Goal: Task Accomplishment & Management: Manage account settings

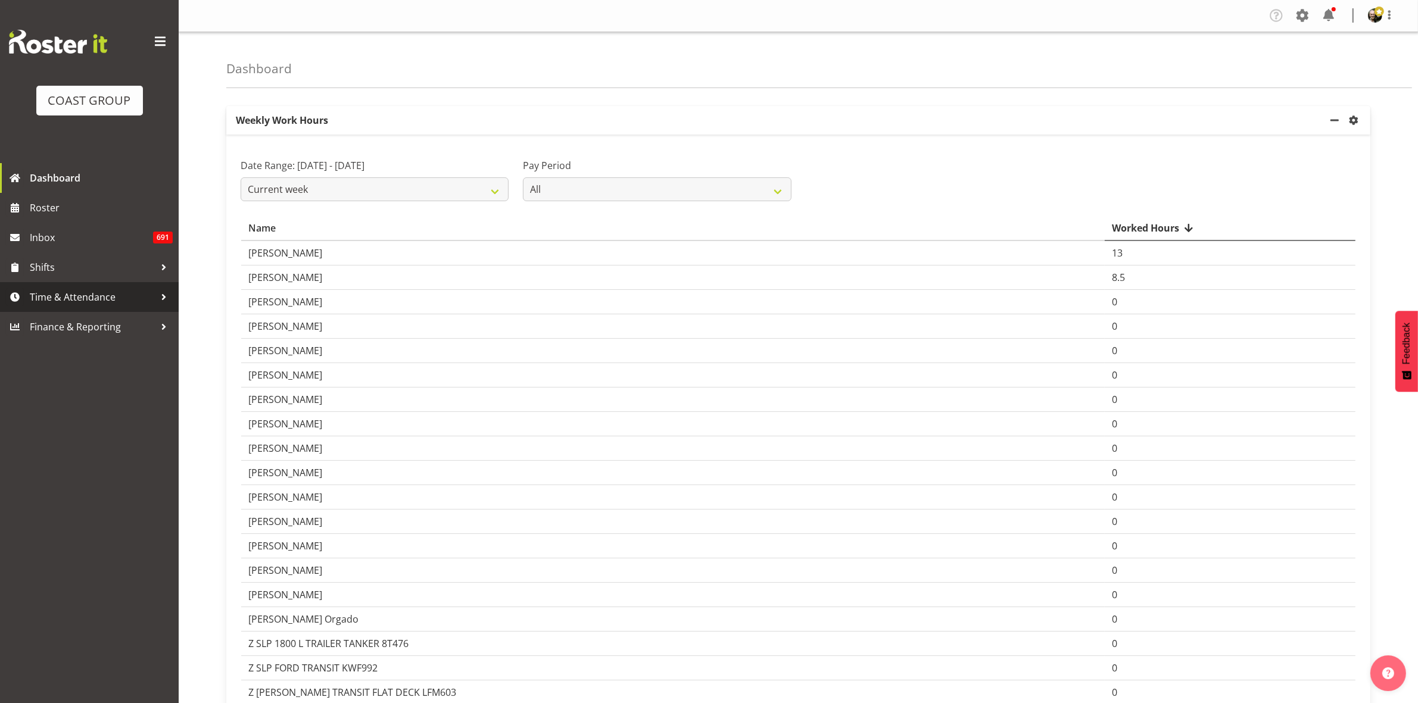
click at [108, 298] on span "Time & Attendance" at bounding box center [92, 297] width 125 height 18
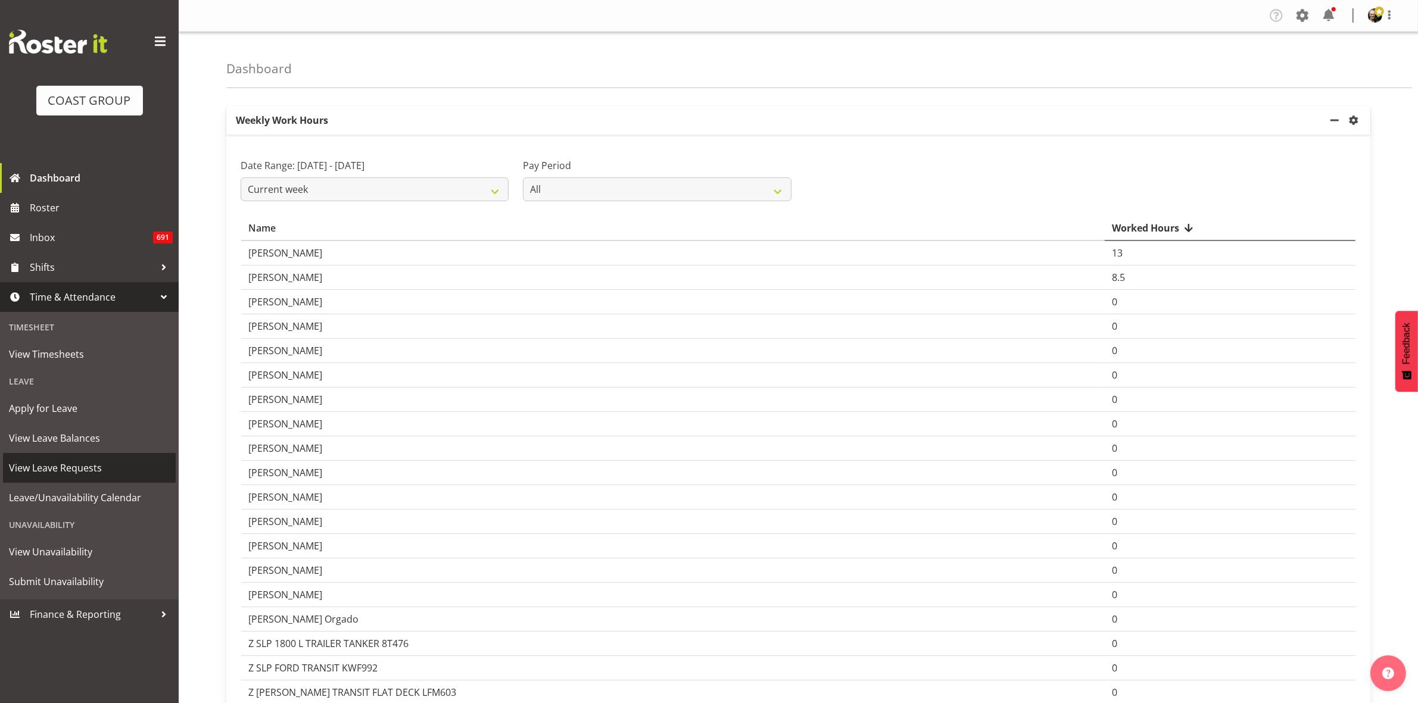
click at [114, 476] on span "View Leave Requests" at bounding box center [89, 468] width 161 height 18
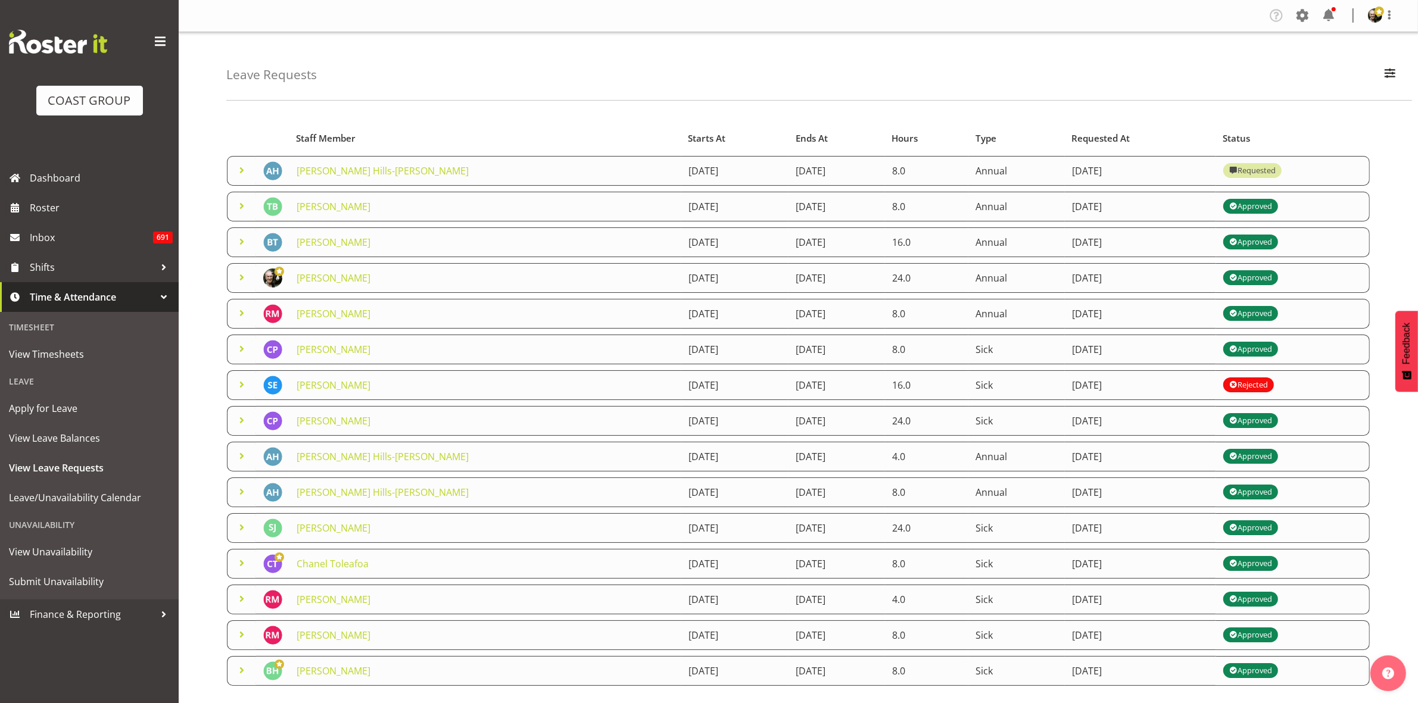
click at [241, 171] on span at bounding box center [242, 170] width 14 height 14
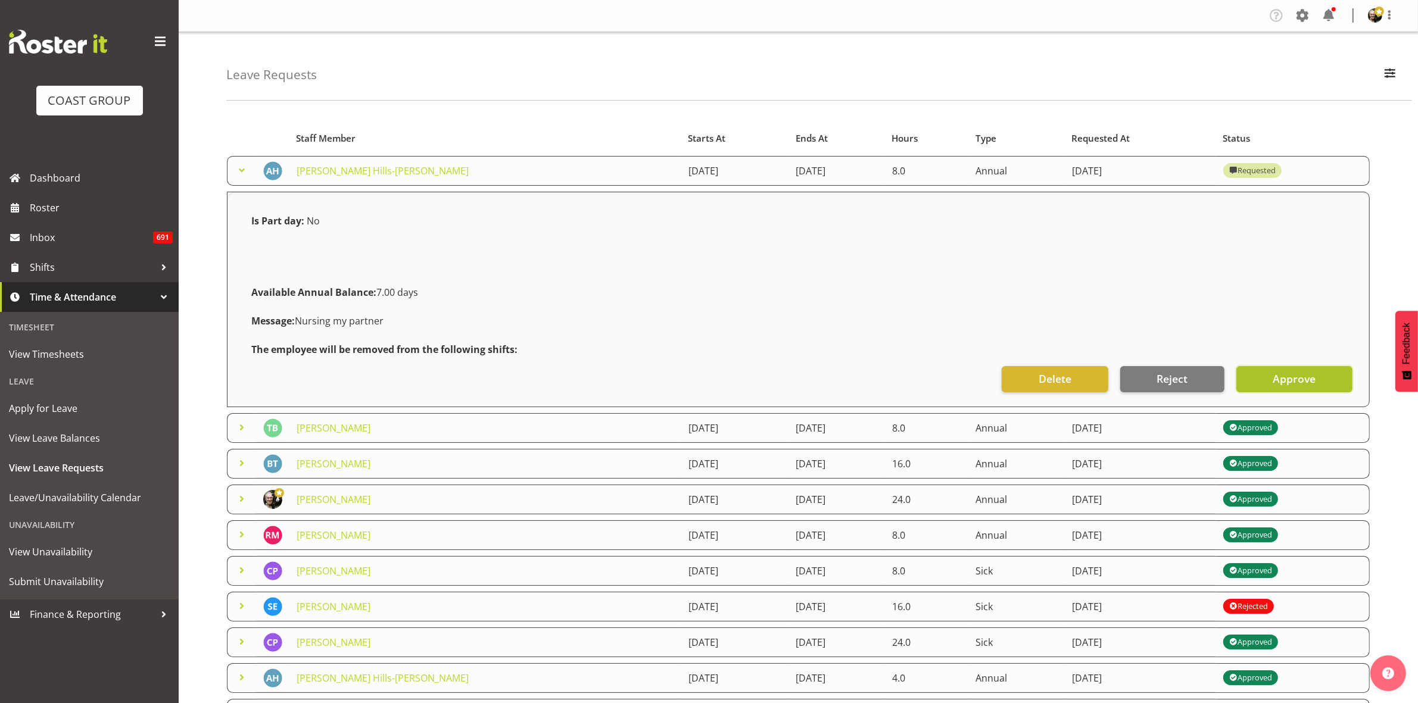
click at [1279, 382] on span "Approve" at bounding box center [1294, 378] width 43 height 15
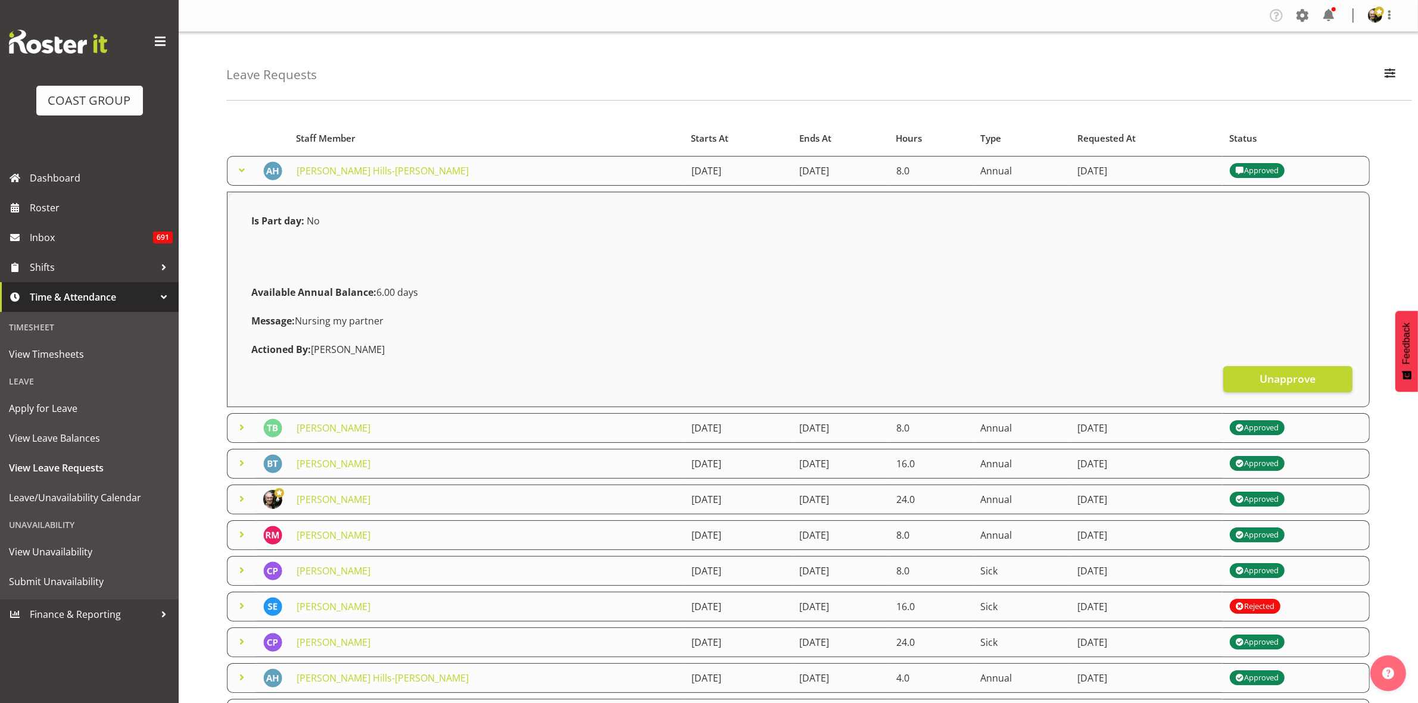
click at [245, 167] on span at bounding box center [242, 170] width 14 height 14
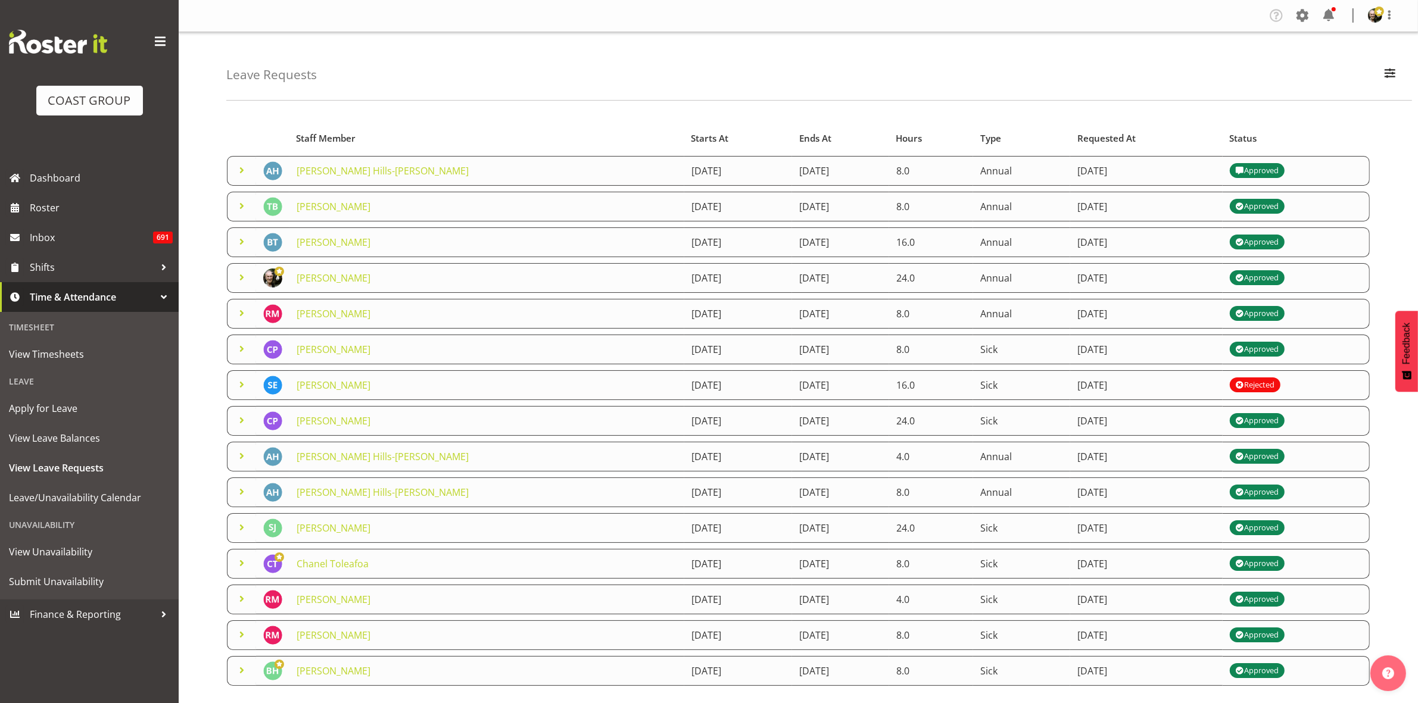
drag, startPoint x: 272, startPoint y: 281, endPoint x: 192, endPoint y: 319, distance: 88.7
click at [192, 319] on div "Leave Requests Search Search for a particular employee Status All Approved Requ…" at bounding box center [798, 386] width 1239 height 708
click at [81, 353] on span "View Timesheets" at bounding box center [89, 354] width 161 height 18
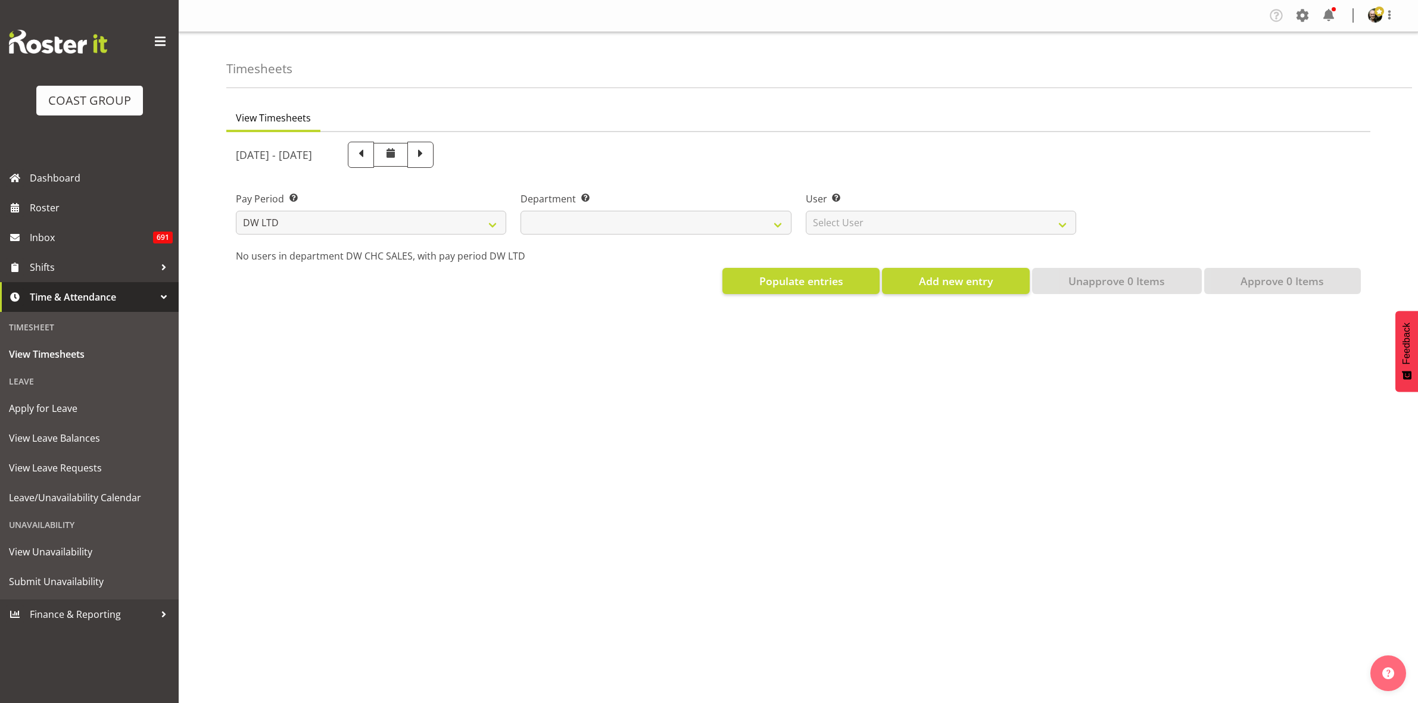
select select "8"
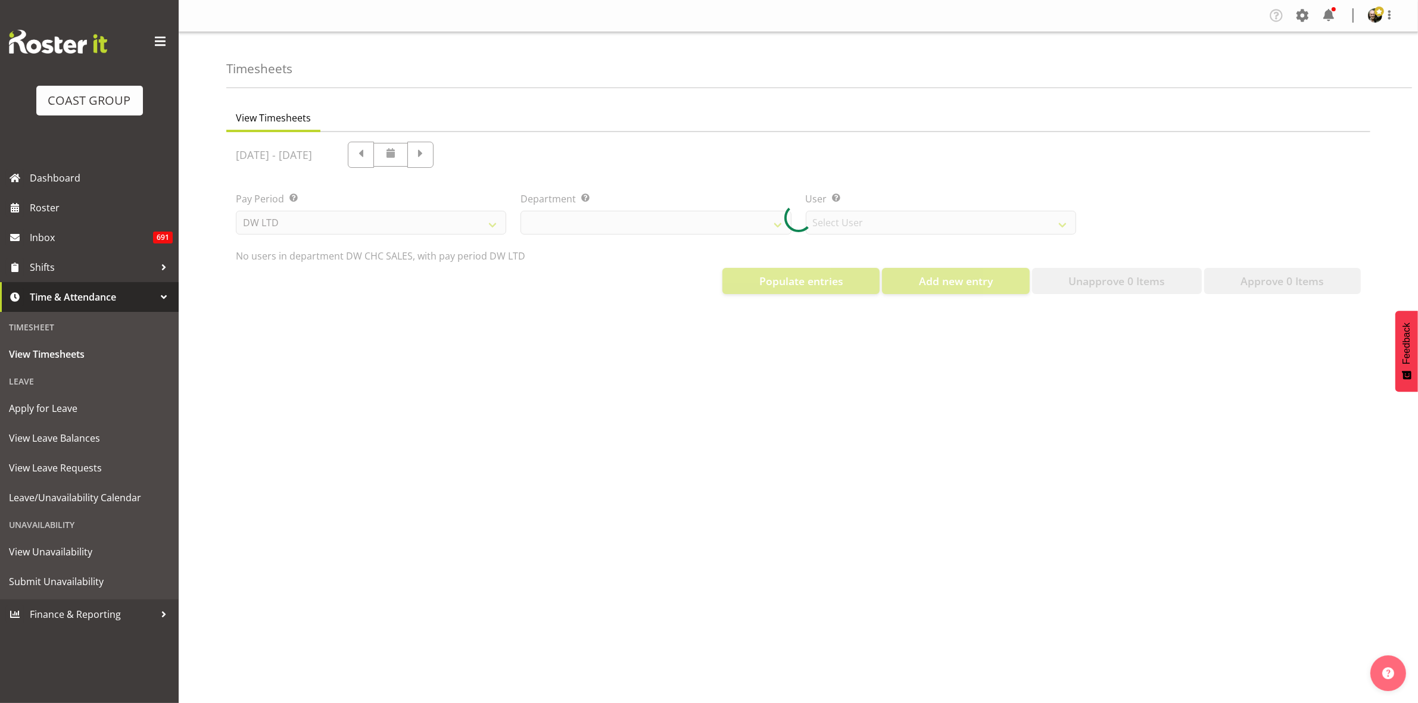
select select "30"
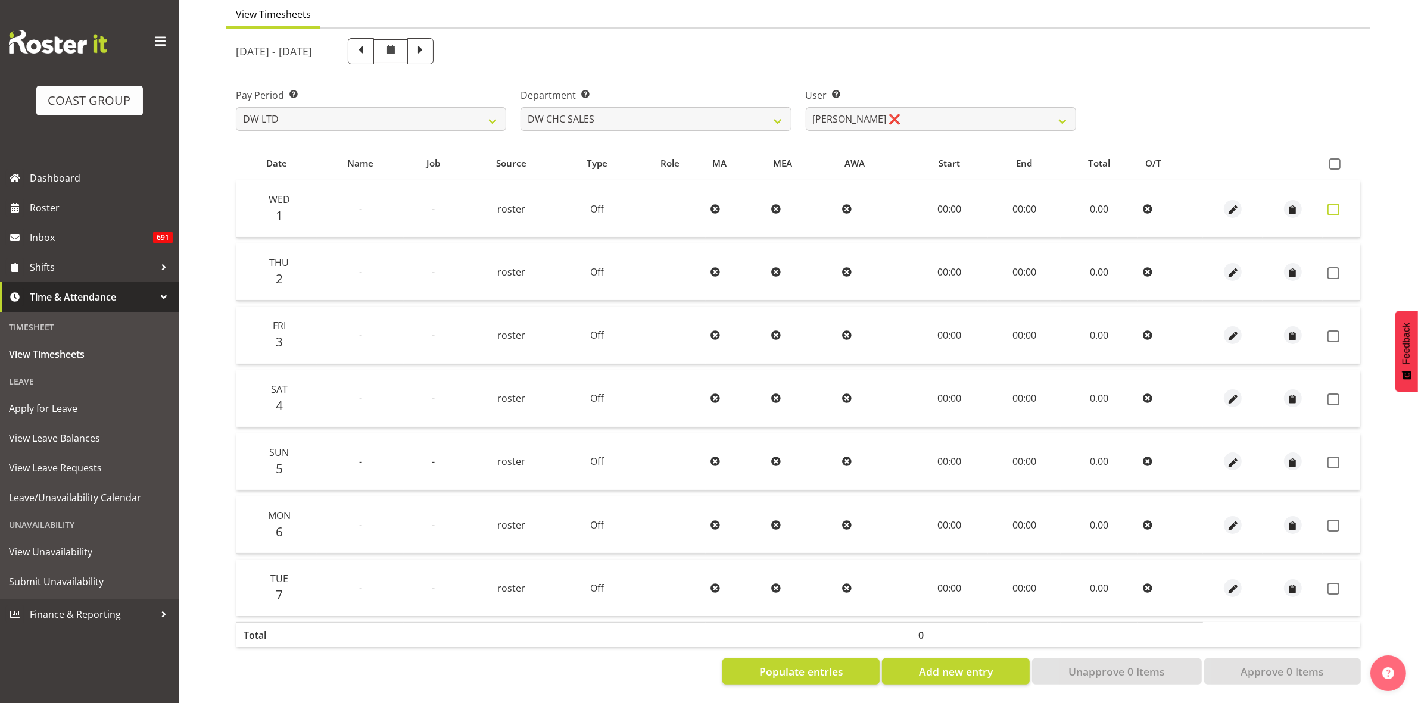
scroll to position [115, 0]
click at [1341, 158] on label at bounding box center [1337, 163] width 17 height 11
click at [1337, 160] on input "checkbox" at bounding box center [1333, 164] width 8 height 8
checkbox input "true"
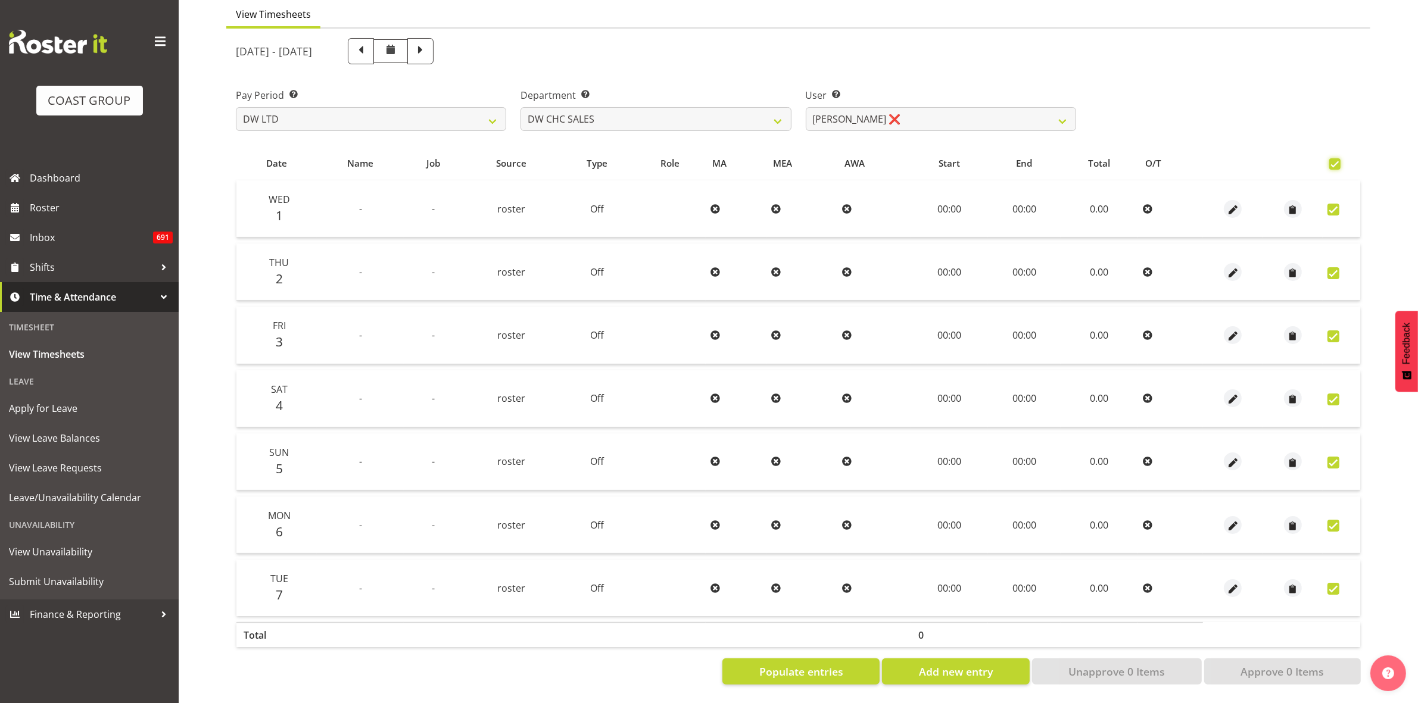
checkbox input "true"
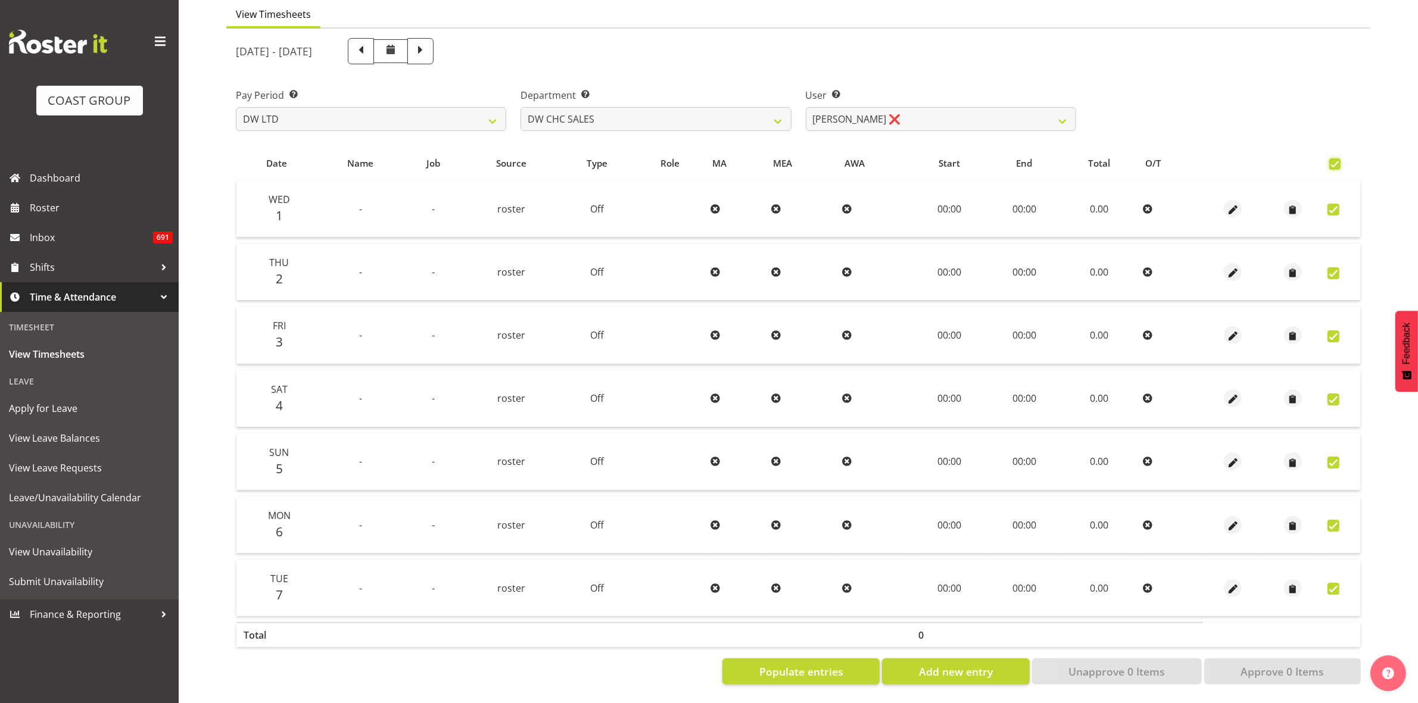
checkbox input "true"
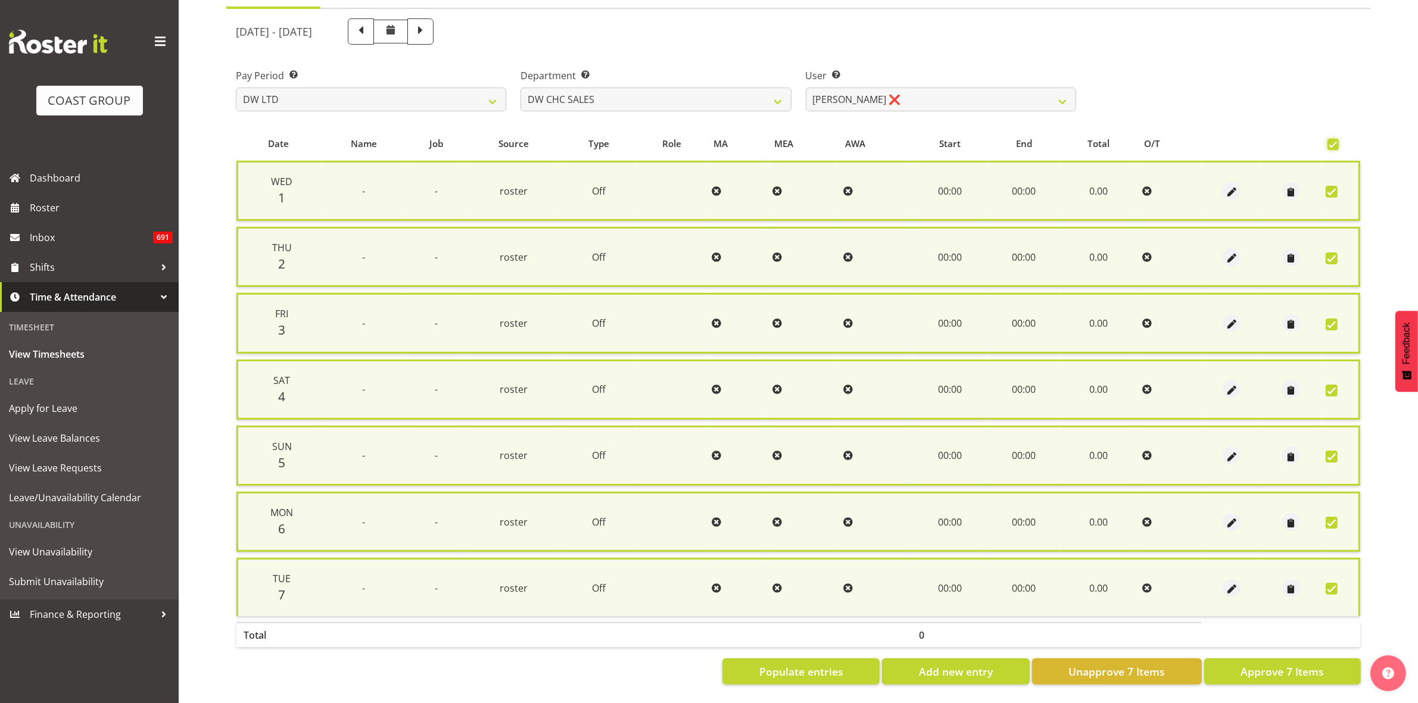
scroll to position [130, 0]
click at [1297, 664] on span "Approve 7 Items" at bounding box center [1282, 671] width 83 height 15
checkbox input "false"
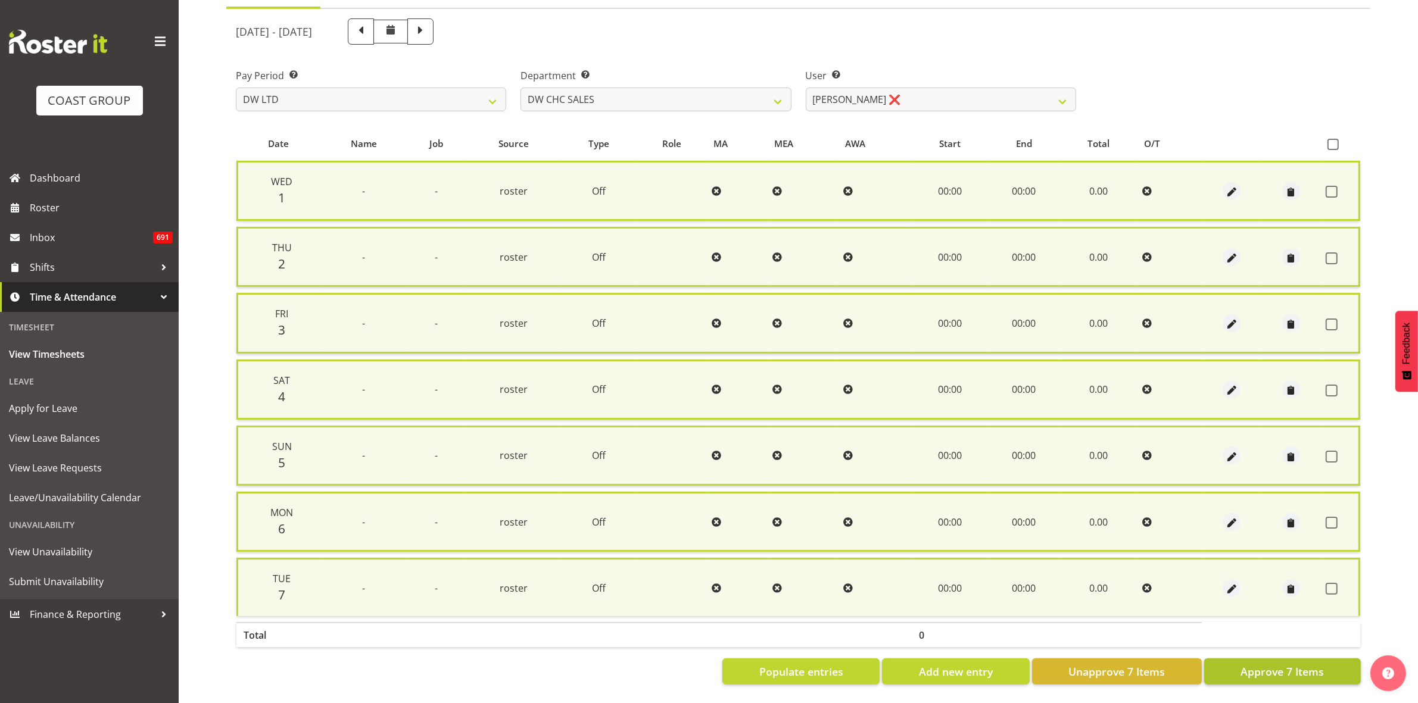
checkbox input "false"
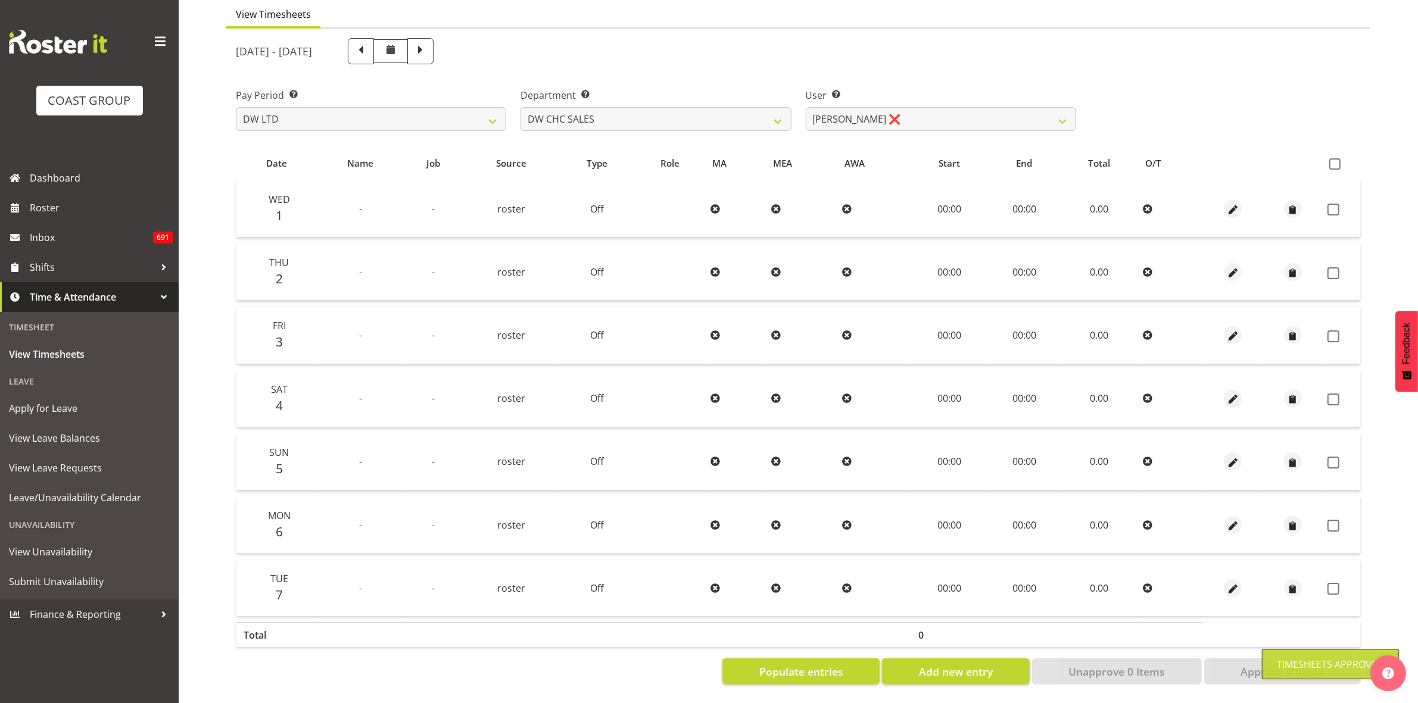
scroll to position [115, 0]
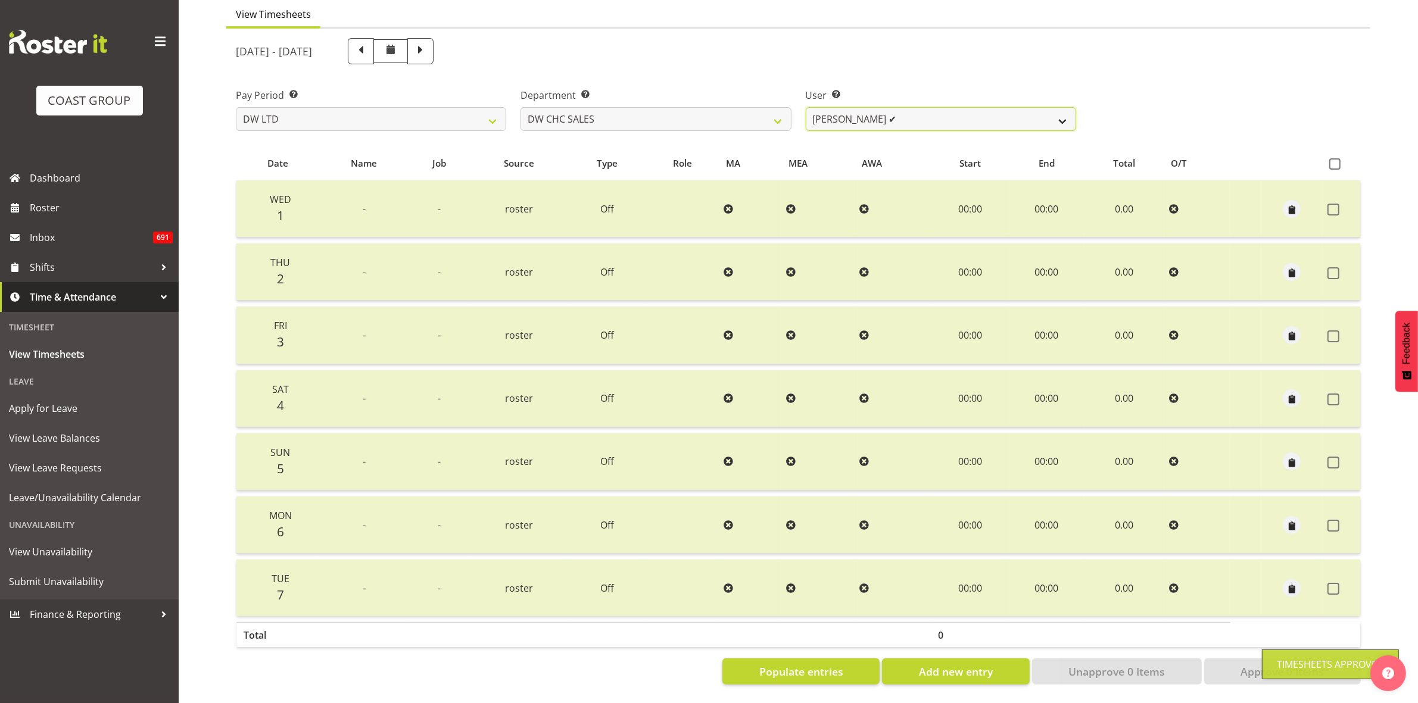
click at [1067, 107] on select "[PERSON_NAME] ✔" at bounding box center [941, 119] width 270 height 24
click at [772, 107] on select "[PERSON_NAME] [PERSON_NAME] ACCOUNTS/OFFICE DW CHC DW CHC DESIGN DW CHC PRODUCT…" at bounding box center [656, 119] width 270 height 24
click at [521, 107] on select "[PERSON_NAME] [PERSON_NAME] ACCOUNTS/OFFICE DW CHC DW CHC DESIGN DW CHC PRODUCT…" at bounding box center [656, 119] width 270 height 24
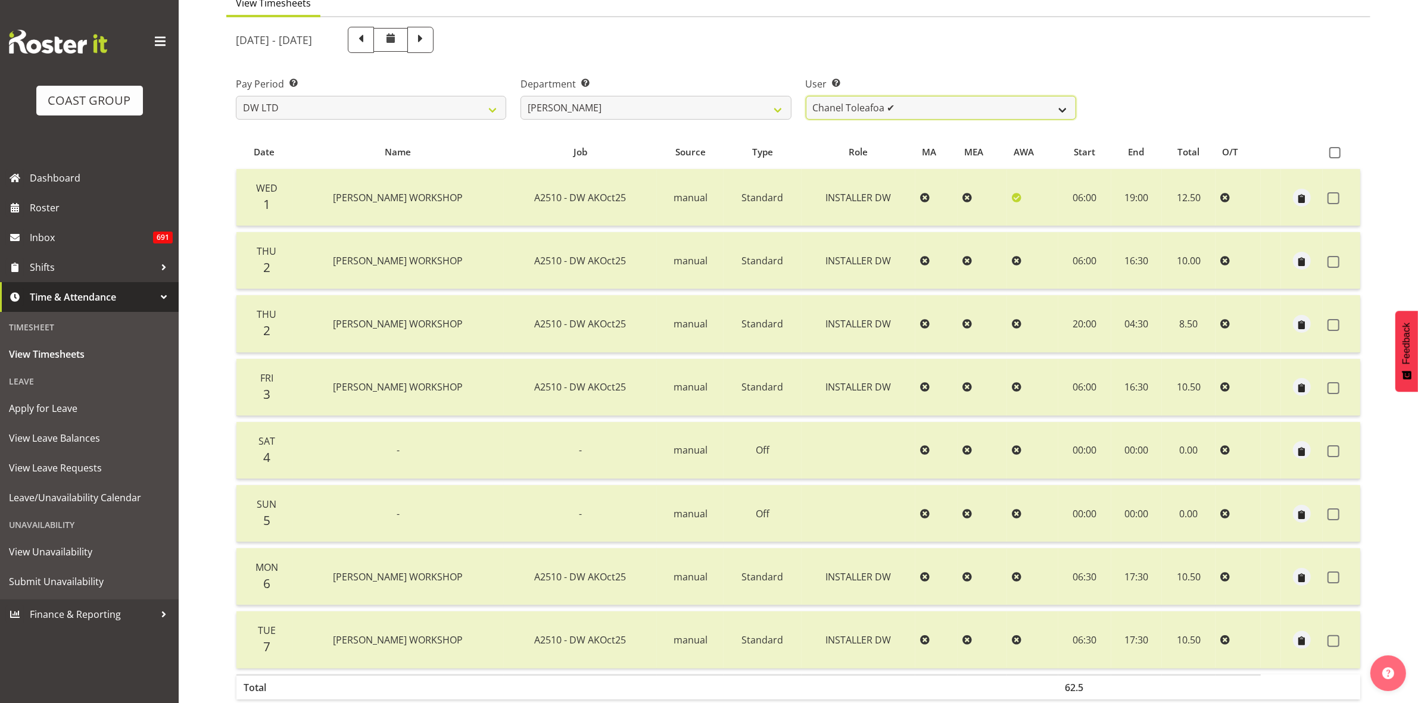
click at [1062, 105] on select "Chanel Toleafoa ✔" at bounding box center [941, 108] width 270 height 24
click at [787, 108] on select "[PERSON_NAME] [PERSON_NAME] ACCOUNTS/OFFICE DW CHC DW CHC DESIGN DW CHC PRODUCT…" at bounding box center [656, 108] width 270 height 24
select select "145"
click at [521, 96] on select "[PERSON_NAME] [PERSON_NAME] ACCOUNTS/OFFICE DW CHC DW CHC DESIGN DW CHC PRODUCT…" at bounding box center [656, 108] width 270 height 24
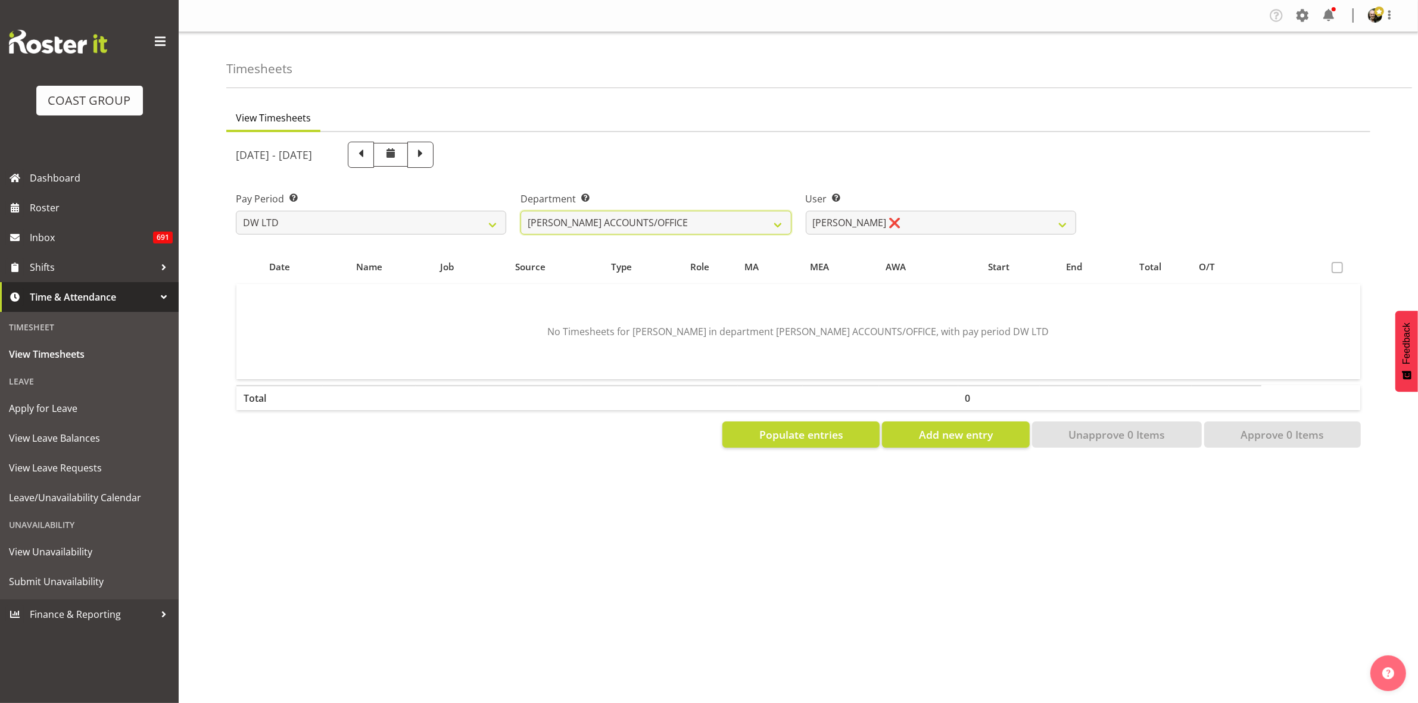
scroll to position [0, 0]
click at [806, 435] on span "Populate entries" at bounding box center [801, 434] width 84 height 15
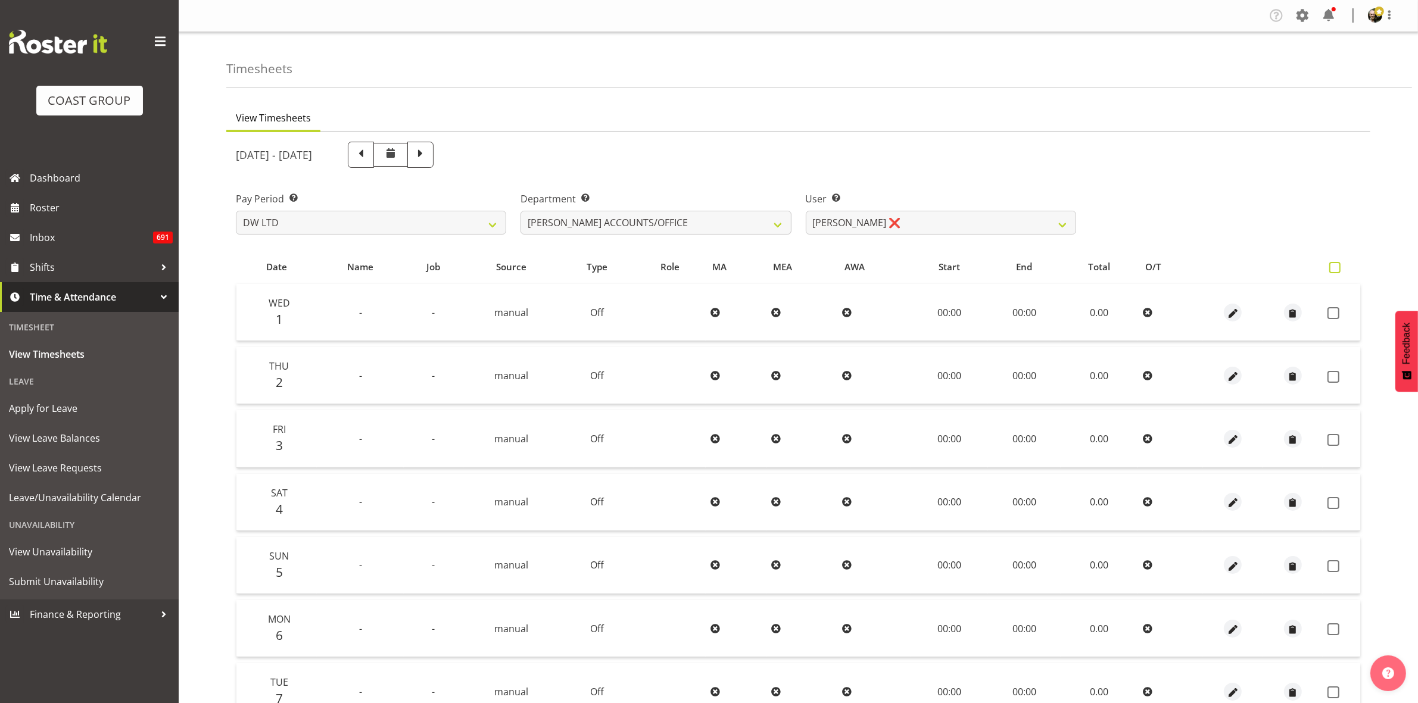
click at [1338, 265] on span at bounding box center [1334, 267] width 11 height 11
click at [1337, 265] on input "checkbox" at bounding box center [1333, 268] width 8 height 8
checkbox input "true"
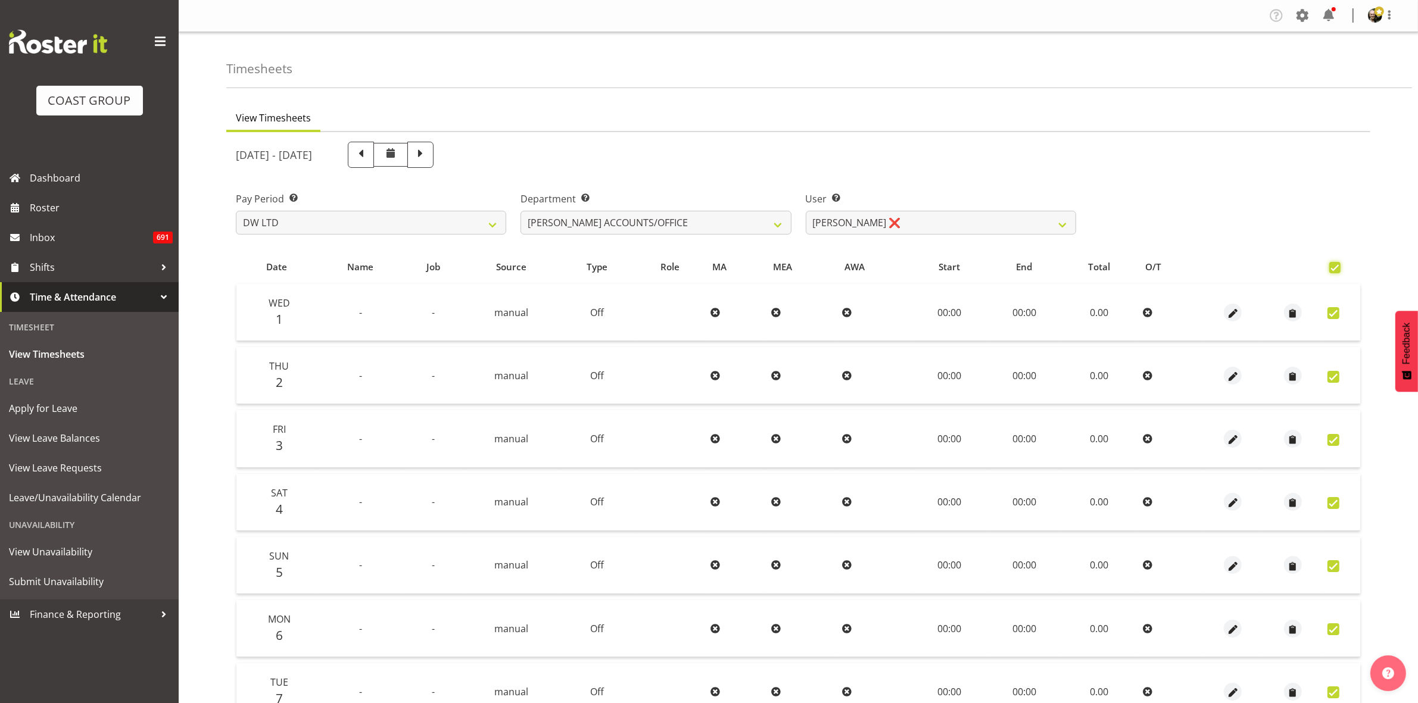
checkbox input "true"
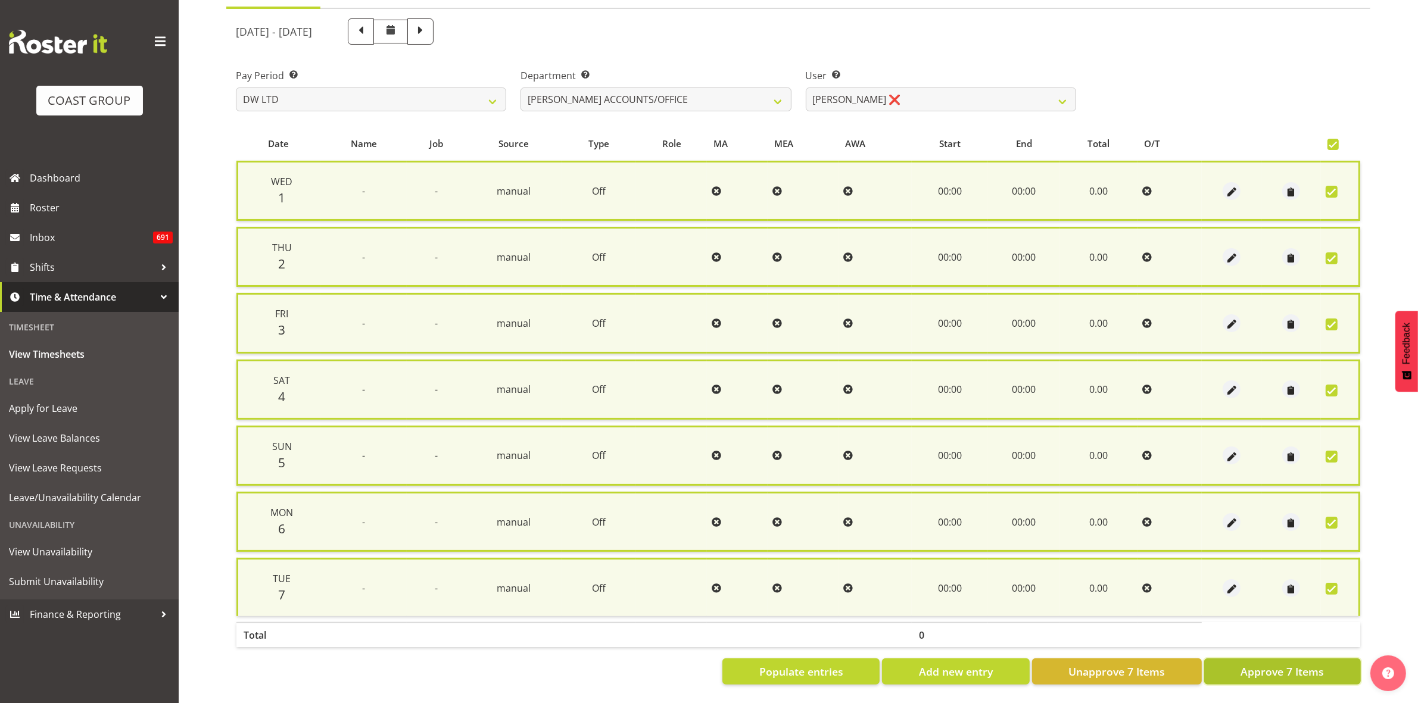
click at [1309, 666] on span "Approve 7 Items" at bounding box center [1282, 671] width 83 height 15
checkbox input "false"
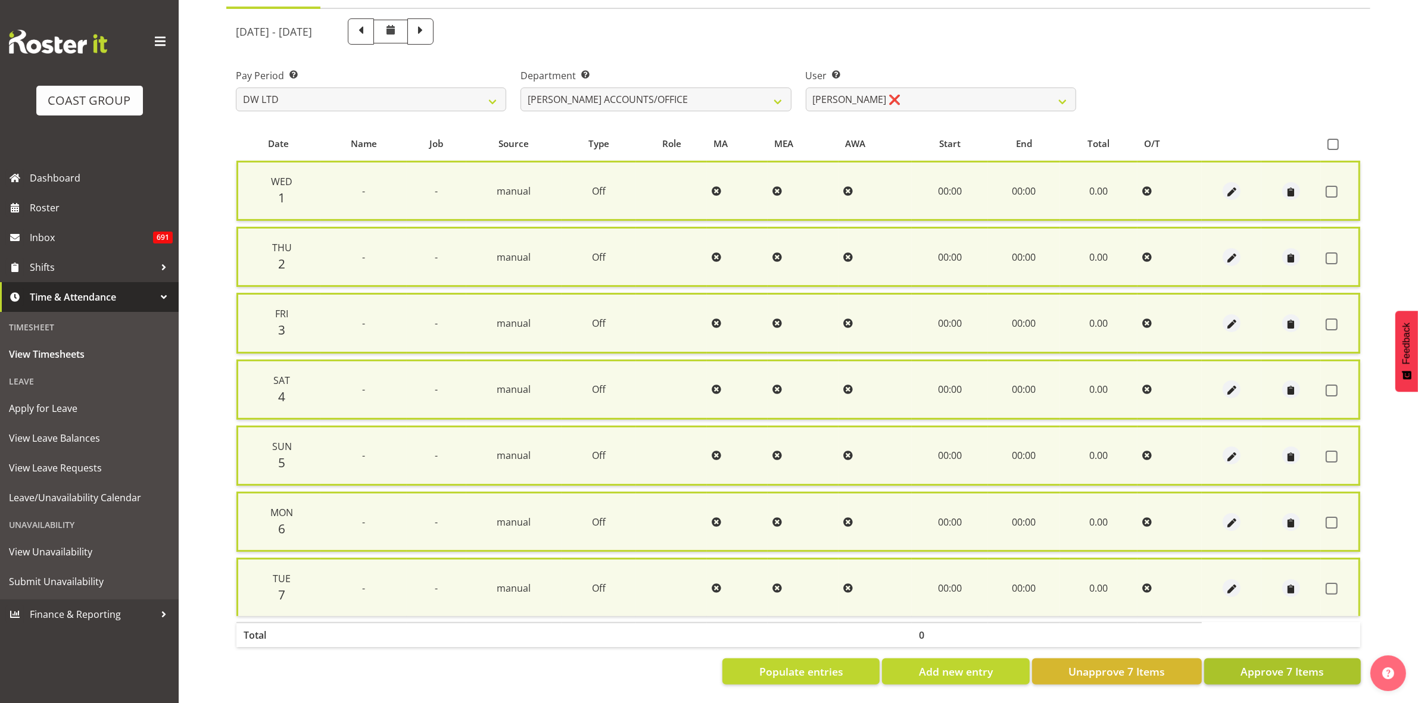
checkbox input "false"
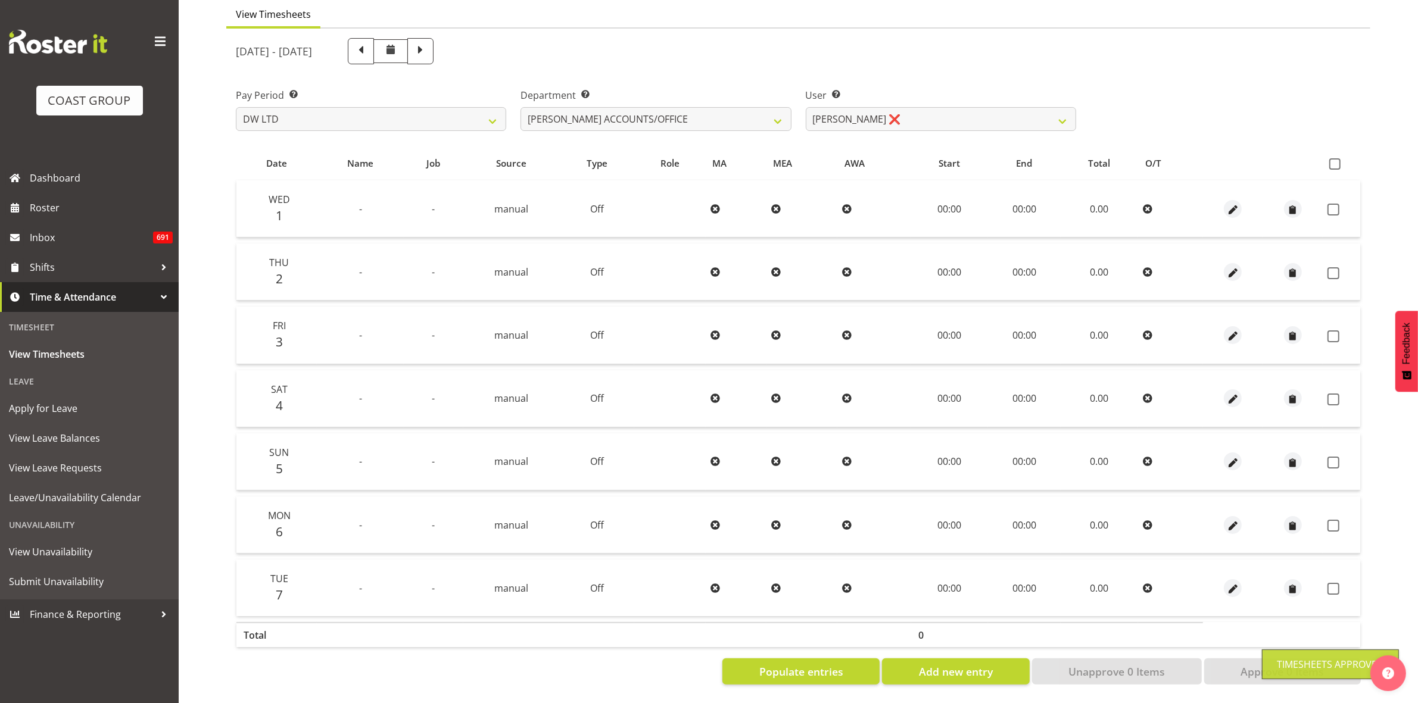
scroll to position [115, 0]
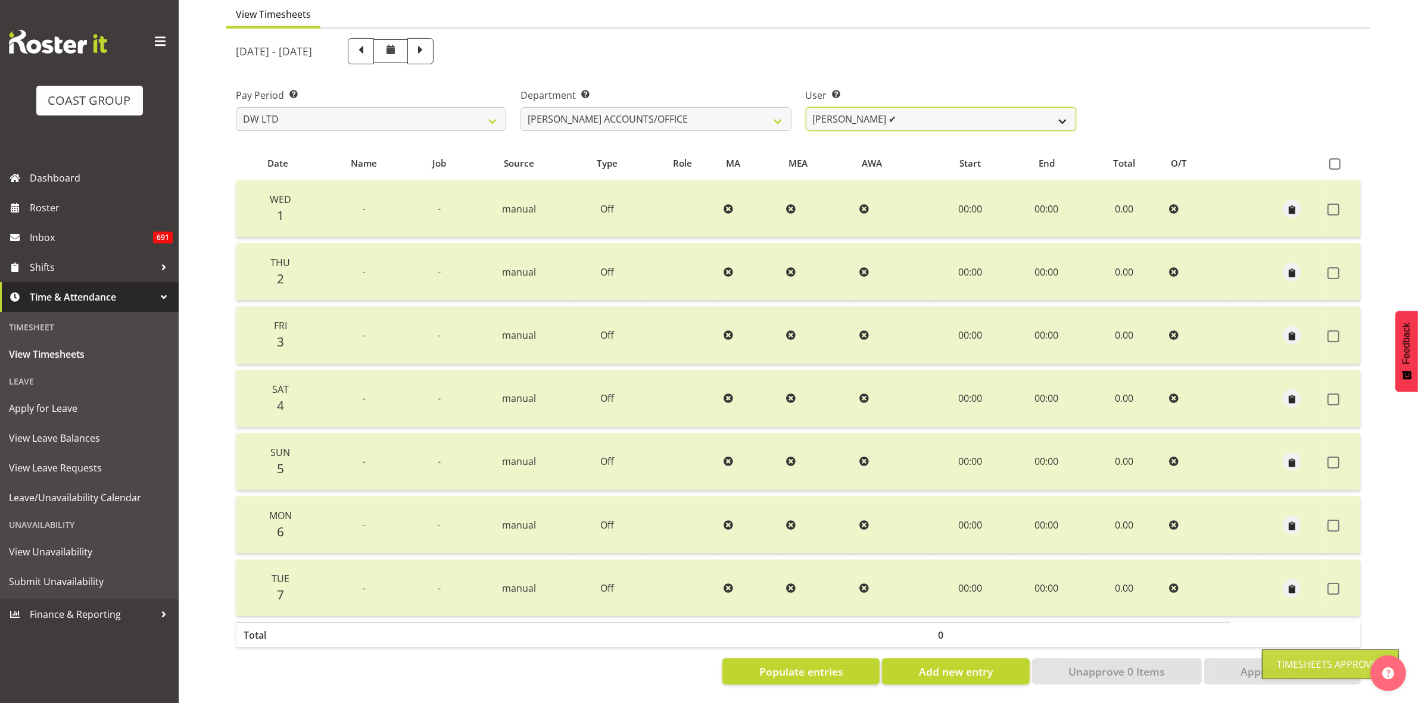
click at [1064, 114] on select "[PERSON_NAME] ✔" at bounding box center [941, 119] width 270 height 24
click at [785, 108] on select "[PERSON_NAME] [PERSON_NAME] ACCOUNTS/OFFICE DW CHC DW CHC DESIGN DW CHC PRODUCT…" at bounding box center [656, 119] width 270 height 24
select select "28"
click at [521, 107] on select "[PERSON_NAME] [PERSON_NAME] ACCOUNTS/OFFICE DW CHC DW CHC DESIGN DW CHC PRODUCT…" at bounding box center [656, 119] width 270 height 24
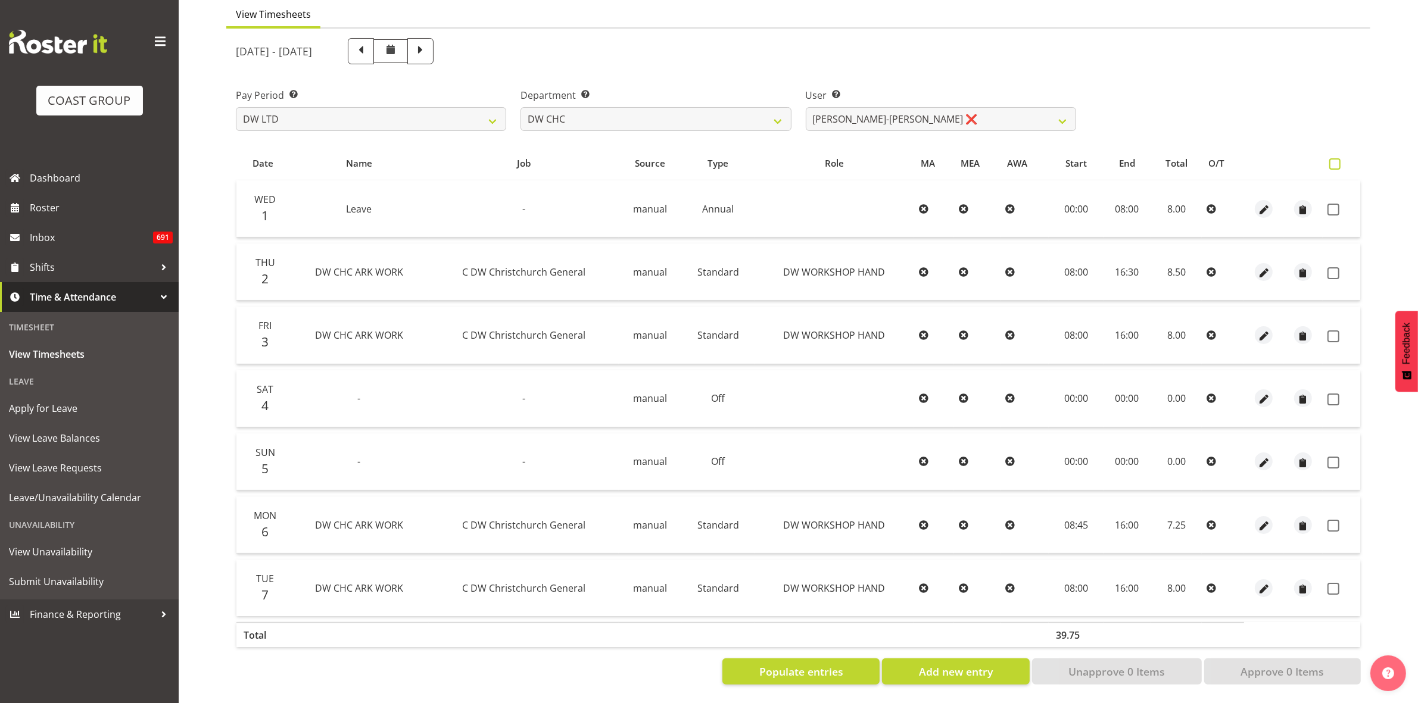
click at [1333, 158] on span at bounding box center [1334, 163] width 11 height 11
click at [1333, 160] on input "checkbox" at bounding box center [1333, 164] width 8 height 8
checkbox input "true"
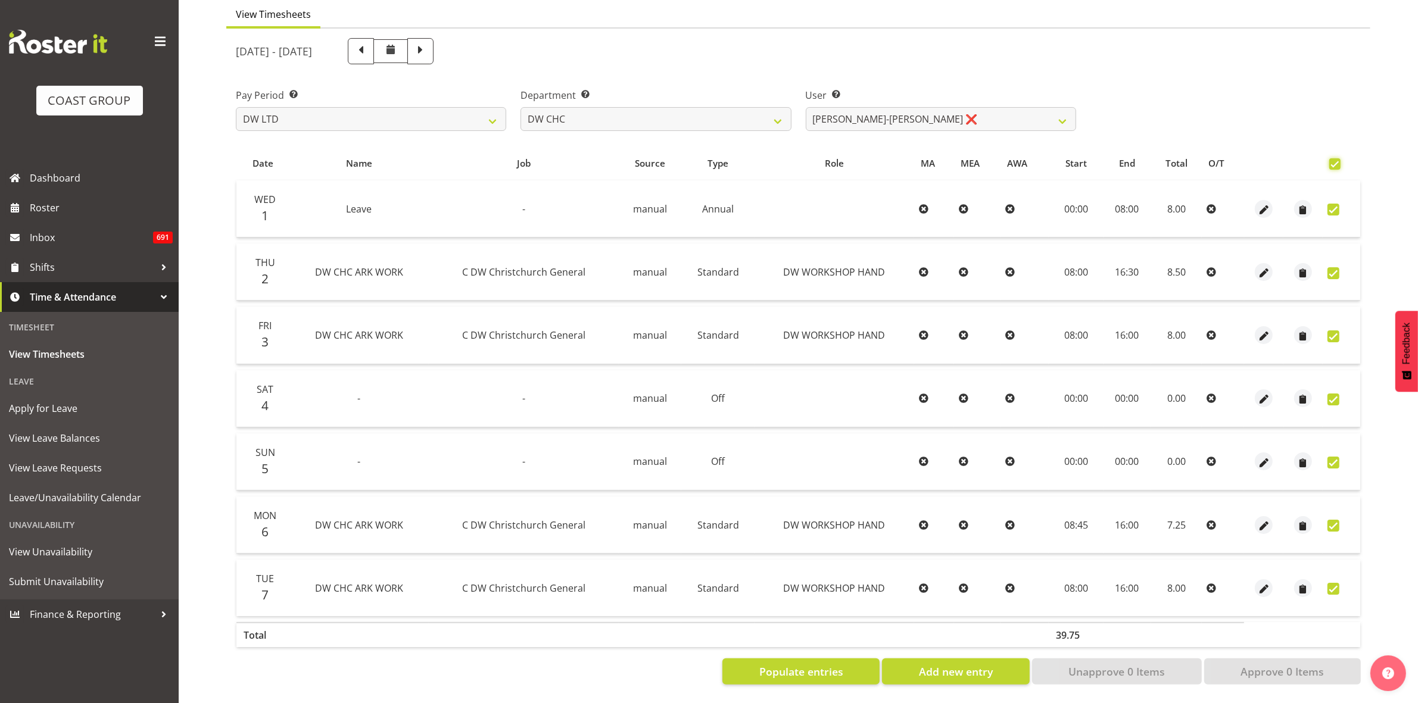
checkbox input "true"
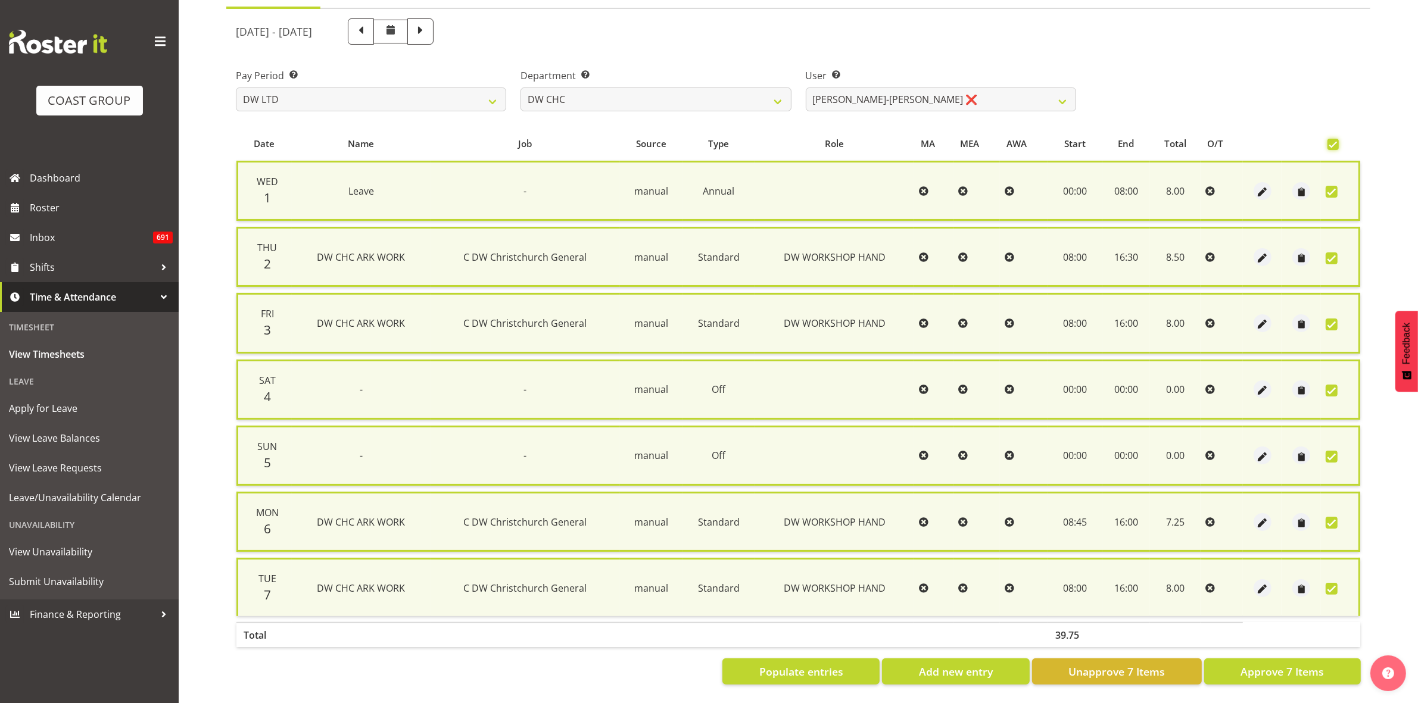
scroll to position [130, 0]
click at [1300, 664] on span "Approve 7 Items" at bounding box center [1282, 671] width 83 height 15
checkbox input "false"
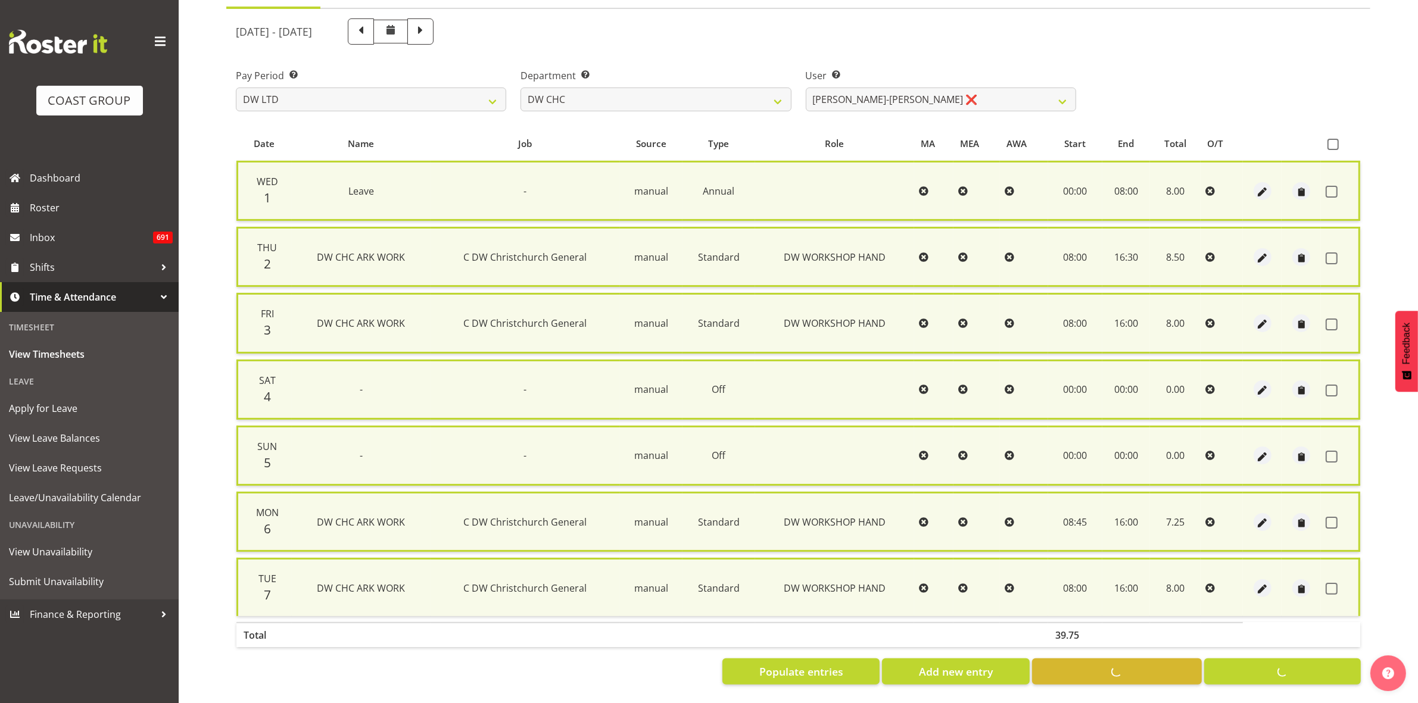
checkbox input "false"
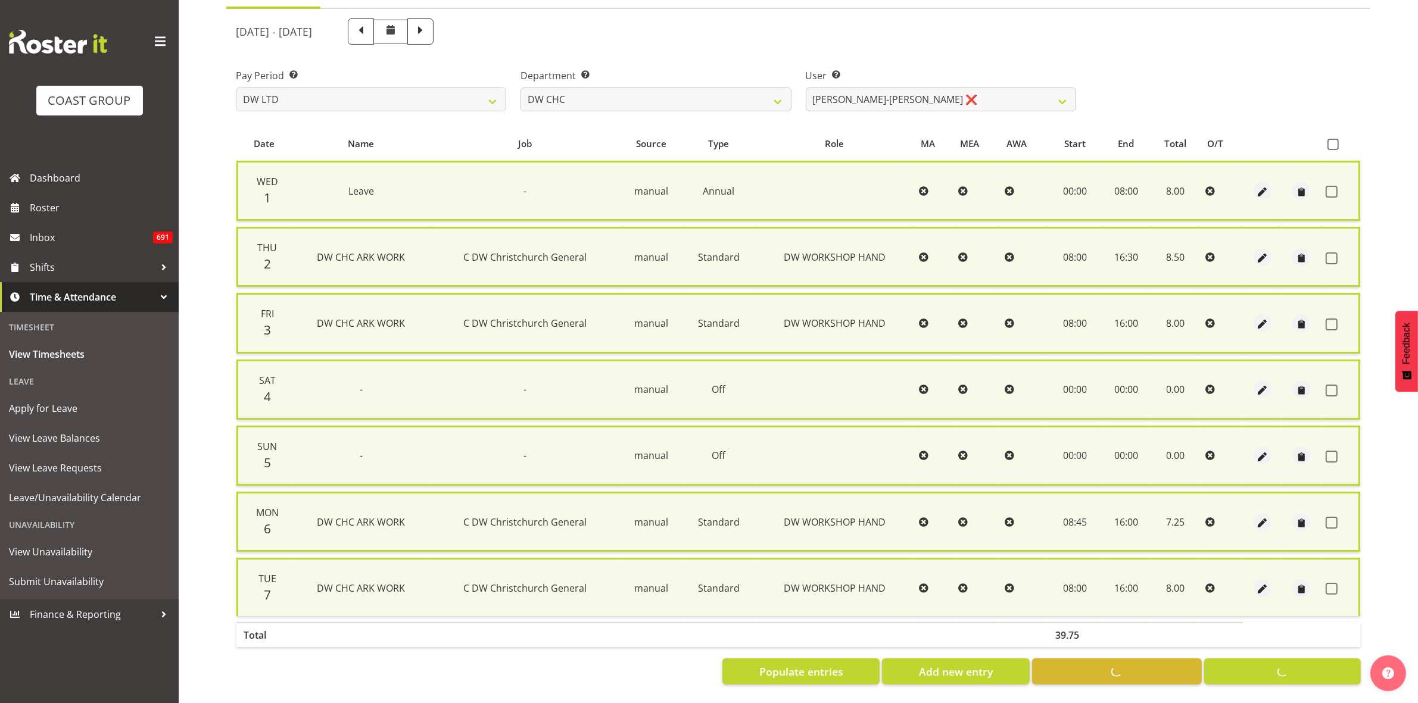
scroll to position [115, 0]
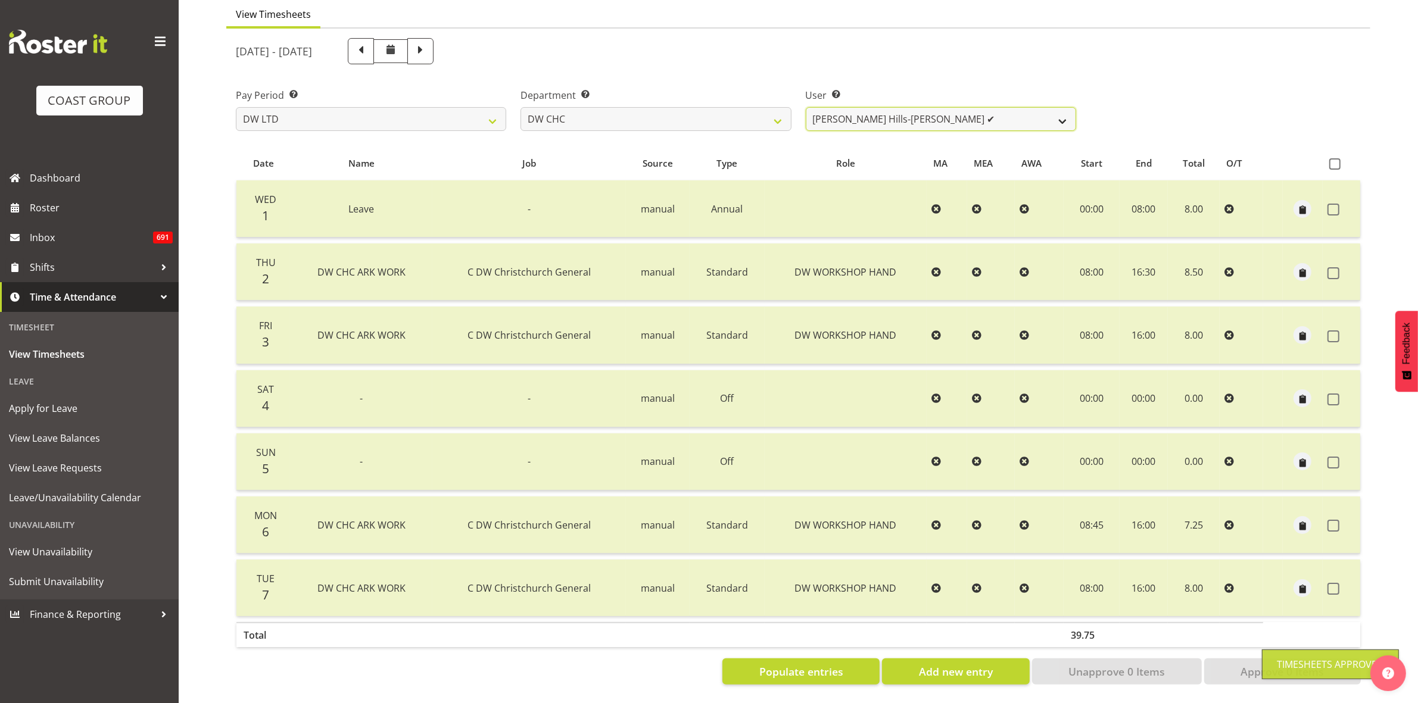
click at [1058, 109] on select "[PERSON_NAME] Hills-[PERSON_NAME] ✔ [PERSON_NAME] ❌ [PERSON_NAME] ❌ [PERSON_NAM…" at bounding box center [941, 119] width 270 height 24
select select "4936"
click at [806, 107] on select "[PERSON_NAME] Hills-[PERSON_NAME] ✔ [PERSON_NAME] ❌ [PERSON_NAME] ❌ [PERSON_NAM…" at bounding box center [941, 119] width 270 height 24
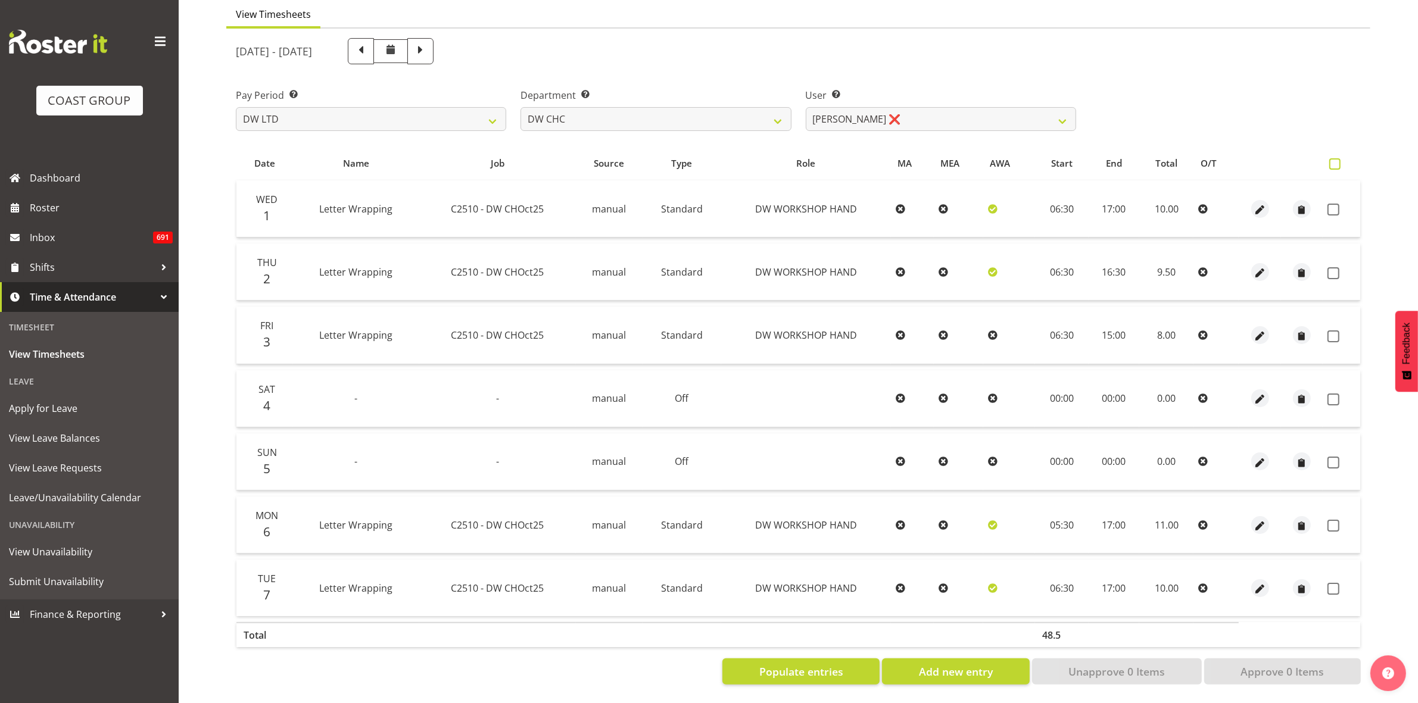
click at [1333, 158] on span at bounding box center [1334, 163] width 11 height 11
click at [1333, 160] on input "checkbox" at bounding box center [1333, 164] width 8 height 8
checkbox input "true"
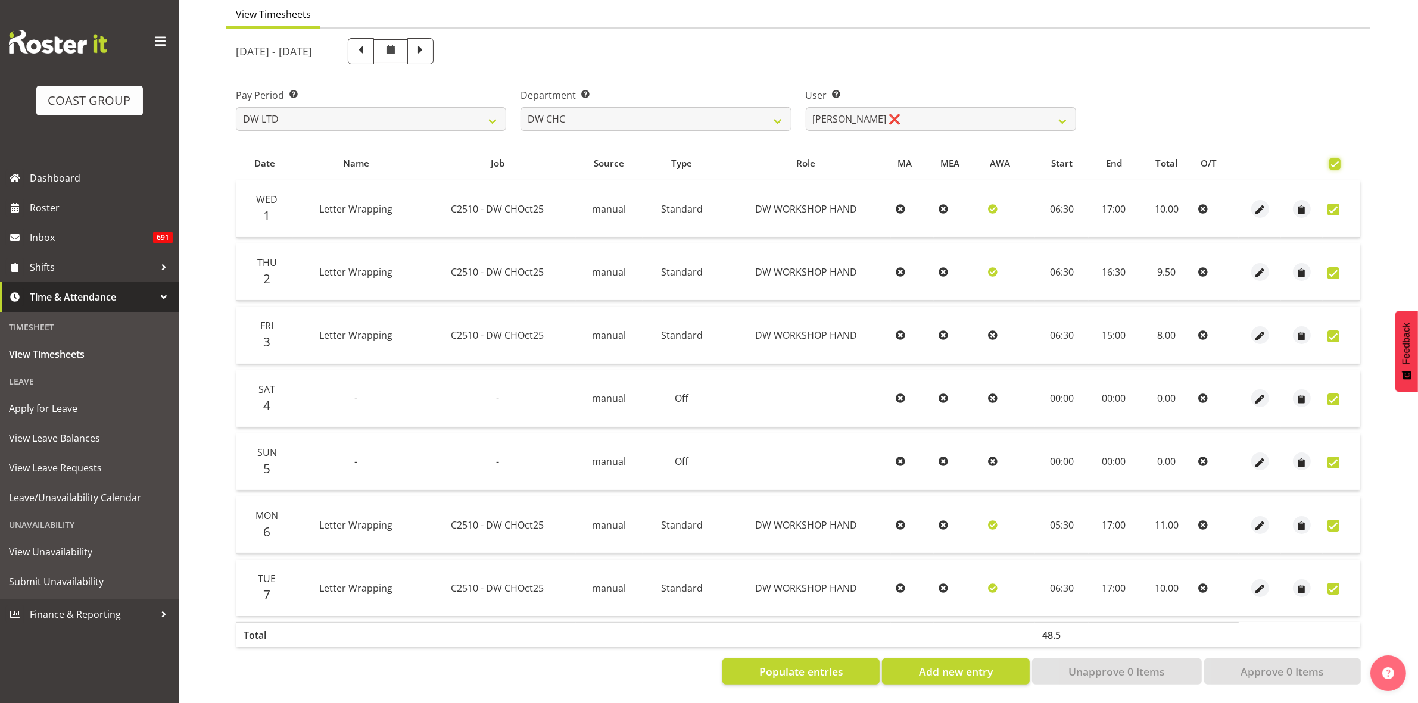
checkbox input "true"
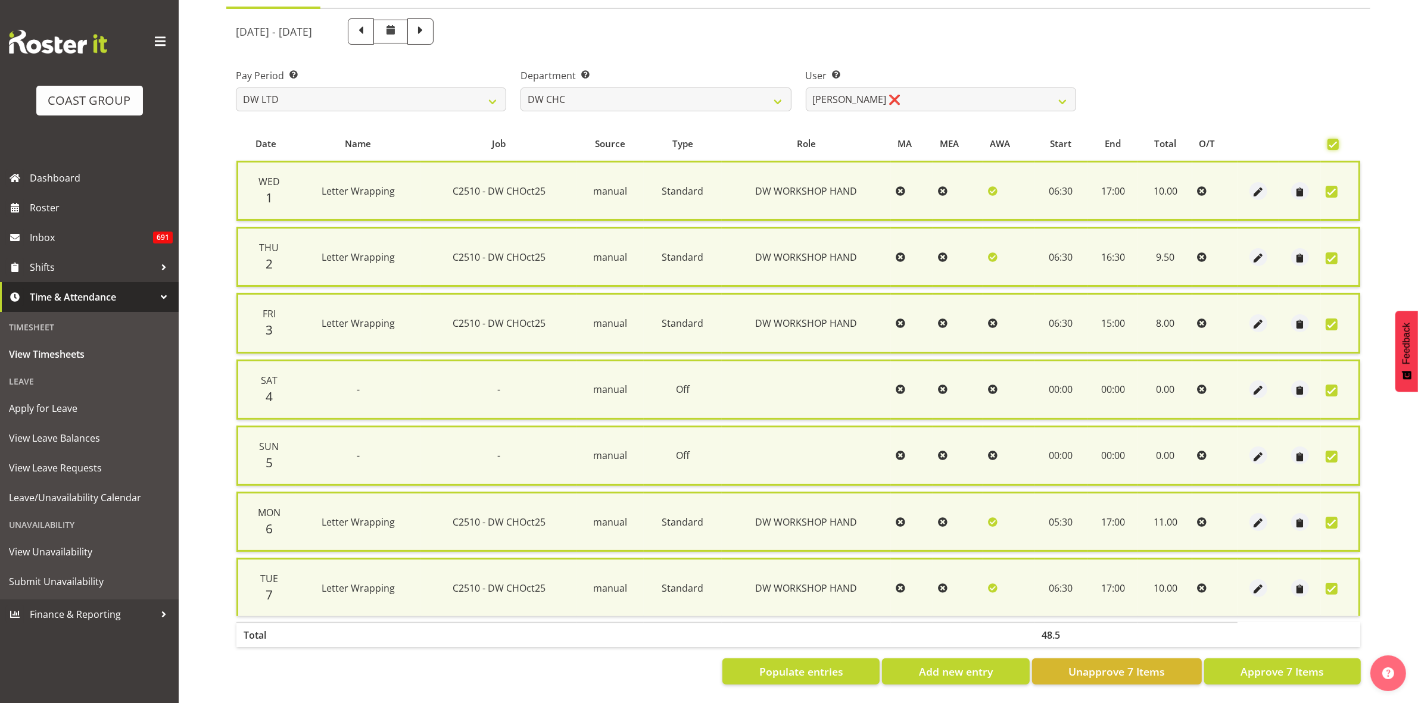
scroll to position [130, 0]
click at [1300, 664] on span "Approve 7 Items" at bounding box center [1282, 671] width 83 height 15
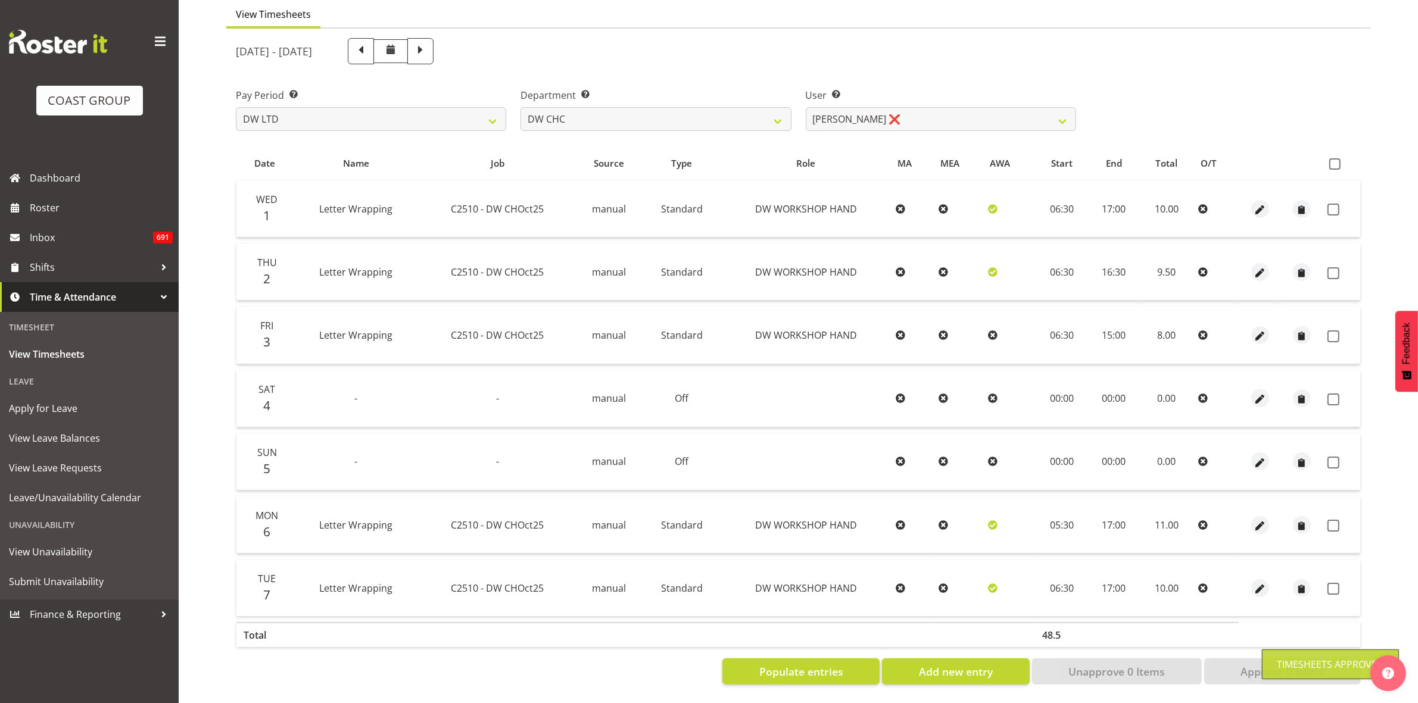
checkbox input "false"
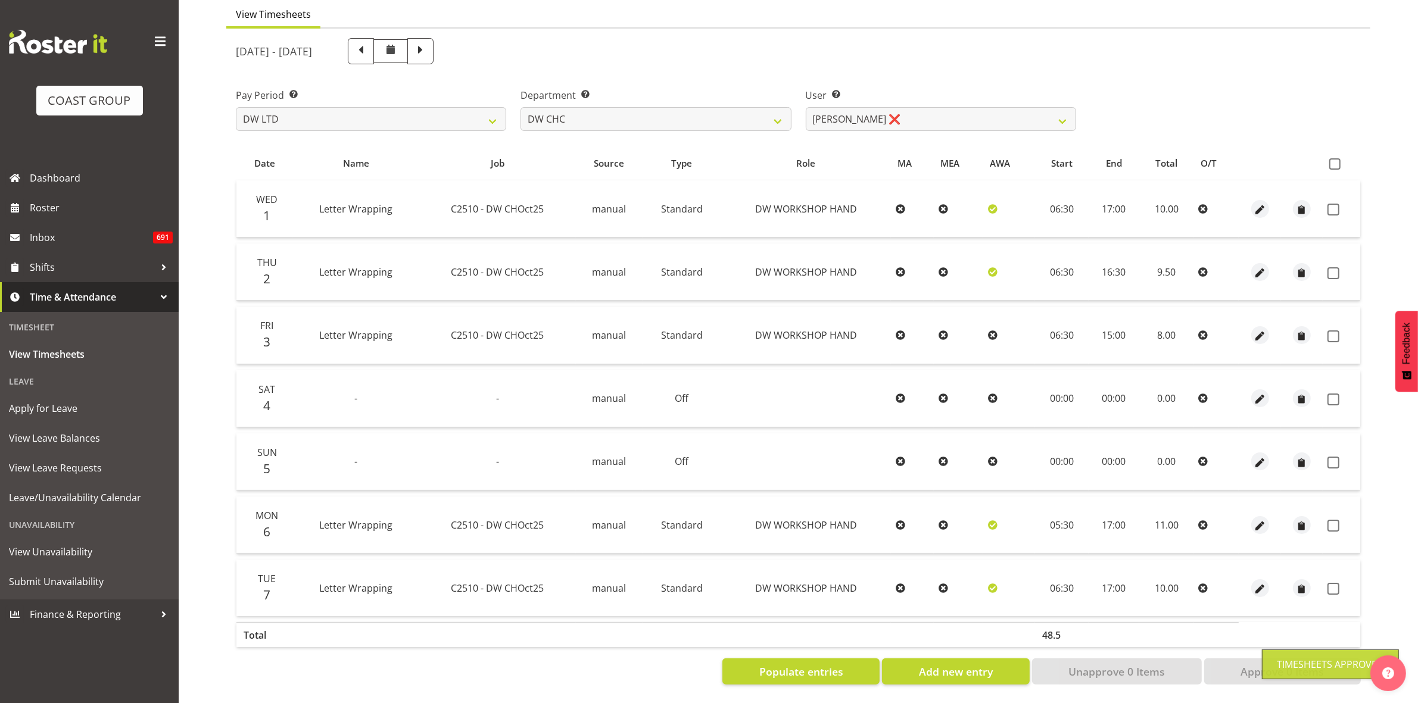
checkbox input "false"
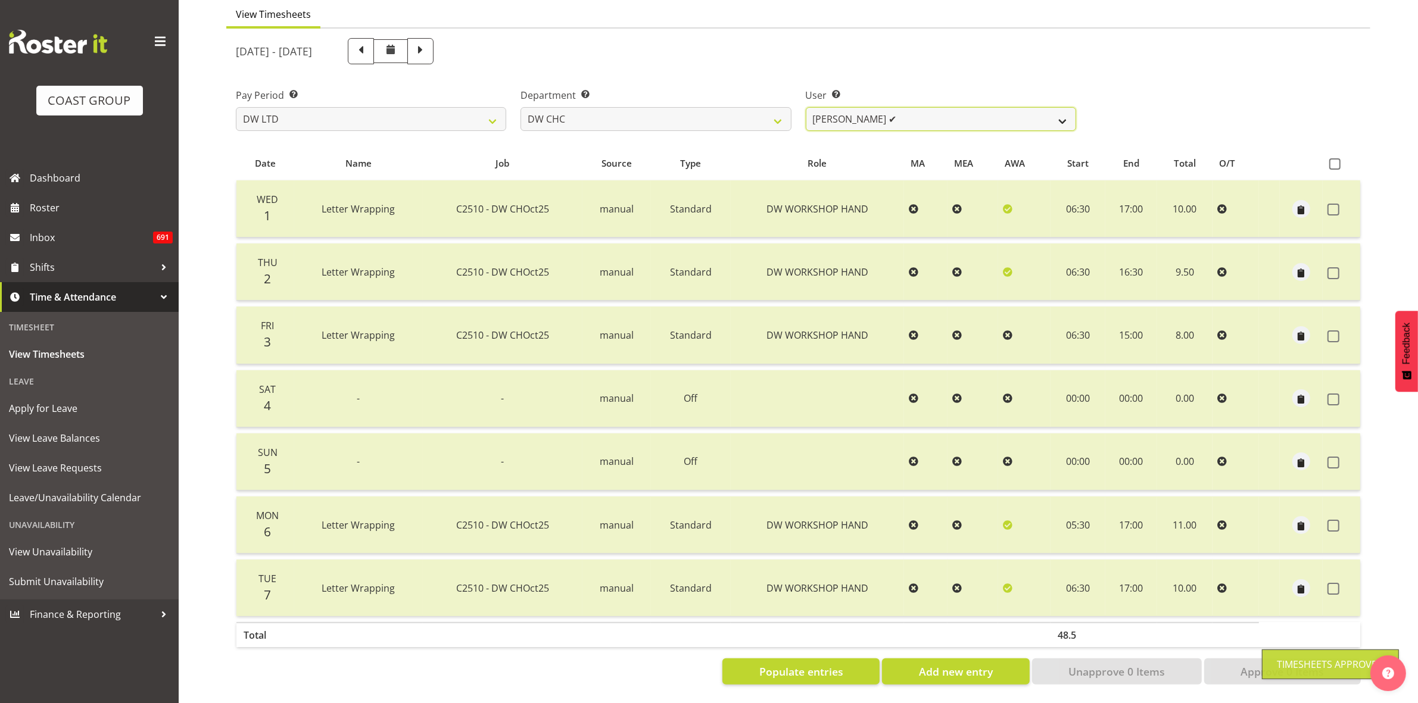
click at [1065, 113] on select "[PERSON_NAME] Hills-[PERSON_NAME] ✔ [PERSON_NAME] ✔ [PERSON_NAME] ❌ [PERSON_NAM…" at bounding box center [941, 119] width 270 height 24
select select "1167"
click at [806, 107] on select "[PERSON_NAME] Hills-[PERSON_NAME] ✔ [PERSON_NAME] ✔ [PERSON_NAME] ❌ [PERSON_NAM…" at bounding box center [941, 119] width 270 height 24
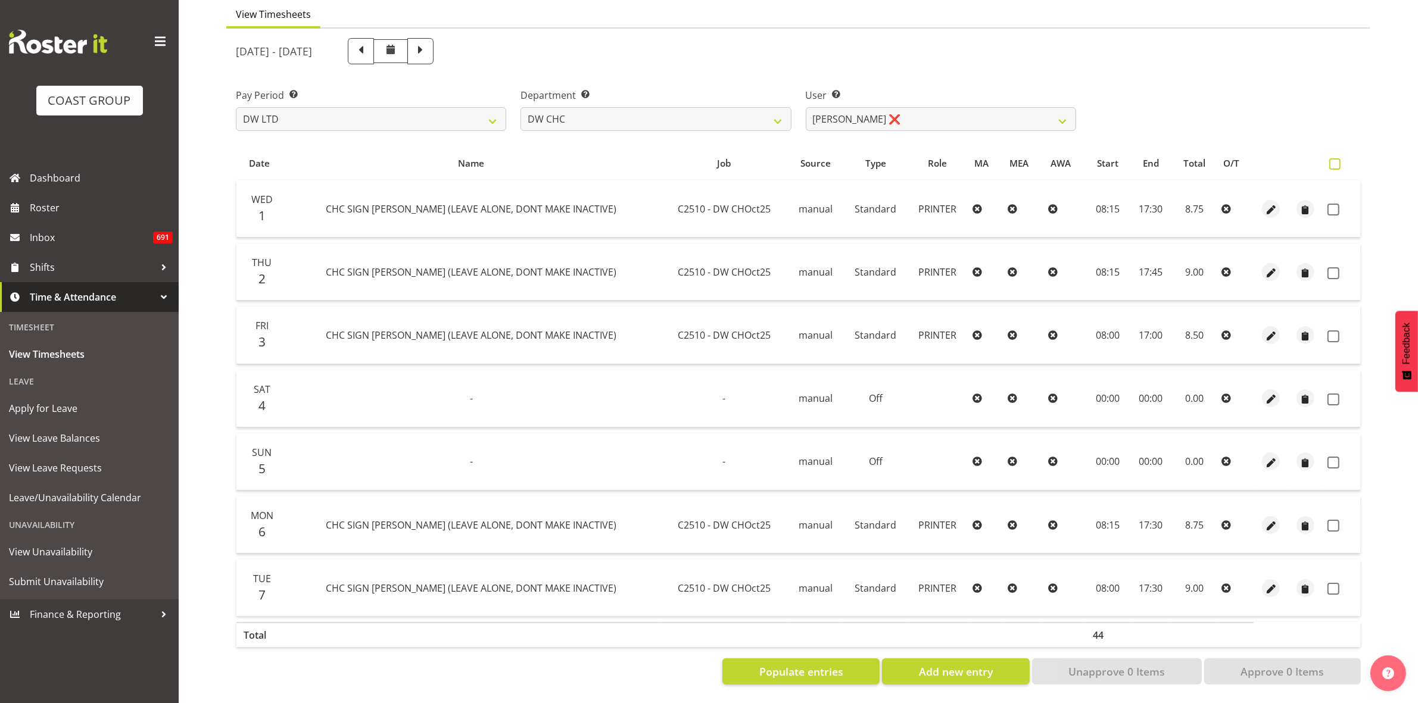
click at [1332, 158] on span at bounding box center [1334, 163] width 11 height 11
click at [1332, 160] on input "checkbox" at bounding box center [1333, 164] width 8 height 8
checkbox input "true"
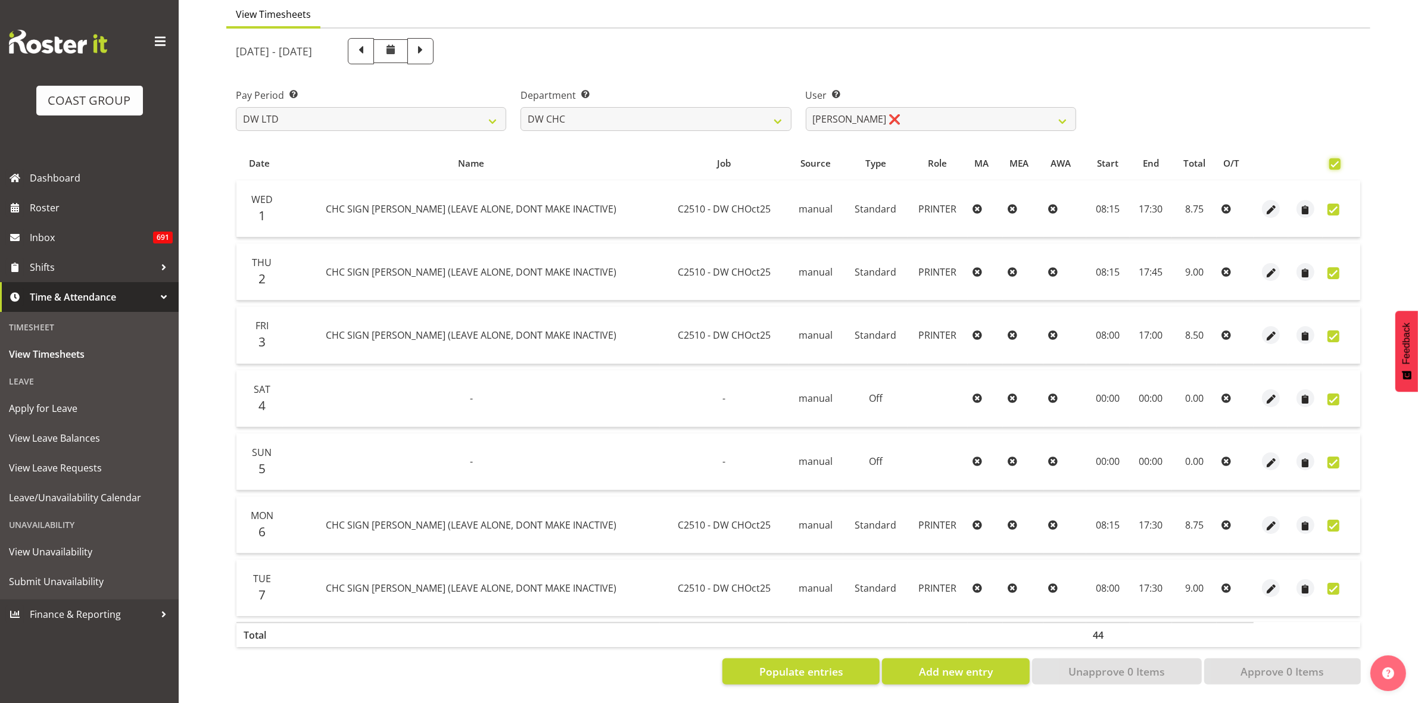
checkbox input "true"
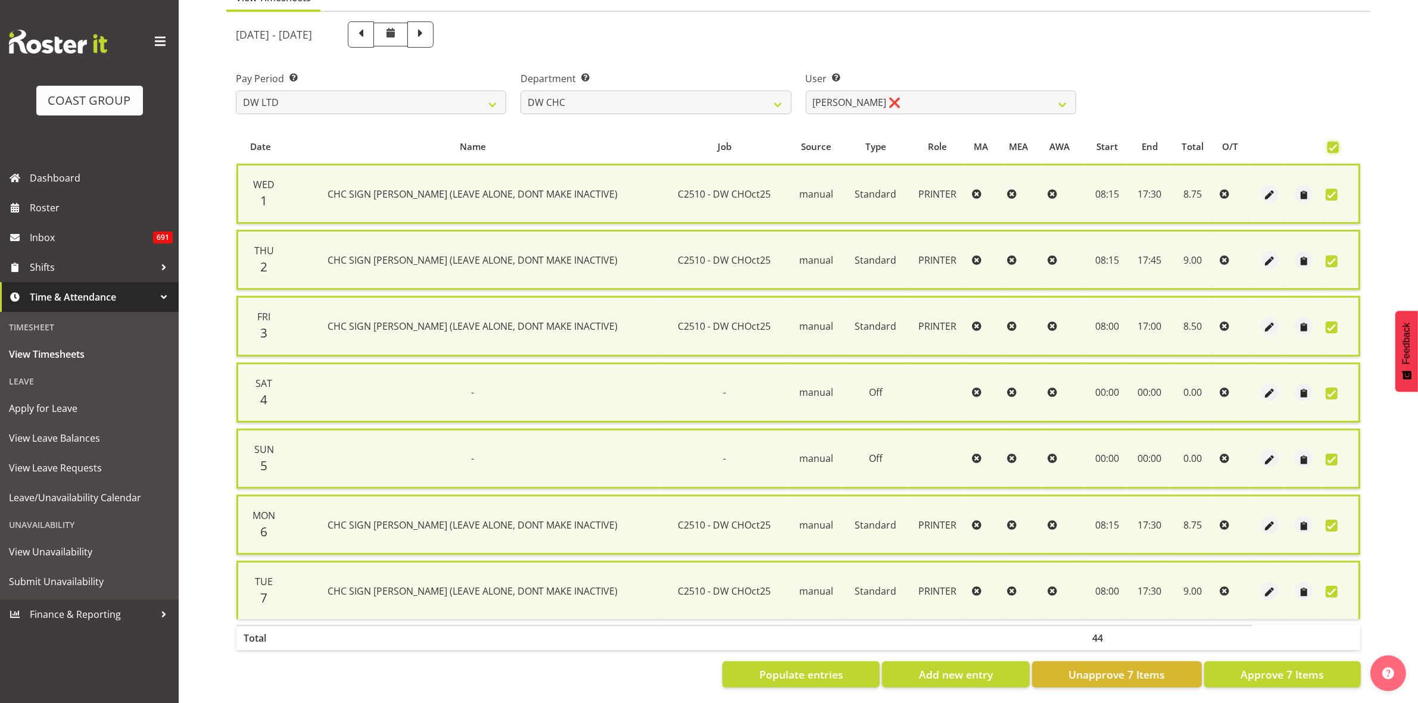
scroll to position [130, 0]
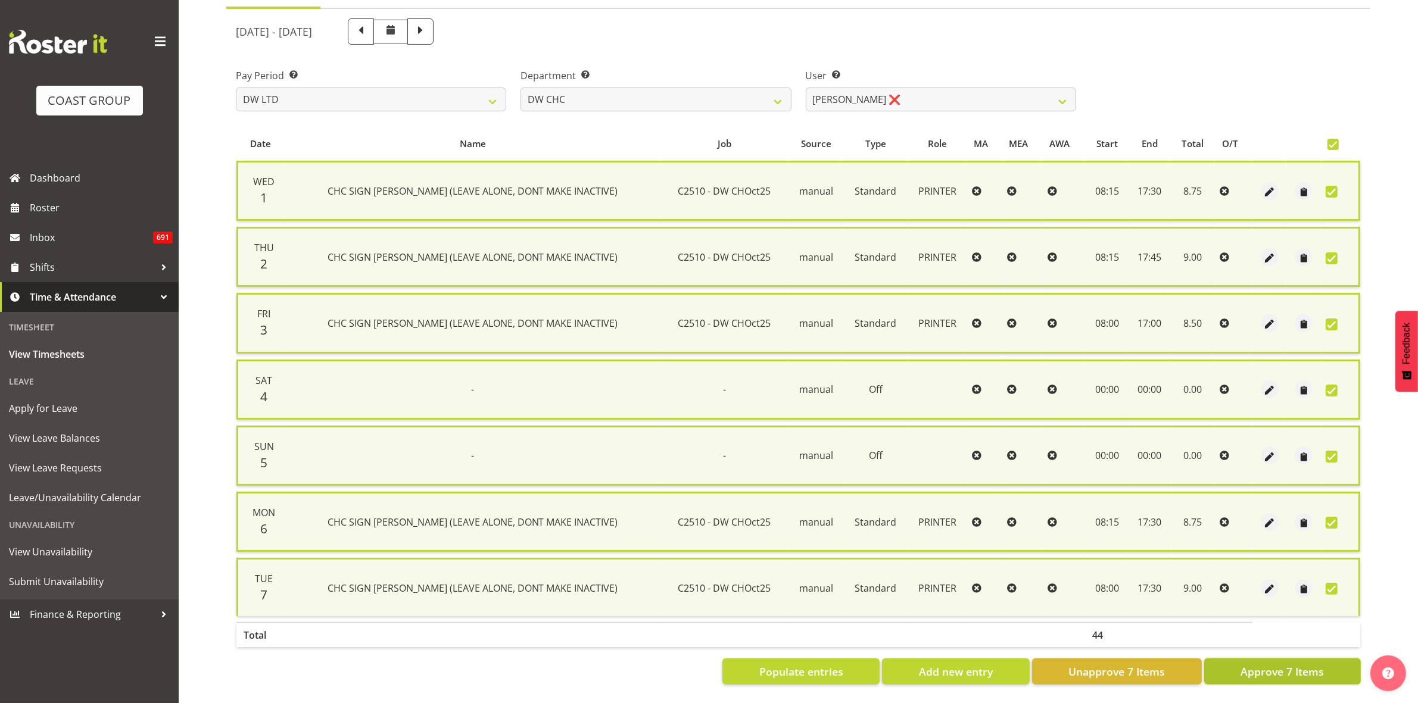
click at [1295, 664] on span "Approve 7 Items" at bounding box center [1282, 671] width 83 height 15
checkbox input "false"
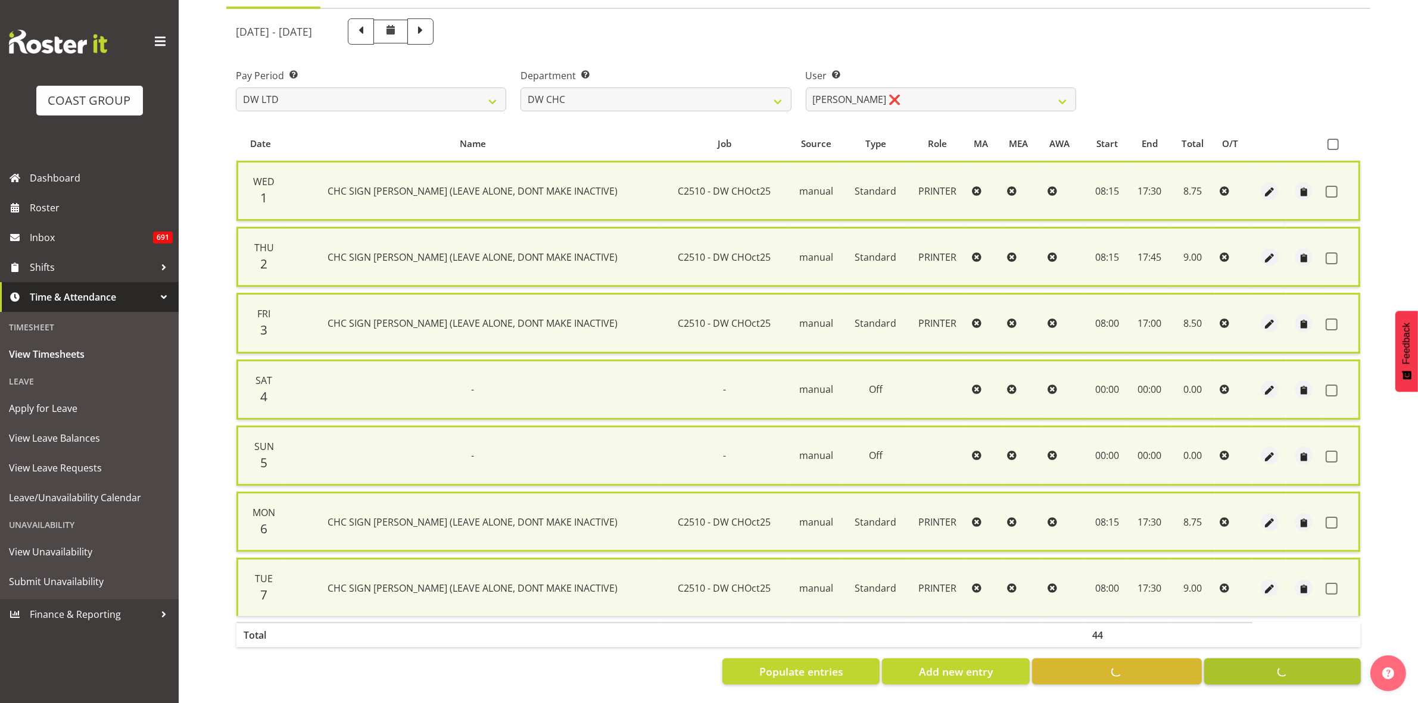
checkbox input "false"
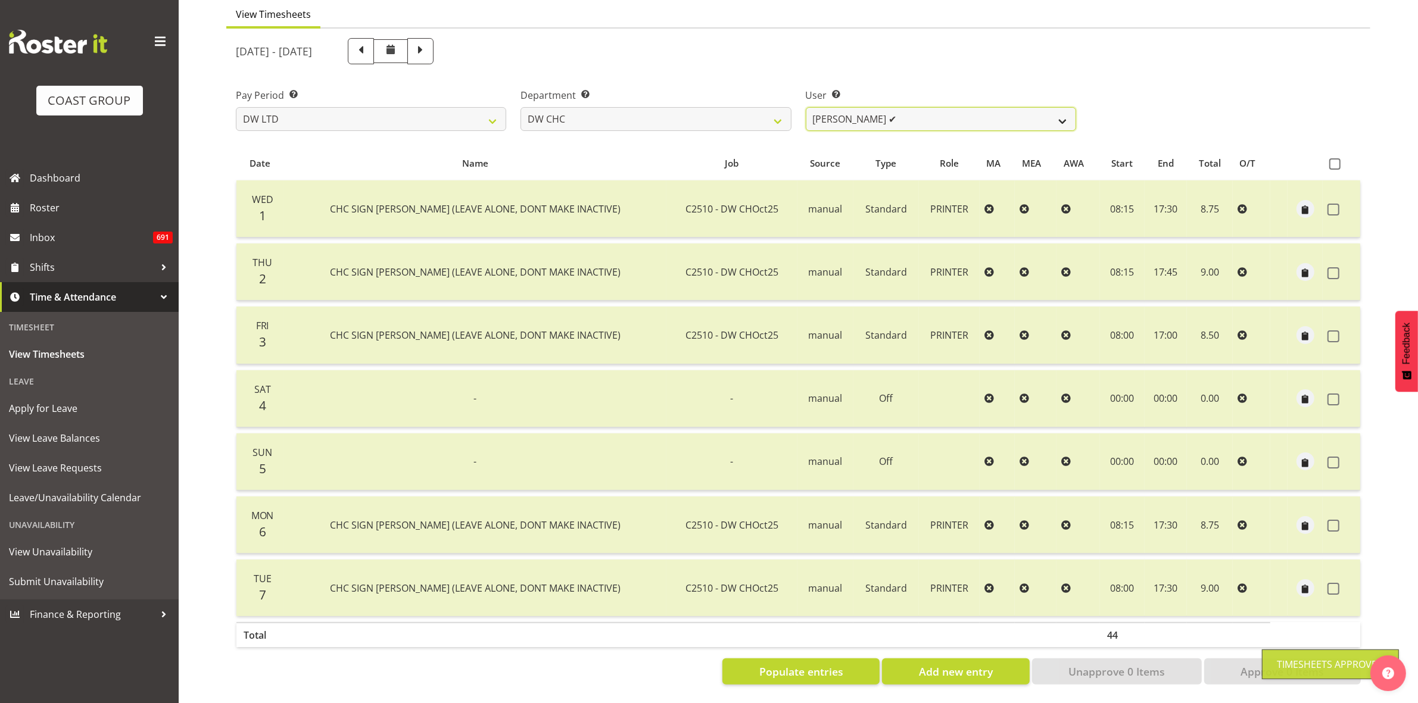
click at [1070, 109] on select "[PERSON_NAME] Hills-[PERSON_NAME] ✔ [PERSON_NAME] ✔ [PERSON_NAME] ✔ [PERSON_NAM…" at bounding box center [941, 119] width 270 height 24
select select "11178"
click at [806, 107] on select "[PERSON_NAME] Hills-[PERSON_NAME] ✔ [PERSON_NAME] ✔ [PERSON_NAME] ✔ [PERSON_NAM…" at bounding box center [941, 119] width 270 height 24
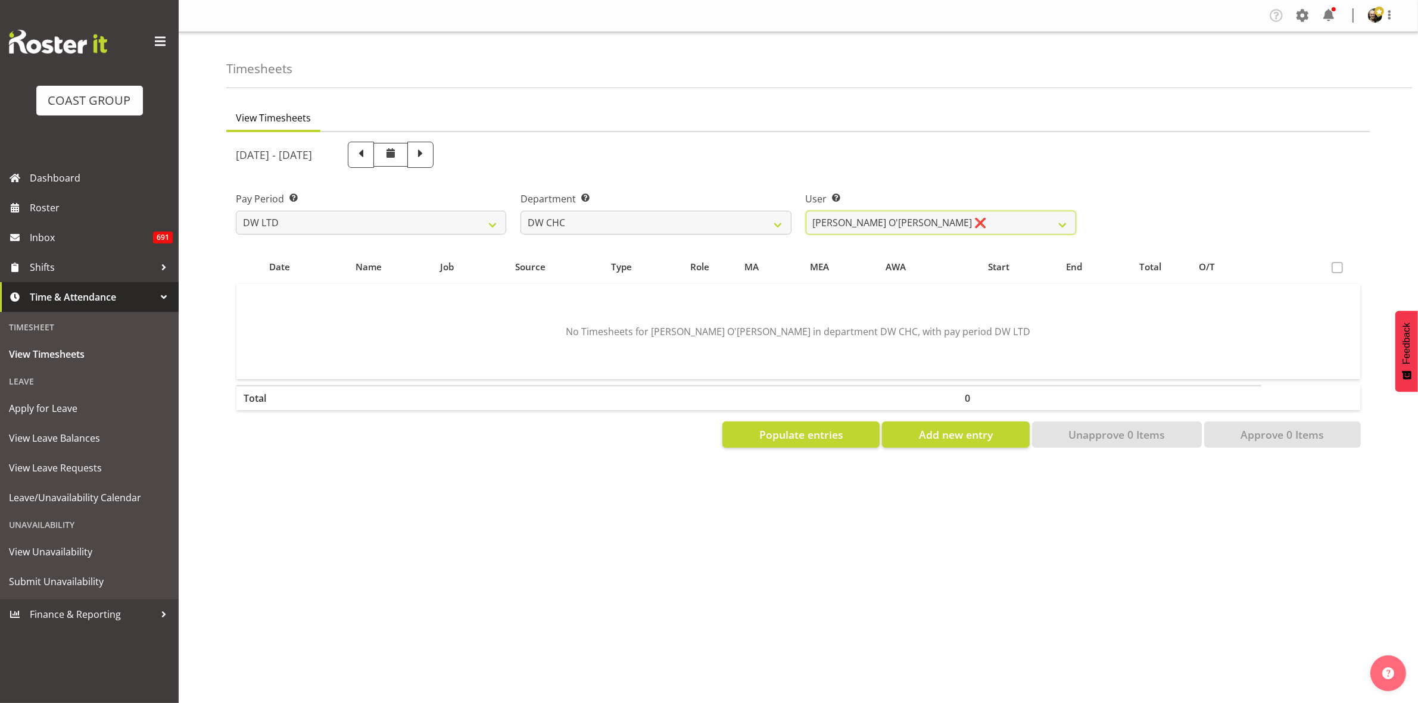
scroll to position [0, 0]
click at [849, 429] on button "Populate entries" at bounding box center [800, 435] width 157 height 26
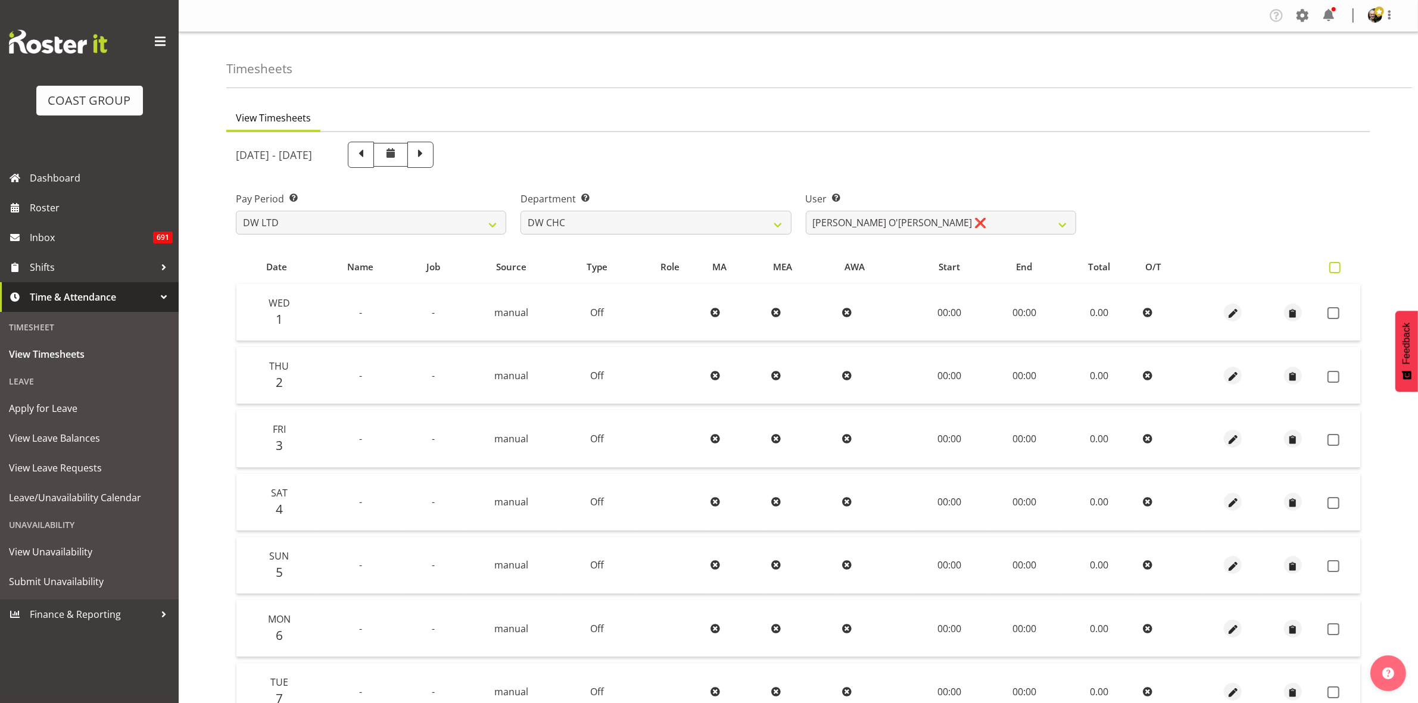
click at [1330, 266] on span at bounding box center [1334, 267] width 11 height 11
click at [1330, 266] on input "checkbox" at bounding box center [1333, 268] width 8 height 8
checkbox input "true"
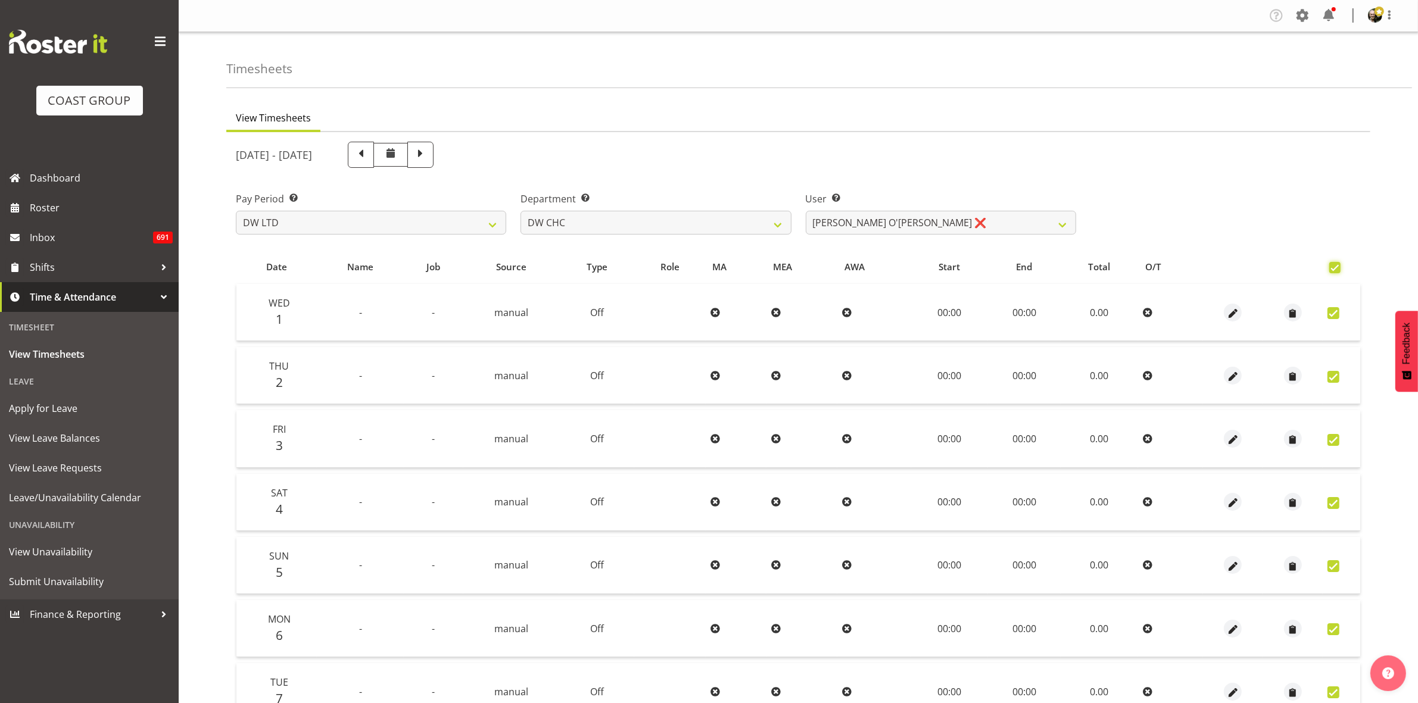
checkbox input "true"
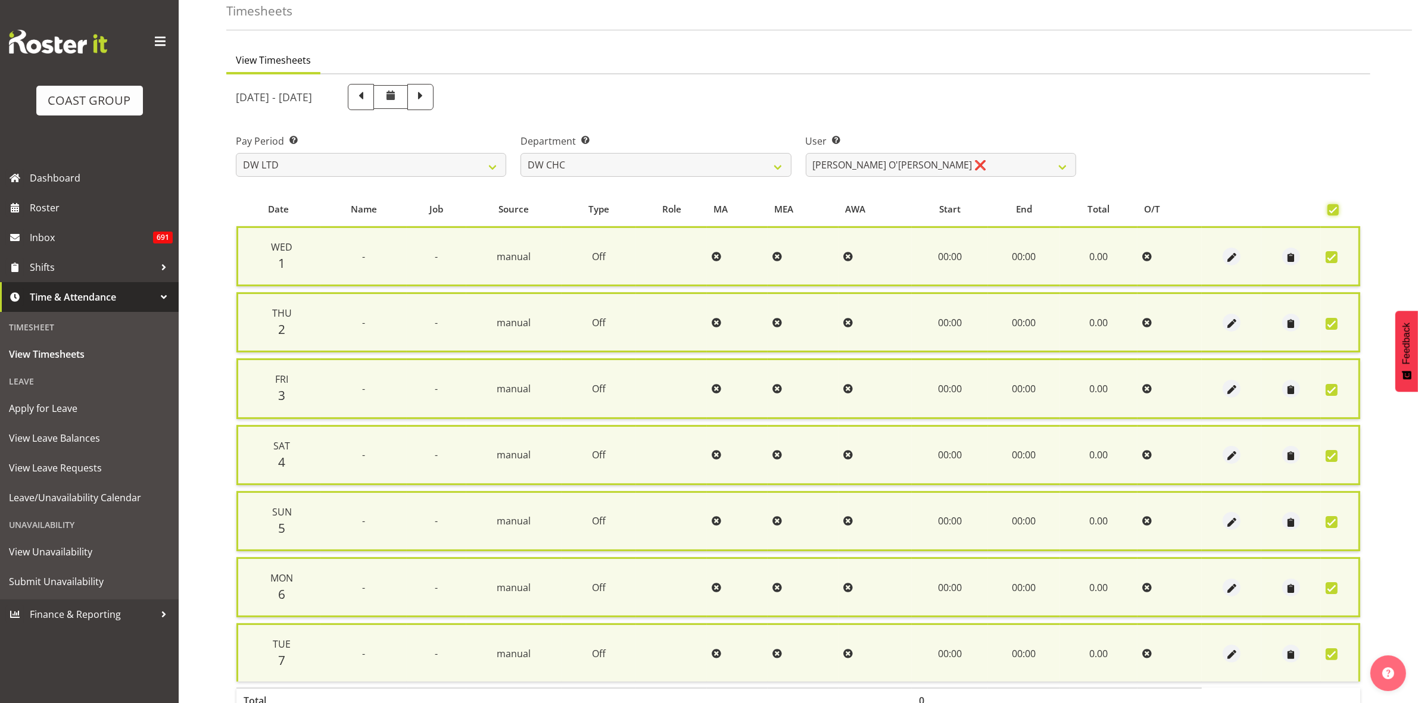
scroll to position [130, 0]
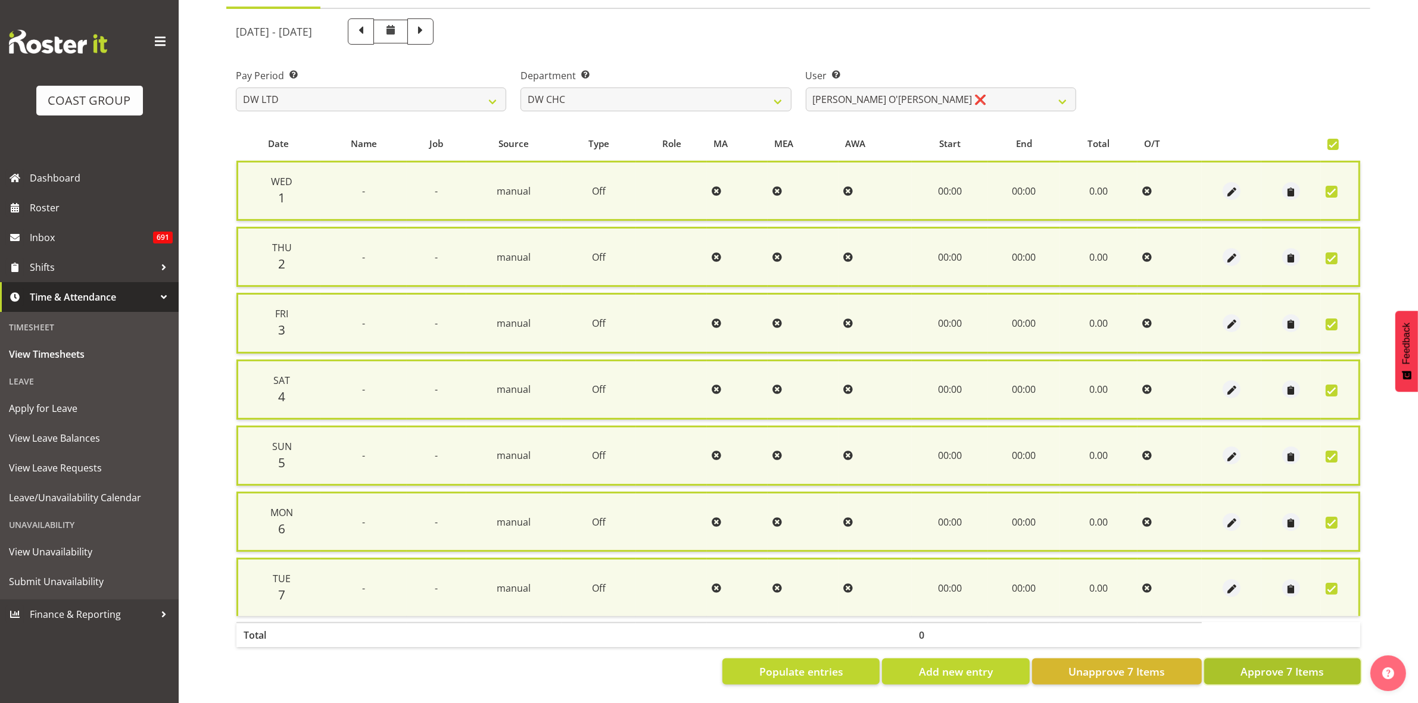
click at [1263, 664] on span "Approve 7 Items" at bounding box center [1282, 671] width 83 height 15
checkbox input "false"
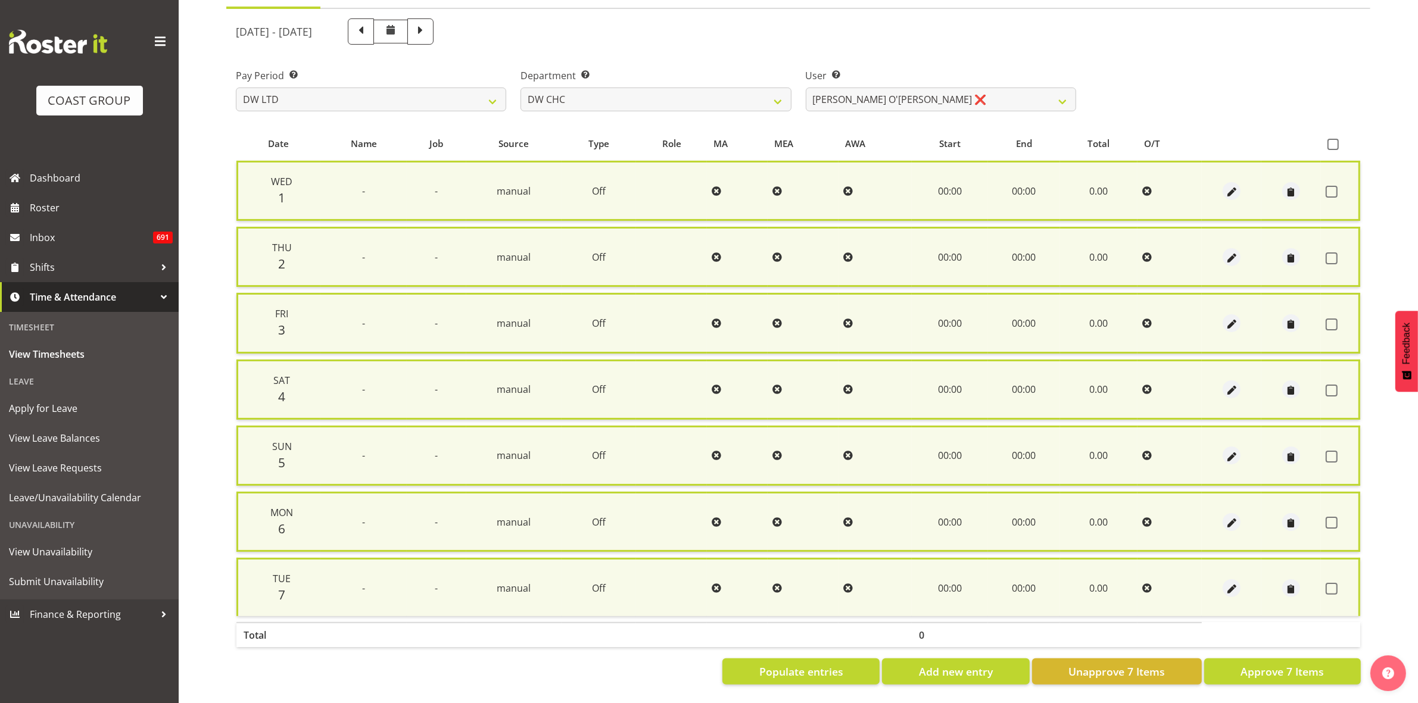
checkbox input "false"
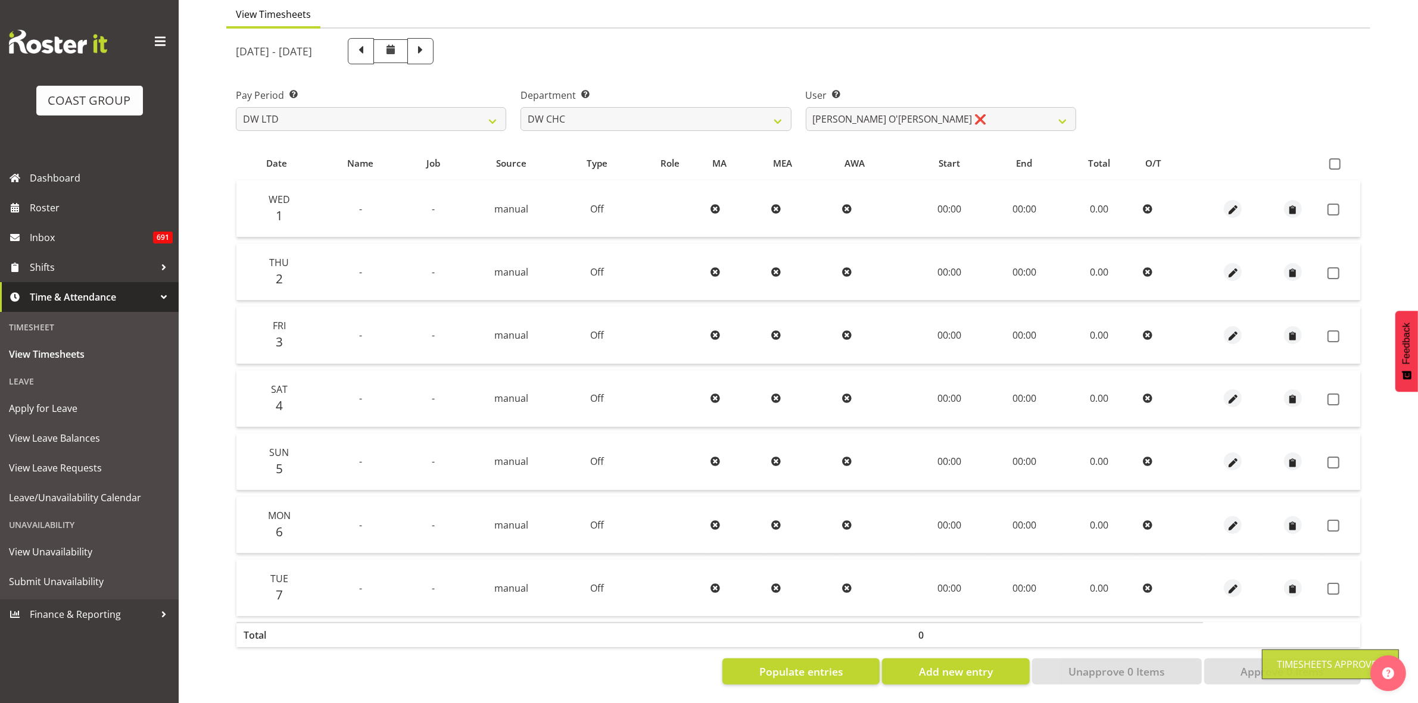
scroll to position [115, 0]
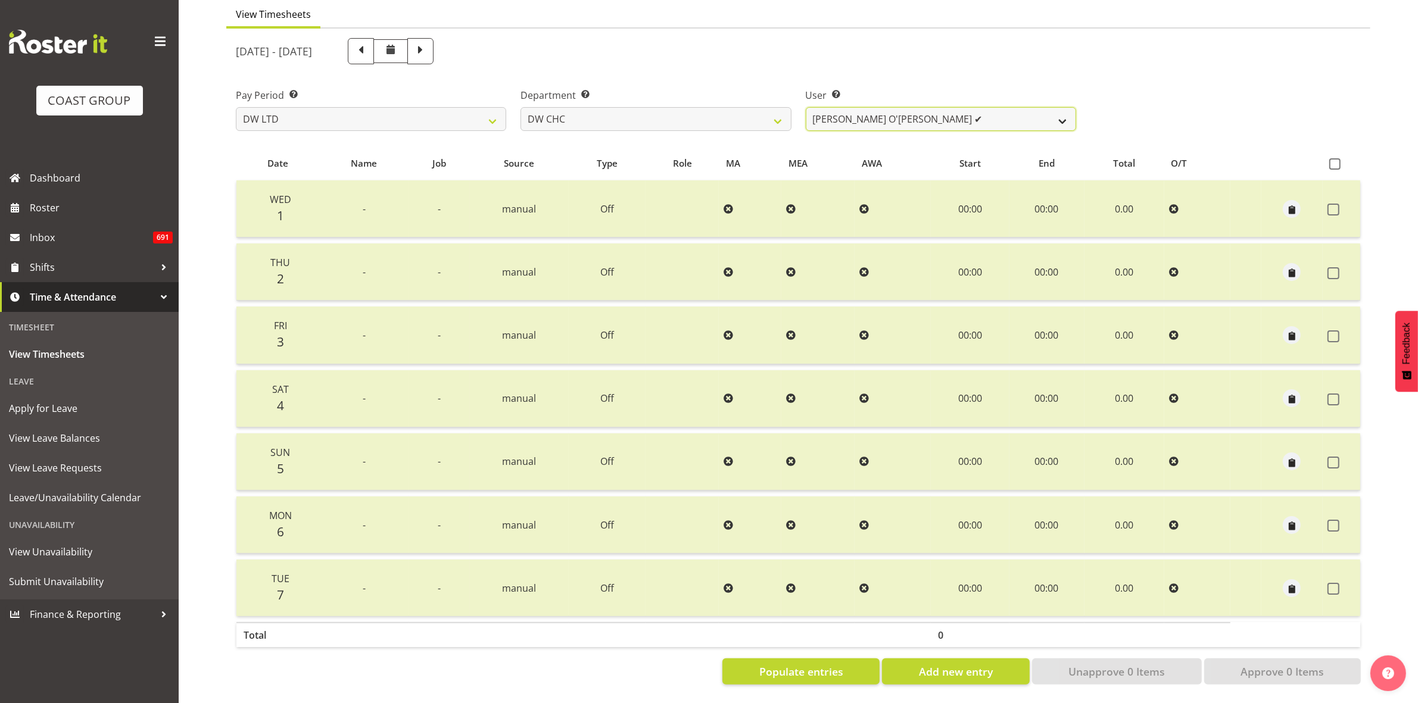
click at [1061, 111] on select "[PERSON_NAME] Hills-[PERSON_NAME] ✔ [PERSON_NAME] ✔ [PERSON_NAME] ✔ [PERSON_NAM…" at bounding box center [941, 119] width 270 height 24
select select "10862"
click at [806, 107] on select "[PERSON_NAME] Hills-[PERSON_NAME] ✔ [PERSON_NAME] ✔ [PERSON_NAME] ✔ [PERSON_NAM…" at bounding box center [941, 119] width 270 height 24
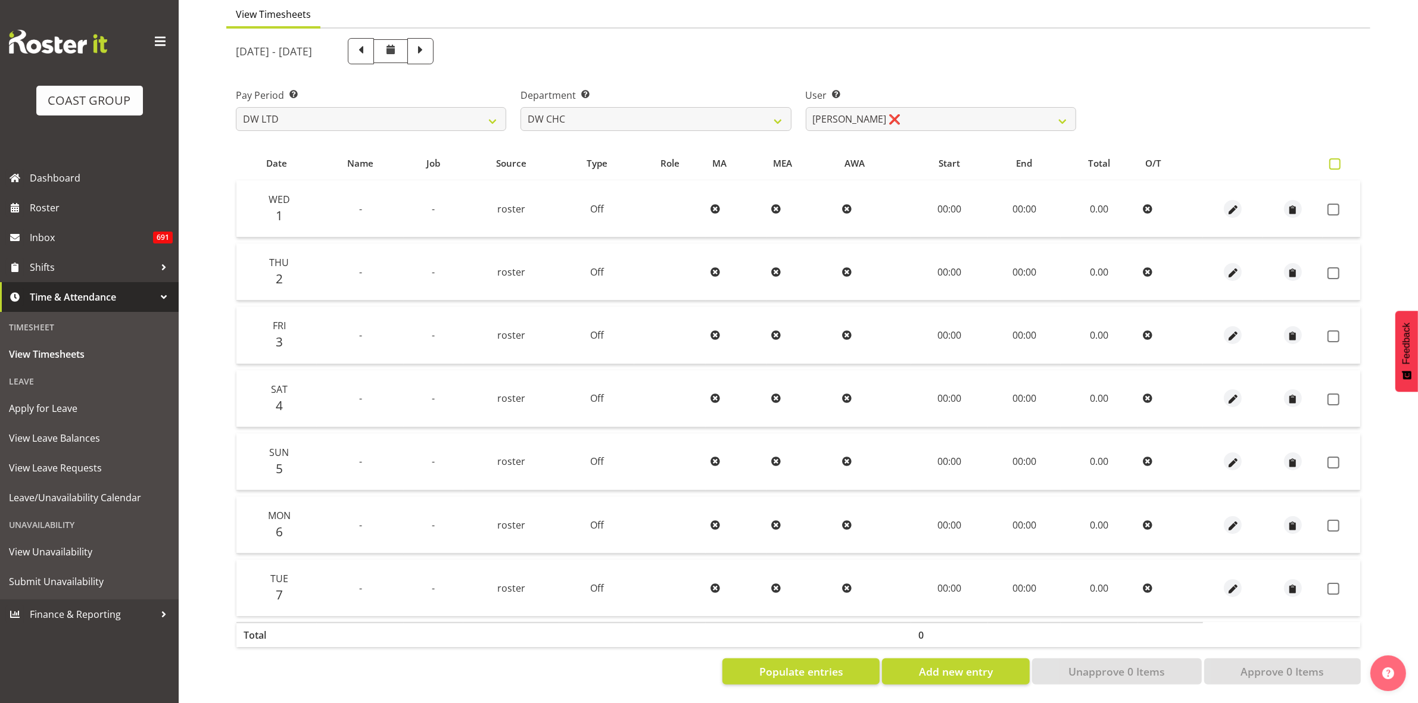
click at [1339, 158] on span at bounding box center [1334, 163] width 11 height 11
click at [1337, 160] on input "checkbox" at bounding box center [1333, 164] width 8 height 8
checkbox input "true"
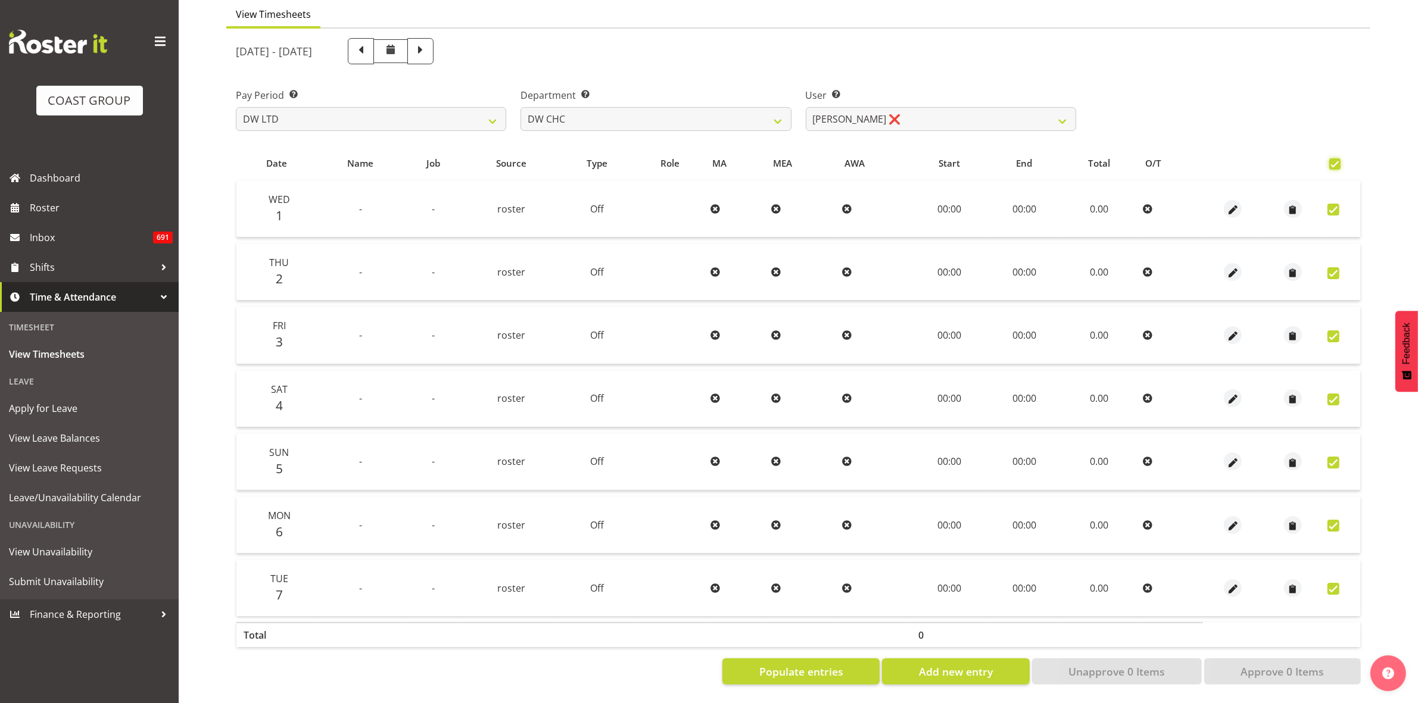
checkbox input "true"
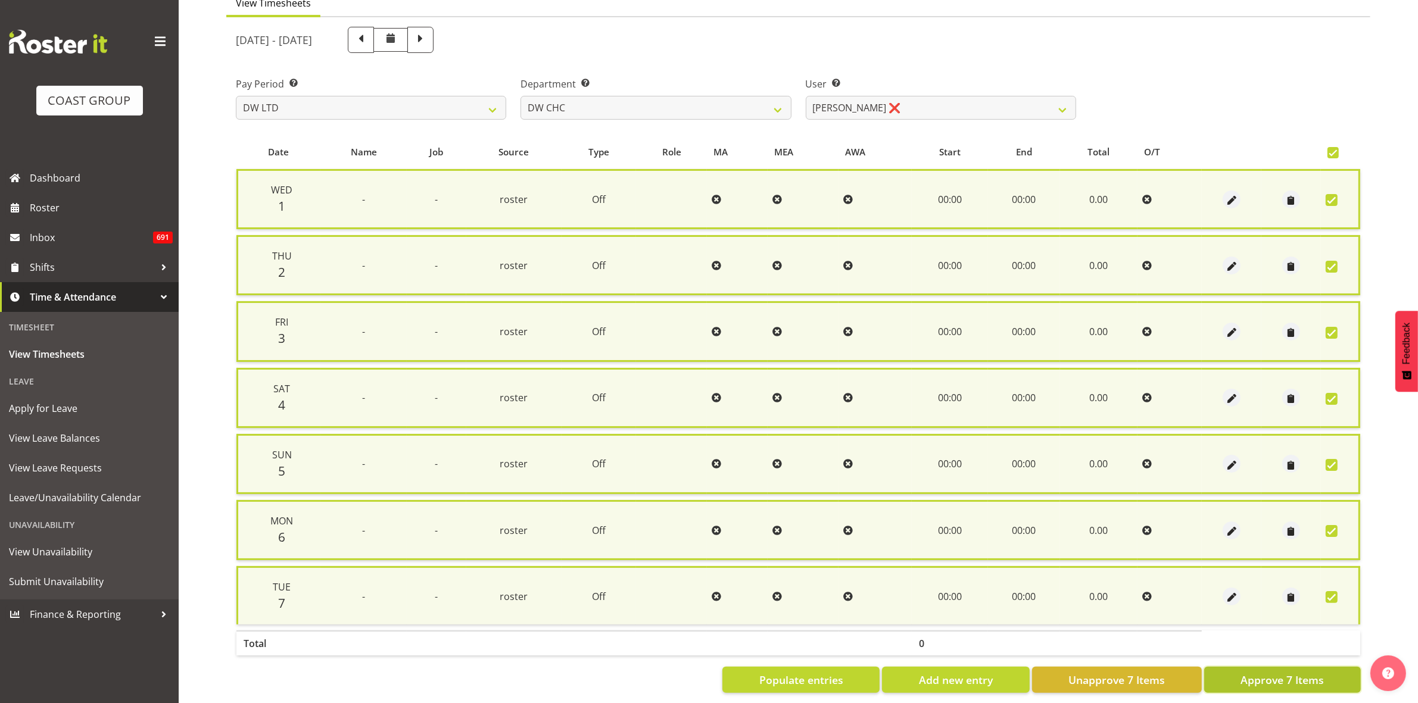
click at [1311, 677] on span "Approve 7 Items" at bounding box center [1282, 679] width 83 height 15
checkbox input "false"
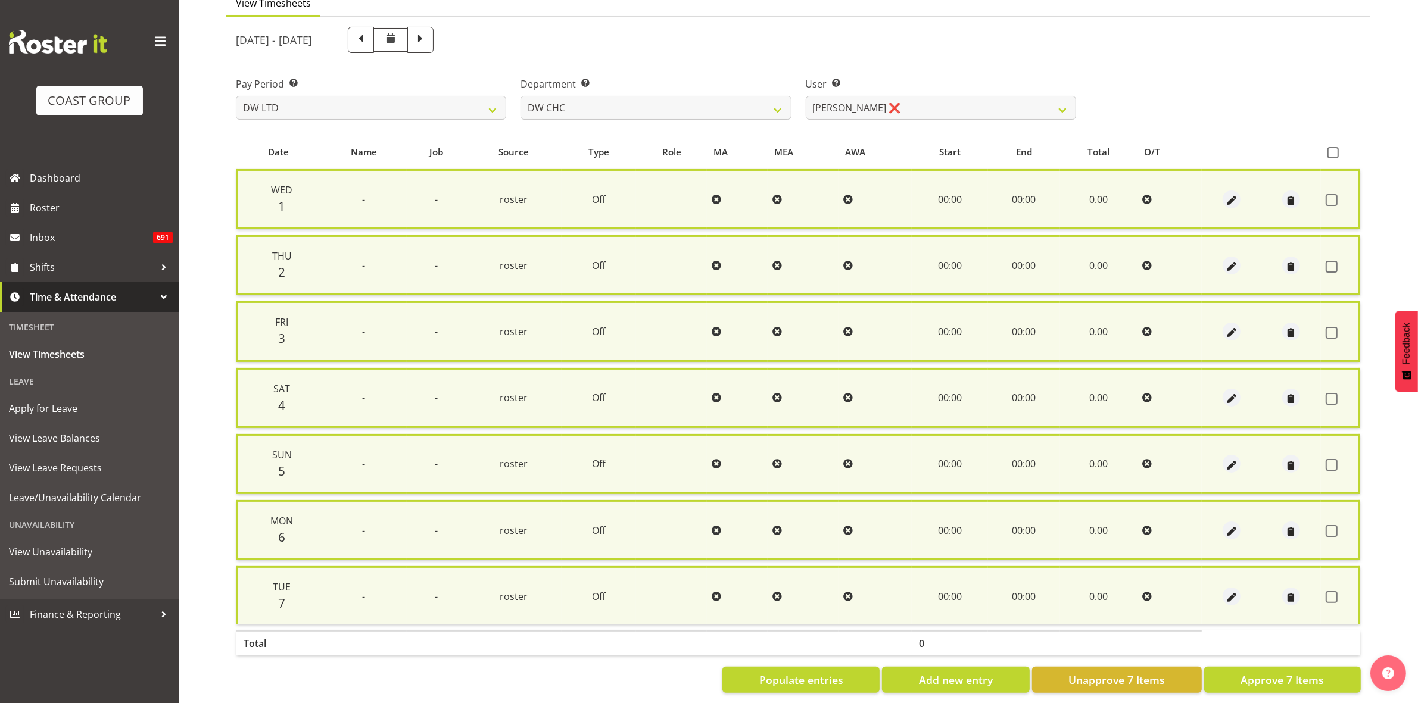
checkbox input "false"
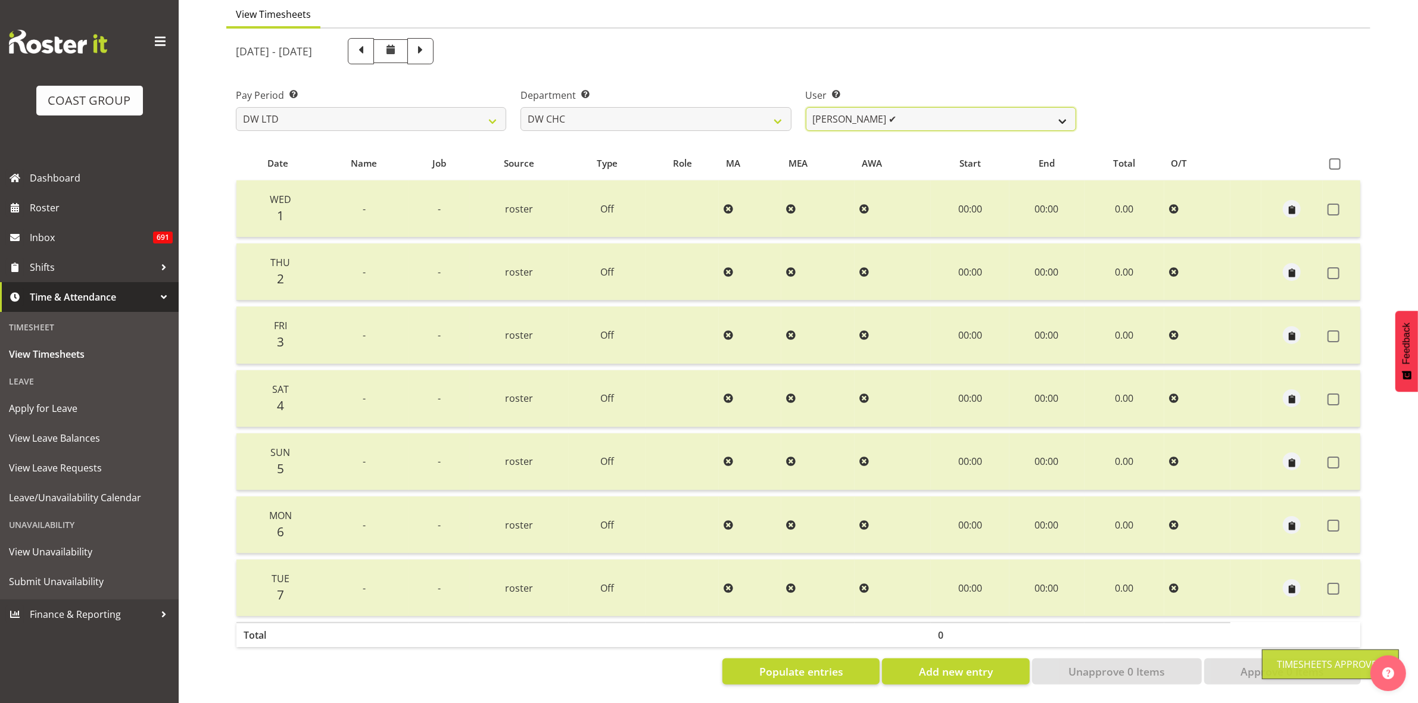
click at [1056, 112] on select "[PERSON_NAME] Hills-[PERSON_NAME] ✔ [PERSON_NAME] ✔ [PERSON_NAME] ✔ [PERSON_NAM…" at bounding box center [941, 119] width 270 height 24
select select "1178"
click at [806, 107] on select "[PERSON_NAME] Hills-[PERSON_NAME] ✔ [PERSON_NAME] ✔ [PERSON_NAME] ✔ [PERSON_NAM…" at bounding box center [941, 119] width 270 height 24
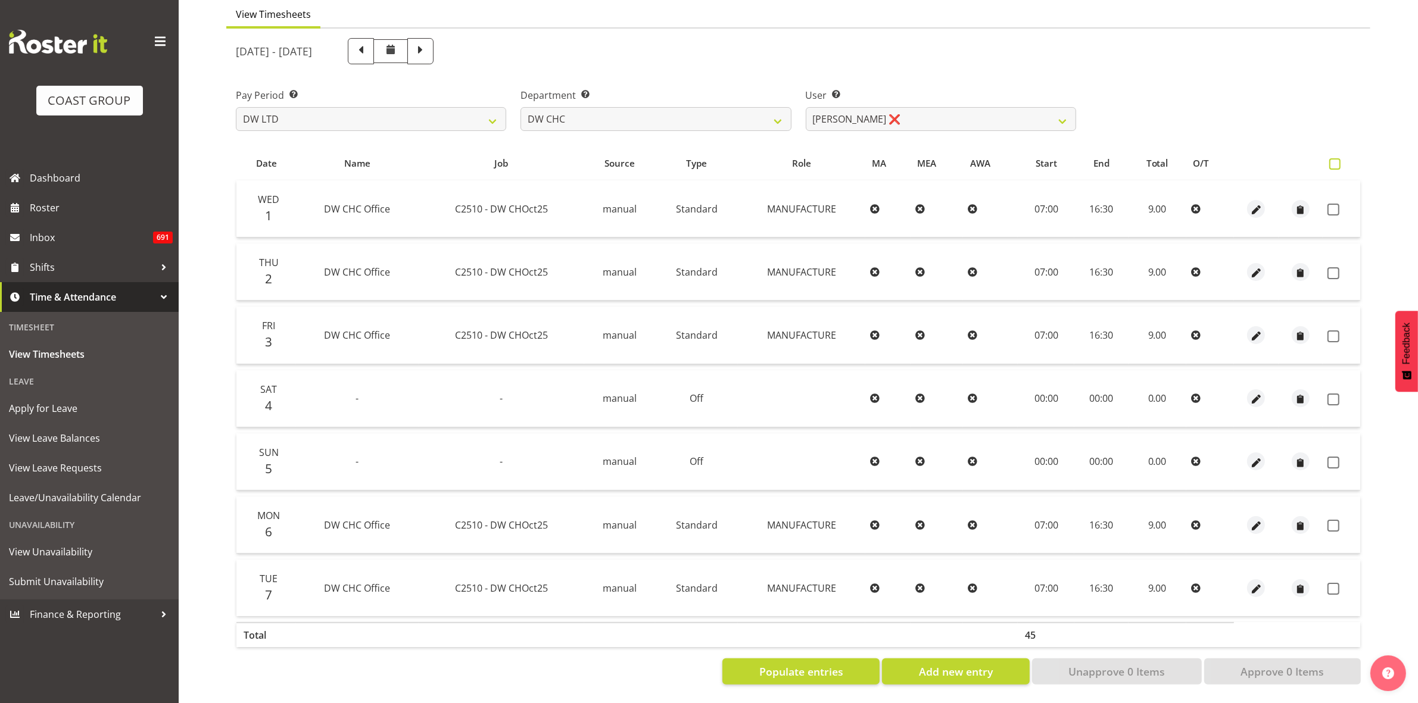
click at [1336, 158] on span at bounding box center [1334, 163] width 11 height 11
click at [1336, 160] on input "checkbox" at bounding box center [1333, 164] width 8 height 8
checkbox input "true"
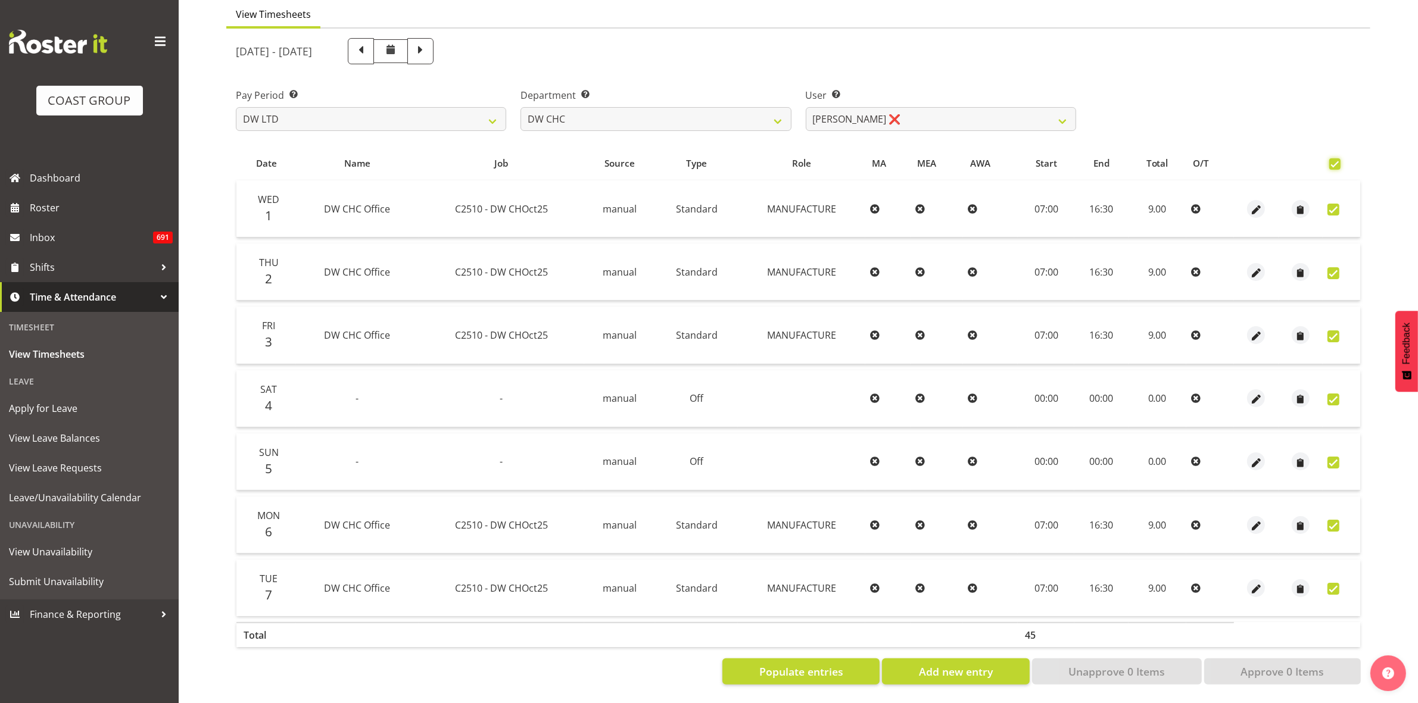
checkbox input "true"
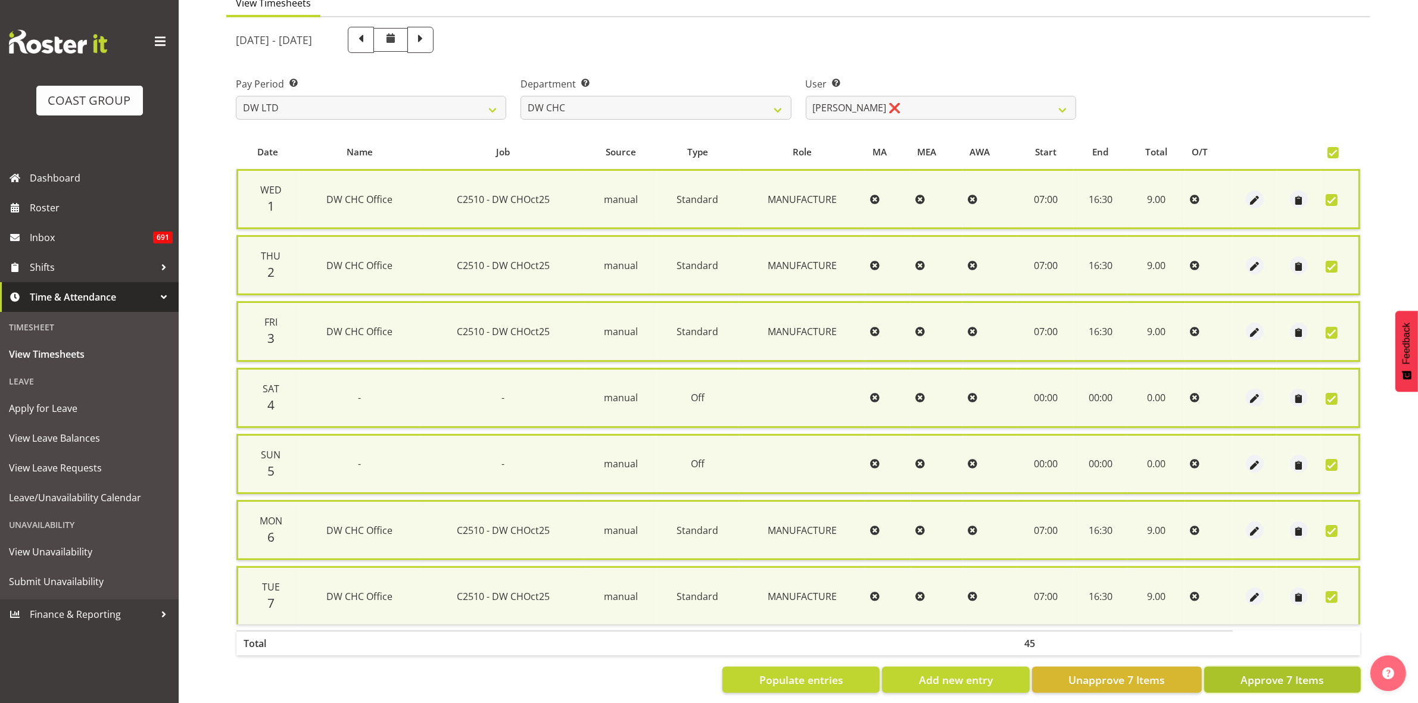
click at [1309, 682] on span "Approve 7 Items" at bounding box center [1282, 679] width 83 height 15
checkbox input "false"
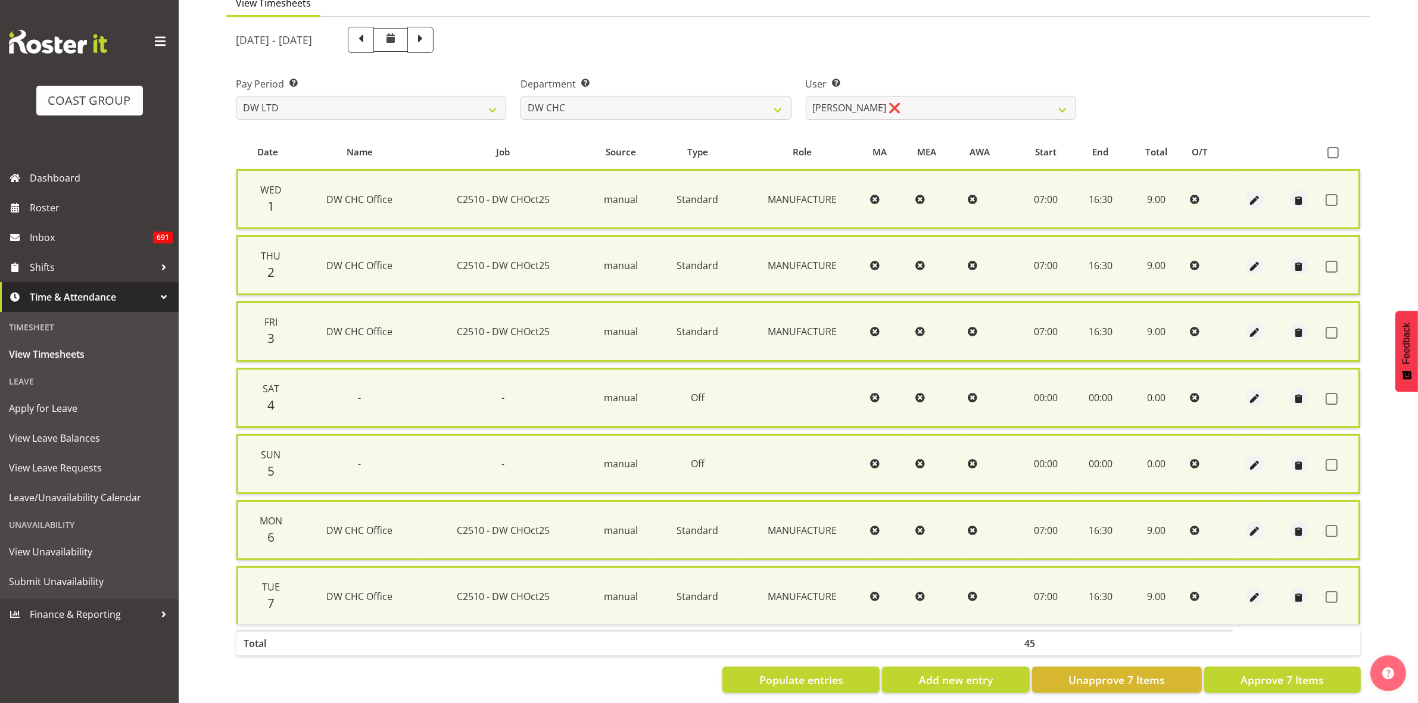
checkbox input "false"
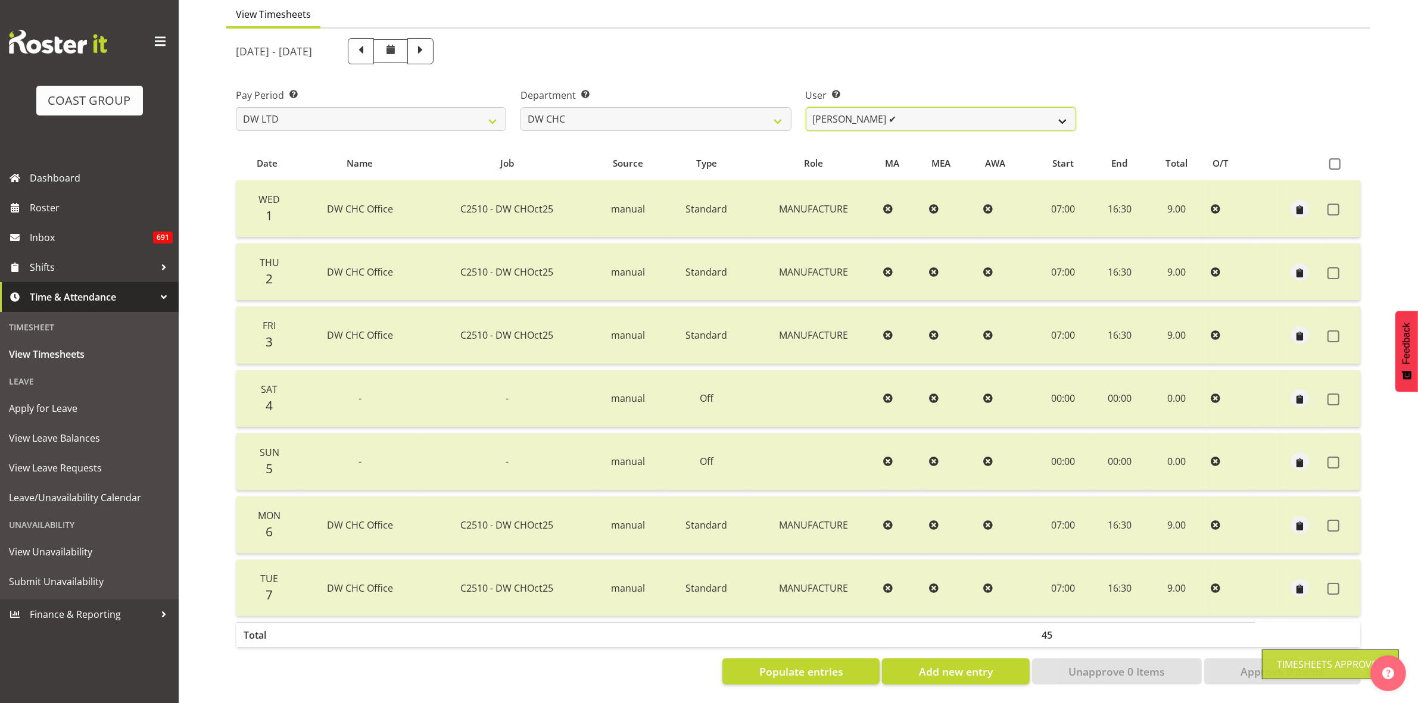
click at [1065, 112] on select "[PERSON_NAME] Hills-[PERSON_NAME] ✔ [PERSON_NAME] ✔ [PERSON_NAME] ✔ [PERSON_NAM…" at bounding box center [941, 119] width 270 height 24
select select "3937"
click at [806, 107] on select "[PERSON_NAME] Hills-[PERSON_NAME] ✔ [PERSON_NAME] ✔ [PERSON_NAME] ✔ [PERSON_NAM…" at bounding box center [941, 119] width 270 height 24
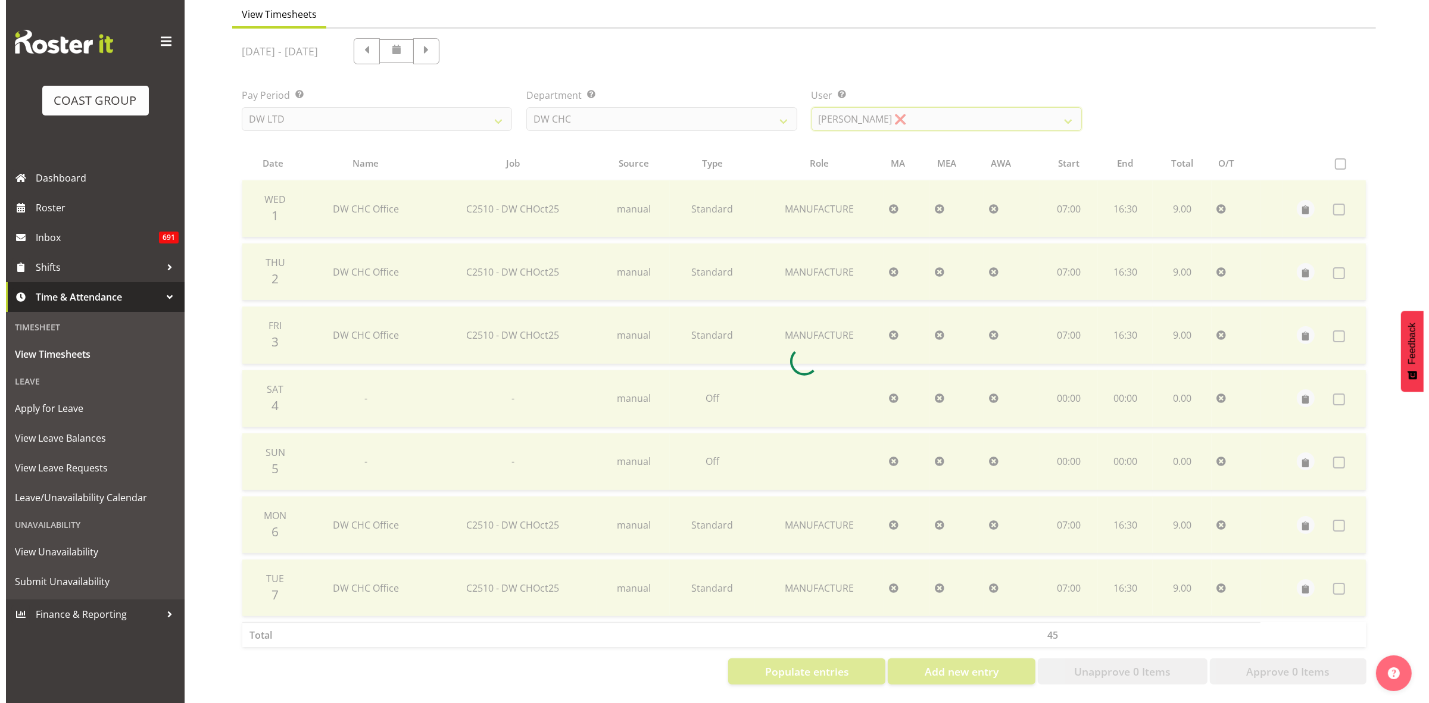
scroll to position [0, 0]
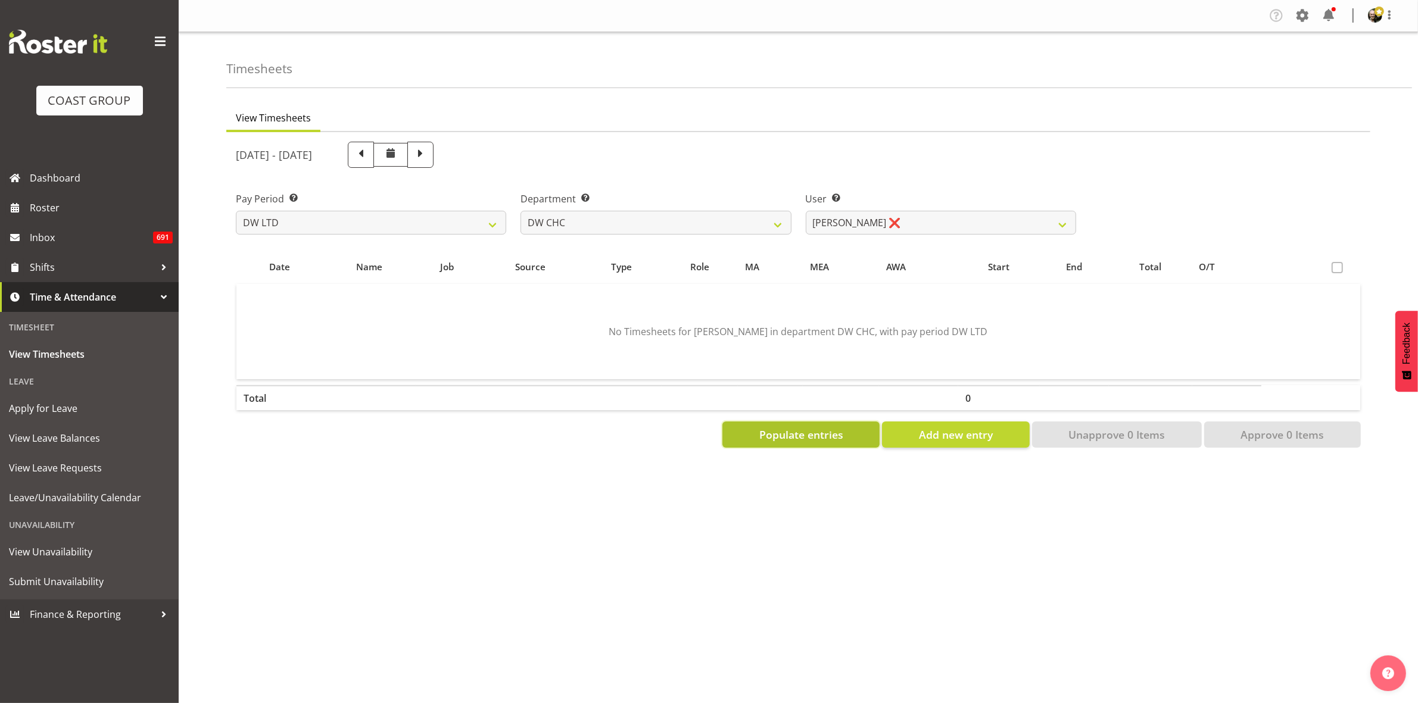
click at [819, 441] on span "Populate entries" at bounding box center [801, 434] width 84 height 15
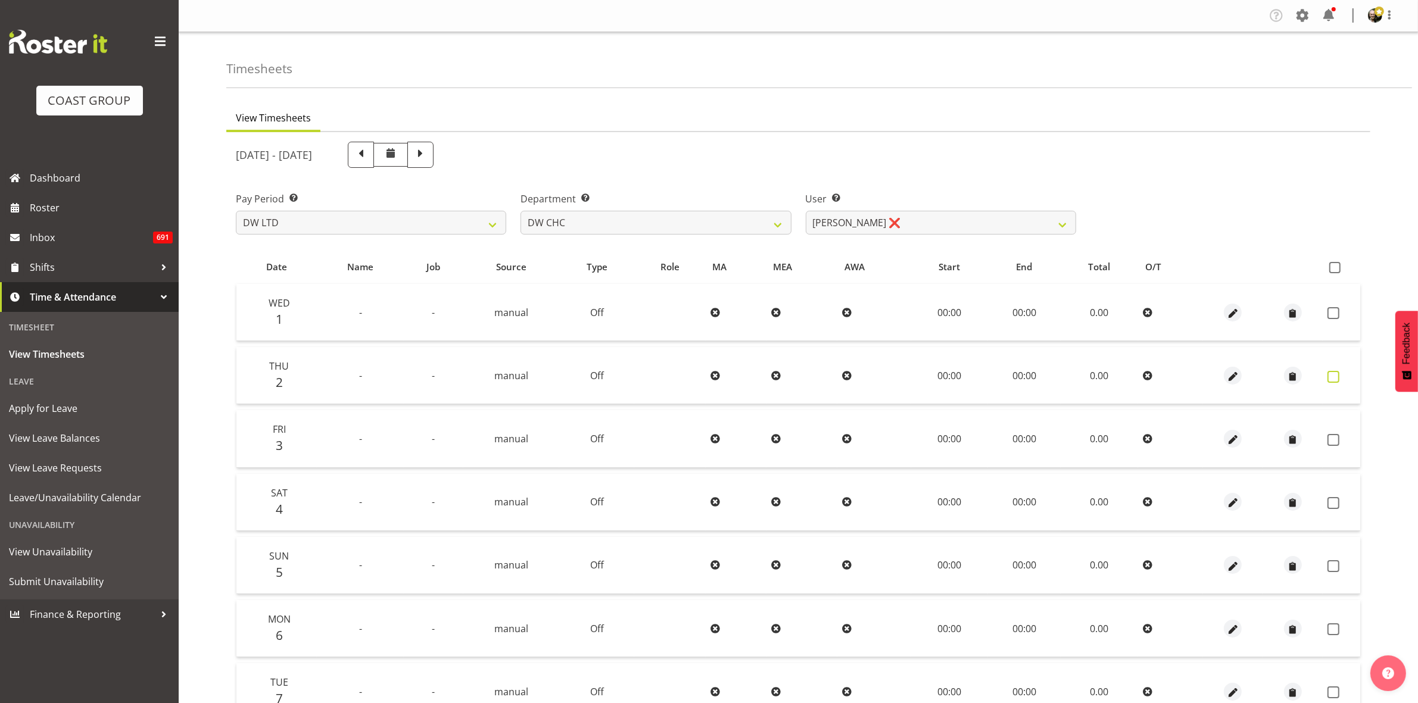
click at [1329, 373] on span at bounding box center [1334, 377] width 12 height 12
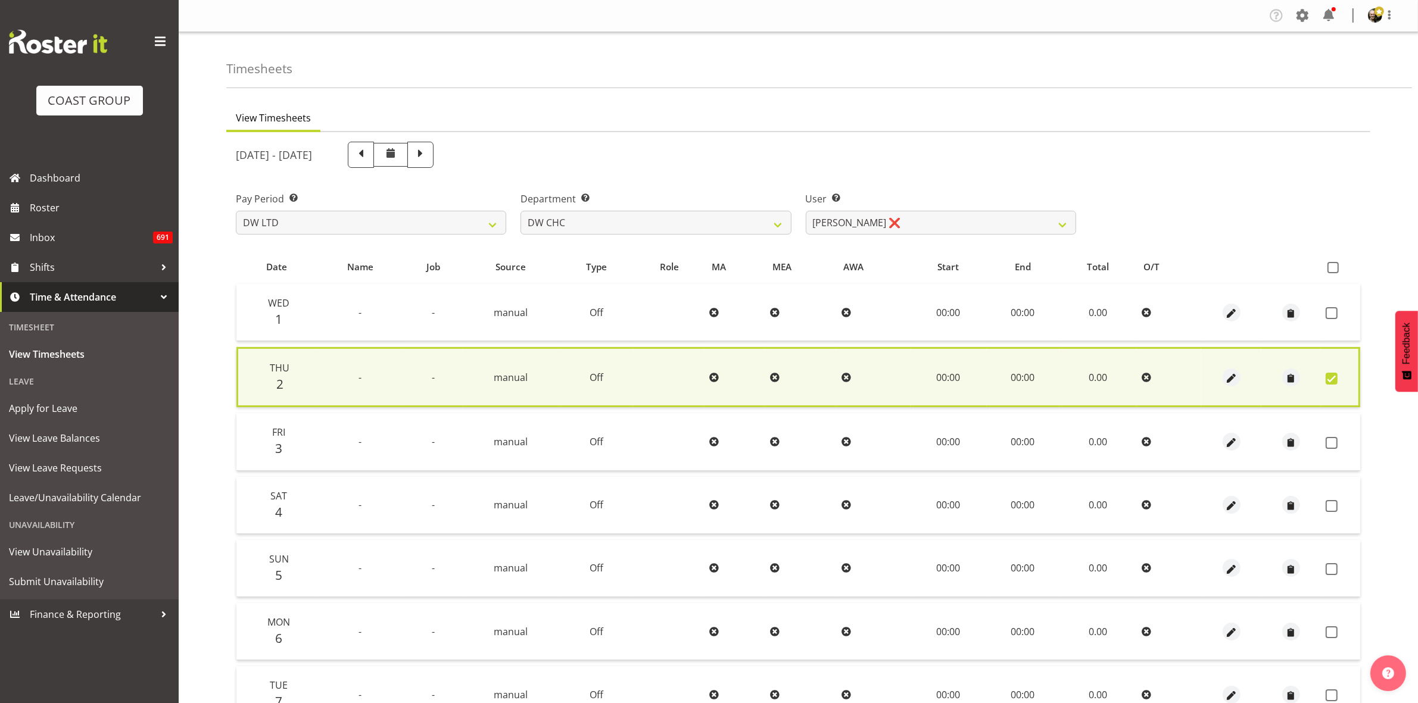
click at [1330, 373] on span at bounding box center [1332, 379] width 12 height 12
checkbox input "false"
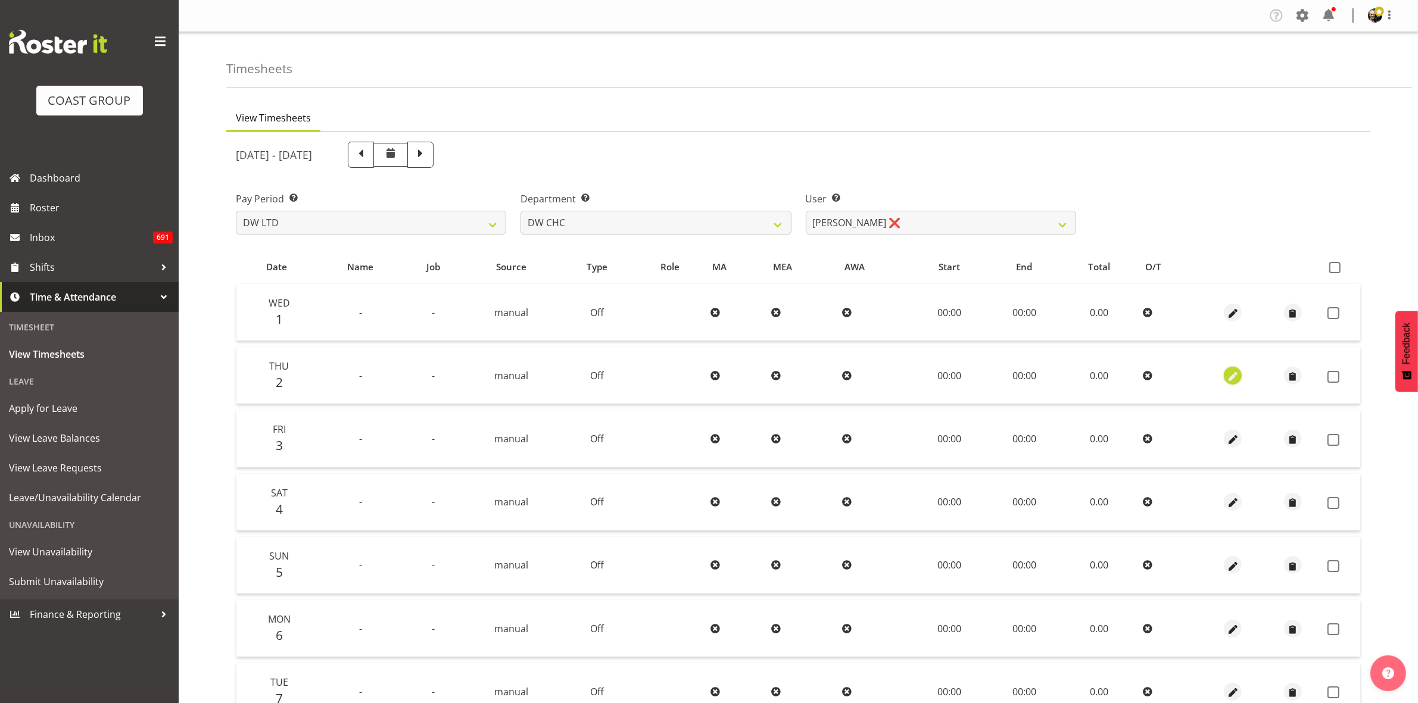
click at [1237, 377] on span "button" at bounding box center [1233, 377] width 14 height 14
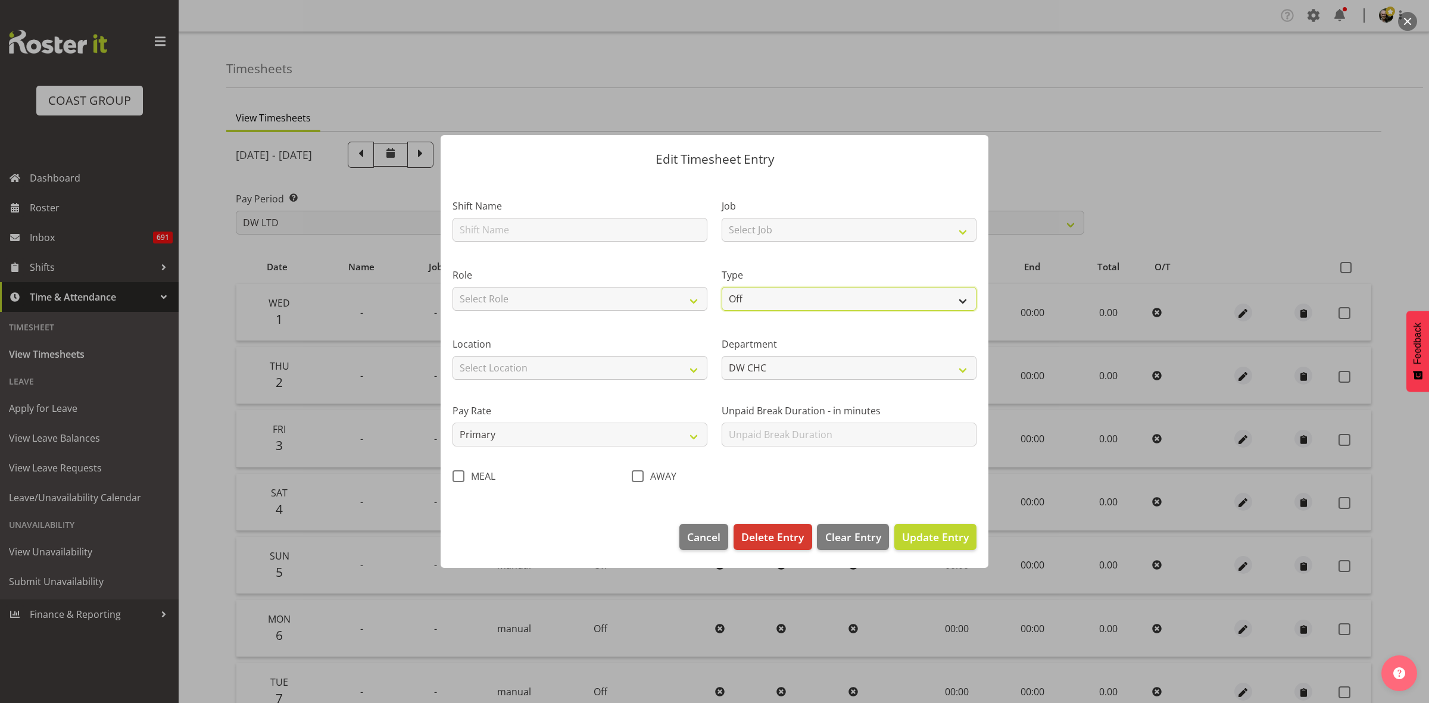
click at [959, 305] on select "Off Standard Public Holiday Public Holiday (Worked) Day In Lieu Annual Leave Si…" at bounding box center [849, 299] width 255 height 24
select select "Standard"
click at [722, 287] on select "Off Standard Public Holiday Public Holiday (Worked) Day In Lieu Annual Leave Si…" at bounding box center [849, 299] width 255 height 24
select select "9"
select select "2025"
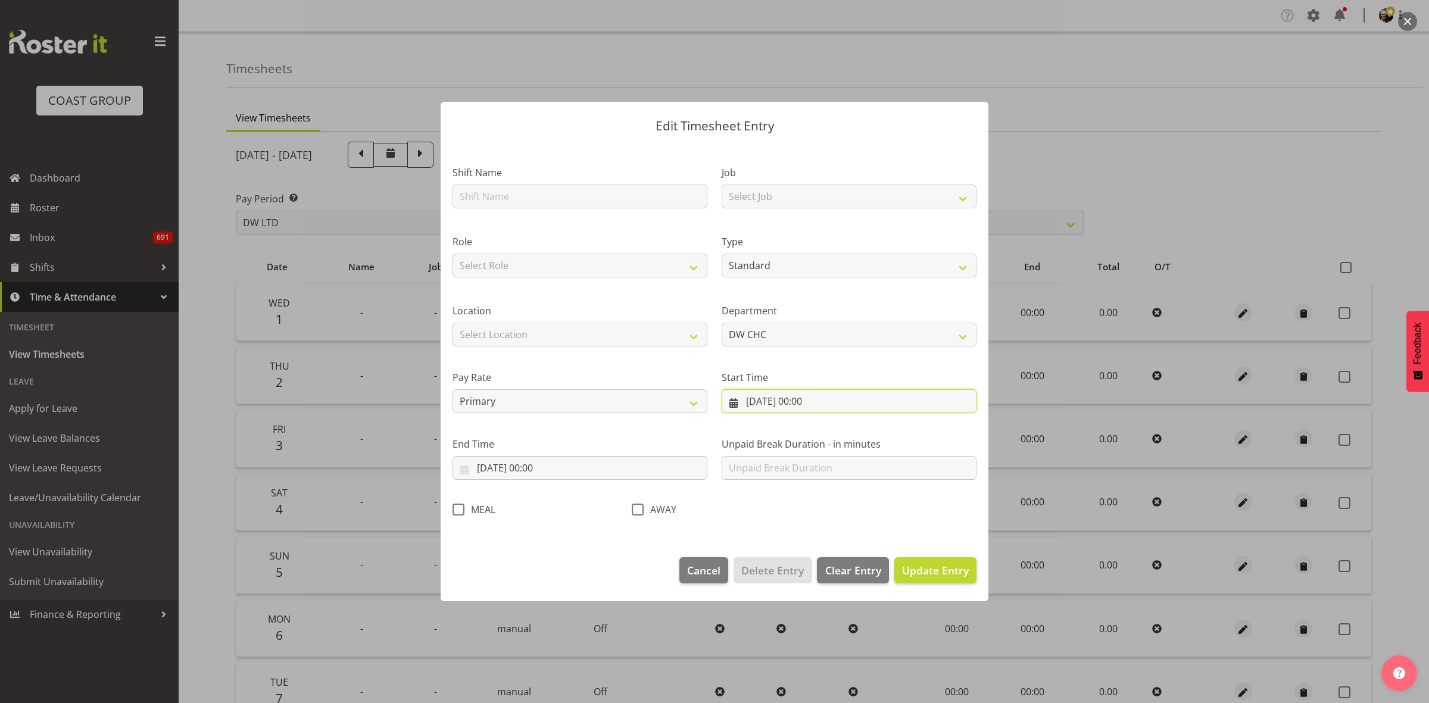
click at [836, 406] on input "[DATE] 00:00" at bounding box center [849, 402] width 255 height 24
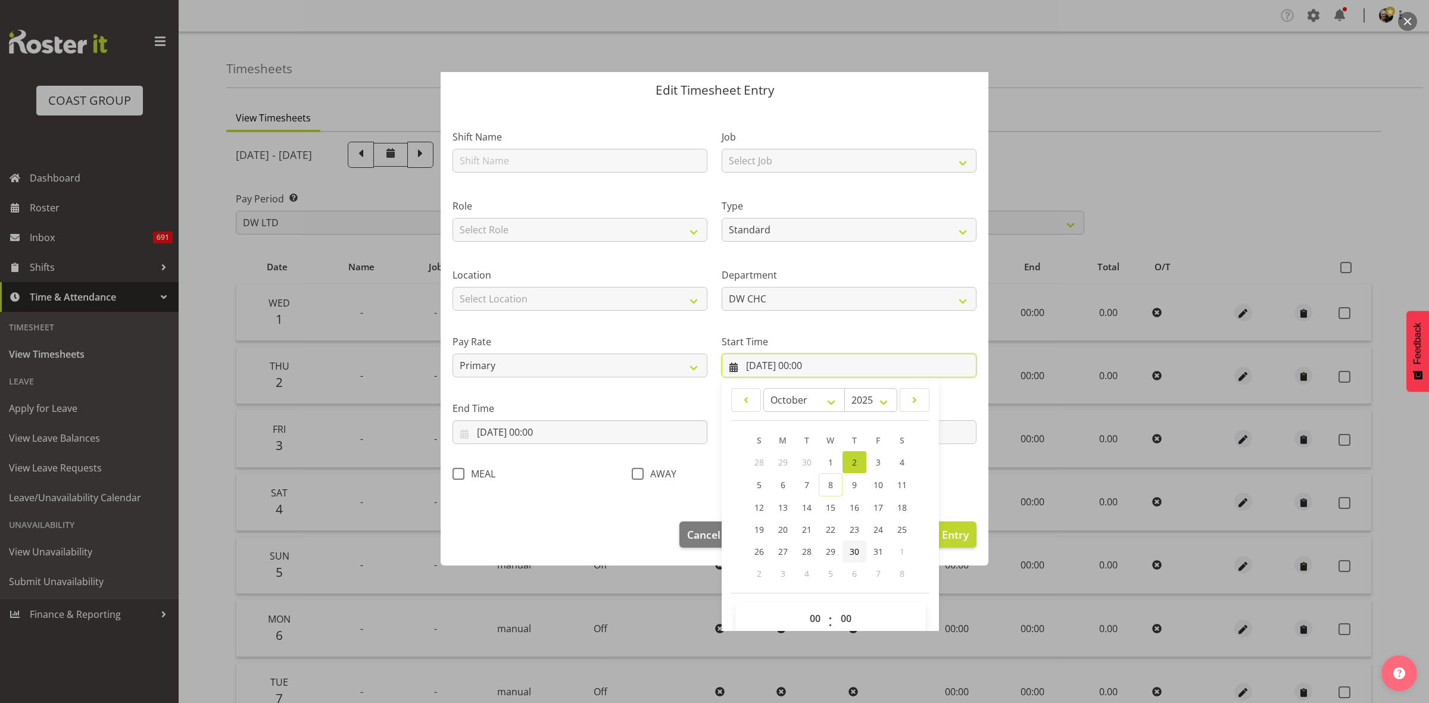
scroll to position [54, 0]
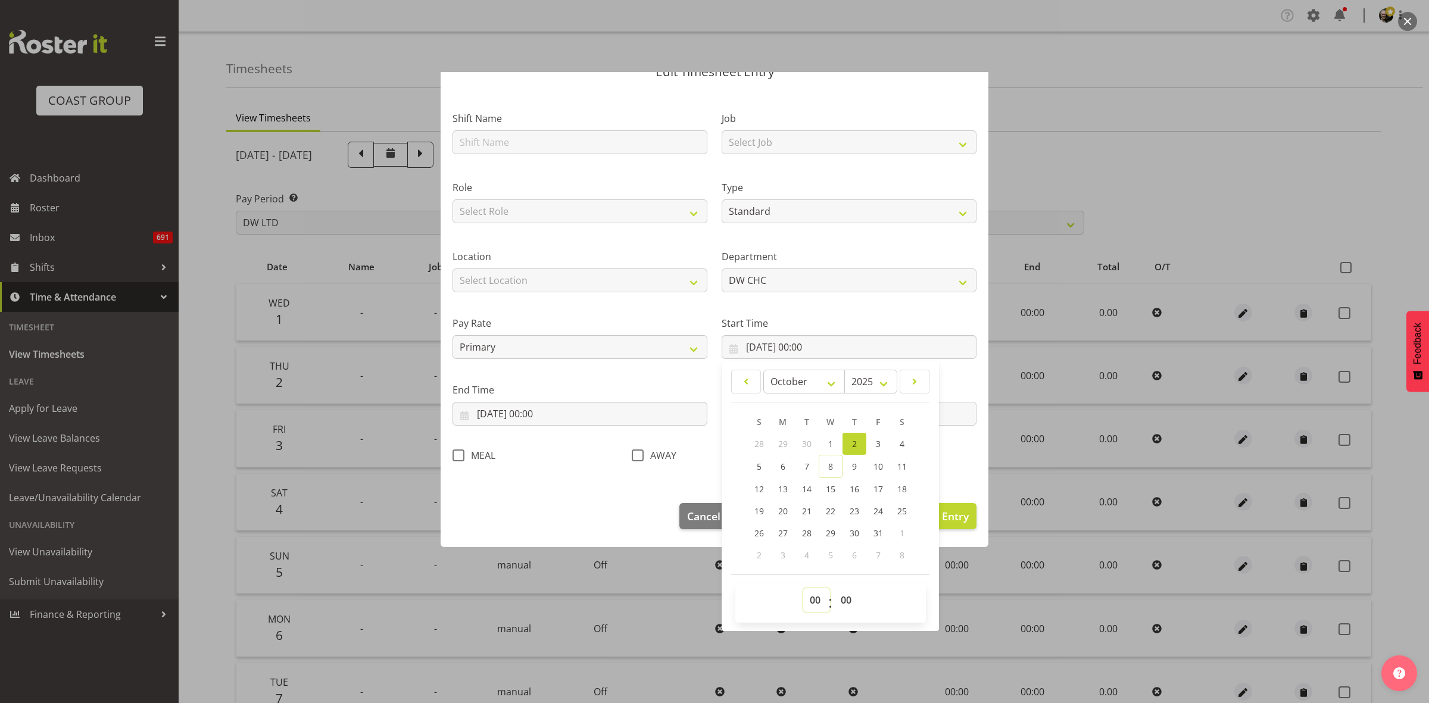
click at [813, 602] on select "00 01 02 03 04 05 06 07 08 09 10 11 12 13 14 15 16 17 18 19 20 21 22 23" at bounding box center [816, 600] width 27 height 24
select select "9"
click at [803, 588] on select "00 01 02 03 04 05 06 07 08 09 10 11 12 13 14 15 16 17 18 19 20 21 22 23" at bounding box center [816, 600] width 27 height 24
type input "[DATE] 09:00"
click at [585, 506] on footer "Cancel Delete Entry Clear Entry Update Entry" at bounding box center [715, 519] width 548 height 56
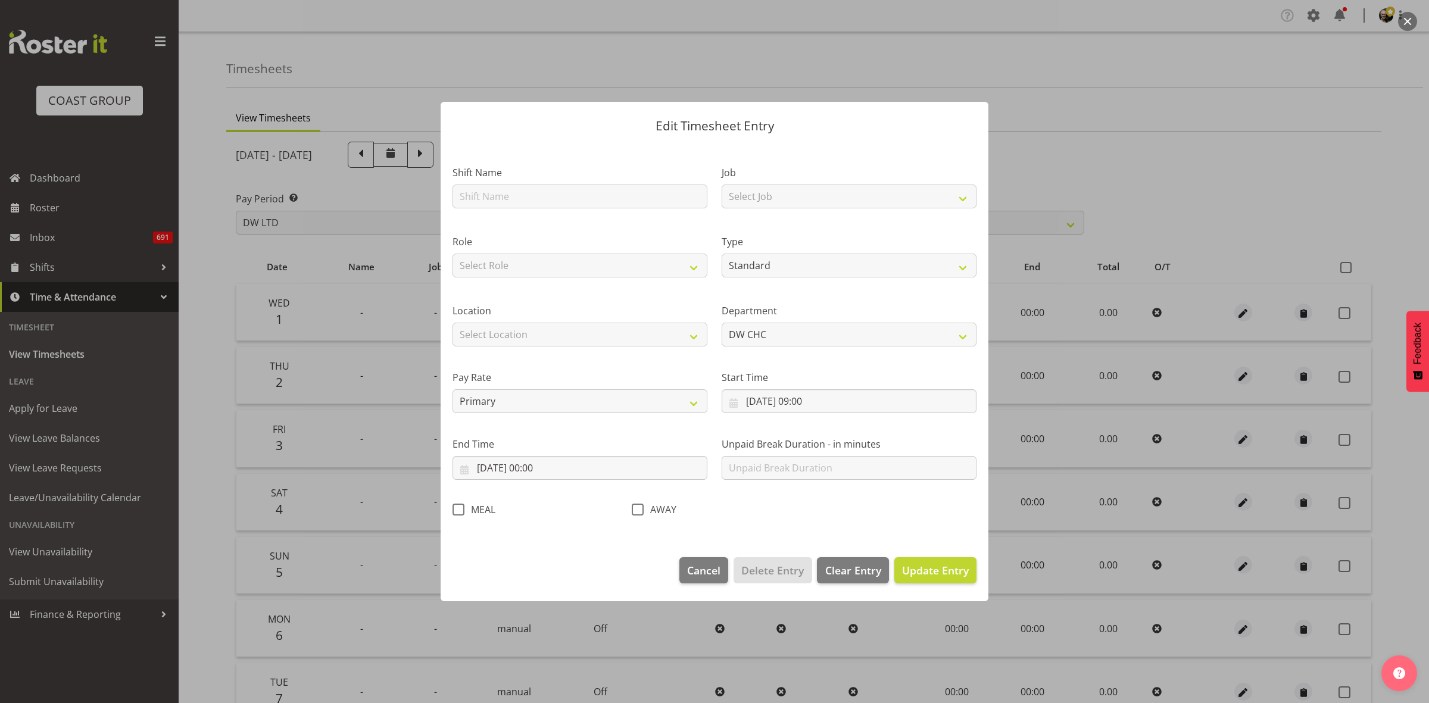
scroll to position [0, 0]
click at [574, 469] on input "[DATE] 00:00" at bounding box center [580, 468] width 255 height 24
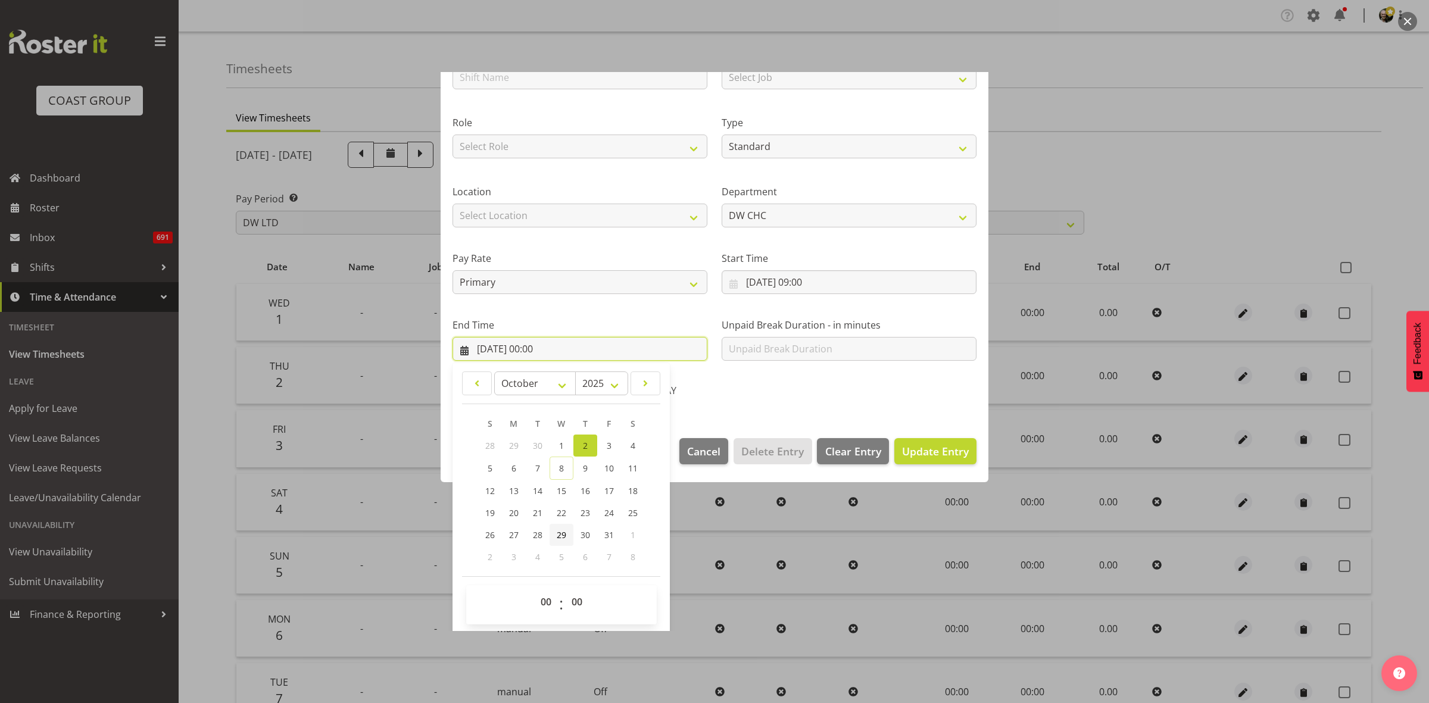
scroll to position [121, 0]
click at [549, 605] on select "00 01 02 03 04 05 06 07 08 09 10 11 12 13 14 15 16 17 18 19 20 21 22 23" at bounding box center [547, 600] width 27 height 24
select select "14"
click at [534, 588] on select "00 01 02 03 04 05 06 07 08 09 10 11 12 13 14 15 16 17 18 19 20 21 22 23" at bounding box center [547, 600] width 27 height 24
type input "[DATE] 14:00"
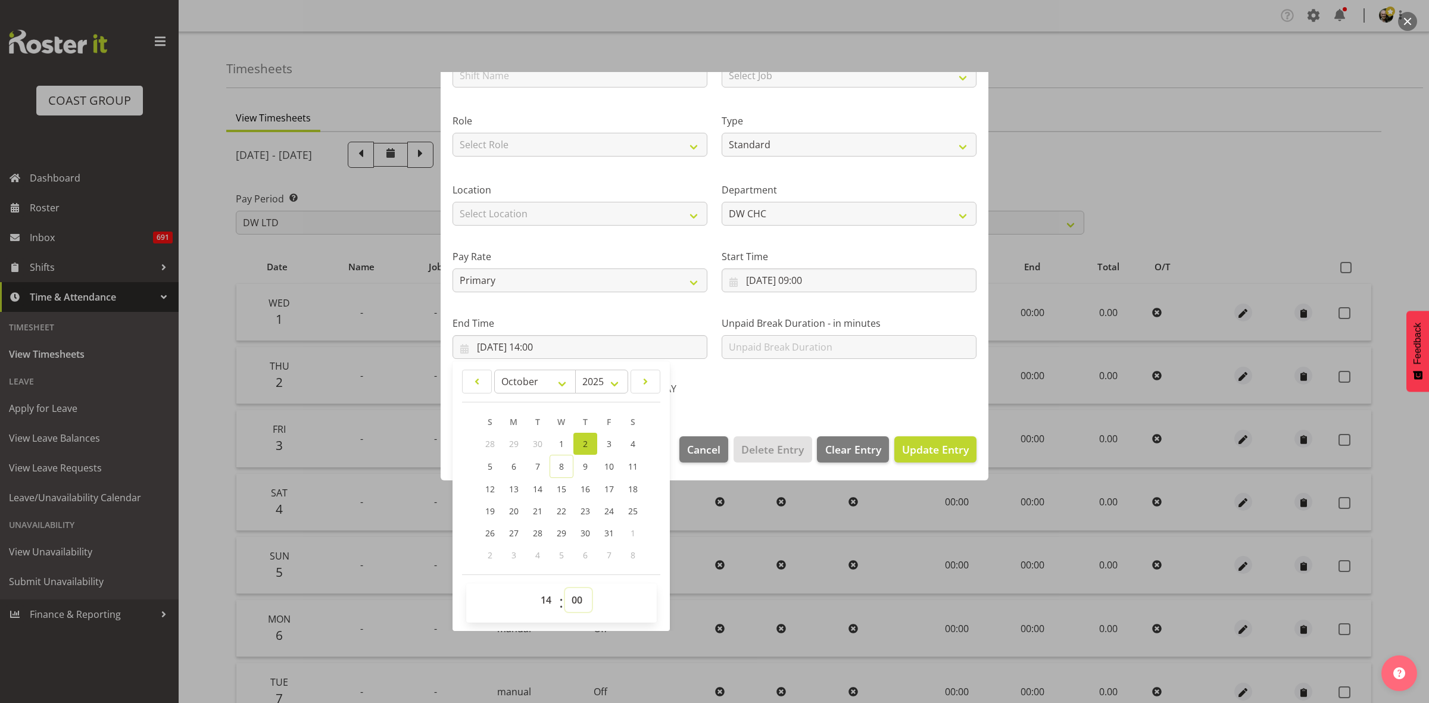
click at [585, 603] on select "00 01 02 03 04 05 06 07 08 09 10 11 12 13 14 15 16 17 18 19 20 21 22 23 24 25 2…" at bounding box center [578, 600] width 27 height 24
select select "30"
click at [565, 588] on select "00 01 02 03 04 05 06 07 08 09 10 11 12 13 14 15 16 17 18 19 20 21 22 23 24 25 2…" at bounding box center [578, 600] width 27 height 24
type input "[DATE] 14:30"
click at [926, 445] on span "Update Entry" at bounding box center [935, 450] width 67 height 14
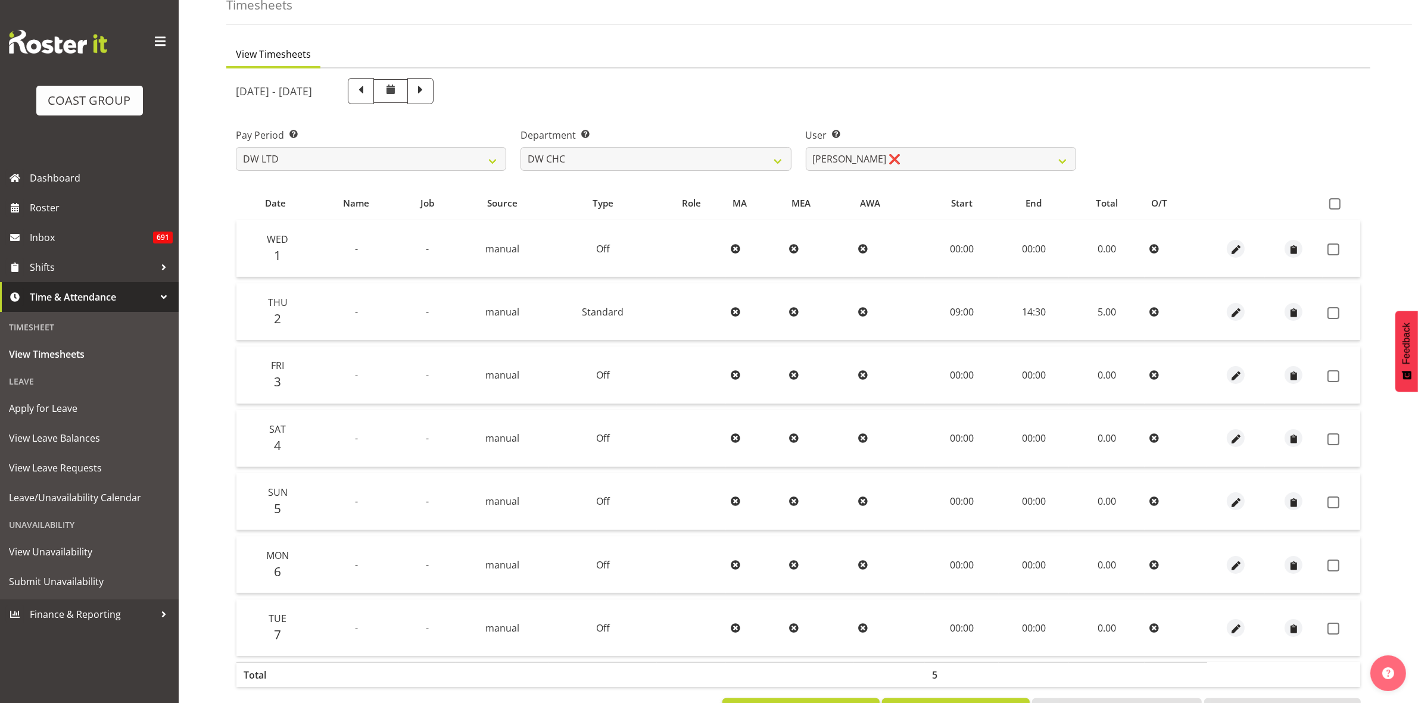
scroll to position [115, 0]
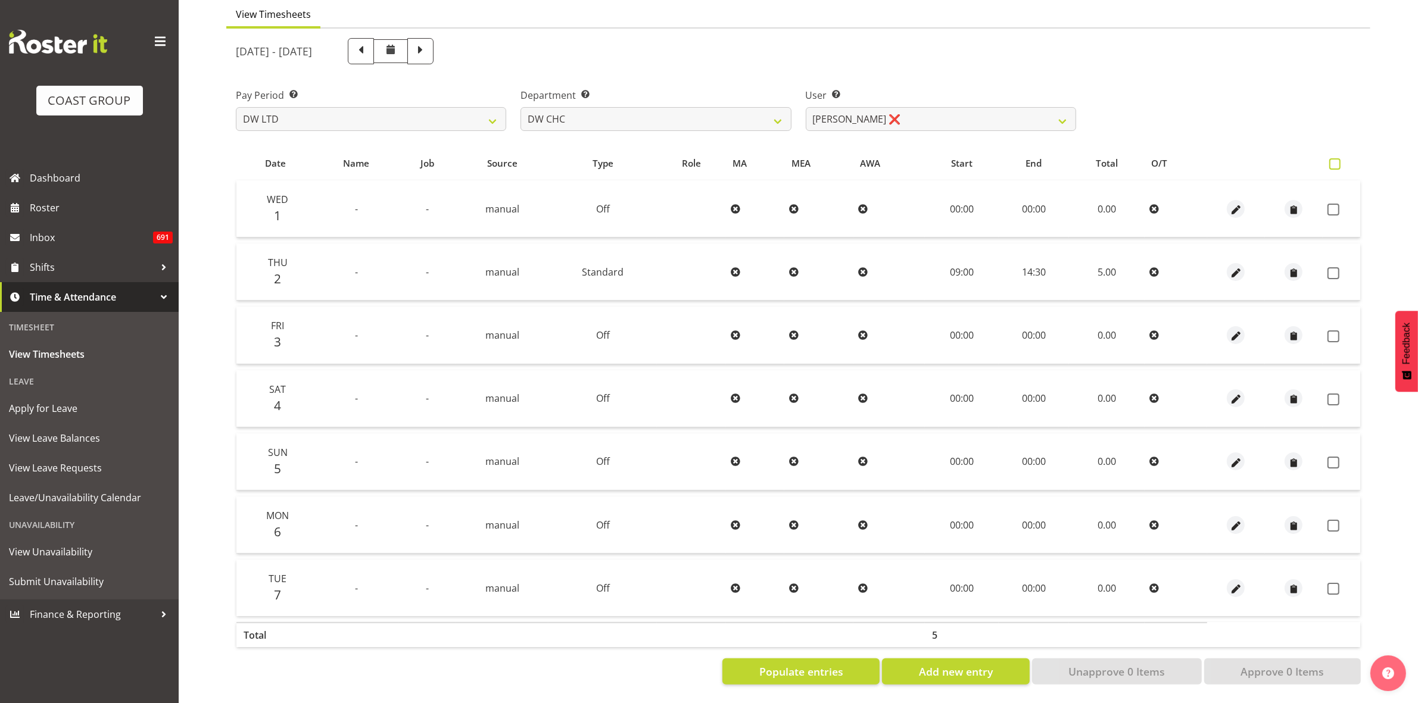
click at [1336, 158] on span at bounding box center [1334, 163] width 11 height 11
click at [1336, 160] on input "checkbox" at bounding box center [1333, 164] width 8 height 8
checkbox input "true"
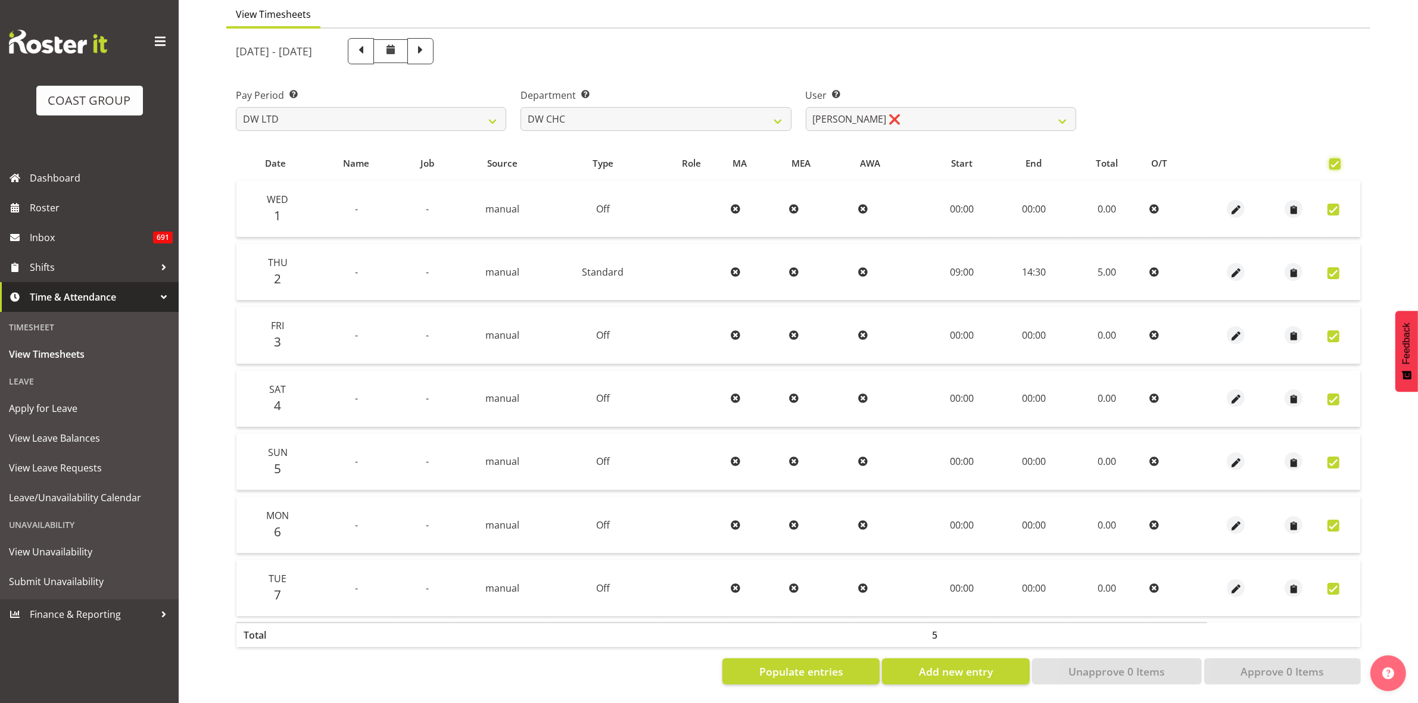
checkbox input "true"
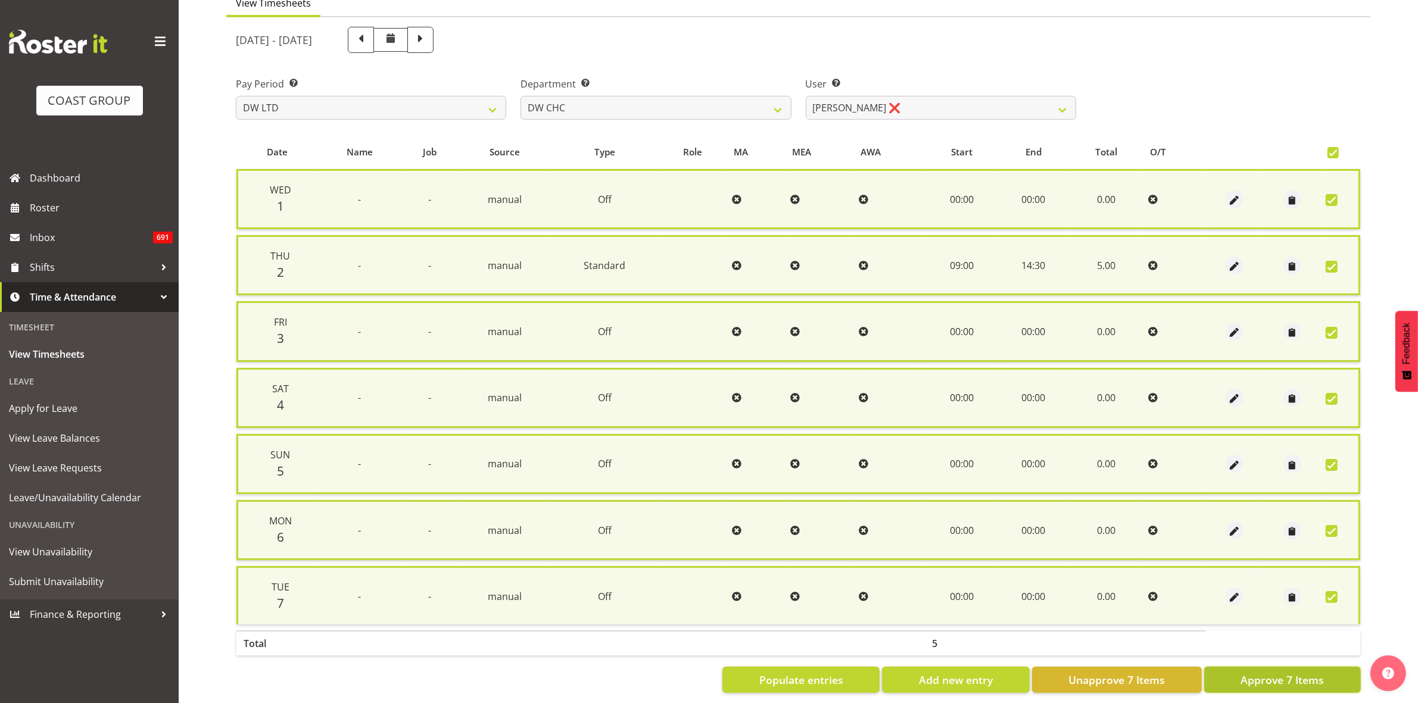
click at [1316, 672] on span "Approve 7 Items" at bounding box center [1282, 679] width 83 height 15
checkbox input "false"
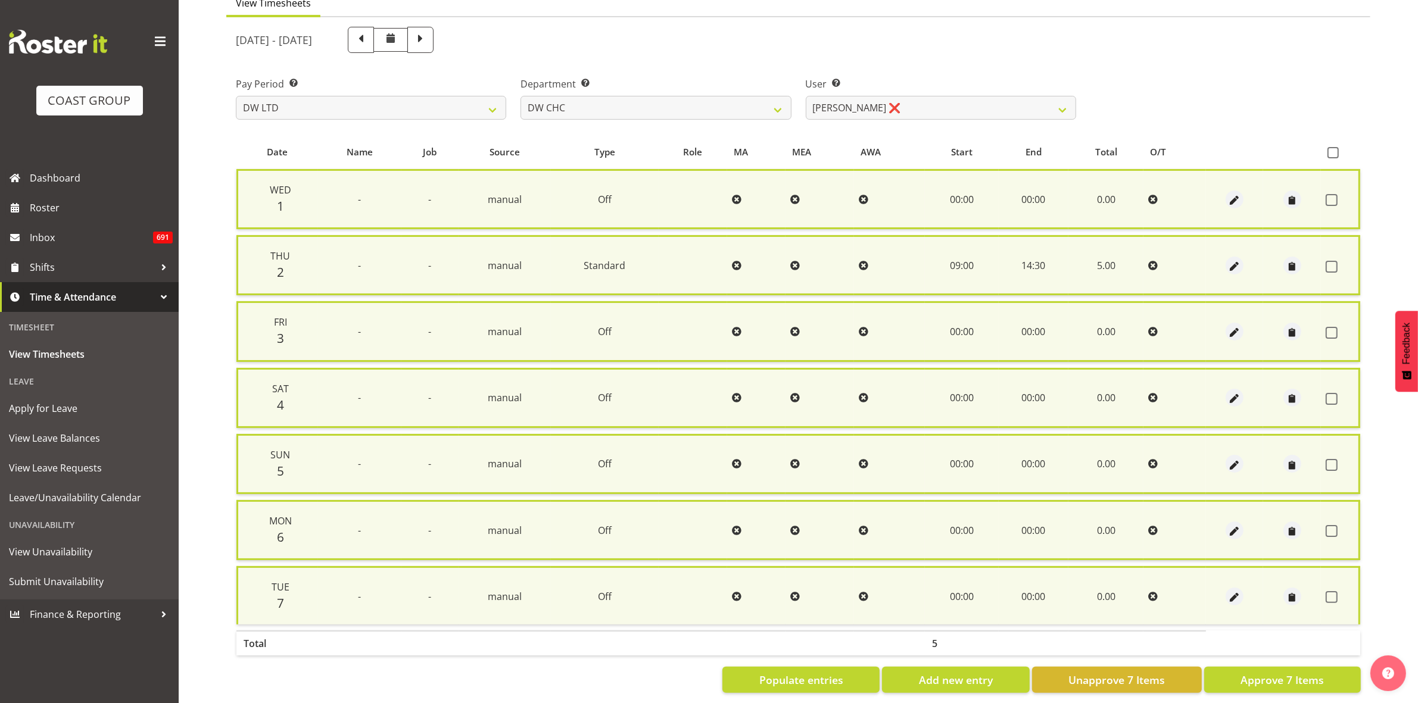
checkbox input "false"
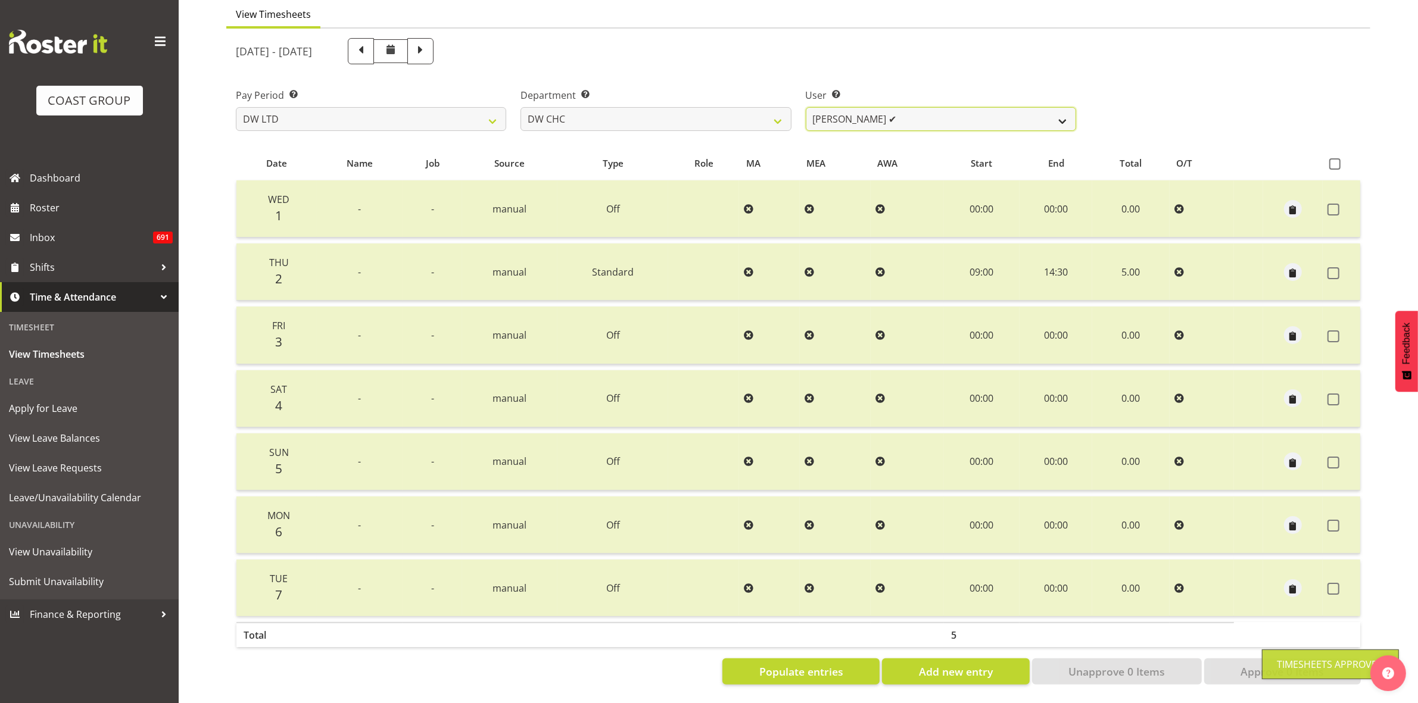
click at [1061, 111] on select "[PERSON_NAME] Hills-[PERSON_NAME] ✔ [PERSON_NAME] ✔ [PERSON_NAME] ✔ [PERSON_NAM…" at bounding box center [941, 119] width 270 height 24
select select "3865"
click at [806, 107] on select "[PERSON_NAME] Hills-[PERSON_NAME] ✔ [PERSON_NAME] ✔ [PERSON_NAME] ✔ [PERSON_NAM…" at bounding box center [941, 119] width 270 height 24
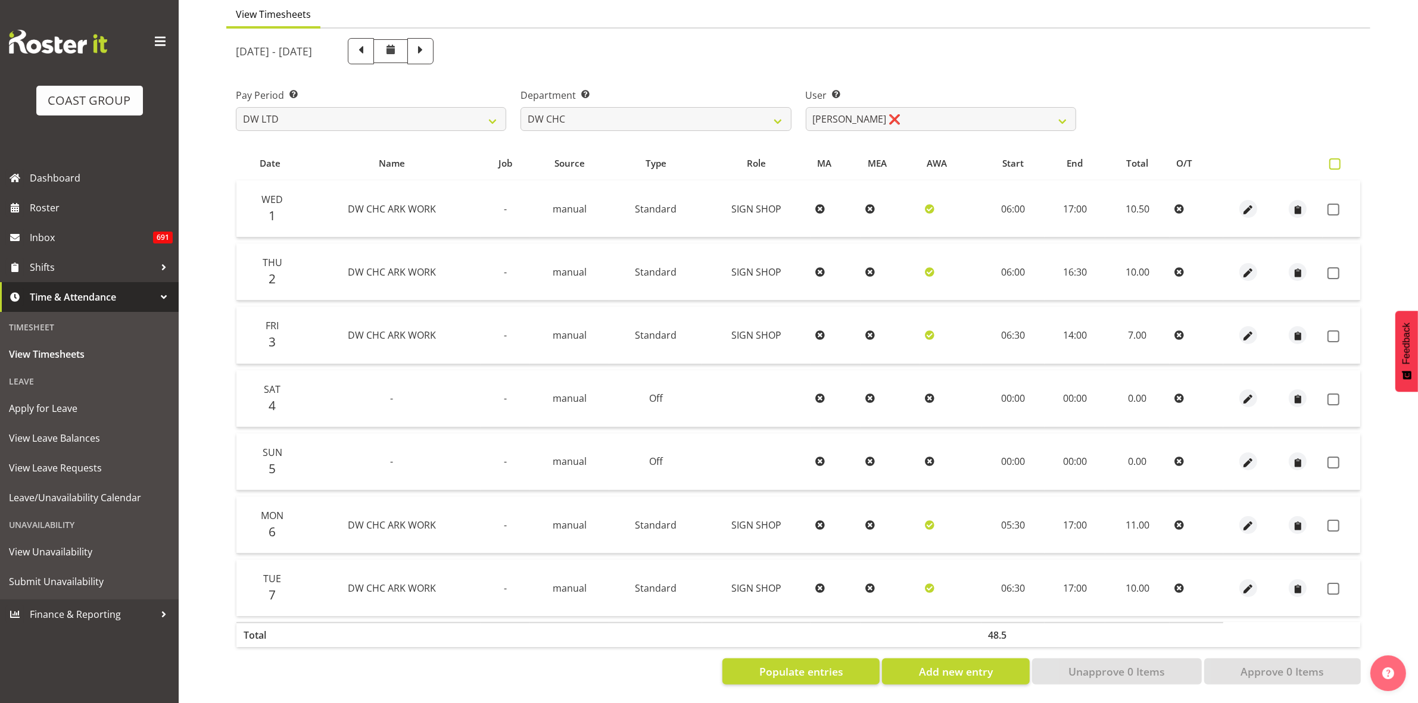
click at [1331, 158] on span at bounding box center [1334, 163] width 11 height 11
click at [1331, 160] on input "checkbox" at bounding box center [1333, 164] width 8 height 8
checkbox input "true"
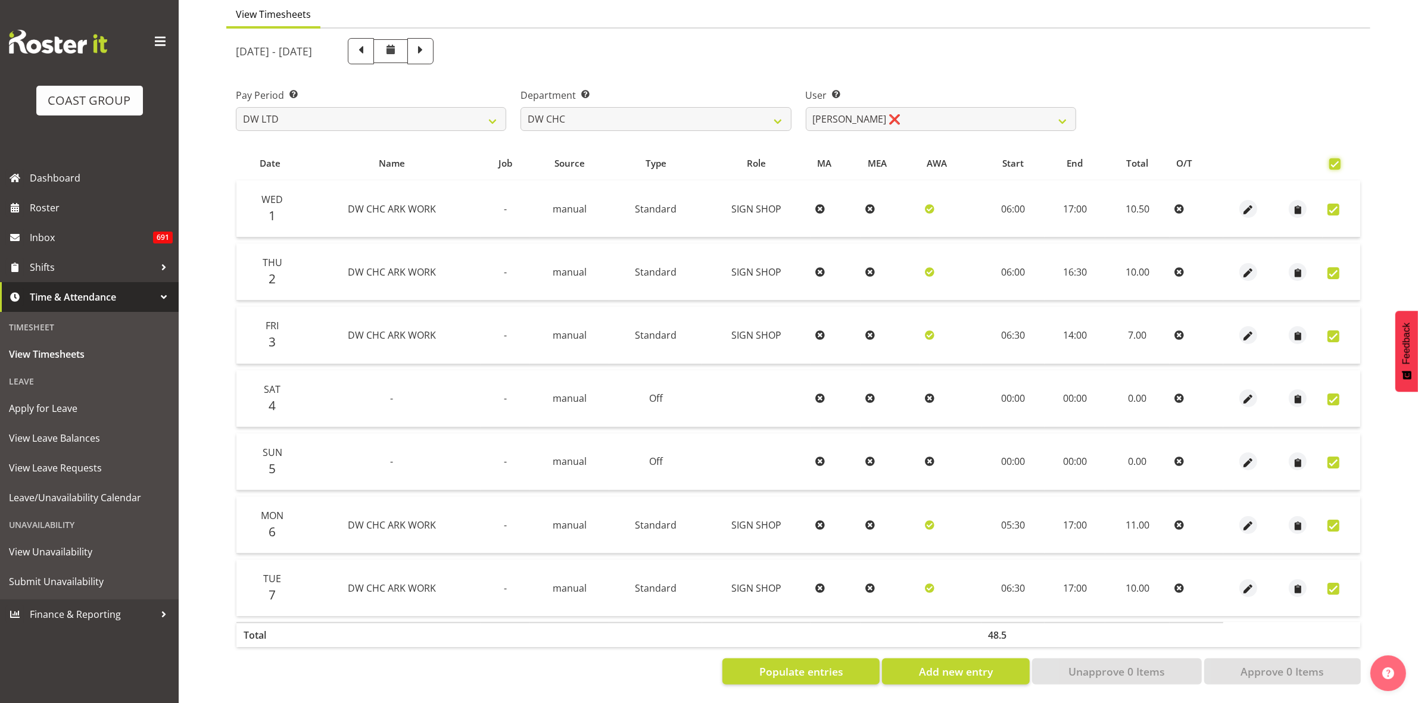
checkbox input "true"
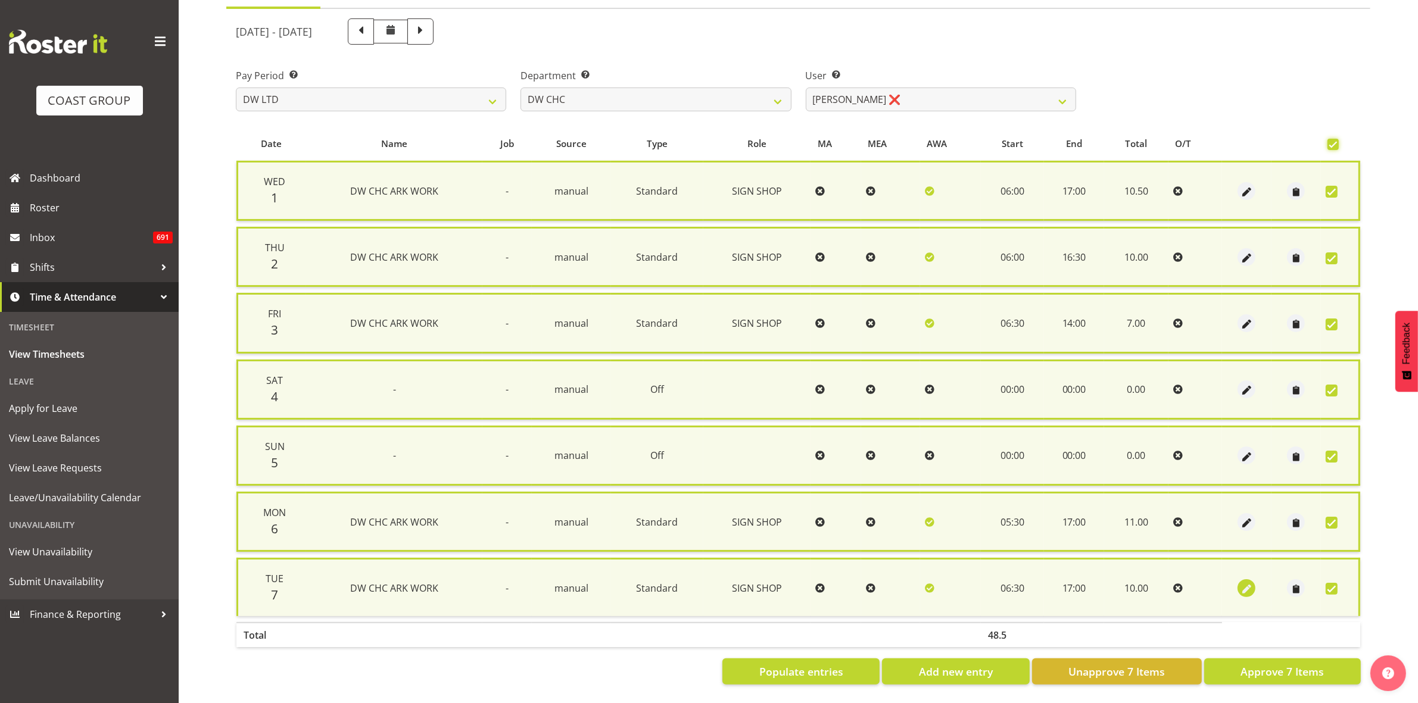
scroll to position [130, 0]
click at [1275, 664] on span "Approve 7 Items" at bounding box center [1282, 671] width 83 height 15
checkbox input "false"
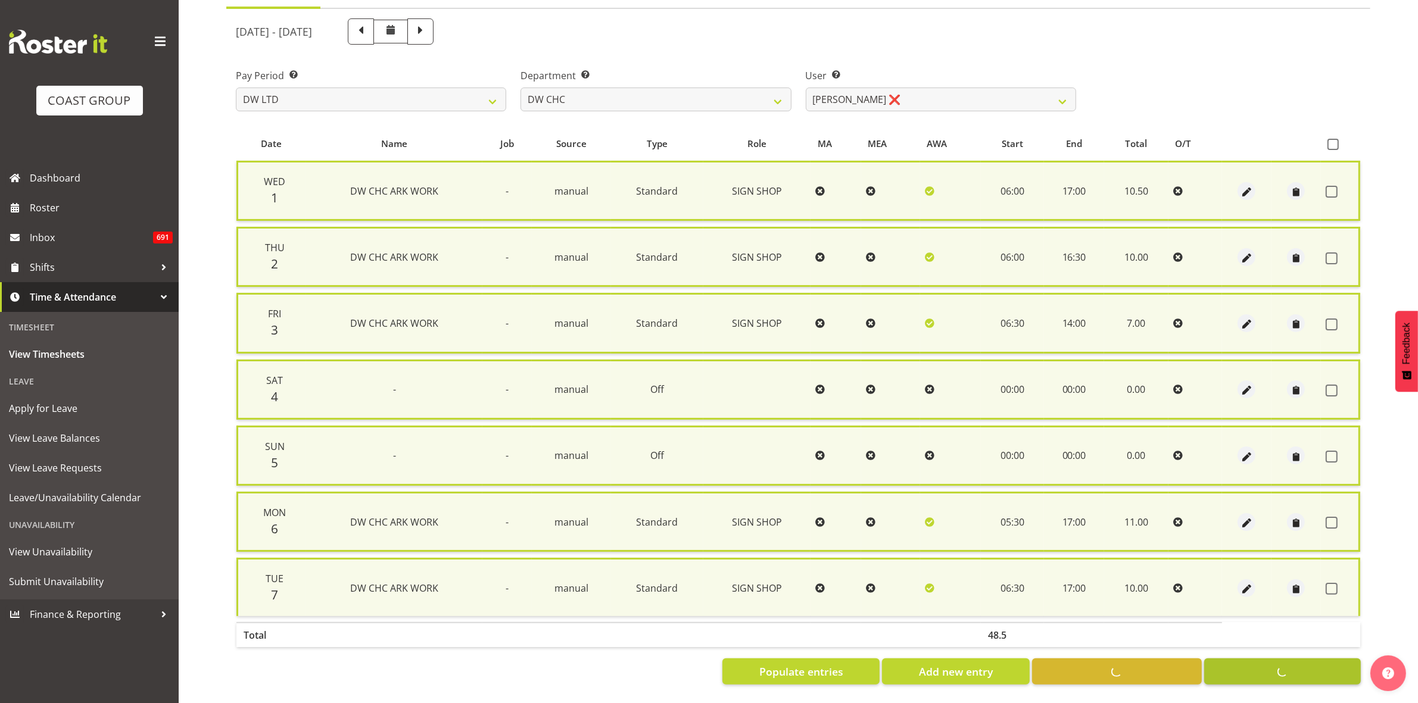
checkbox input "false"
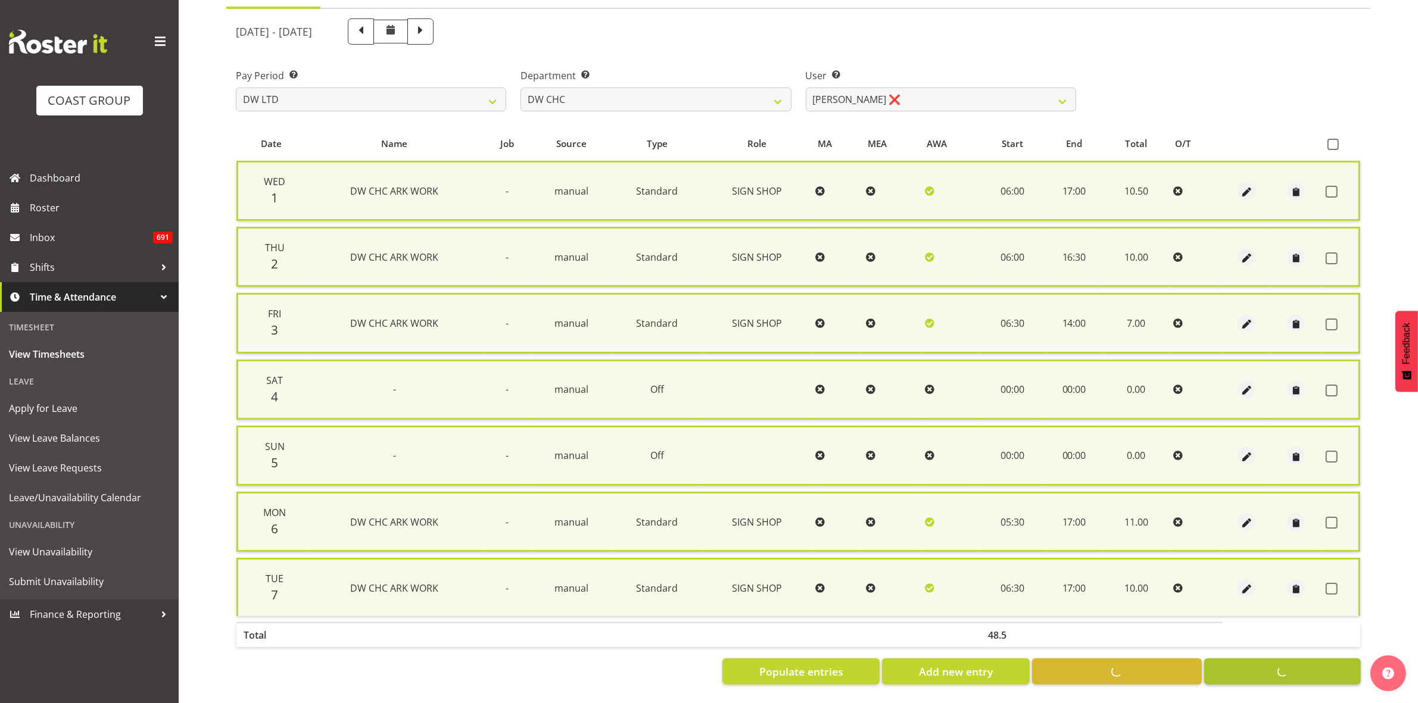
scroll to position [115, 0]
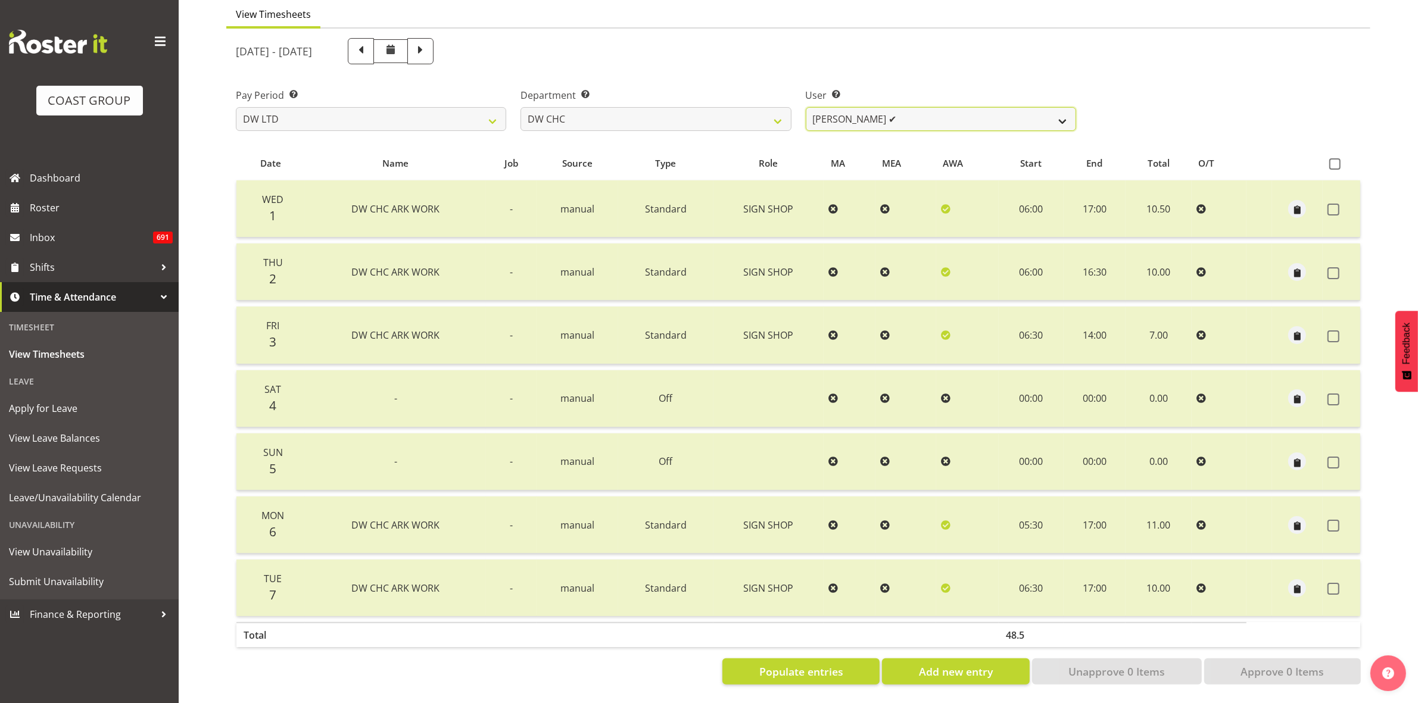
click at [1058, 108] on select "[PERSON_NAME] Hills-[PERSON_NAME] ✔ [PERSON_NAME] ✔ [PERSON_NAME] ✔ [PERSON_NAM…" at bounding box center [941, 119] width 270 height 24
select select "1173"
click at [806, 107] on select "[PERSON_NAME] Hills-[PERSON_NAME] ✔ [PERSON_NAME] ✔ [PERSON_NAME] ✔ [PERSON_NAM…" at bounding box center [941, 119] width 270 height 24
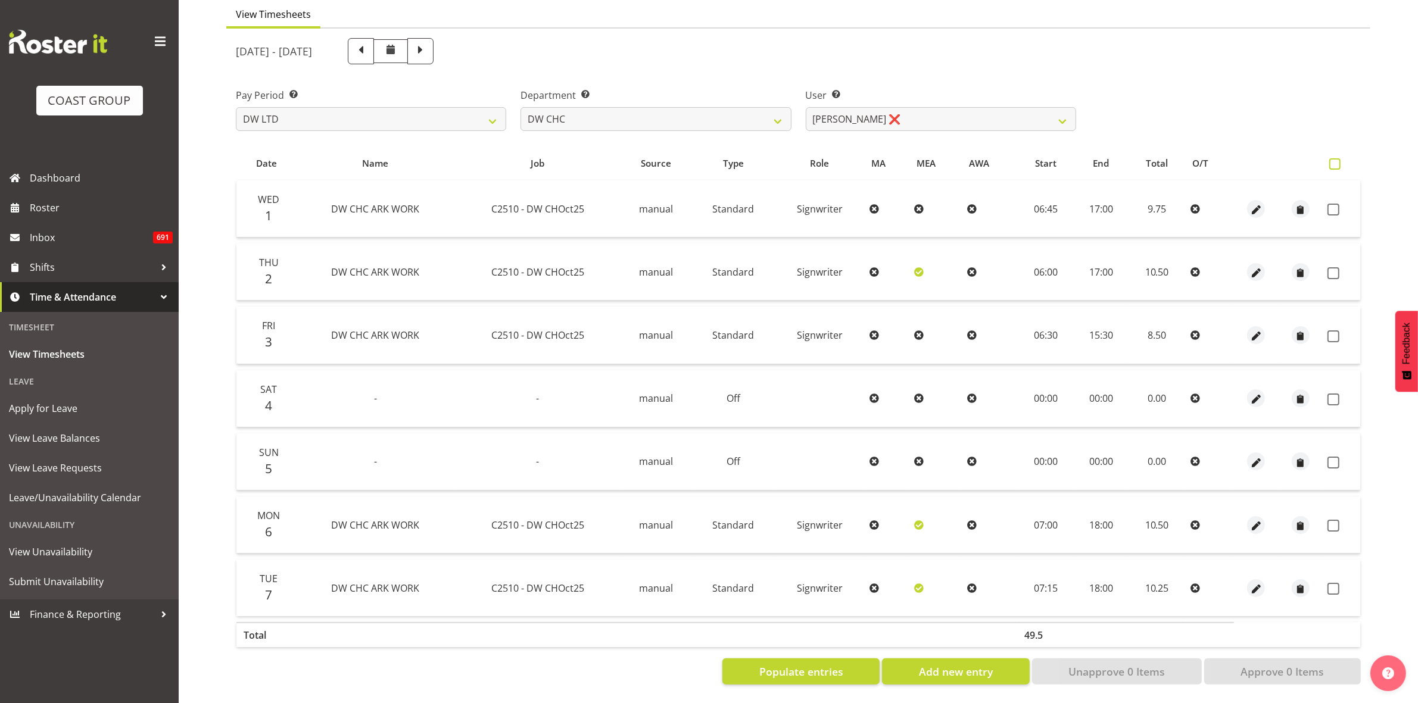
click at [1335, 158] on span at bounding box center [1334, 163] width 11 height 11
click at [1335, 160] on input "checkbox" at bounding box center [1333, 164] width 8 height 8
checkbox input "true"
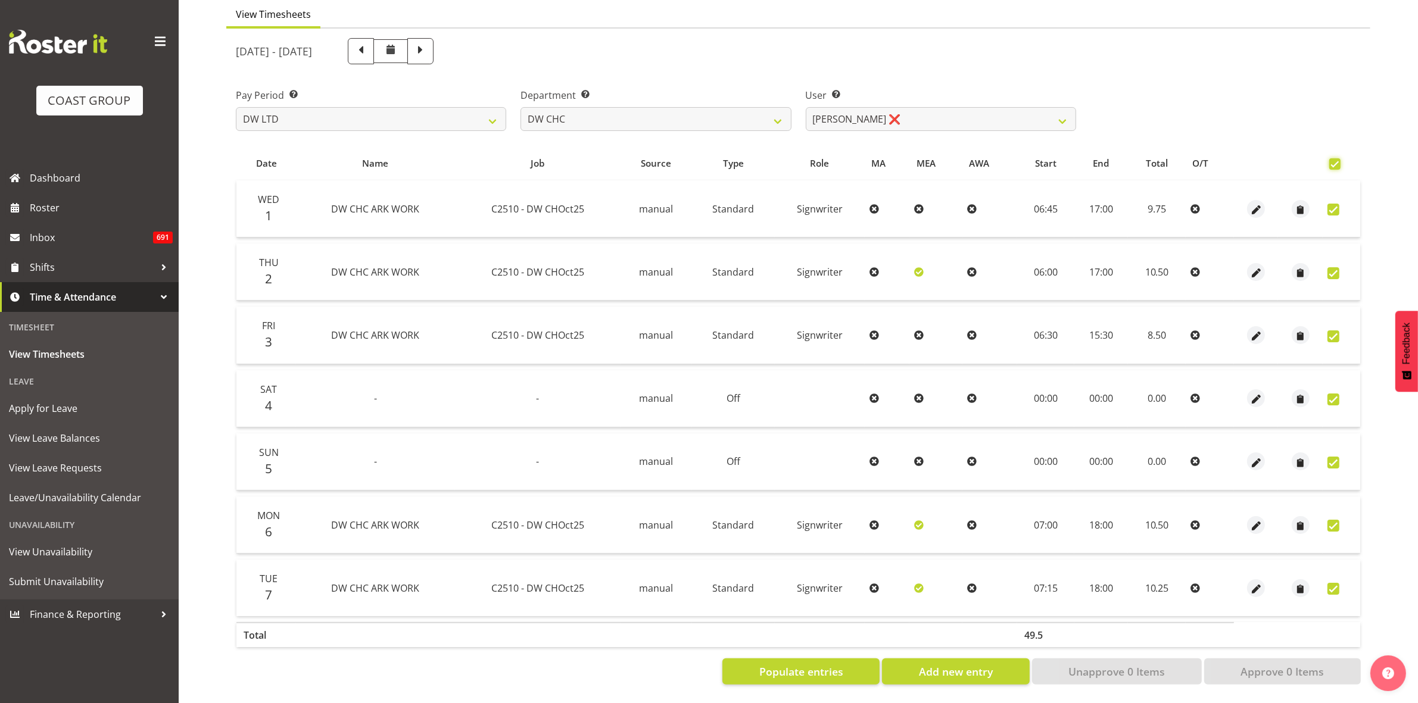
checkbox input "true"
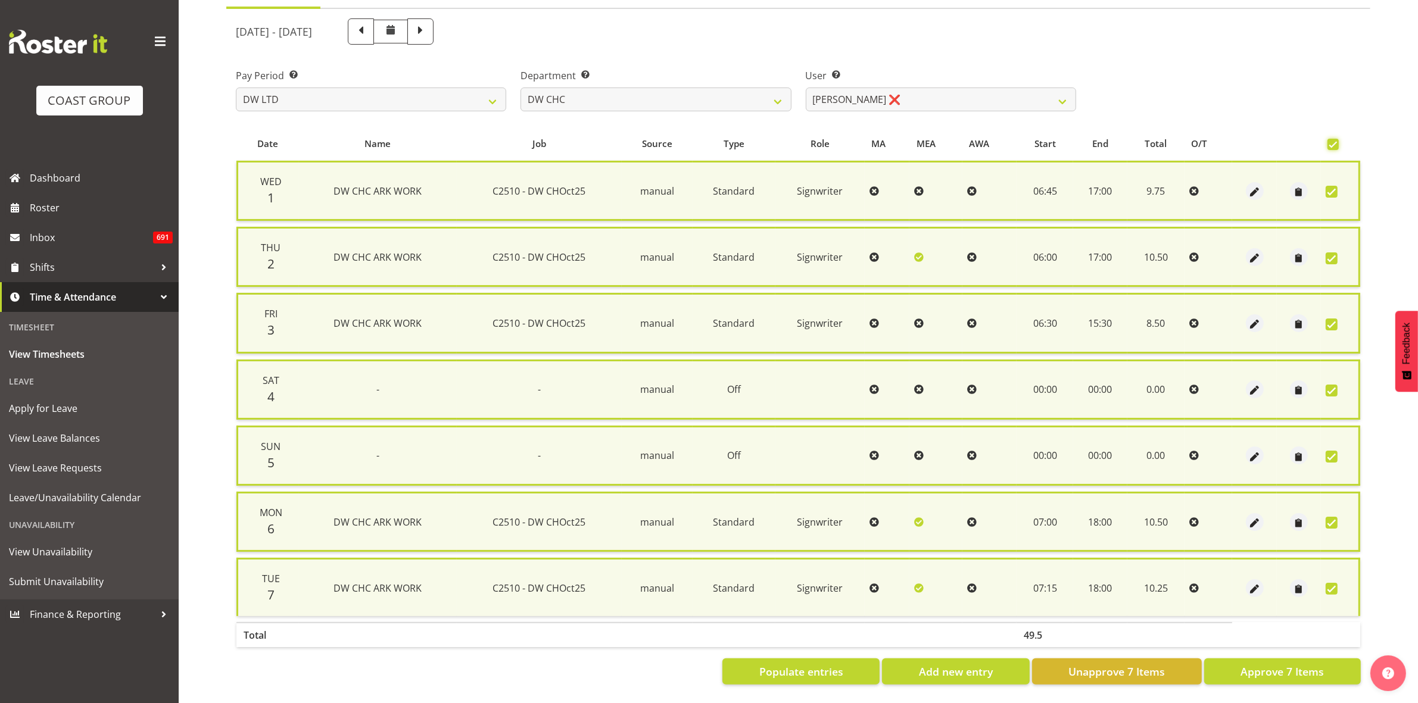
scroll to position [130, 0]
click at [1306, 664] on span "Approve 7 Items" at bounding box center [1282, 671] width 83 height 15
checkbox input "false"
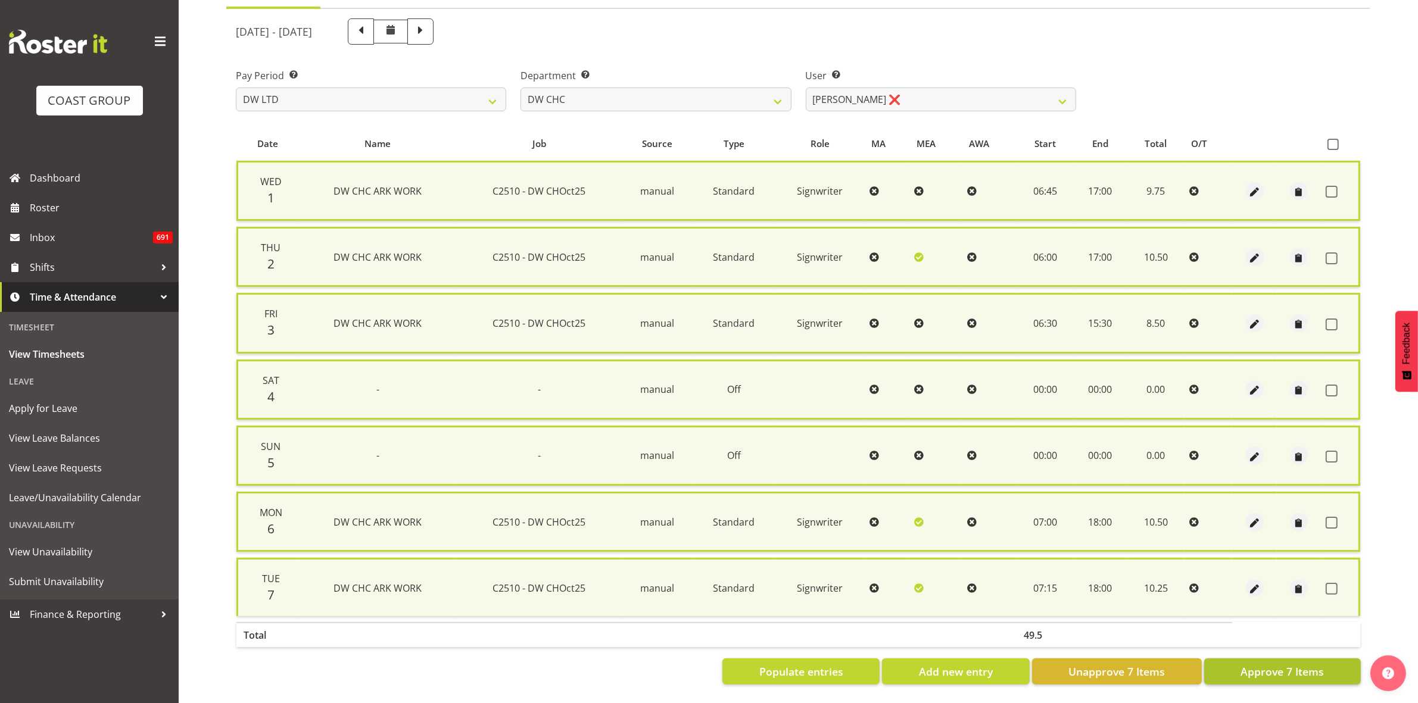
checkbox input "false"
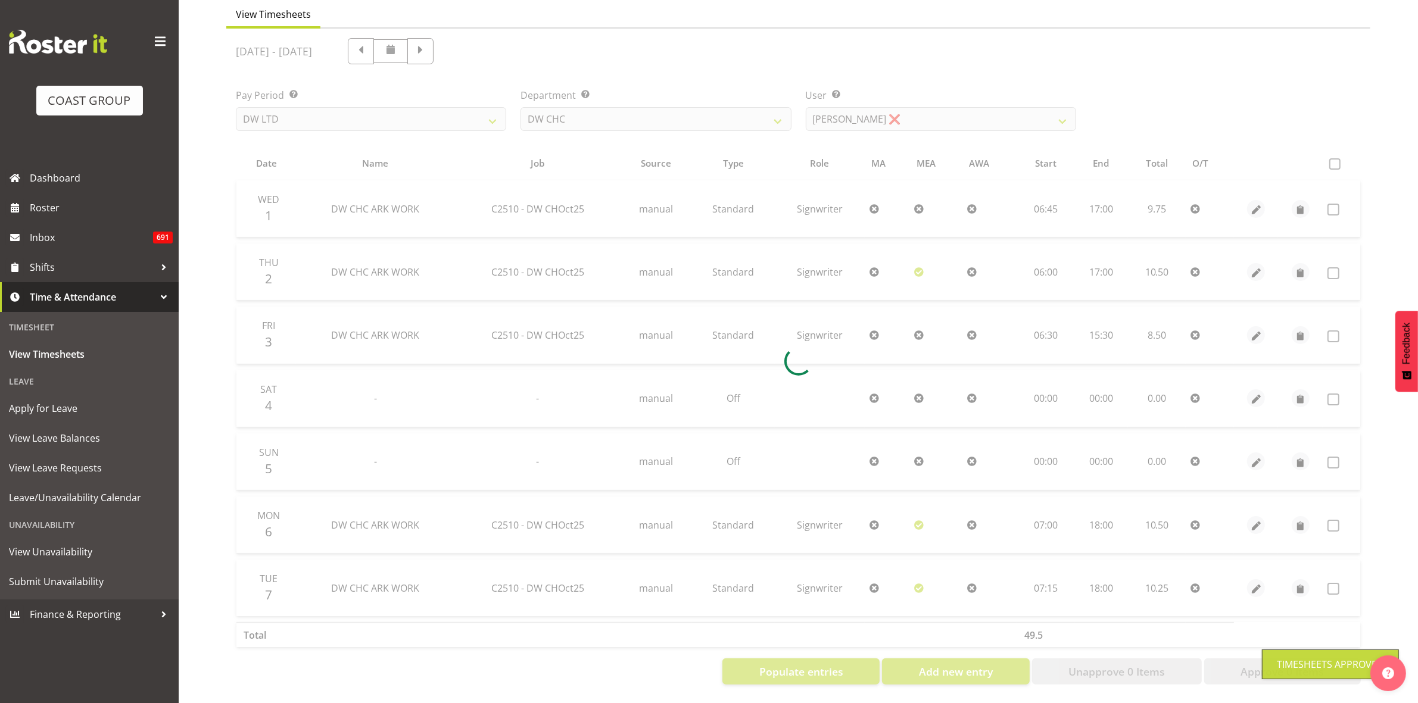
scroll to position [115, 0]
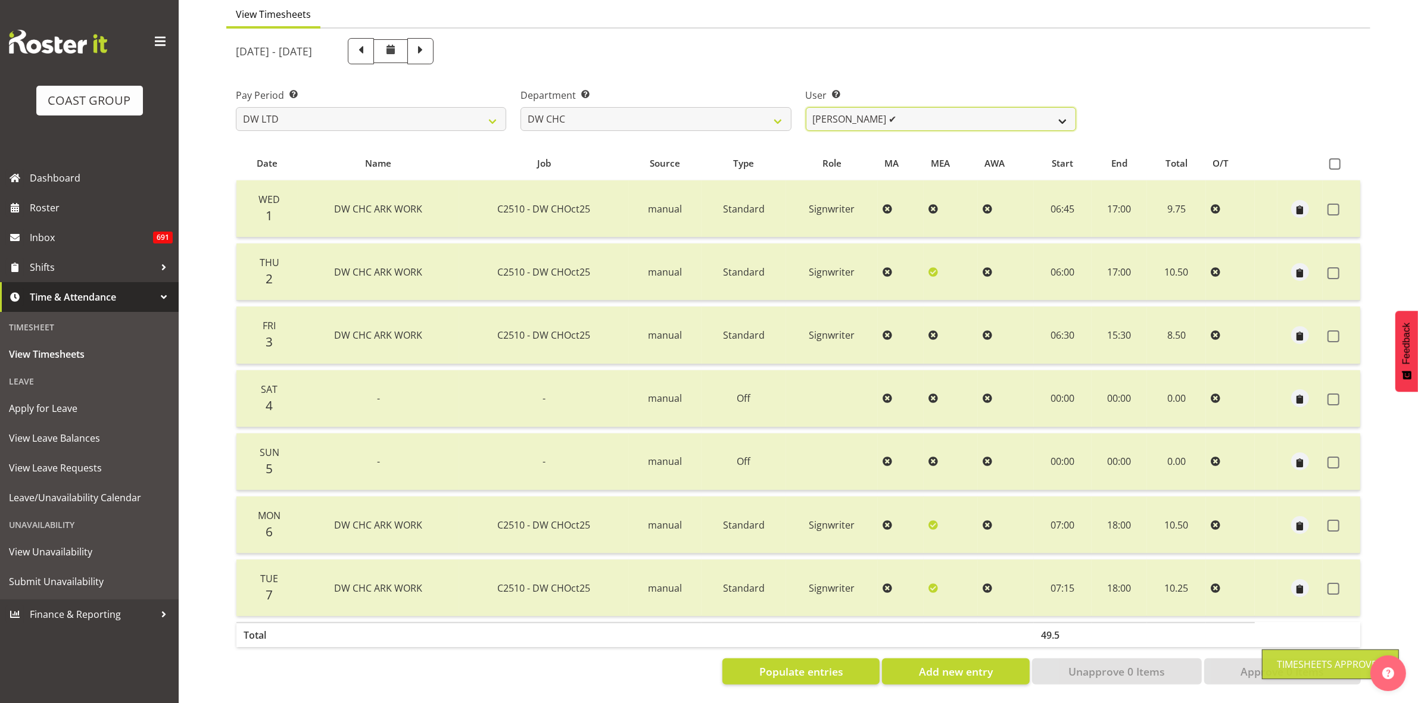
click at [1061, 111] on select "[PERSON_NAME] Hills-[PERSON_NAME] ✔ [PERSON_NAME] ✔ [PERSON_NAME] ✔ [PERSON_NAM…" at bounding box center [941, 119] width 270 height 24
select select "9900"
click at [806, 107] on select "[PERSON_NAME] Hills-[PERSON_NAME] ✔ [PERSON_NAME] ✔ [PERSON_NAME] ✔ [PERSON_NAM…" at bounding box center [941, 119] width 270 height 24
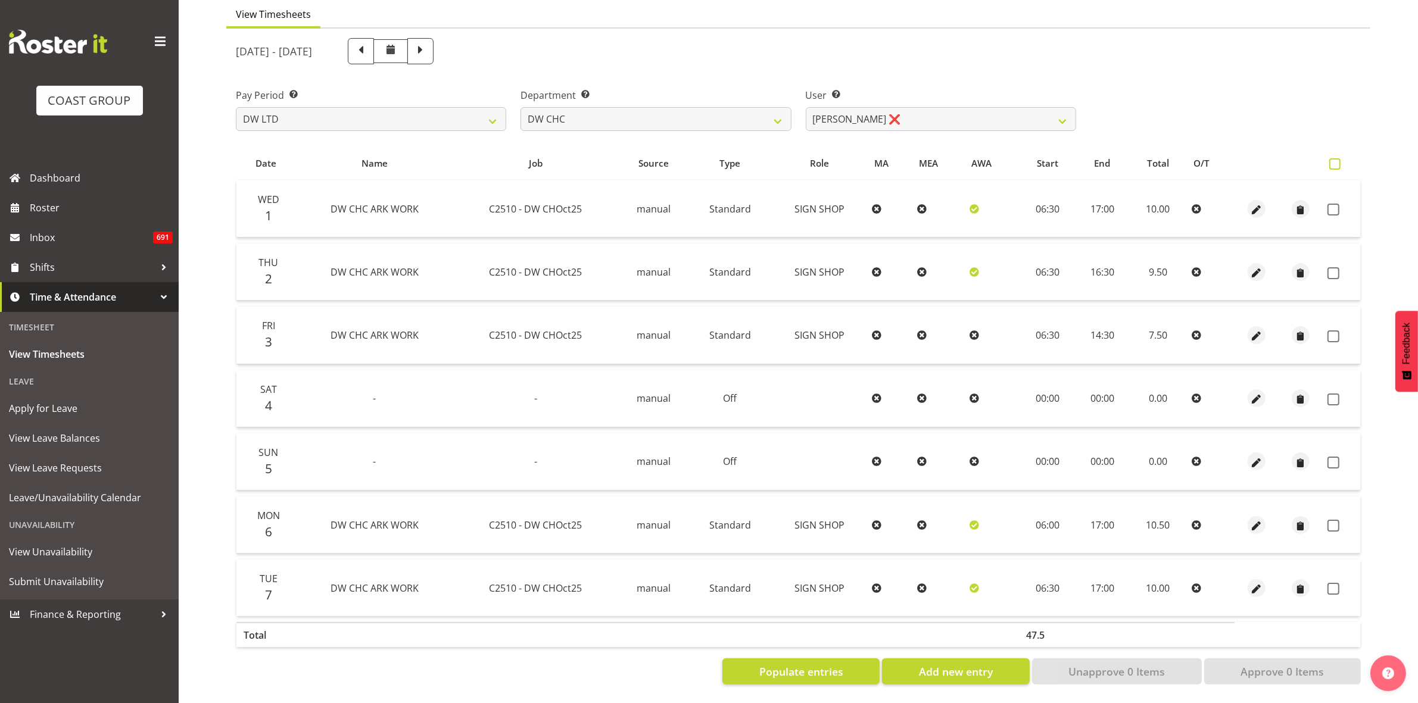
click at [1336, 158] on span at bounding box center [1334, 163] width 11 height 11
click at [1336, 160] on input "checkbox" at bounding box center [1333, 164] width 8 height 8
checkbox input "true"
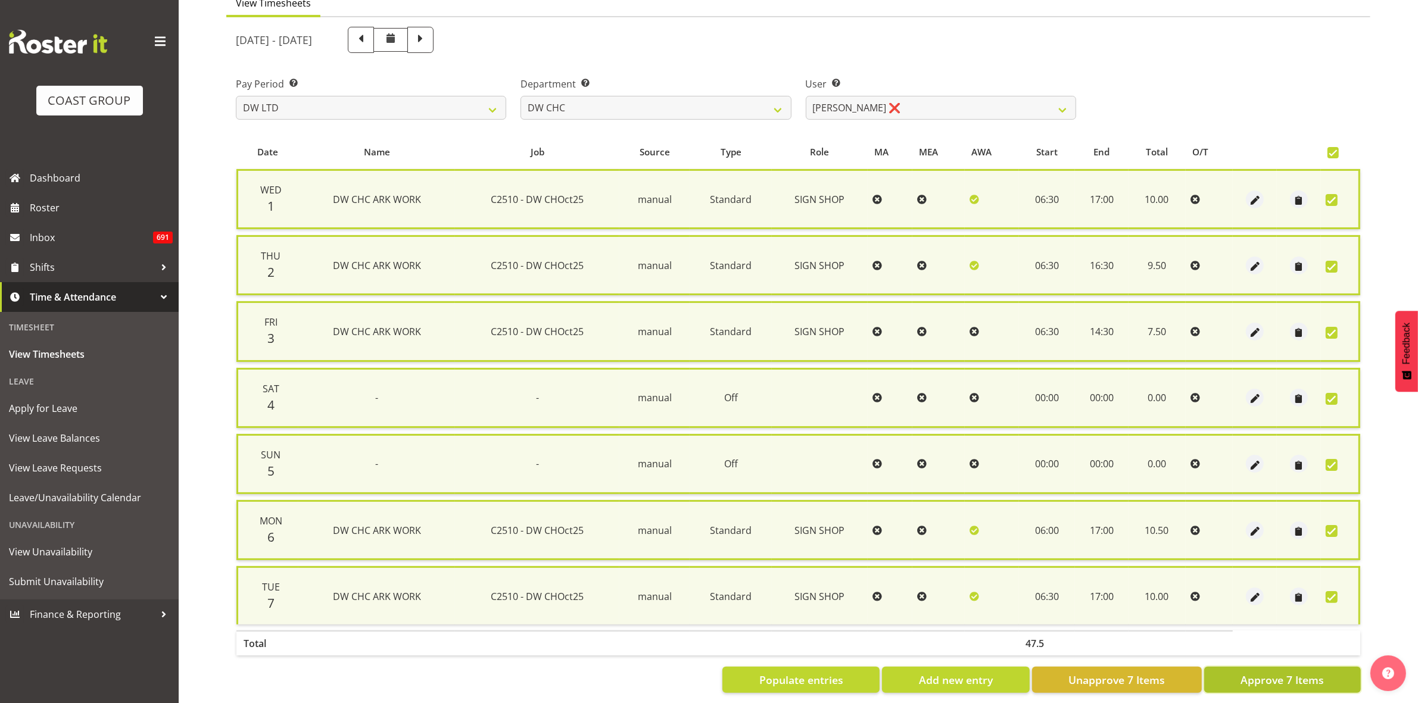
click at [1284, 672] on span "Approve 7 Items" at bounding box center [1282, 679] width 83 height 15
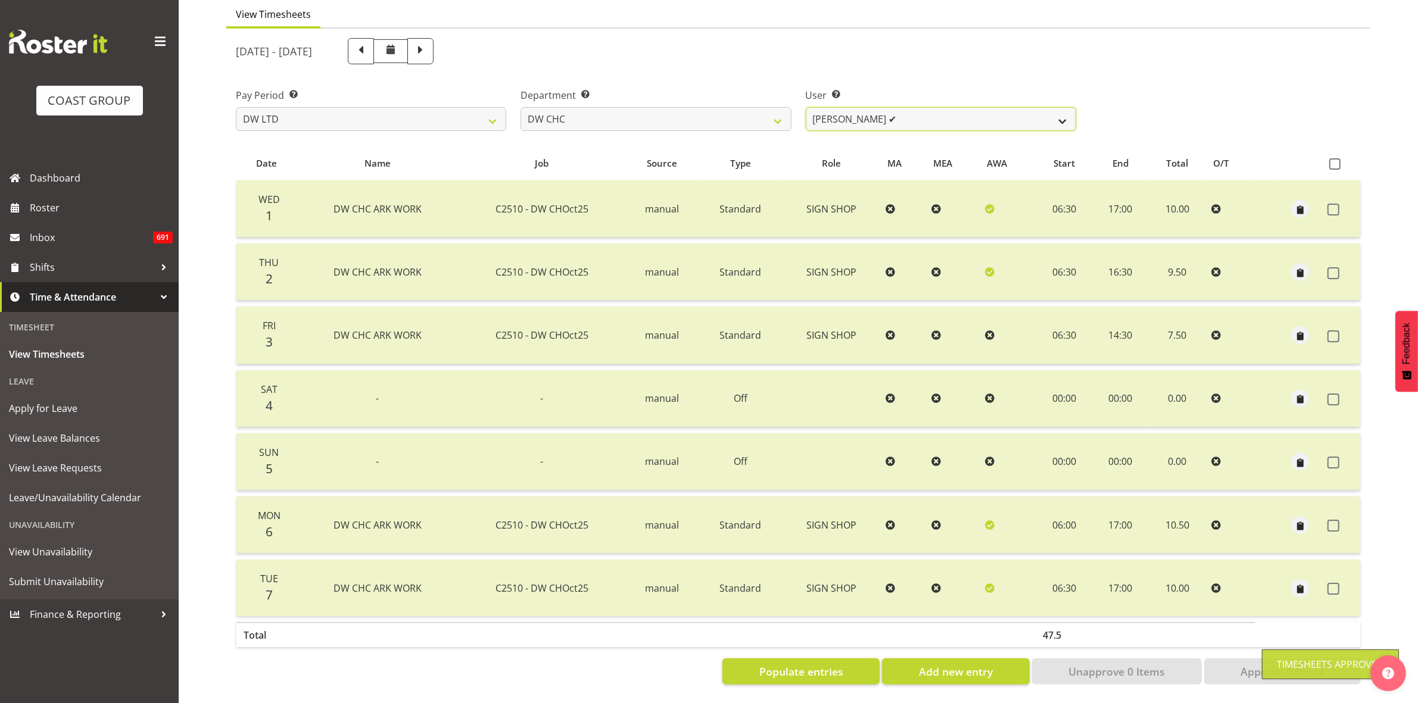
click at [1061, 107] on select "[PERSON_NAME] Hills-[PERSON_NAME] ✔ [PERSON_NAME] ✔ [PERSON_NAME] ✔ [PERSON_NAM…" at bounding box center [941, 119] width 270 height 24
click at [806, 107] on select "[PERSON_NAME] Hills-[PERSON_NAME] ✔ [PERSON_NAME] ✔ [PERSON_NAME] ✔ [PERSON_NAM…" at bounding box center [941, 119] width 270 height 24
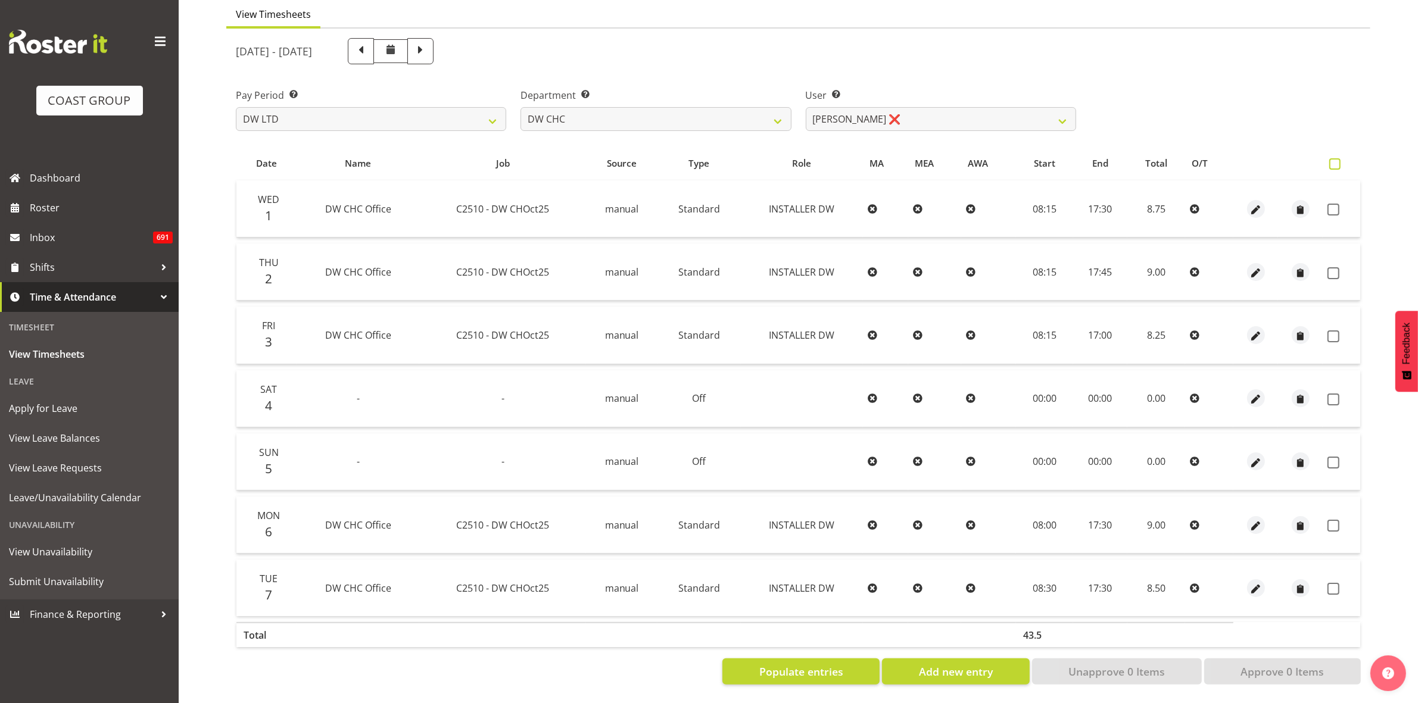
click at [1334, 158] on span at bounding box center [1334, 163] width 11 height 11
click at [1334, 160] on input "checkbox" at bounding box center [1333, 164] width 8 height 8
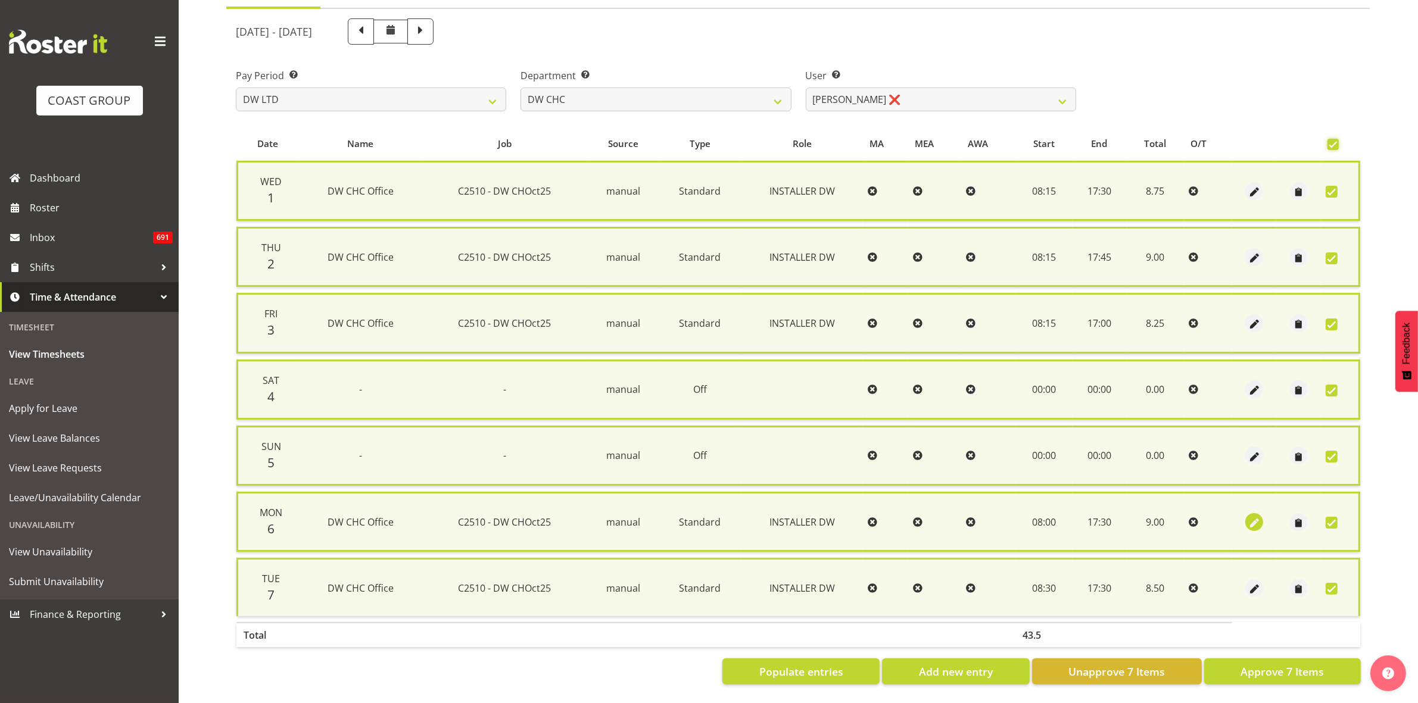
scroll to position [130, 0]
click at [1298, 664] on span "Approve 7 Items" at bounding box center [1282, 671] width 83 height 15
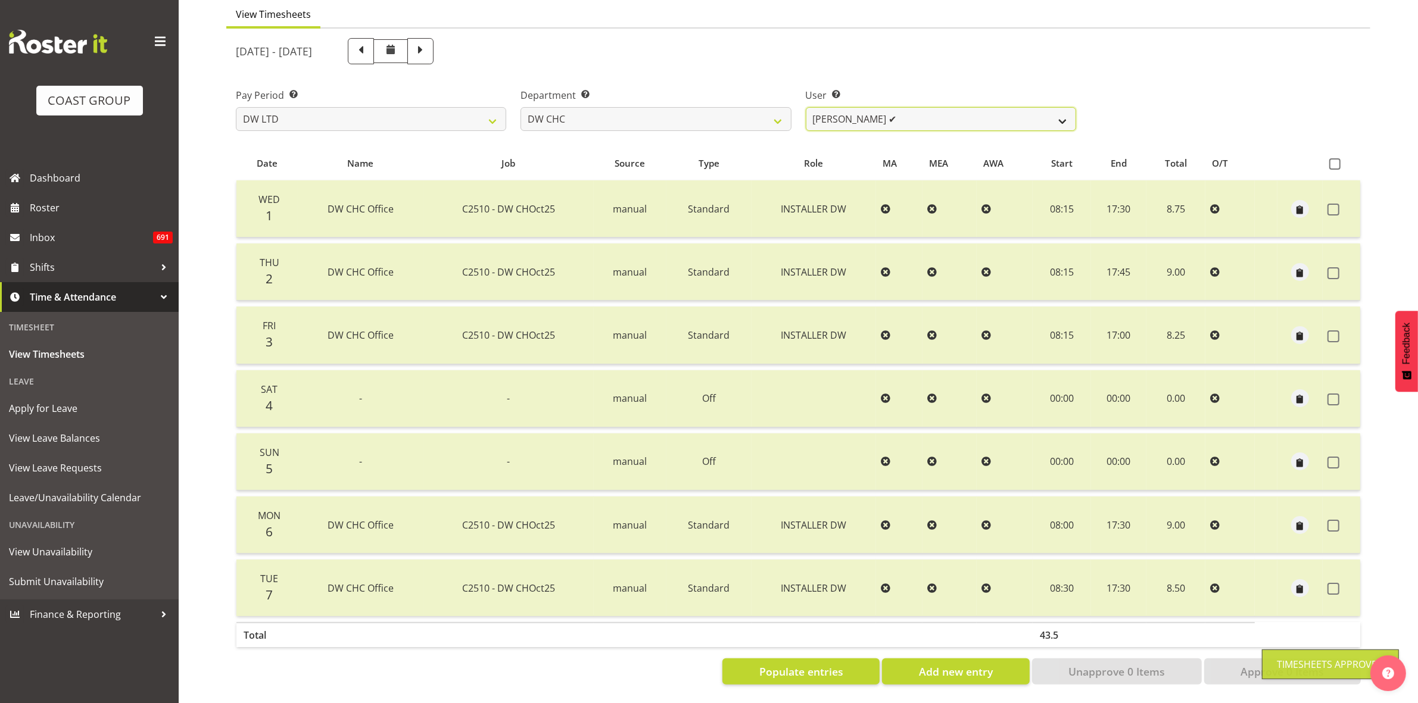
click at [1058, 109] on select "[PERSON_NAME] Hills-[PERSON_NAME] ✔ [PERSON_NAME] ✔ [PERSON_NAME] ✔ [PERSON_NAM…" at bounding box center [941, 119] width 270 height 24
click at [806, 107] on select "[PERSON_NAME] Hills-[PERSON_NAME] ✔ [PERSON_NAME] ✔ [PERSON_NAME] ✔ [PERSON_NAM…" at bounding box center [941, 119] width 270 height 24
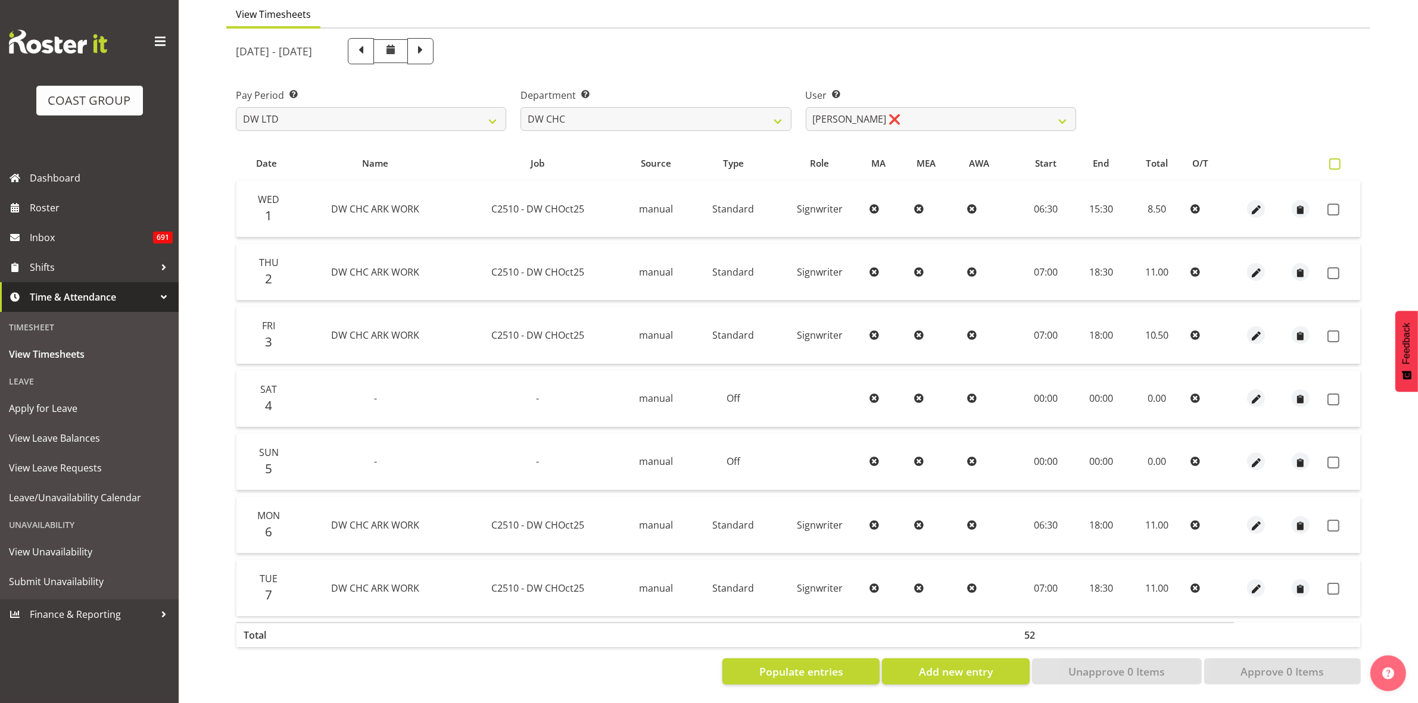
click at [1334, 158] on span at bounding box center [1334, 163] width 11 height 11
click at [1334, 160] on input "checkbox" at bounding box center [1333, 164] width 8 height 8
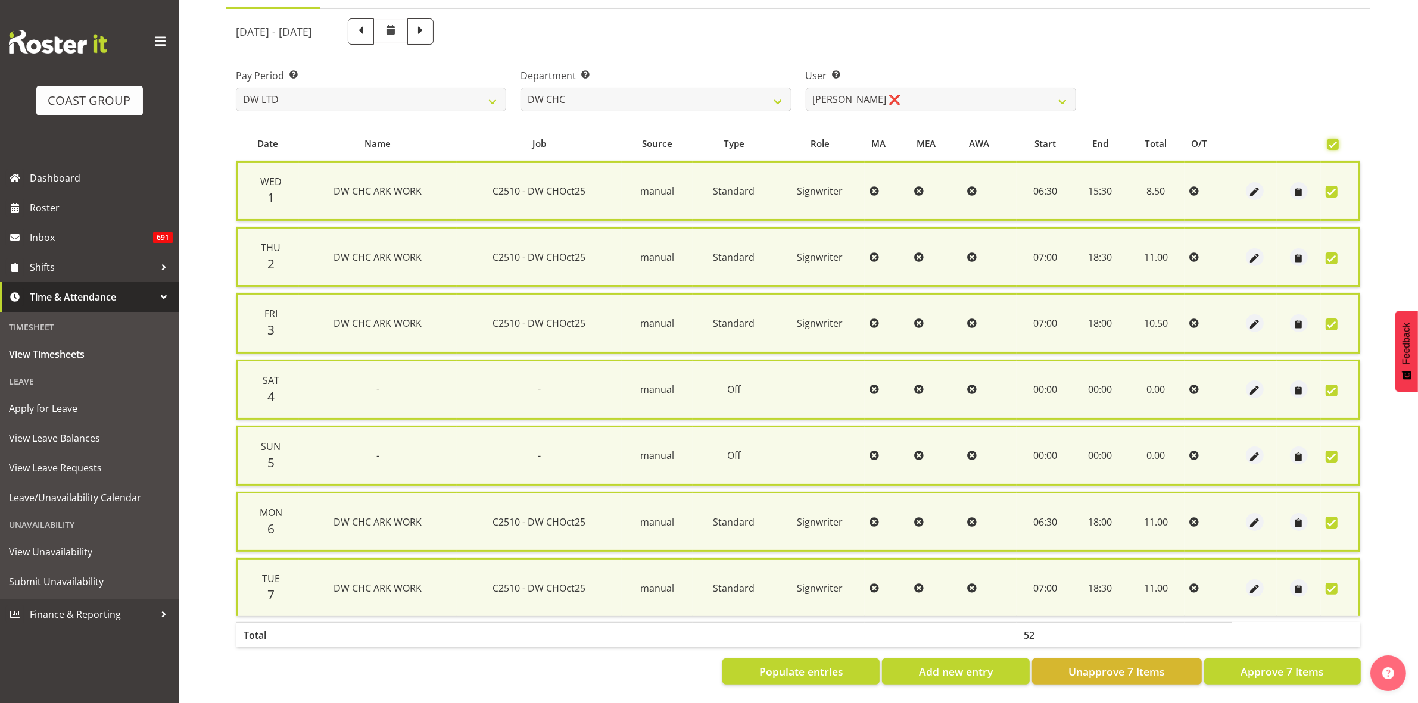
scroll to position [130, 0]
click at [1299, 665] on span "Approve 7 Items" at bounding box center [1282, 671] width 83 height 15
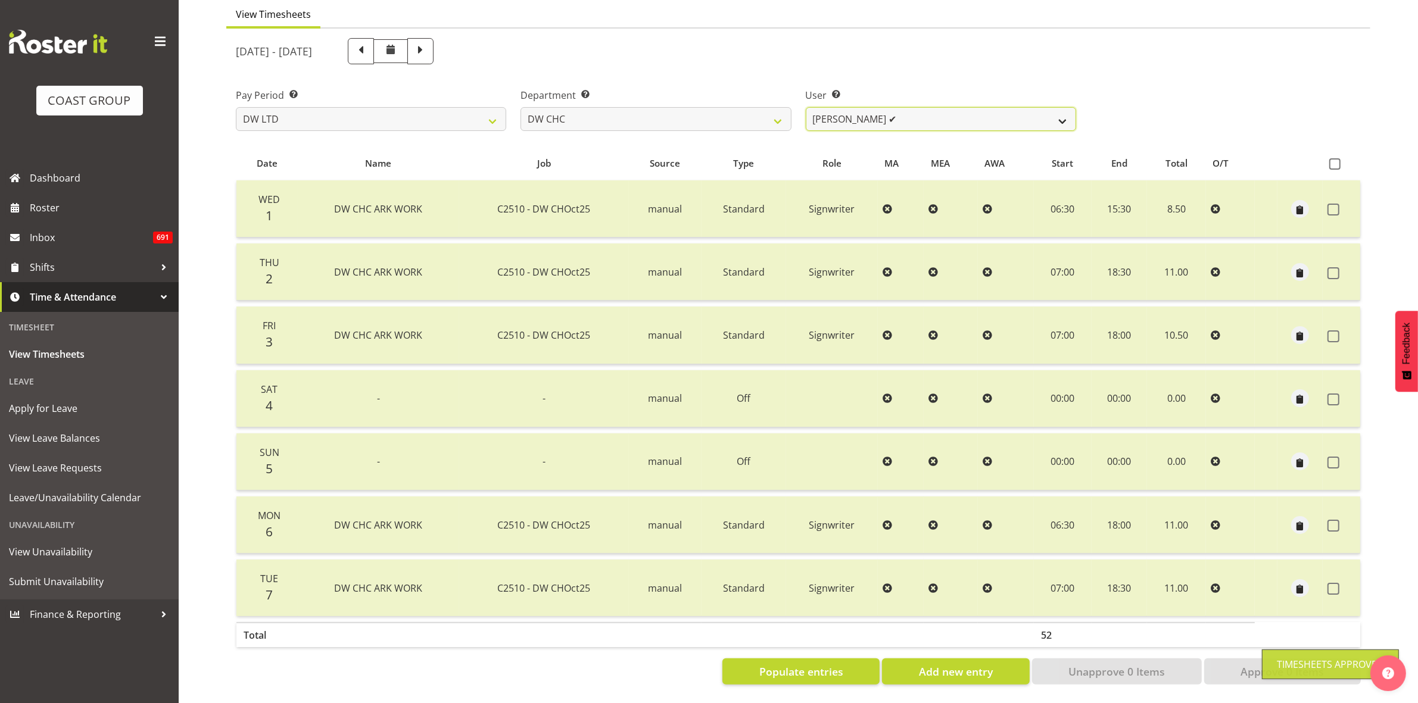
click at [1064, 111] on select "[PERSON_NAME] Hills-[PERSON_NAME] ✔ [PERSON_NAME] ✔ [PERSON_NAME] ✔ [PERSON_NAM…" at bounding box center [941, 119] width 270 height 24
click at [806, 107] on select "[PERSON_NAME] Hills-[PERSON_NAME] ✔ [PERSON_NAME] ✔ [PERSON_NAME] ✔ [PERSON_NAM…" at bounding box center [941, 119] width 270 height 24
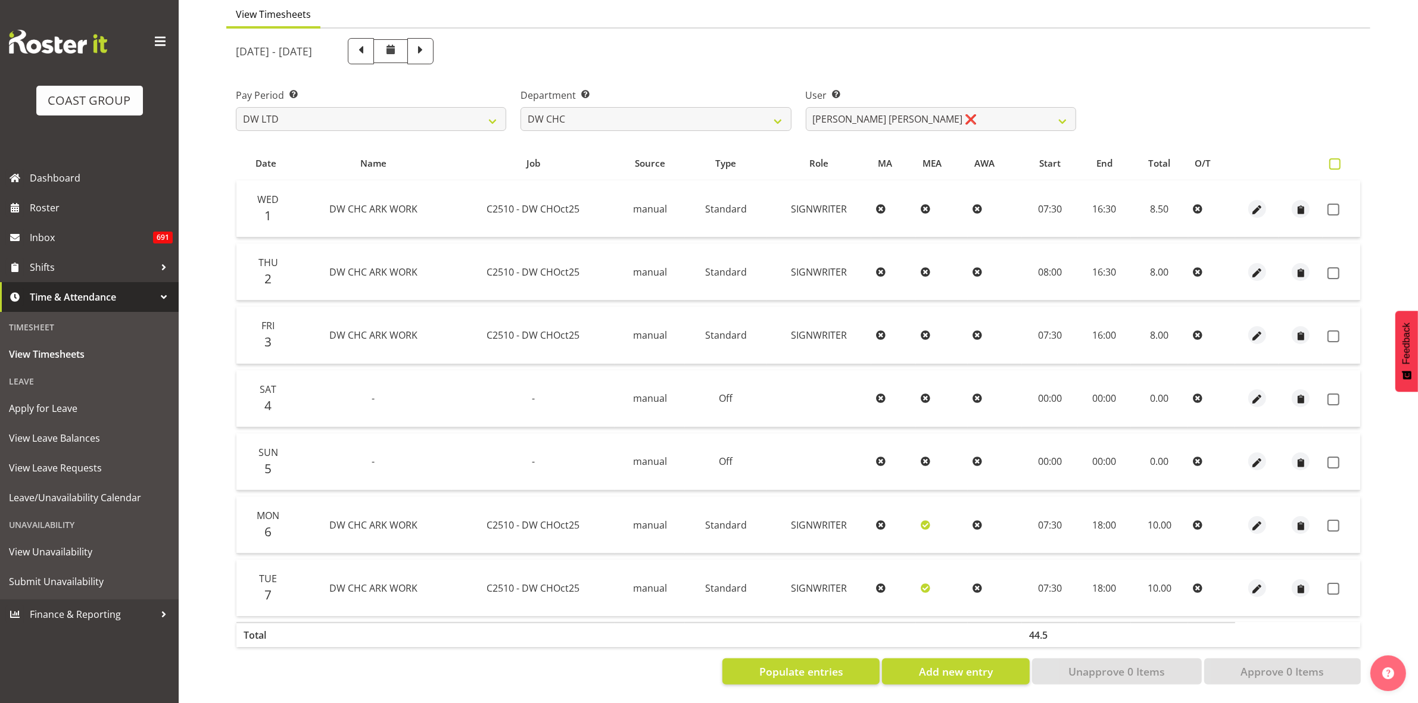
click at [1334, 158] on span at bounding box center [1334, 163] width 11 height 11
click at [1334, 160] on input "checkbox" at bounding box center [1333, 164] width 8 height 8
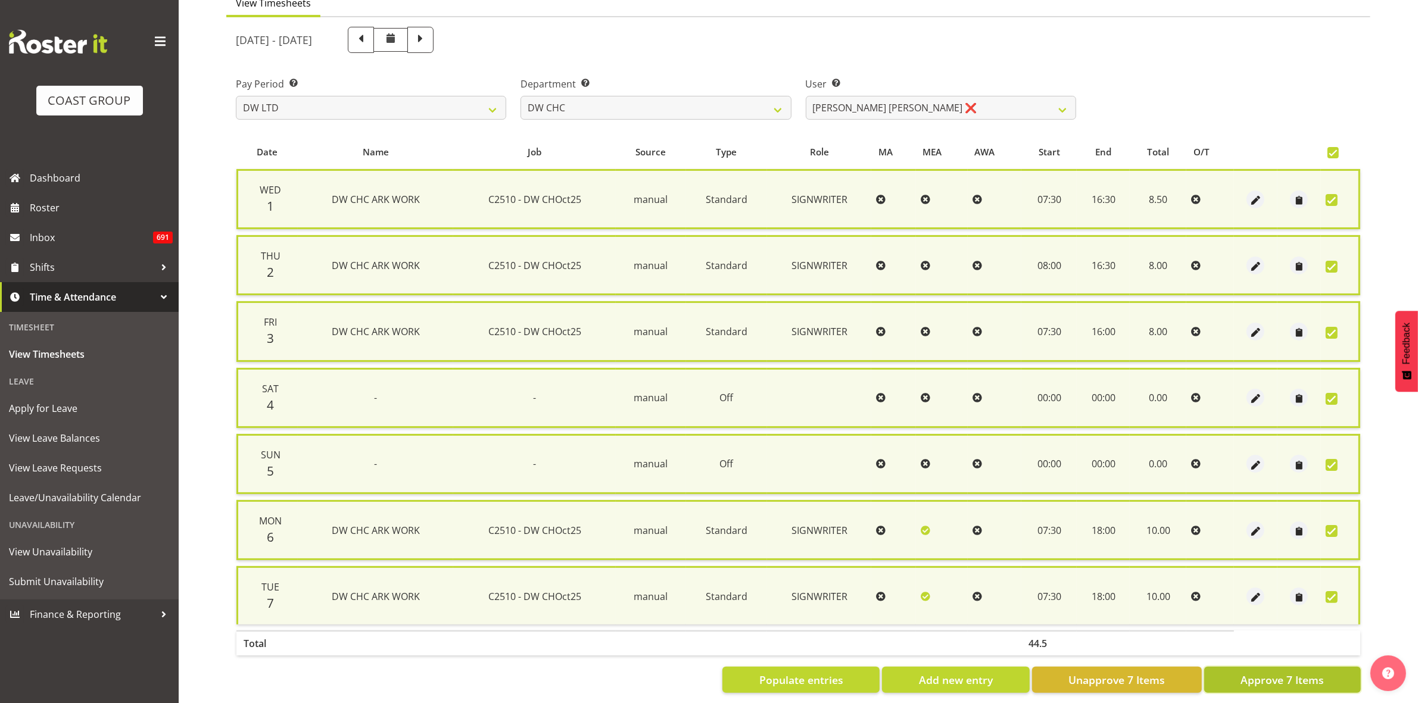
click at [1302, 677] on span "Approve 7 Items" at bounding box center [1282, 679] width 83 height 15
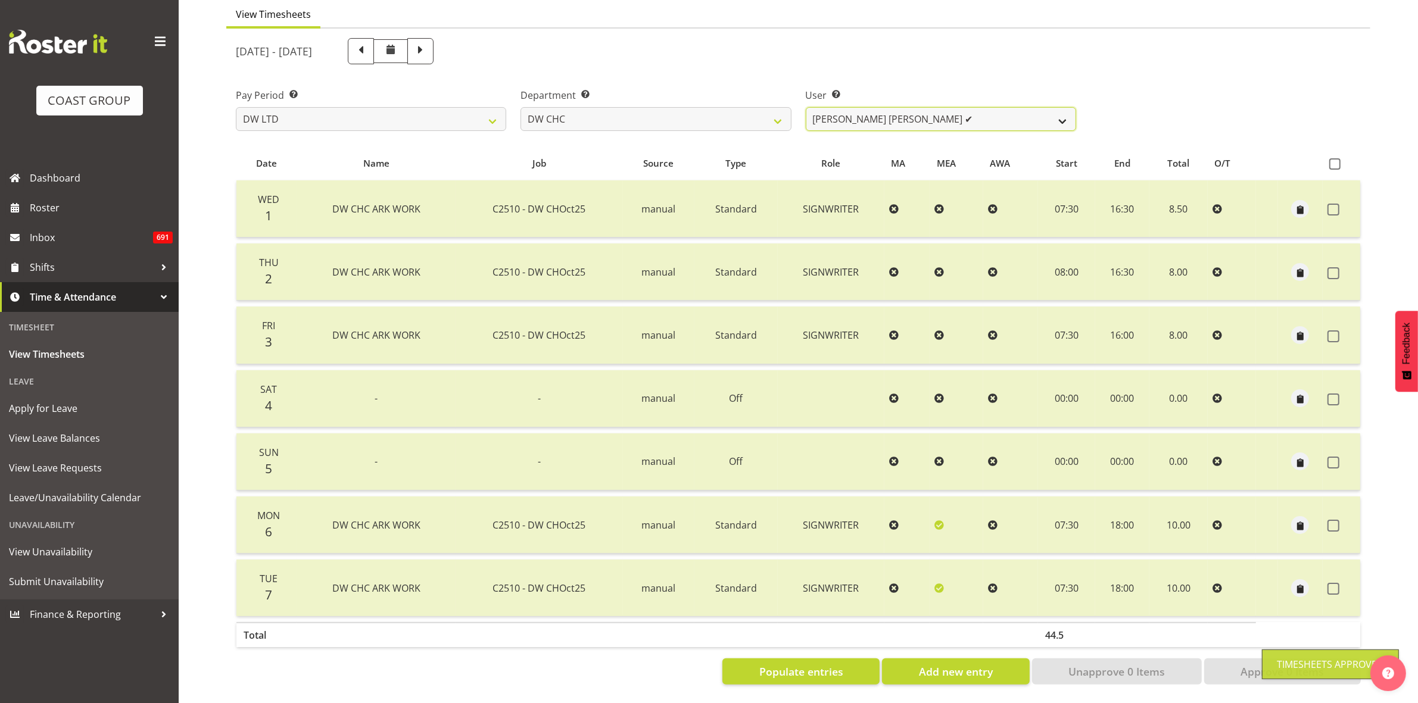
click at [1067, 107] on select "[PERSON_NAME] Hills-[PERSON_NAME] ✔ [PERSON_NAME] ✔ [PERSON_NAME] ✔ [PERSON_NAM…" at bounding box center [941, 119] width 270 height 24
click at [806, 107] on select "[PERSON_NAME] Hills-[PERSON_NAME] ✔ [PERSON_NAME] ✔ [PERSON_NAME] ✔ [PERSON_NAM…" at bounding box center [941, 119] width 270 height 24
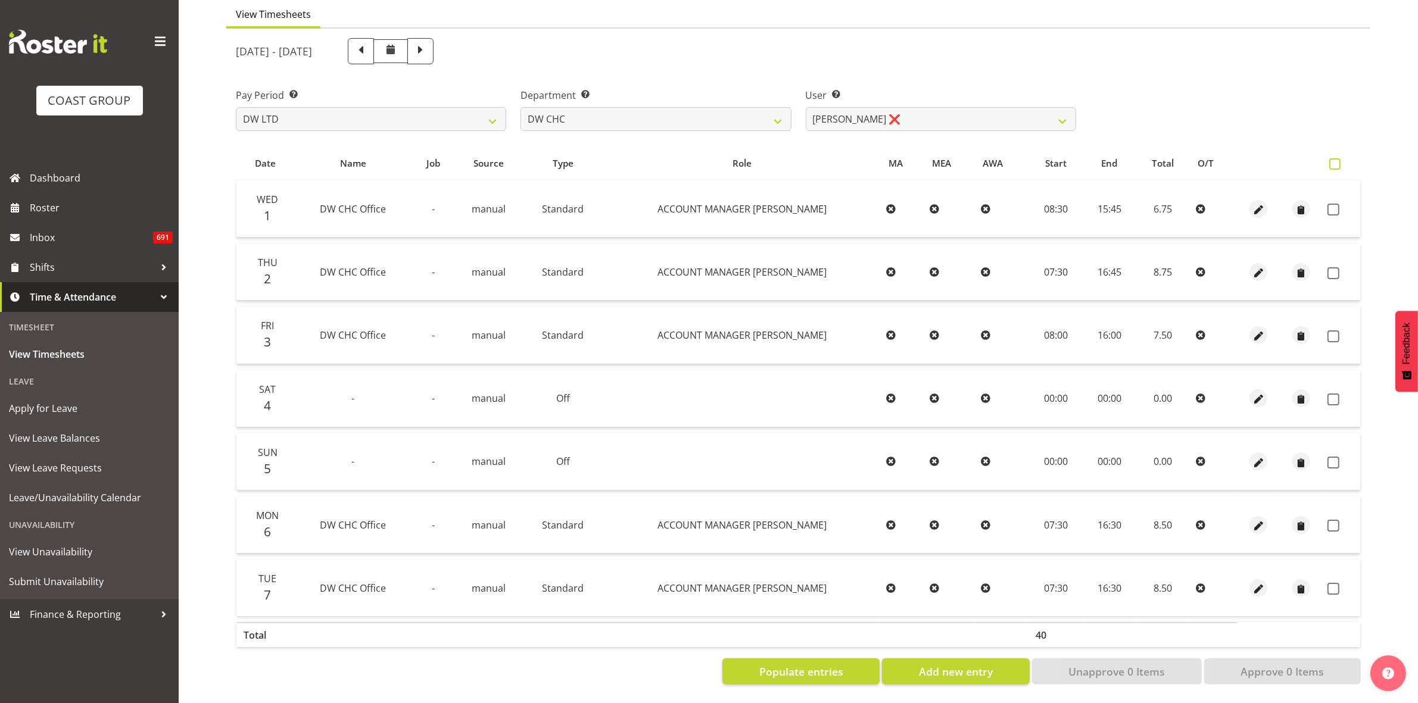
click at [1335, 158] on span at bounding box center [1334, 163] width 11 height 11
click at [1335, 160] on input "checkbox" at bounding box center [1333, 164] width 8 height 8
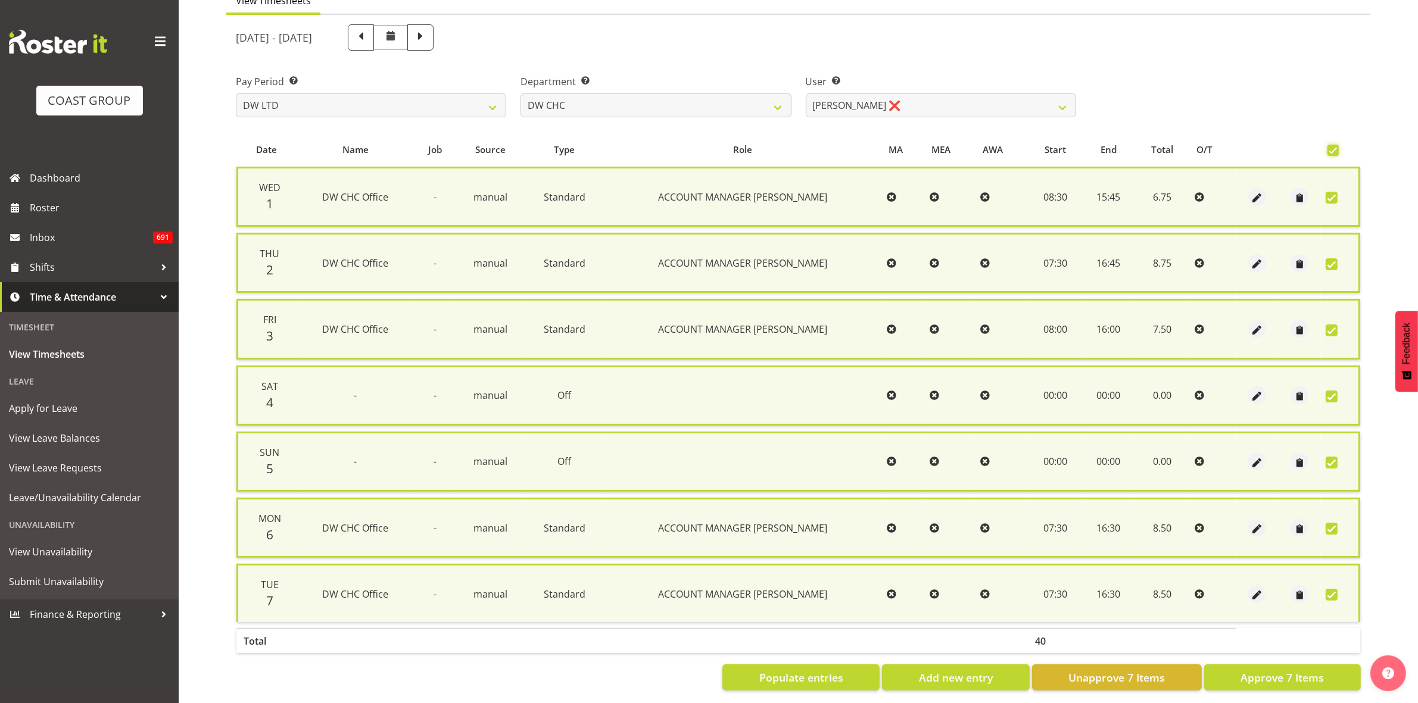
scroll to position [130, 0]
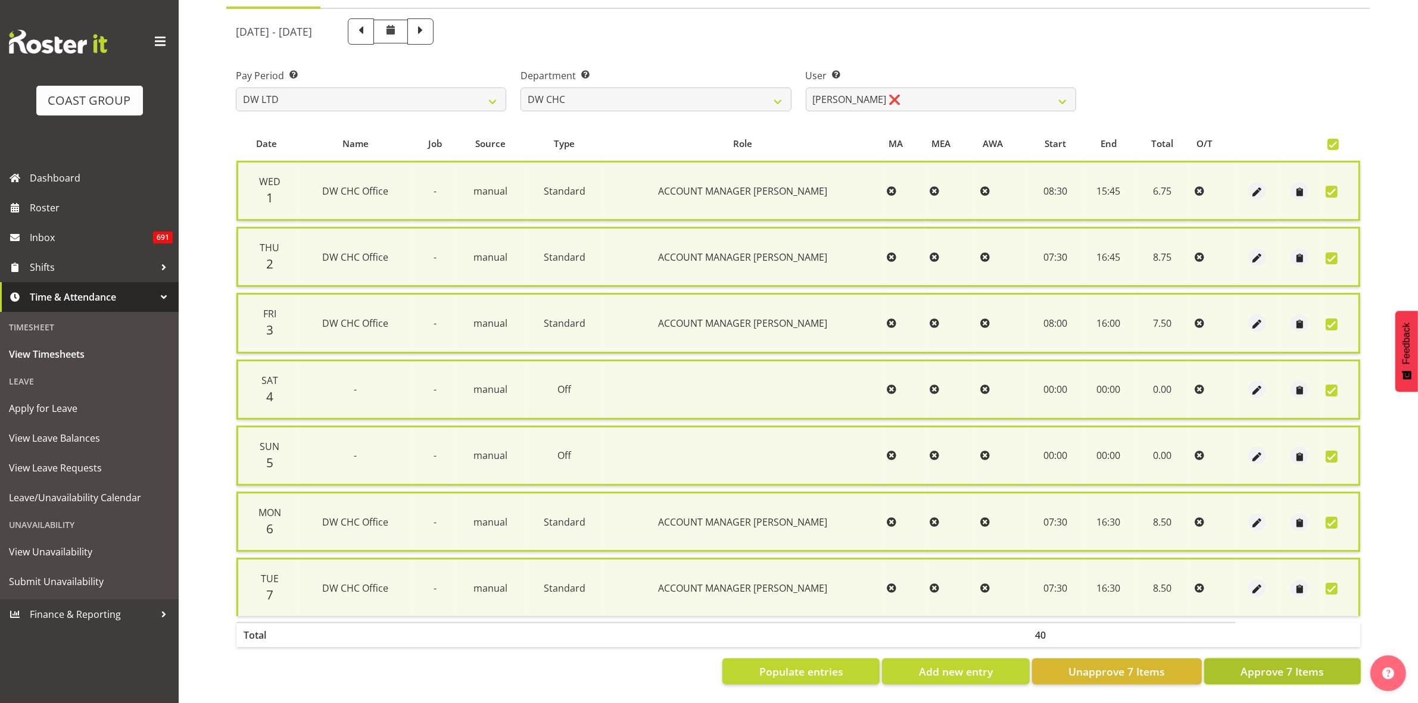
click at [1295, 664] on span "Approve 7 Items" at bounding box center [1282, 671] width 83 height 15
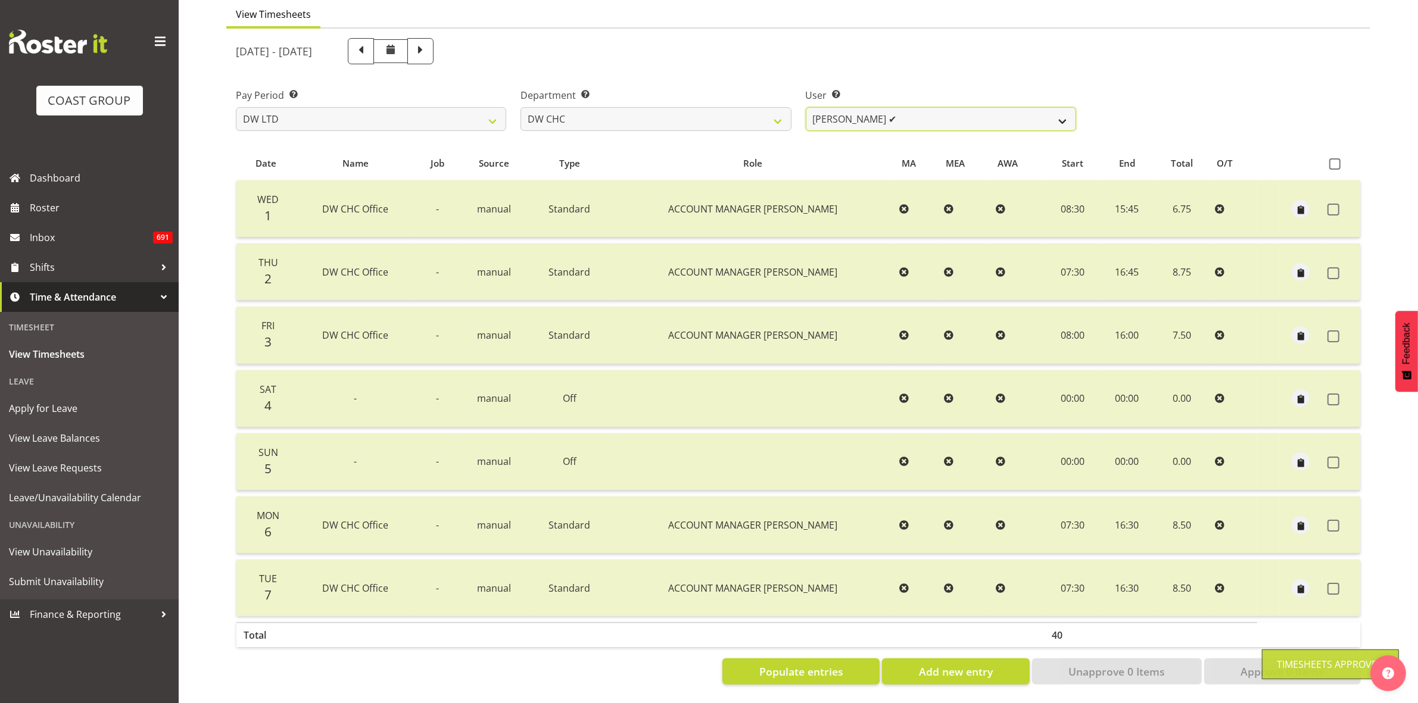
click at [1063, 107] on select "[PERSON_NAME] Hills-[PERSON_NAME] ✔ [PERSON_NAME] ✔ [PERSON_NAME] ✔ [PERSON_NAM…" at bounding box center [941, 119] width 270 height 24
click at [806, 107] on select "[PERSON_NAME] Hills-[PERSON_NAME] ✔ [PERSON_NAME] ✔ [PERSON_NAME] ✔ [PERSON_NAM…" at bounding box center [941, 119] width 270 height 24
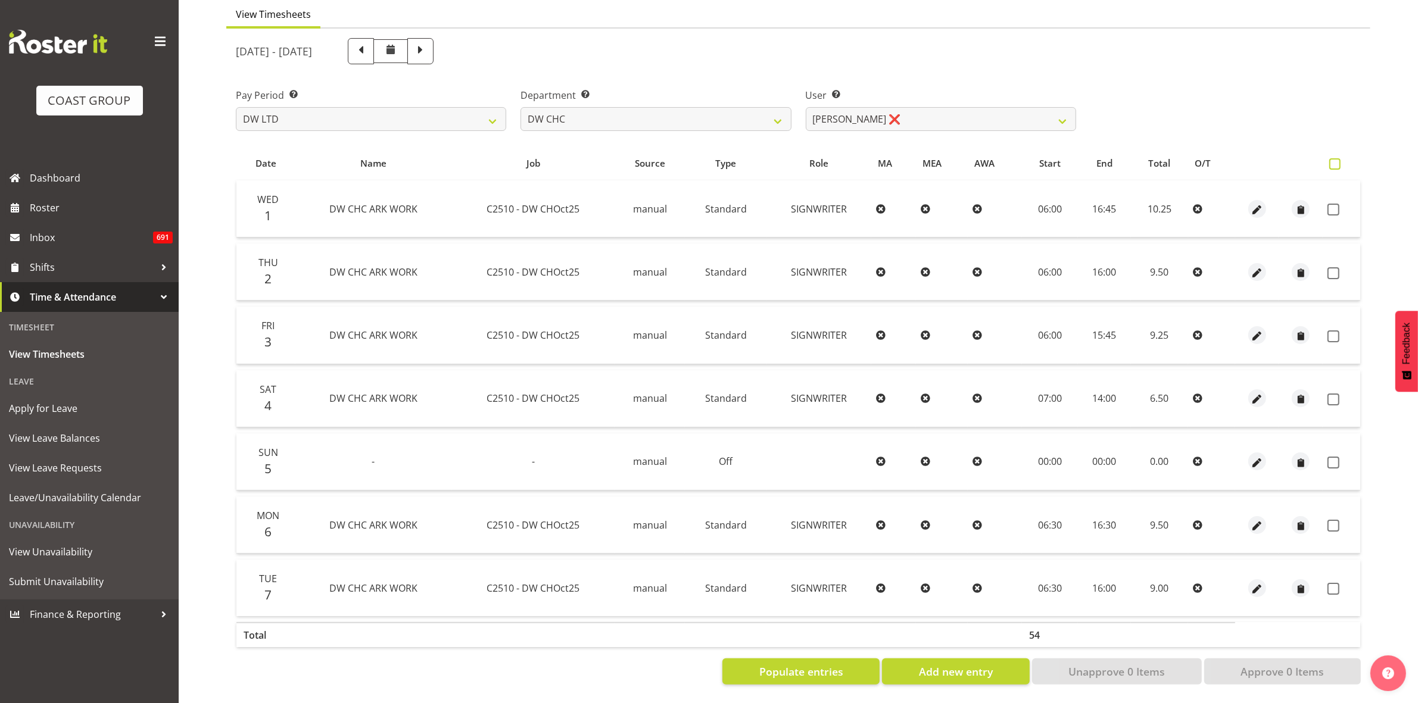
click at [1329, 158] on span at bounding box center [1334, 163] width 11 height 11
click at [1329, 160] on input "checkbox" at bounding box center [1333, 164] width 8 height 8
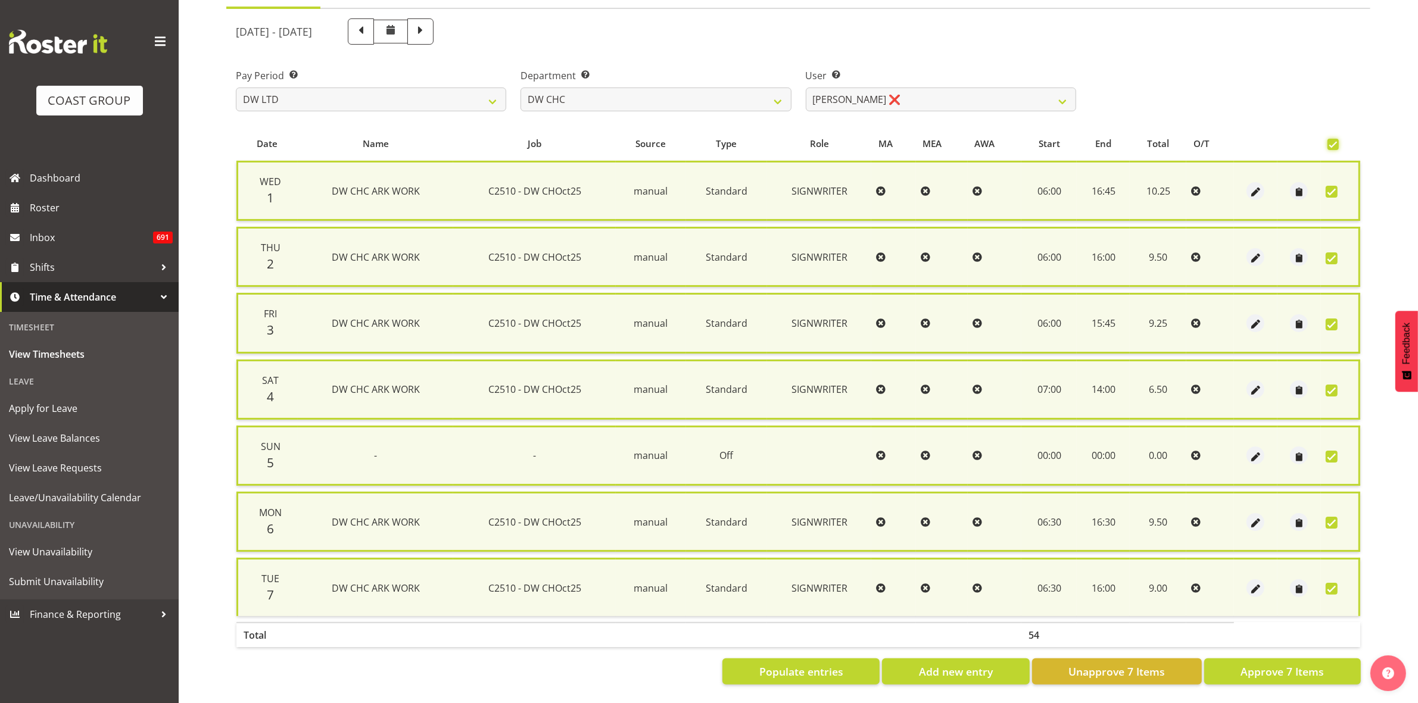
scroll to position [130, 0]
click at [1307, 664] on span "Approve 7 Items" at bounding box center [1282, 671] width 83 height 15
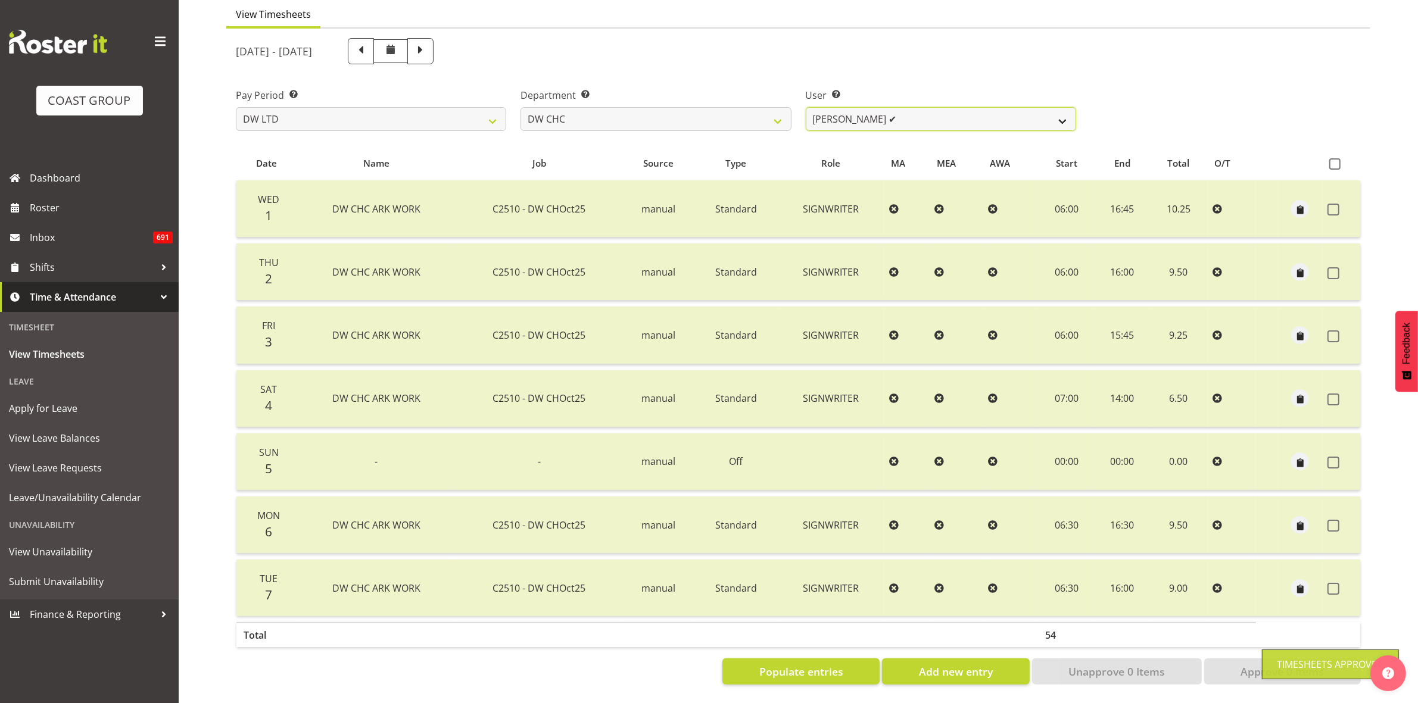
click at [1065, 107] on select "[PERSON_NAME] Hills-[PERSON_NAME] ✔ [PERSON_NAME] ✔ [PERSON_NAME] ✔ [PERSON_NAM…" at bounding box center [941, 119] width 270 height 24
click at [806, 107] on select "[PERSON_NAME] Hills-[PERSON_NAME] ✔ [PERSON_NAME] ✔ [PERSON_NAME] ✔ [PERSON_NAM…" at bounding box center [941, 119] width 270 height 24
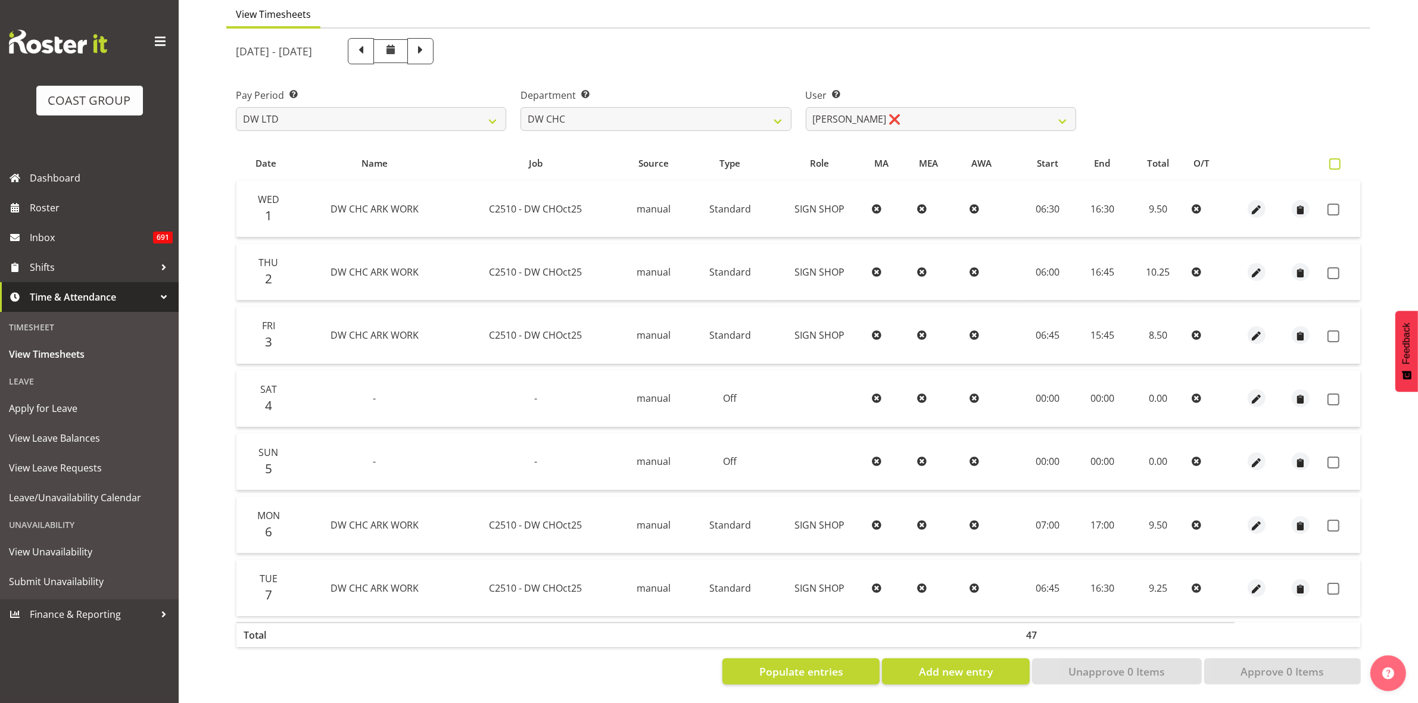
click at [1334, 158] on span at bounding box center [1334, 163] width 11 height 11
click at [1334, 160] on input "checkbox" at bounding box center [1333, 164] width 8 height 8
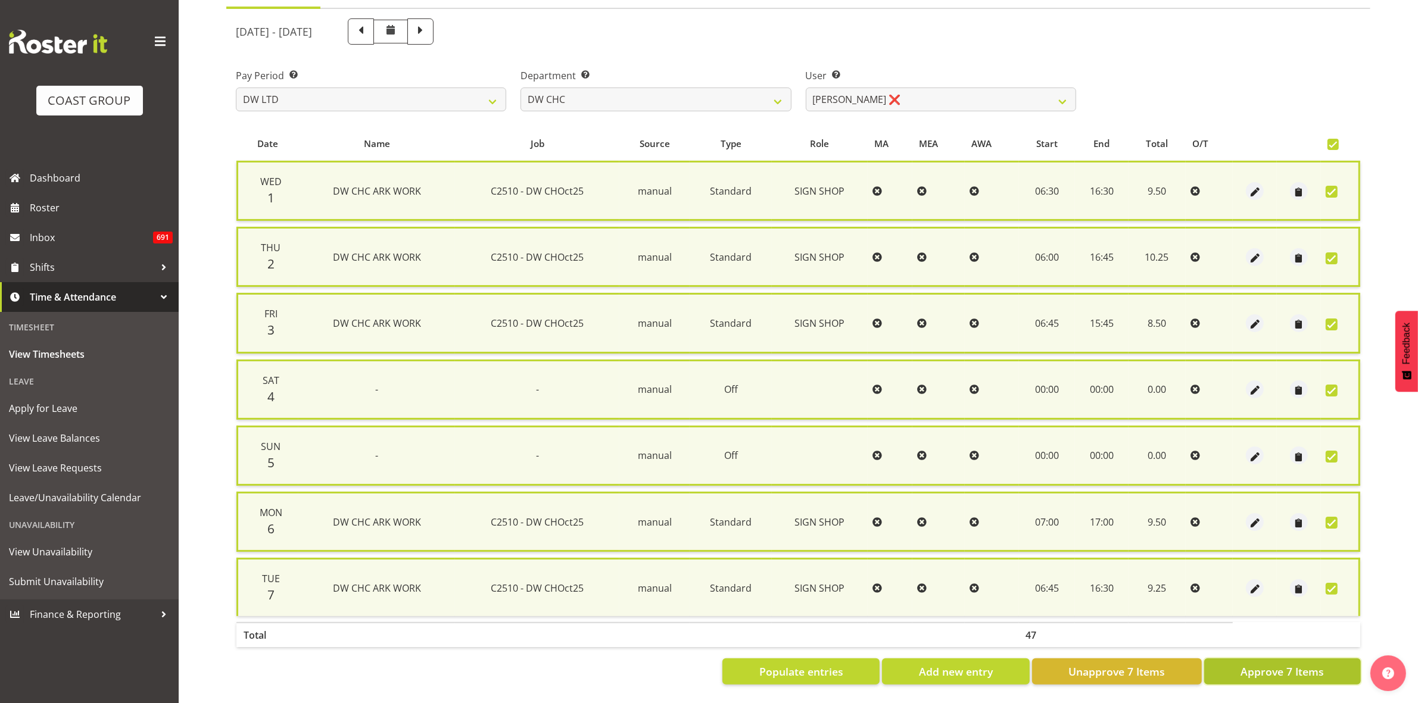
click at [1297, 665] on span "Approve 7 Items" at bounding box center [1282, 671] width 83 height 15
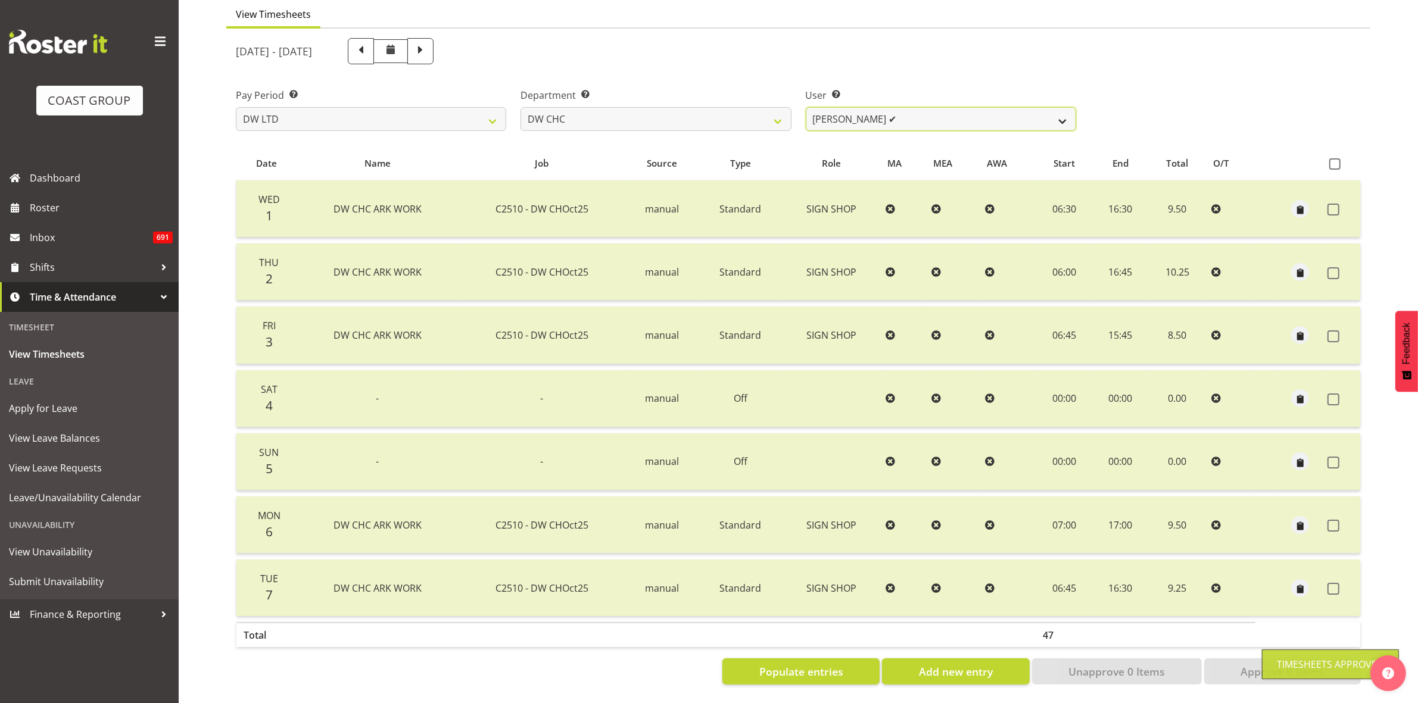
click at [1064, 108] on select "[PERSON_NAME] Hills-[PERSON_NAME] ✔ [PERSON_NAME] ✔ [PERSON_NAME] ✔ [PERSON_NAM…" at bounding box center [941, 119] width 270 height 24
click at [785, 107] on select "[PERSON_NAME] [PERSON_NAME] ACCOUNTS/OFFICE DW CHC DW CHC DESIGN DW CHC PRODUCT…" at bounding box center [656, 119] width 270 height 24
click at [521, 107] on select "[PERSON_NAME] [PERSON_NAME] ACCOUNTS/OFFICE DW CHC DW CHC DESIGN DW CHC PRODUCT…" at bounding box center [656, 119] width 270 height 24
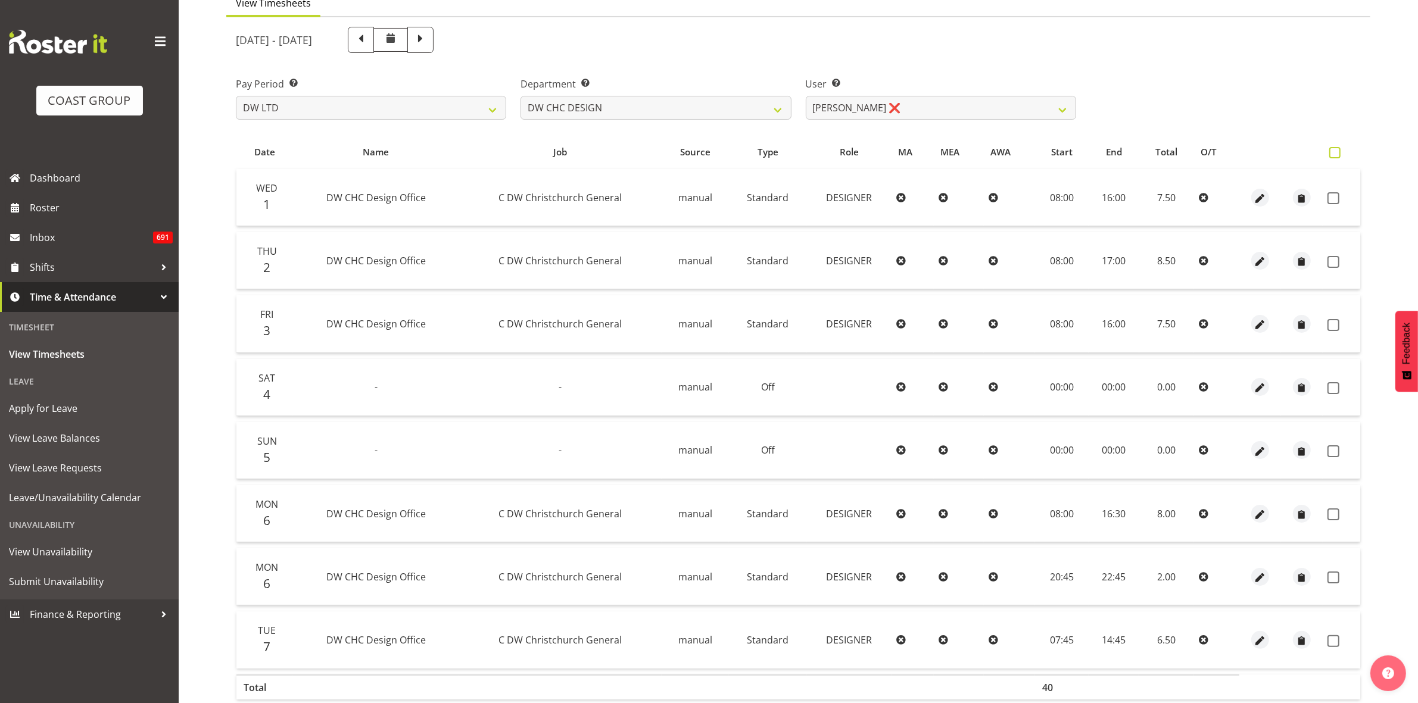
click at [1332, 152] on span at bounding box center [1334, 152] width 11 height 11
click at [1332, 152] on input "checkbox" at bounding box center [1333, 153] width 8 height 8
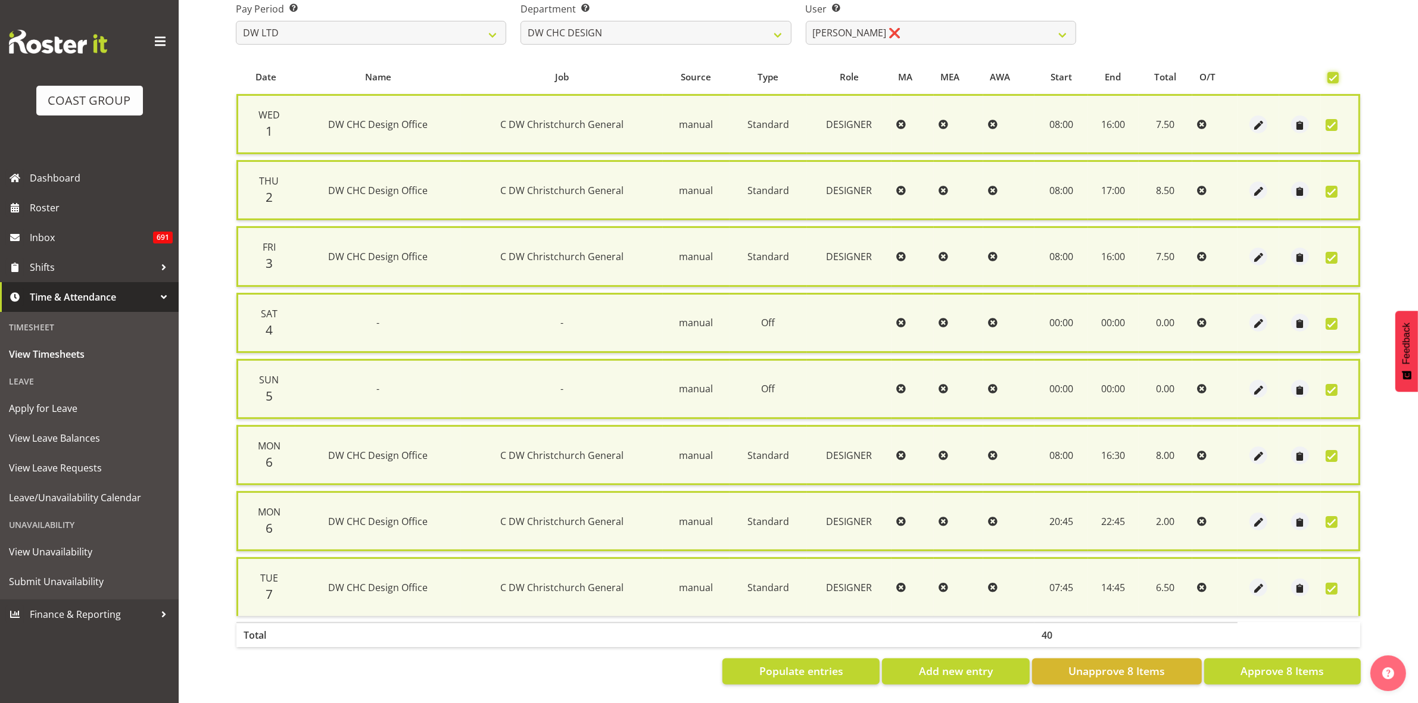
scroll to position [195, 0]
click at [1304, 663] on span "Approve 8 Items" at bounding box center [1282, 670] width 83 height 15
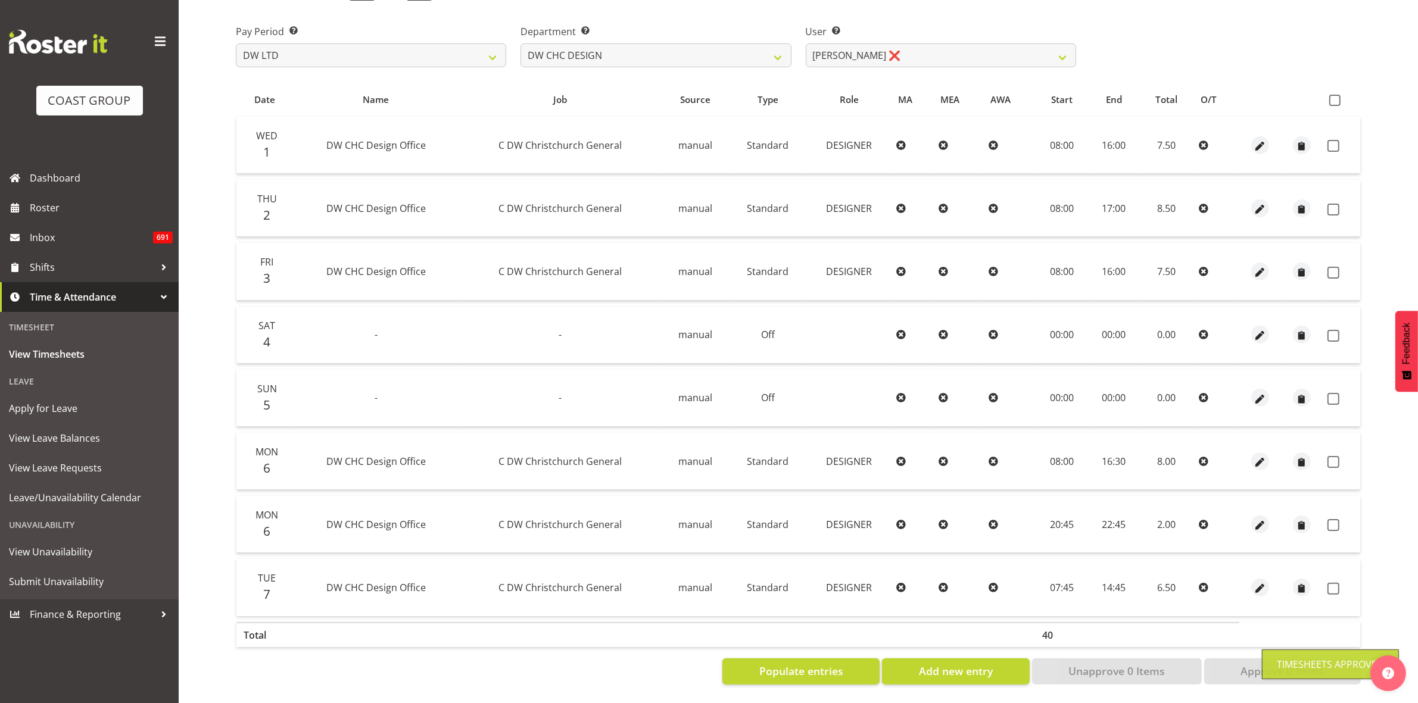
scroll to position [179, 0]
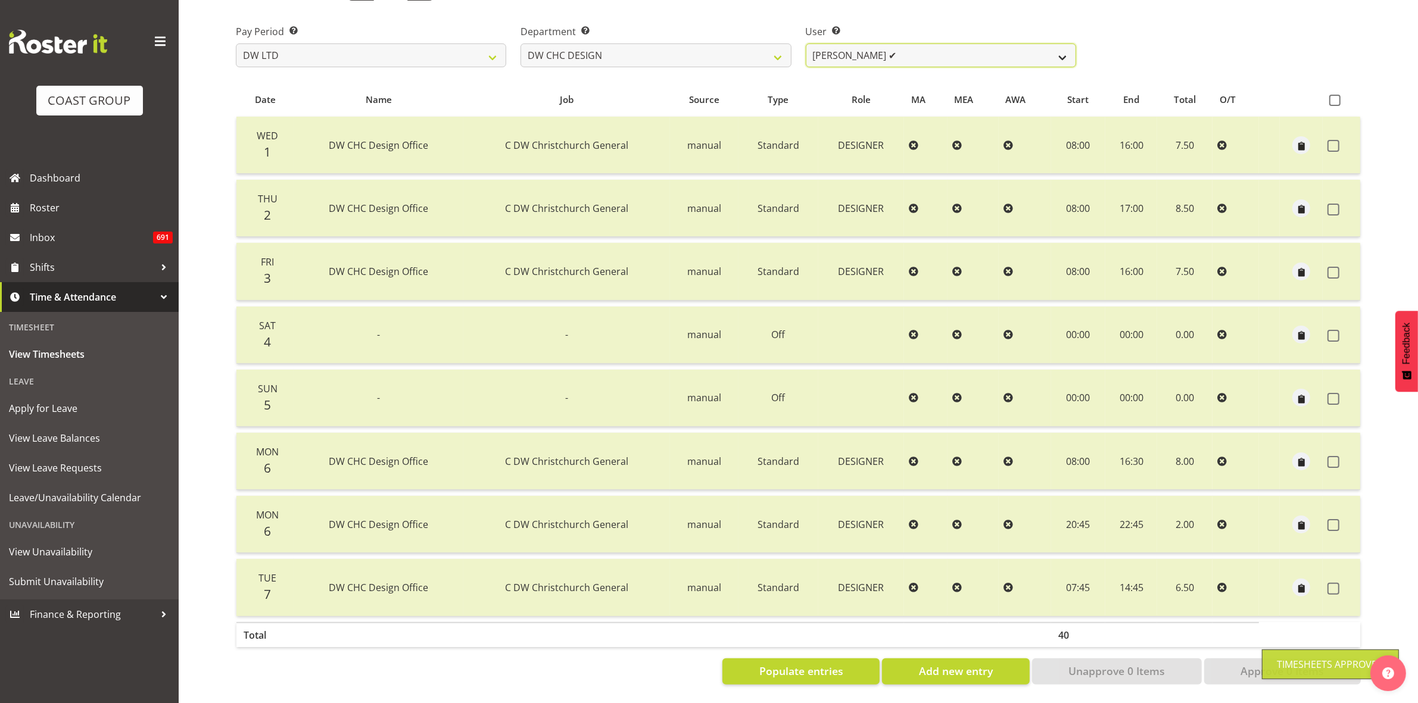
click at [1063, 46] on select "[PERSON_NAME] ✔ [PERSON_NAME] ❌ [PERSON_NAME] ❌" at bounding box center [941, 55] width 270 height 24
click at [806, 43] on select "[PERSON_NAME] ✔ [PERSON_NAME] ❌ [PERSON_NAME] ❌" at bounding box center [941, 55] width 270 height 24
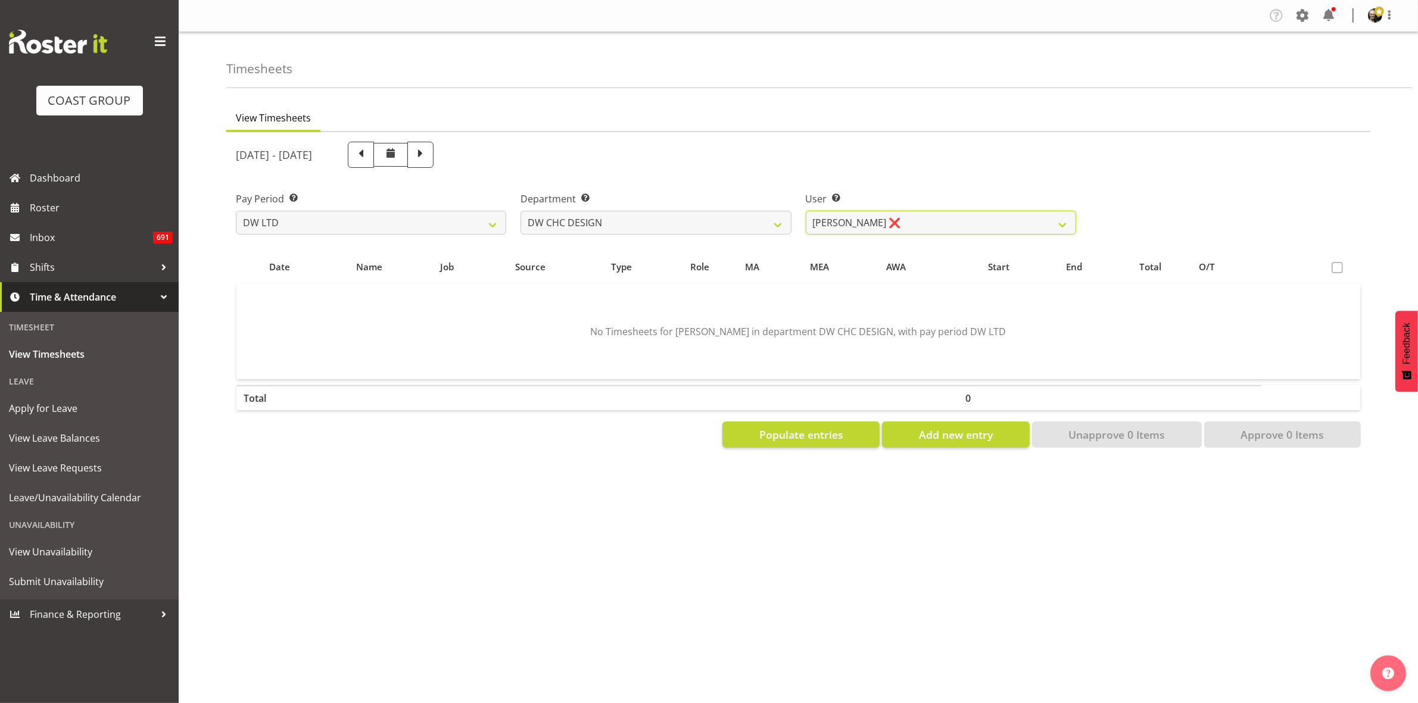
scroll to position [0, 0]
click at [823, 435] on span "Populate entries" at bounding box center [801, 434] width 84 height 15
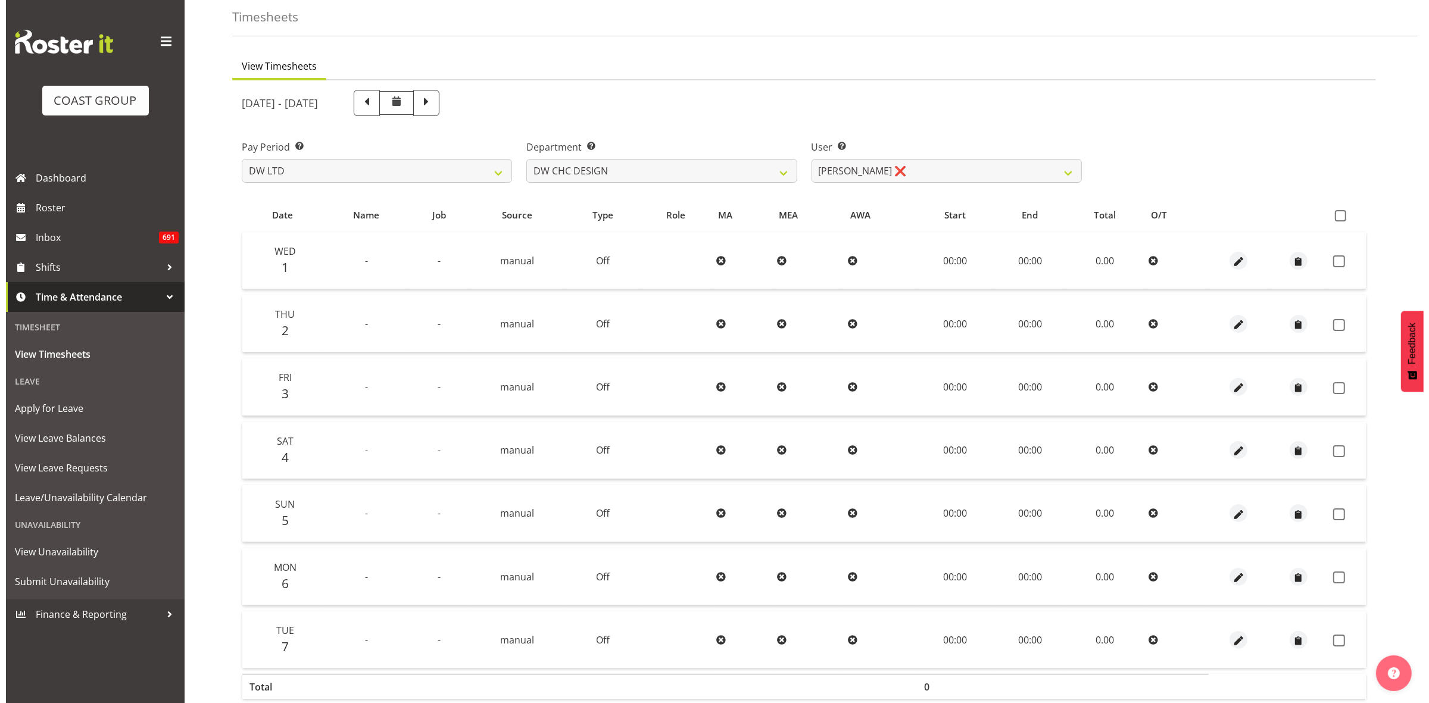
scroll to position [115, 0]
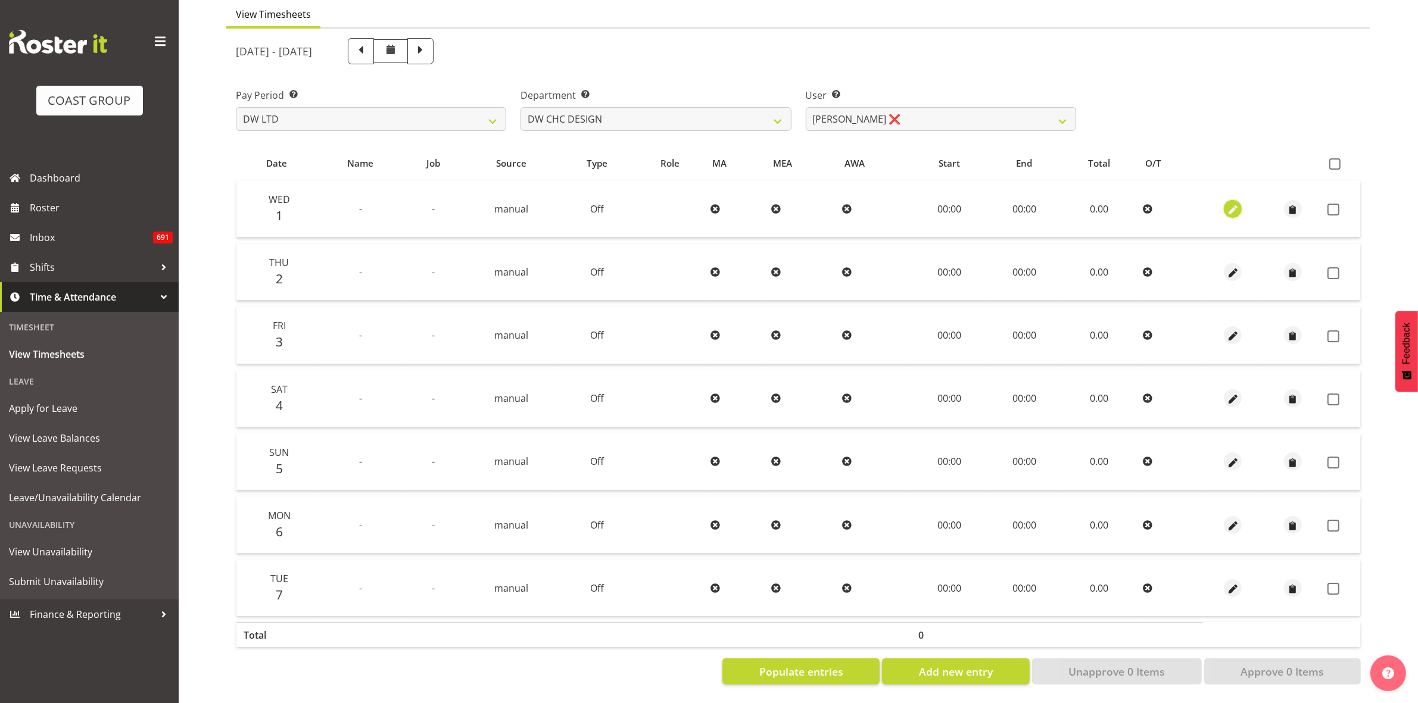
click at [1230, 203] on span "button" at bounding box center [1233, 210] width 14 height 14
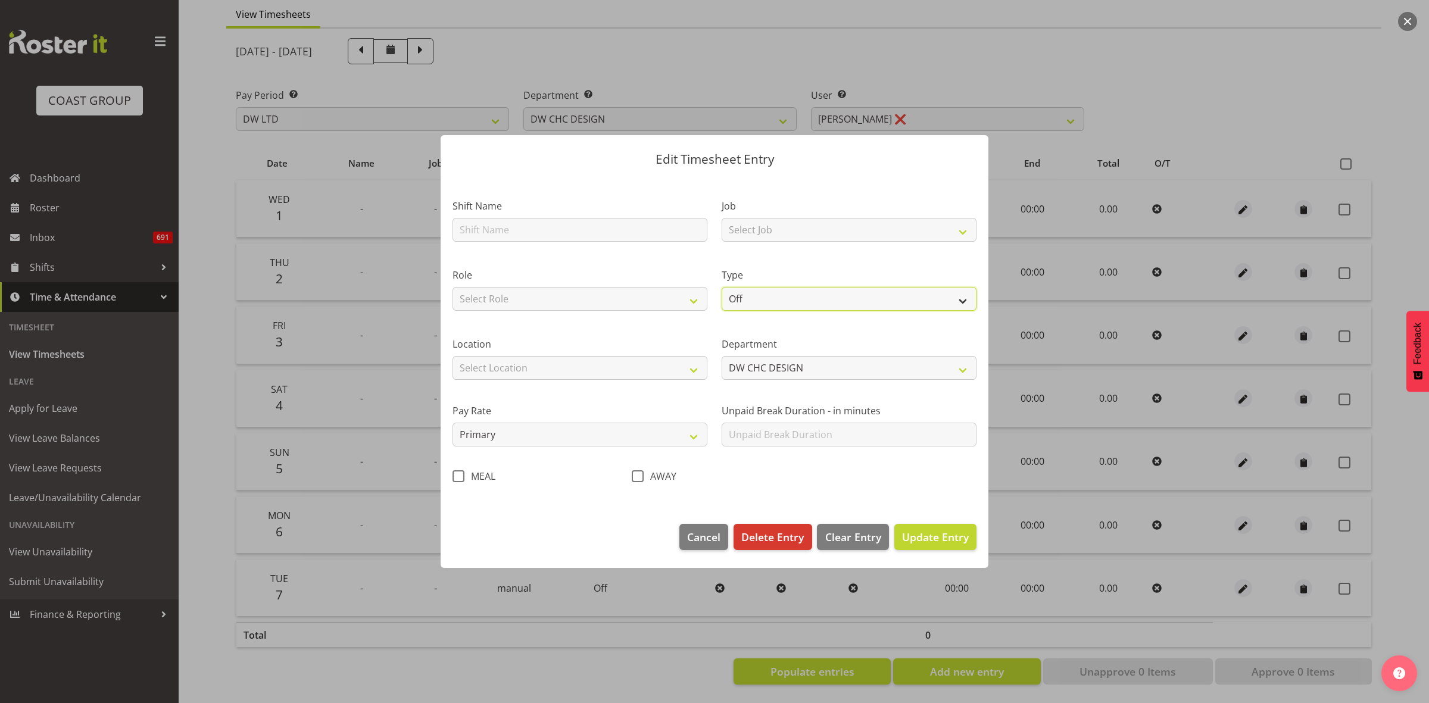
click at [962, 304] on select "Off Standard Public Holiday Public Holiday (Worked) Day In Lieu Annual Leave Si…" at bounding box center [849, 299] width 255 height 24
click at [722, 287] on select "Off Standard Public Holiday Public Holiday (Worked) Day In Lieu Annual Leave Si…" at bounding box center [849, 299] width 255 height 24
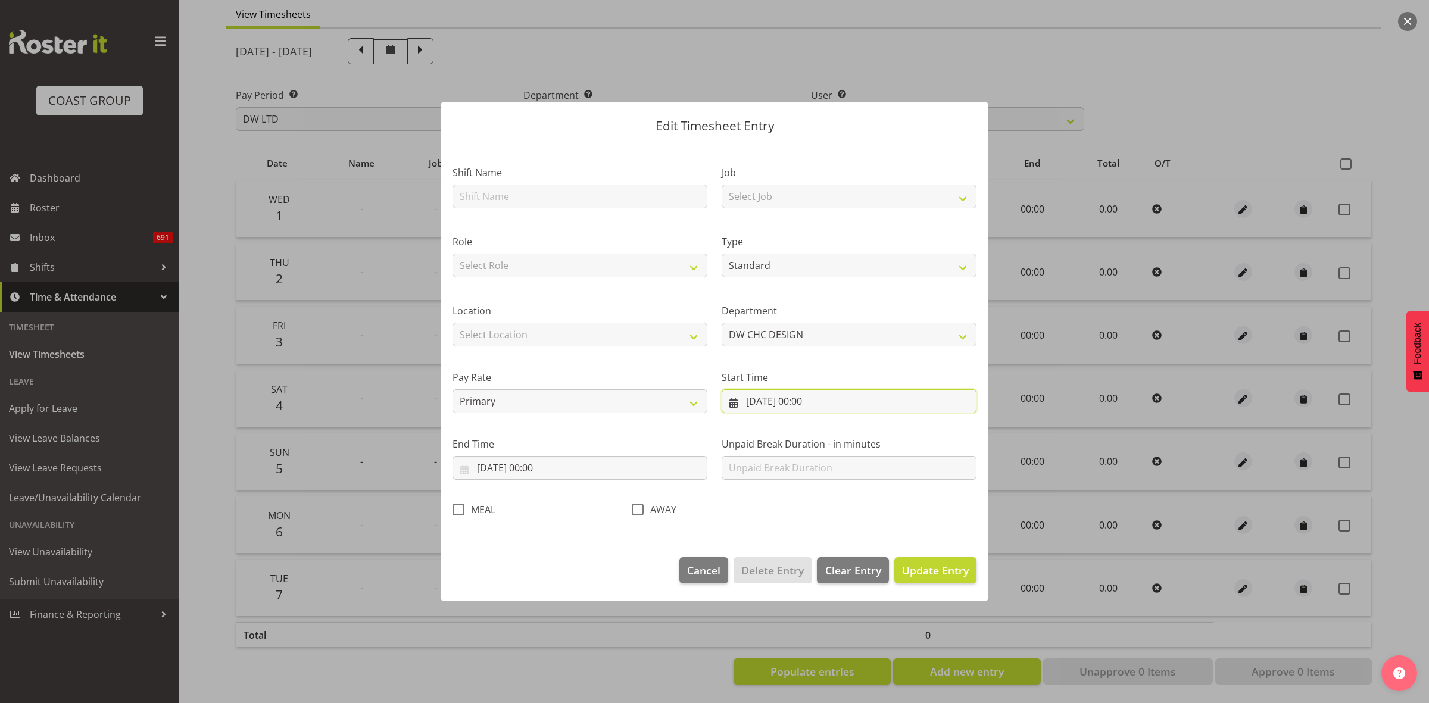
click at [842, 403] on input "[DATE] 00:00" at bounding box center [849, 402] width 255 height 24
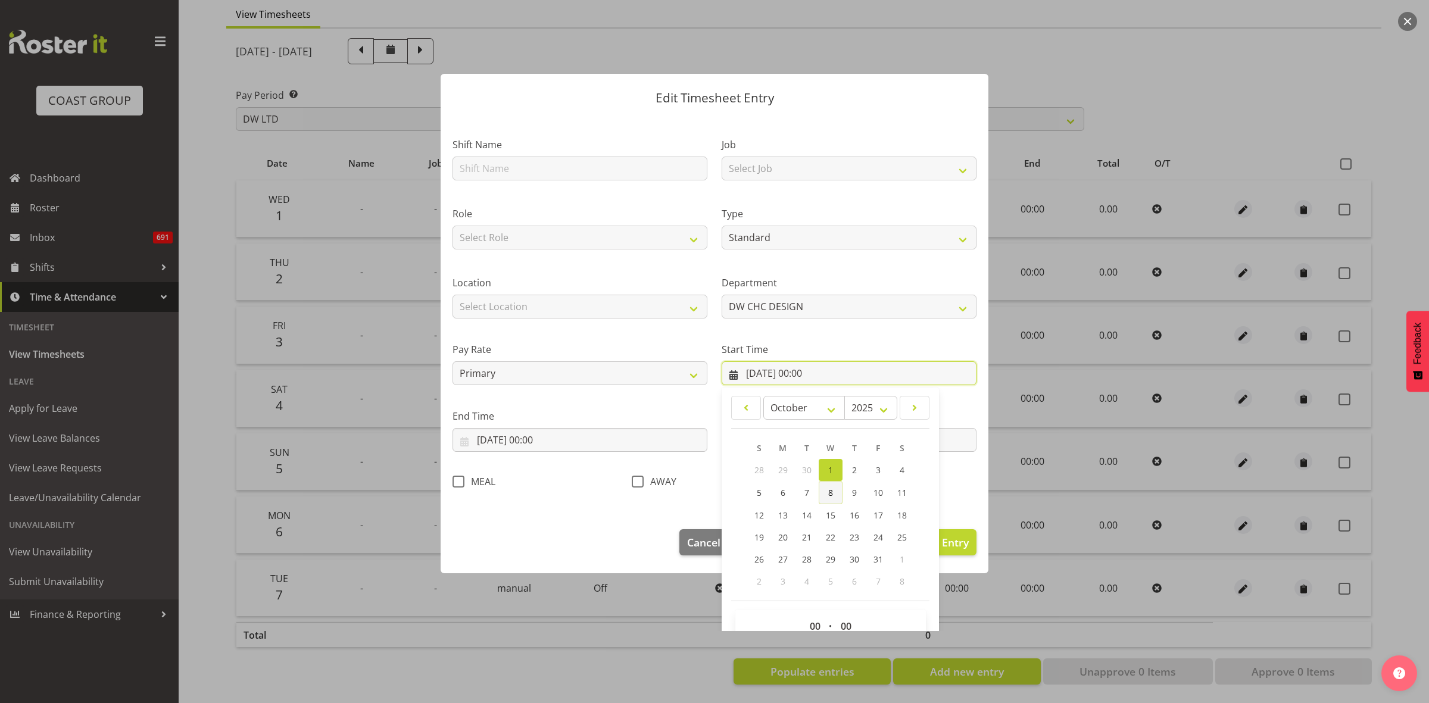
scroll to position [54, 0]
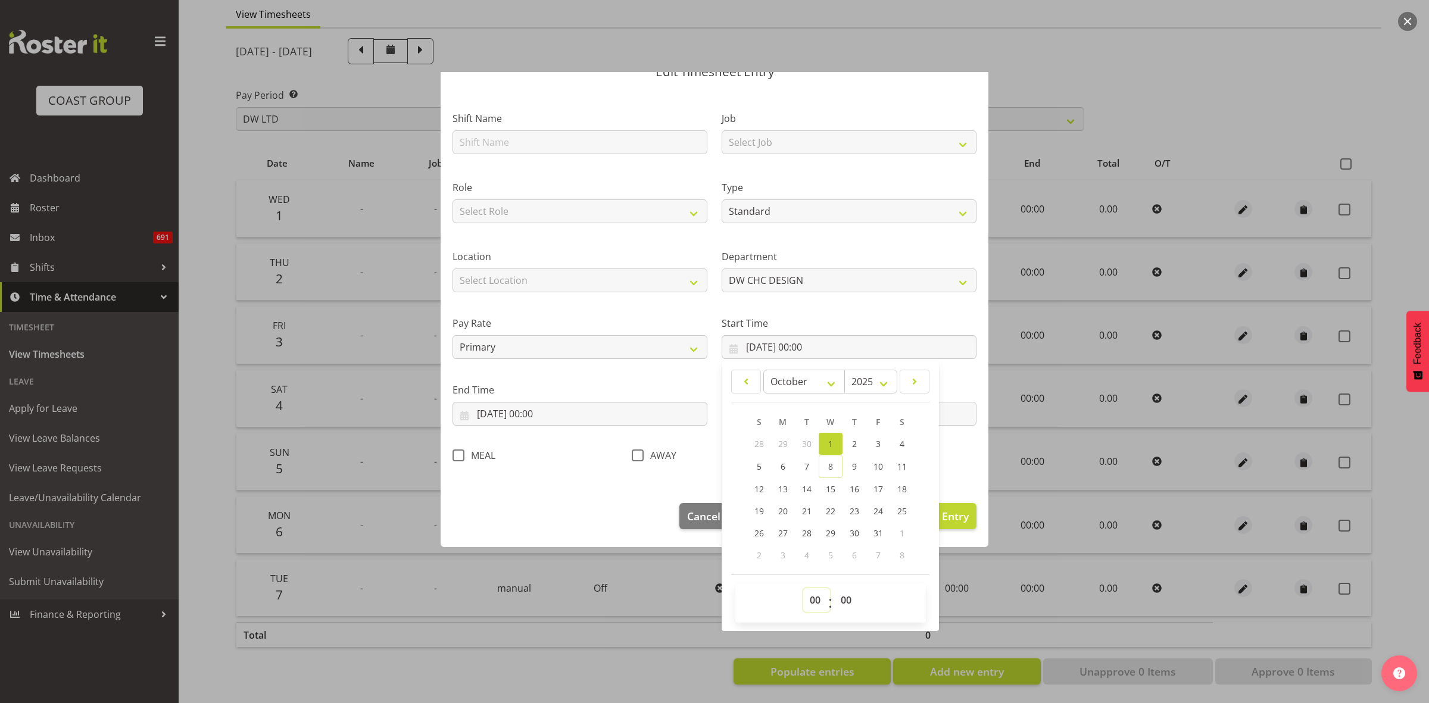
click at [813, 605] on select "00 01 02 03 04 05 06 07 08 09 10 11 12 13 14 15 16 17 18 19 20 21 22 23" at bounding box center [816, 600] width 27 height 24
click at [803, 588] on select "00 01 02 03 04 05 06 07 08 09 10 11 12 13 14 15 16 17 18 19 20 21 22 23" at bounding box center [816, 600] width 27 height 24
click at [550, 416] on input "[DATE] 00:00" at bounding box center [580, 414] width 255 height 24
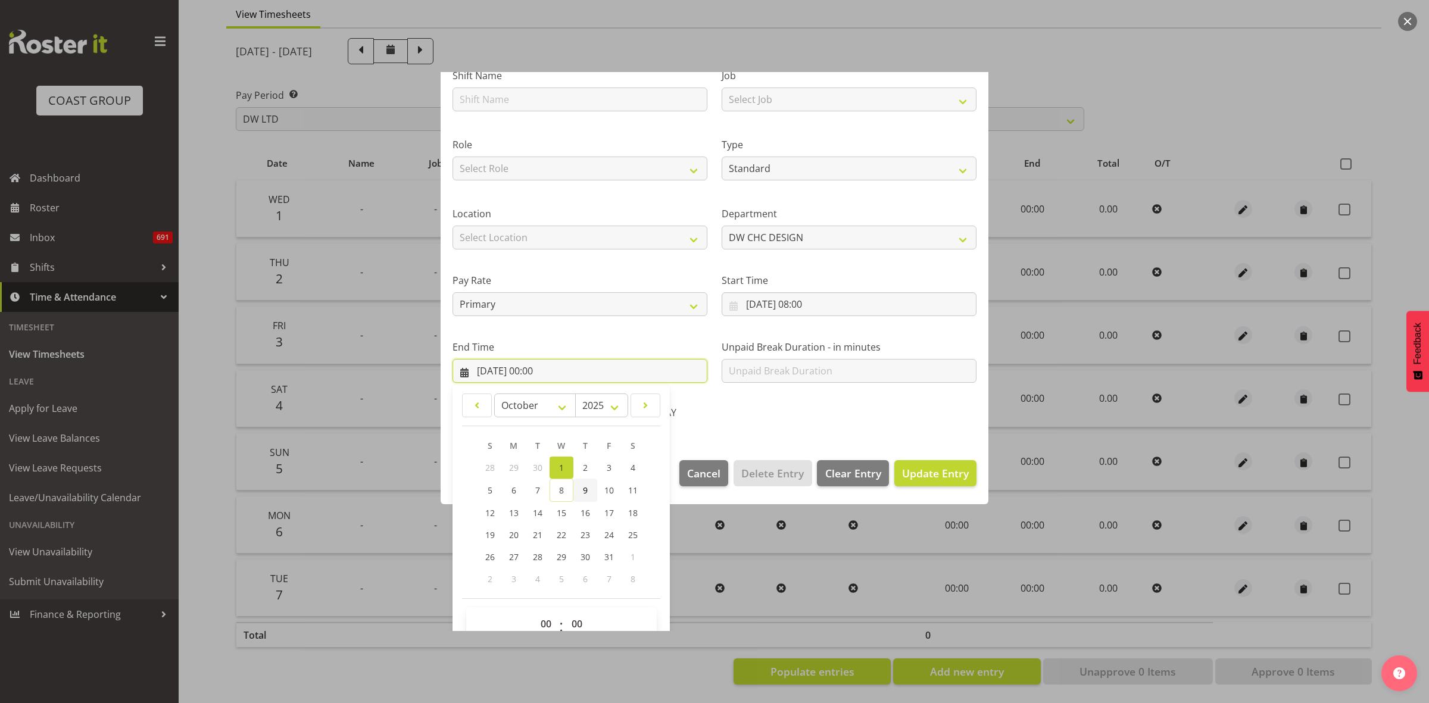
scroll to position [121, 0]
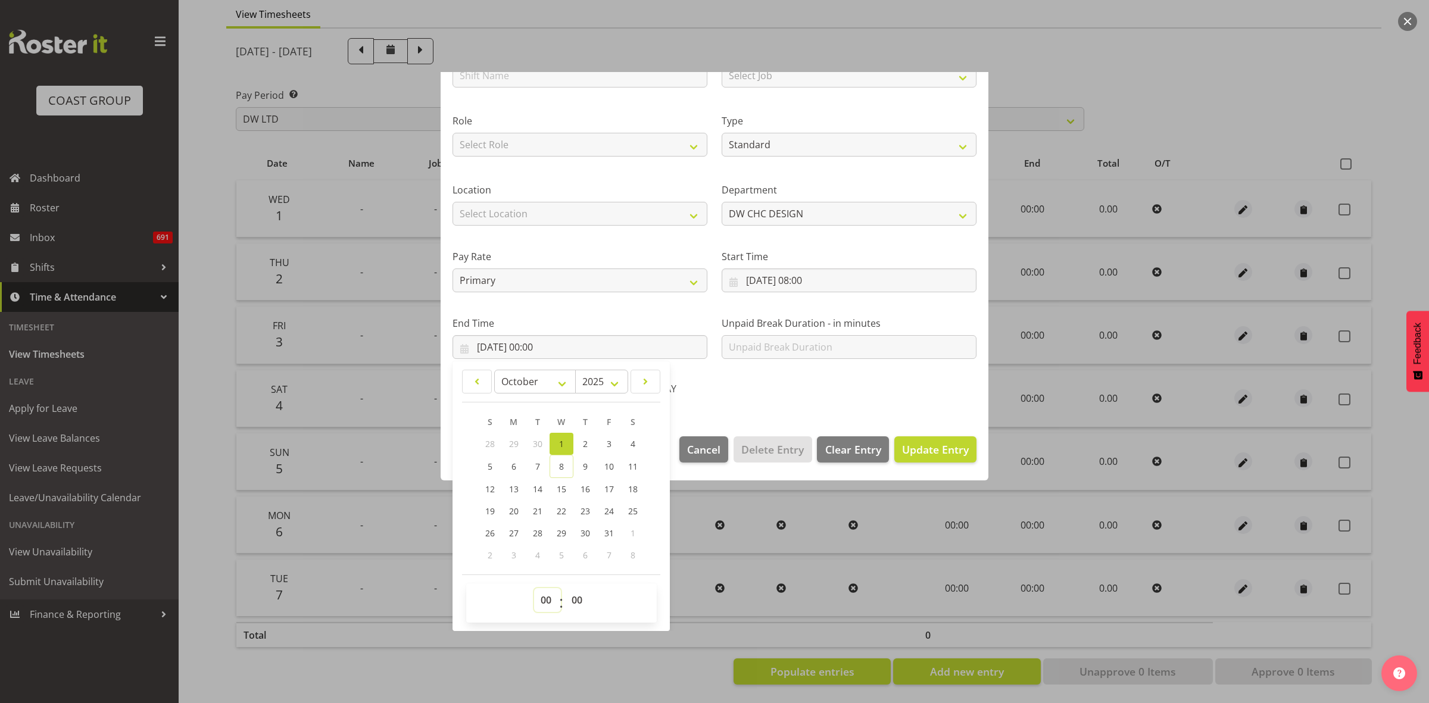
click at [554, 602] on select "00 01 02 03 04 05 06 07 08 09 10 11 12 13 14 15 16 17 18 19 20 21 22 23" at bounding box center [547, 600] width 27 height 24
click at [534, 588] on select "00 01 02 03 04 05 06 07 08 09 10 11 12 13 14 15 16 17 18 19 20 21 22 23" at bounding box center [547, 600] width 27 height 24
click at [581, 602] on select "00 01 02 03 04 05 06 07 08 09 10 11 12 13 14 15 16 17 18 19 20 21 22 23 24 25 2…" at bounding box center [578, 600] width 27 height 24
click at [565, 588] on select "00 01 02 03 04 05 06 07 08 09 10 11 12 13 14 15 16 17 18 19 20 21 22 23 24 25 2…" at bounding box center [578, 600] width 27 height 24
click at [912, 453] on span "Update Entry" at bounding box center [935, 450] width 67 height 14
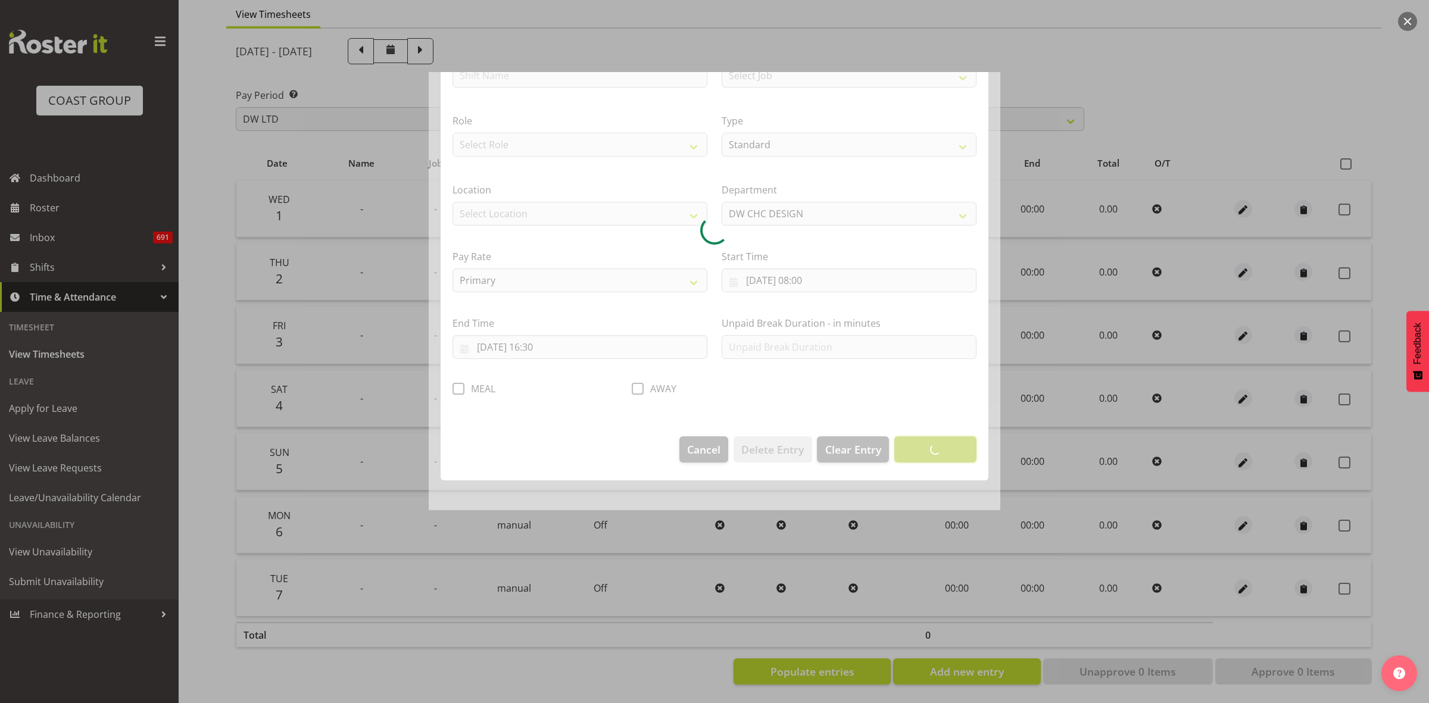
scroll to position [0, 0]
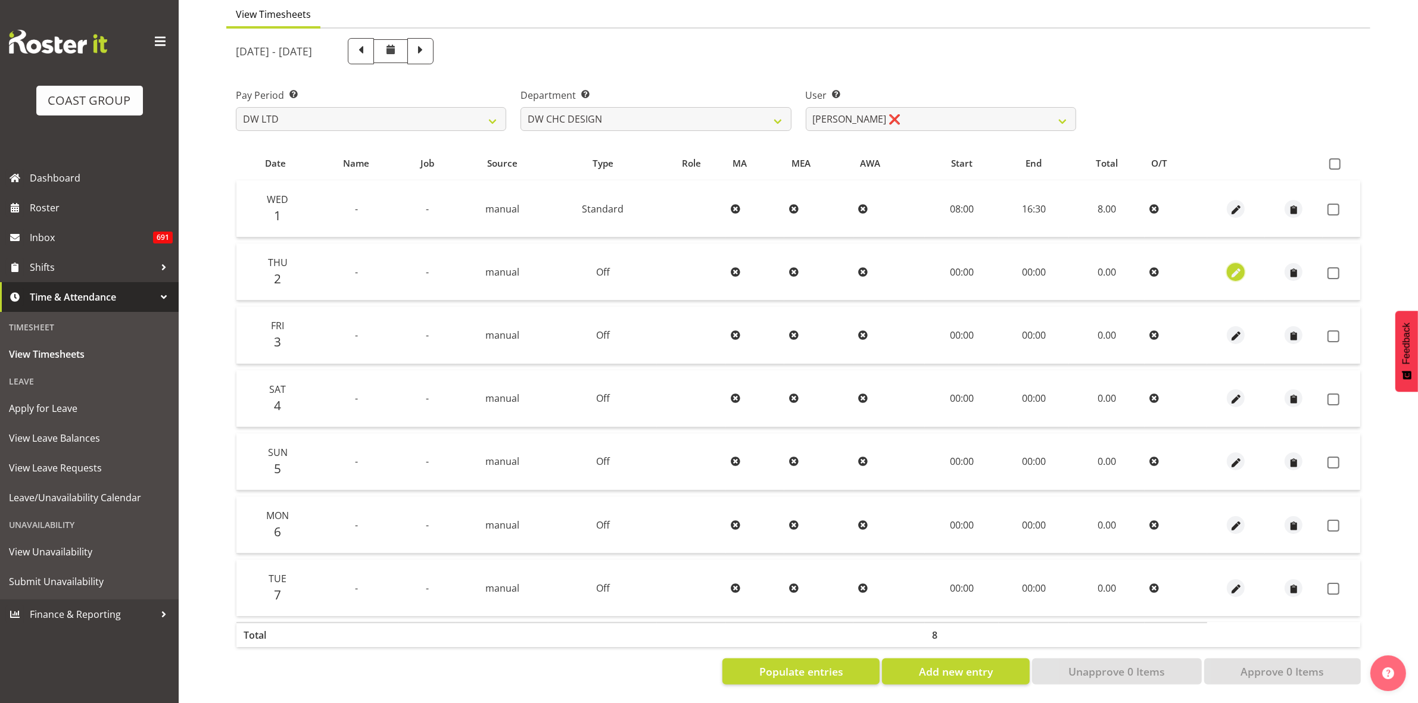
click at [1237, 266] on span "button" at bounding box center [1236, 273] width 14 height 14
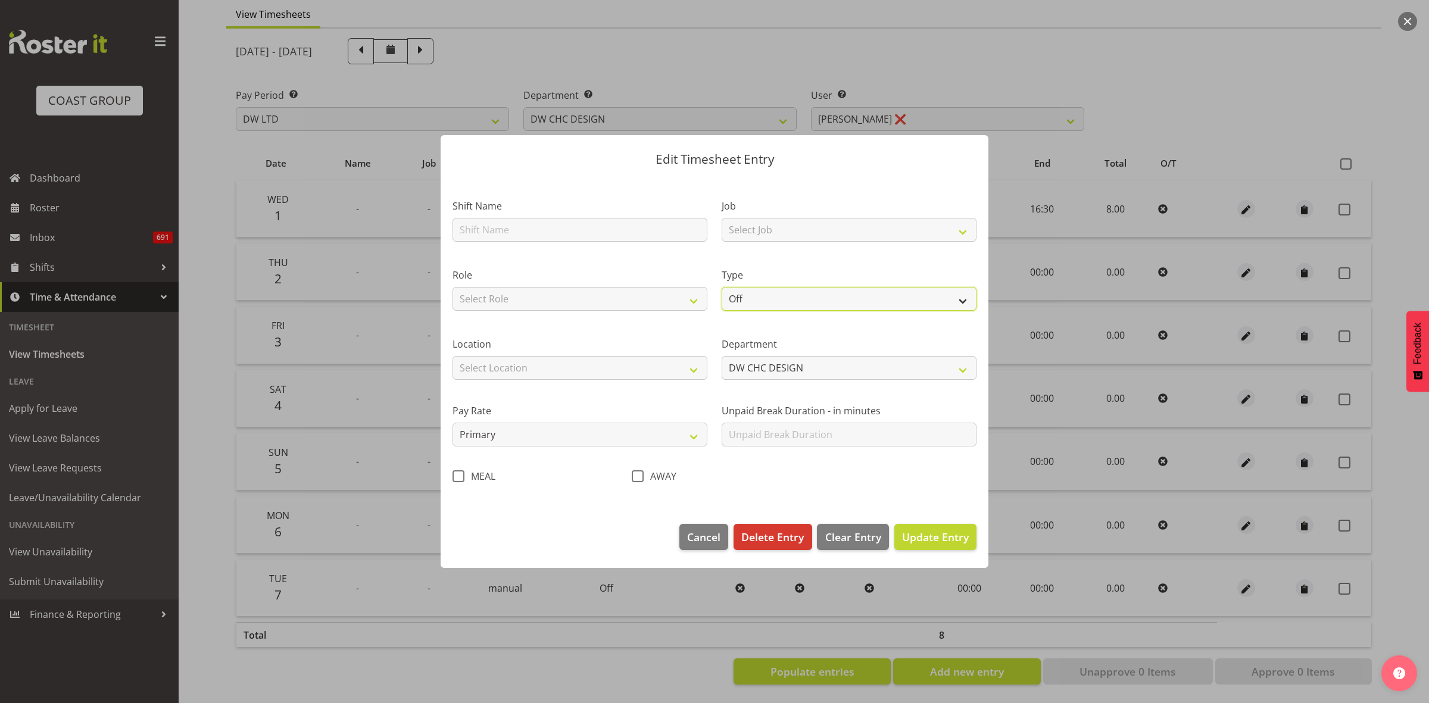
click at [959, 304] on select "Off Standard Public Holiday Public Holiday (Worked) Day In Lieu Annual Leave Si…" at bounding box center [849, 299] width 255 height 24
click at [722, 287] on select "Off Standard Public Holiday Public Holiday (Worked) Day In Lieu Annual Leave Si…" at bounding box center [849, 299] width 255 height 24
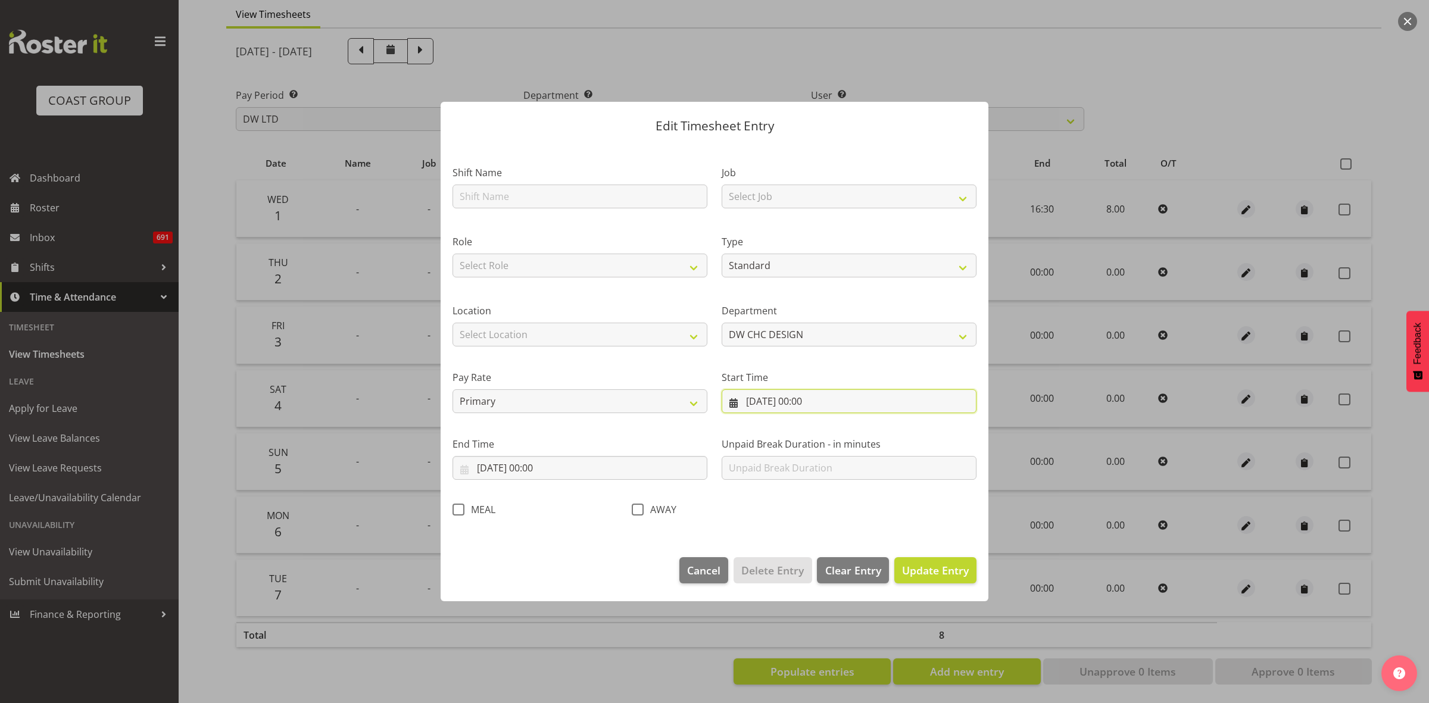
click at [833, 398] on input "[DATE] 00:00" at bounding box center [849, 402] width 255 height 24
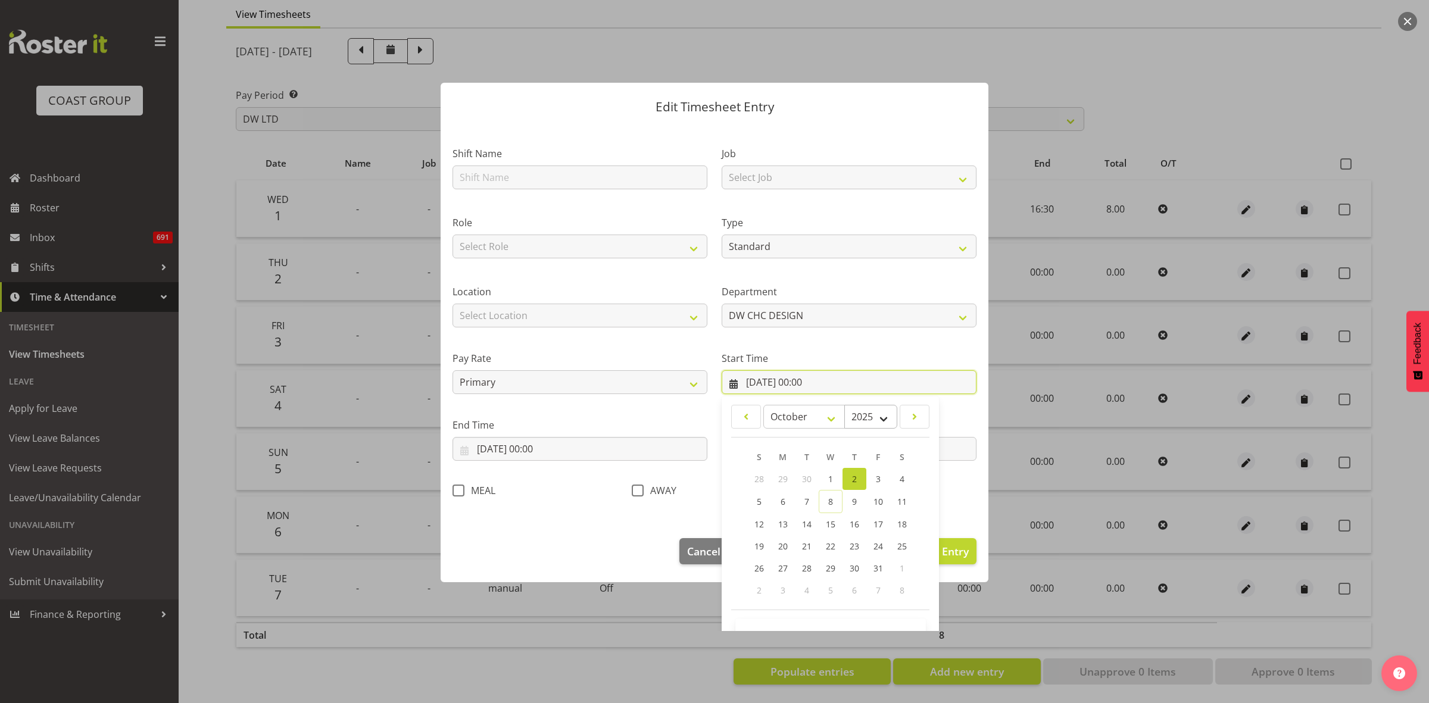
scroll to position [54, 0]
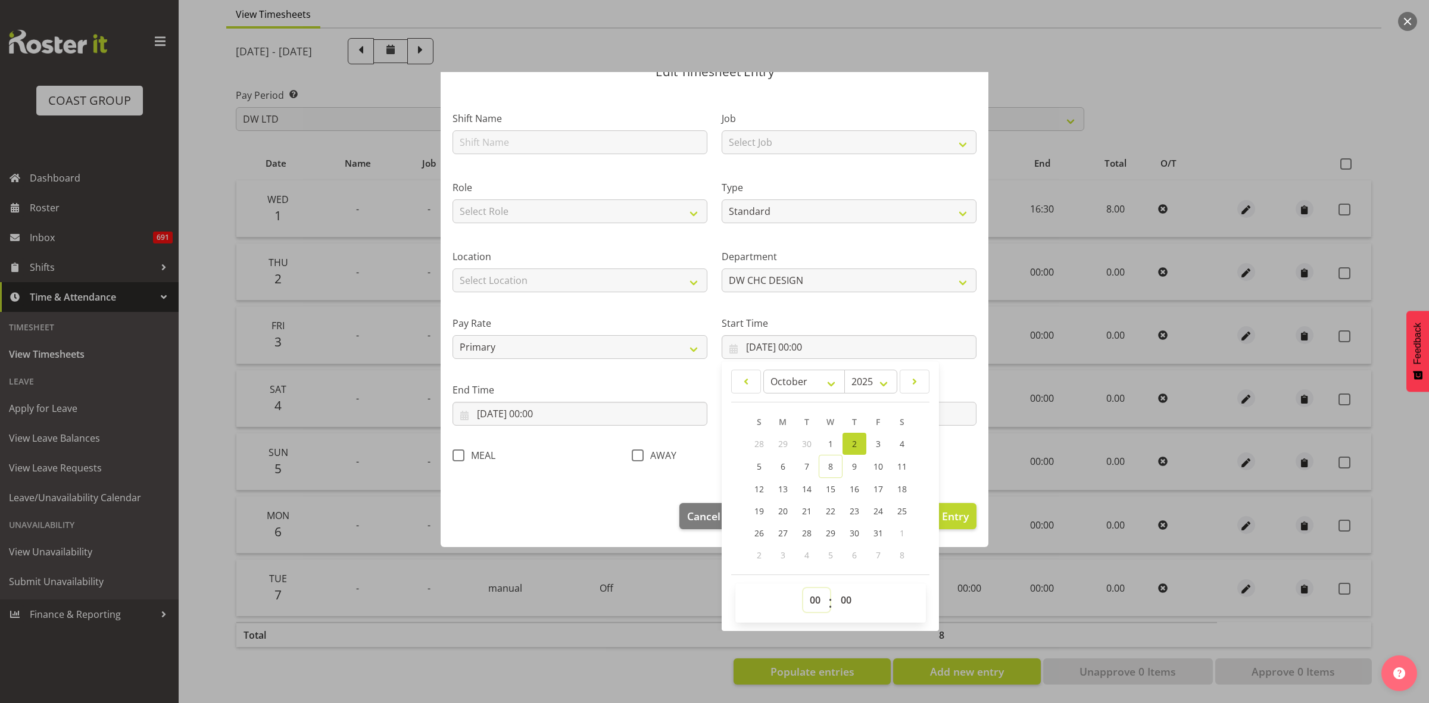
click at [808, 606] on select "00 01 02 03 04 05 06 07 08 09 10 11 12 13 14 15 16 17 18 19 20 21 22 23" at bounding box center [816, 600] width 27 height 24
click at [803, 588] on select "00 01 02 03 04 05 06 07 08 09 10 11 12 13 14 15 16 17 18 19 20 21 22 23" at bounding box center [816, 600] width 27 height 24
click at [605, 410] on input "[DATE] 00:00" at bounding box center [580, 414] width 255 height 24
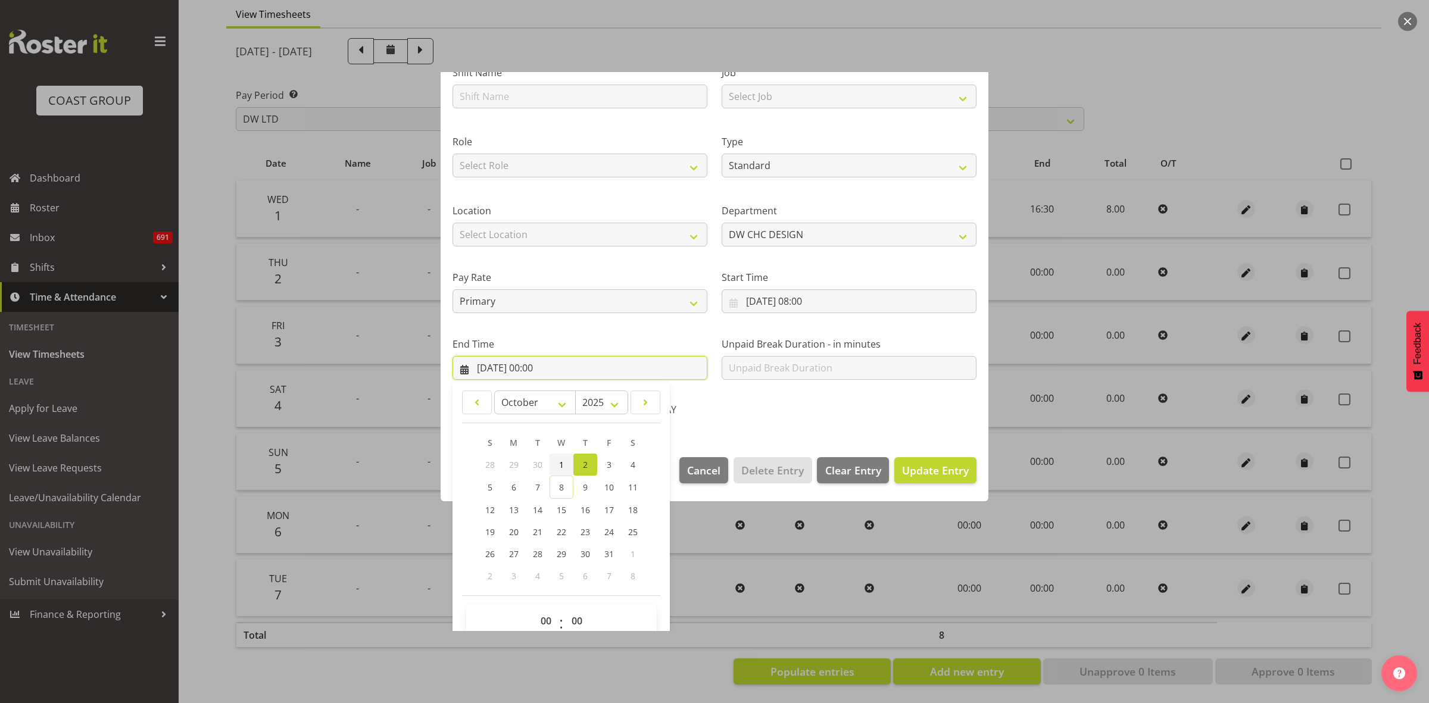
scroll to position [121, 0]
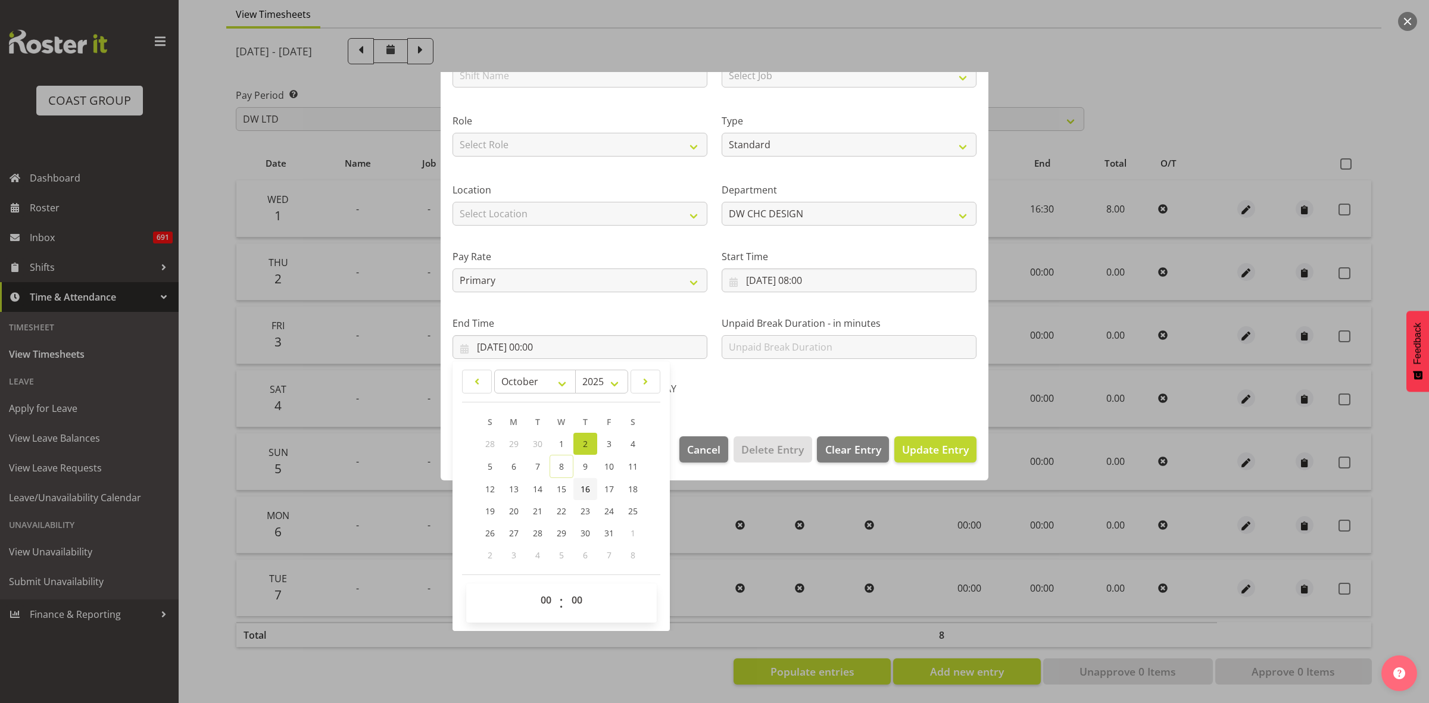
click at [584, 487] on span "16" at bounding box center [586, 489] width 10 height 11
click at [563, 472] on link "8" at bounding box center [562, 466] width 24 height 23
click at [542, 602] on select "00 01 02 03 04 05 06 07 08 09 10 11 12 13 14 15 16 17 18 19 20 21 22 23" at bounding box center [547, 600] width 27 height 24
click at [534, 588] on select "00 01 02 03 04 05 06 07 08 09 10 11 12 13 14 15 16 17 18 19 20 21 22 23" at bounding box center [547, 600] width 27 height 24
click at [543, 599] on select "00 01 02 03 04 05 06 07 08 09 10 11 12 13 14 15 16 17 18 19 20 21 22 23" at bounding box center [547, 600] width 27 height 24
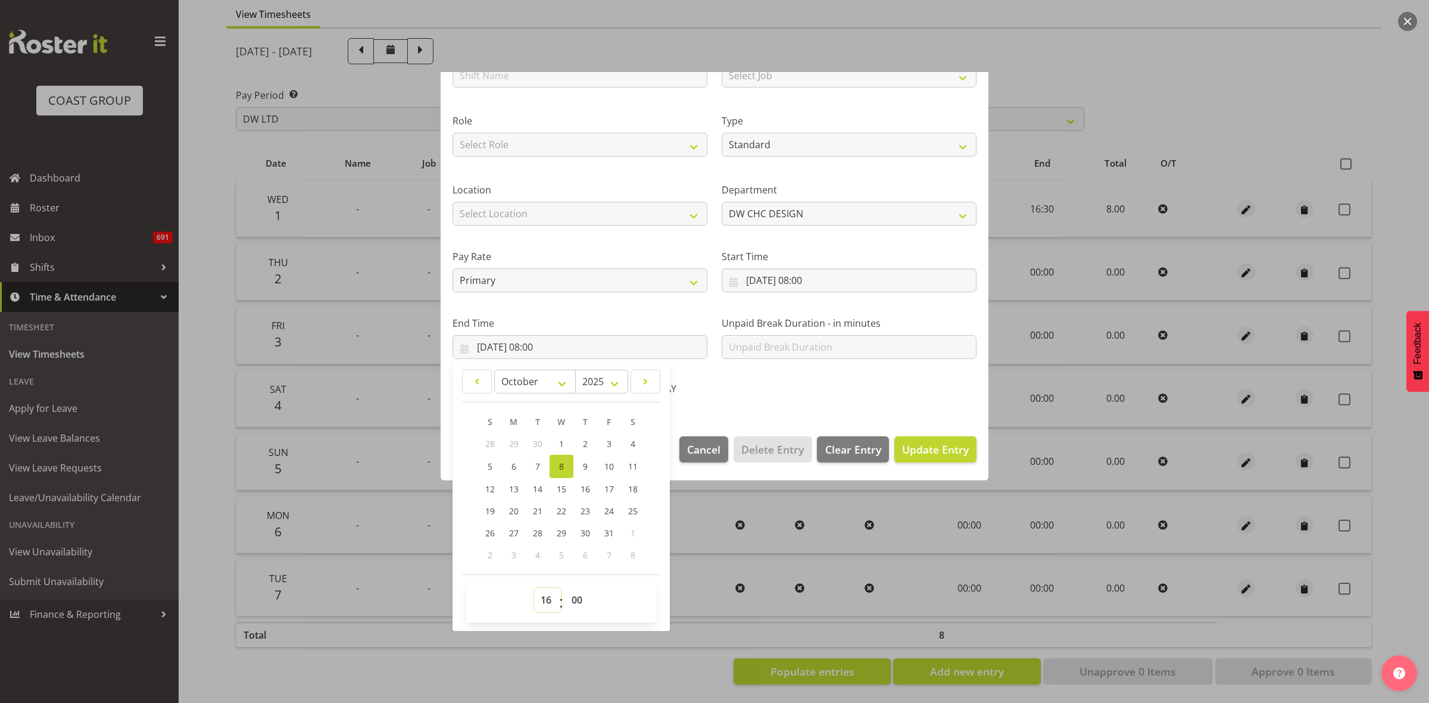
click at [534, 588] on select "00 01 02 03 04 05 06 07 08 09 10 11 12 13 14 15 16 17 18 19 20 21 22 23" at bounding box center [547, 600] width 27 height 24
click at [579, 600] on select "00 01 02 03 04 05 06 07 08 09 10 11 12 13 14 15 16 17 18 19 20 21 22 23 24 25 2…" at bounding box center [578, 600] width 27 height 24
click at [565, 588] on select "00 01 02 03 04 05 06 07 08 09 10 11 12 13 14 15 16 17 18 19 20 21 22 23 24 25 2…" at bounding box center [578, 600] width 27 height 24
click at [916, 453] on span "Update Entry" at bounding box center [935, 450] width 67 height 14
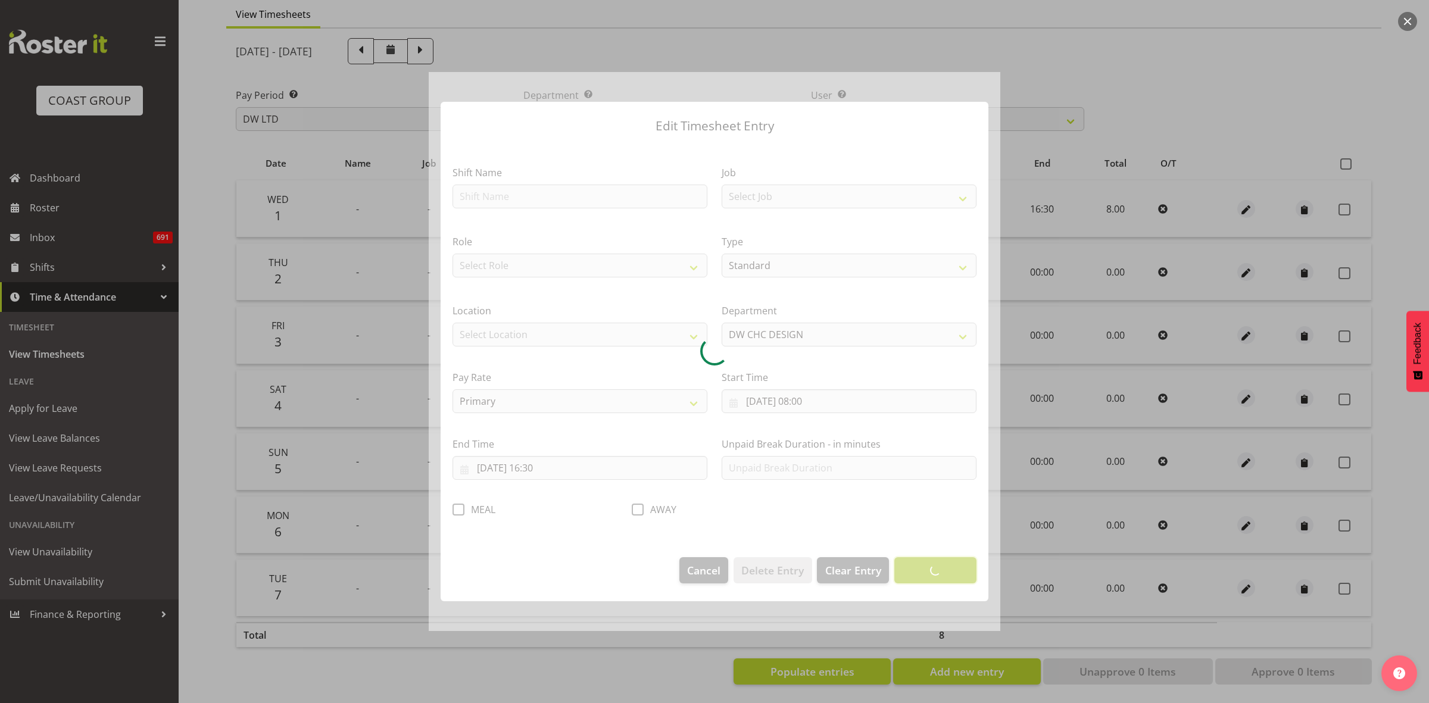
scroll to position [0, 0]
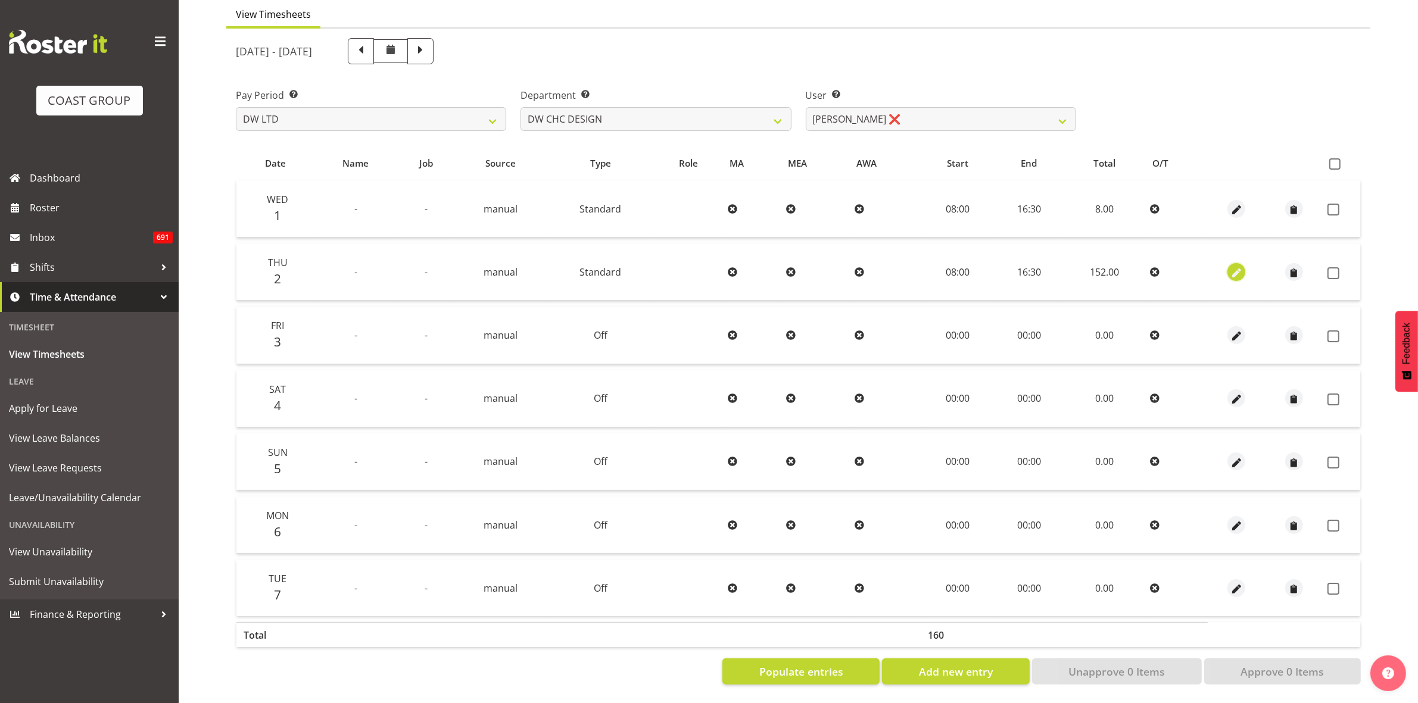
click at [1233, 266] on span "button" at bounding box center [1237, 273] width 14 height 14
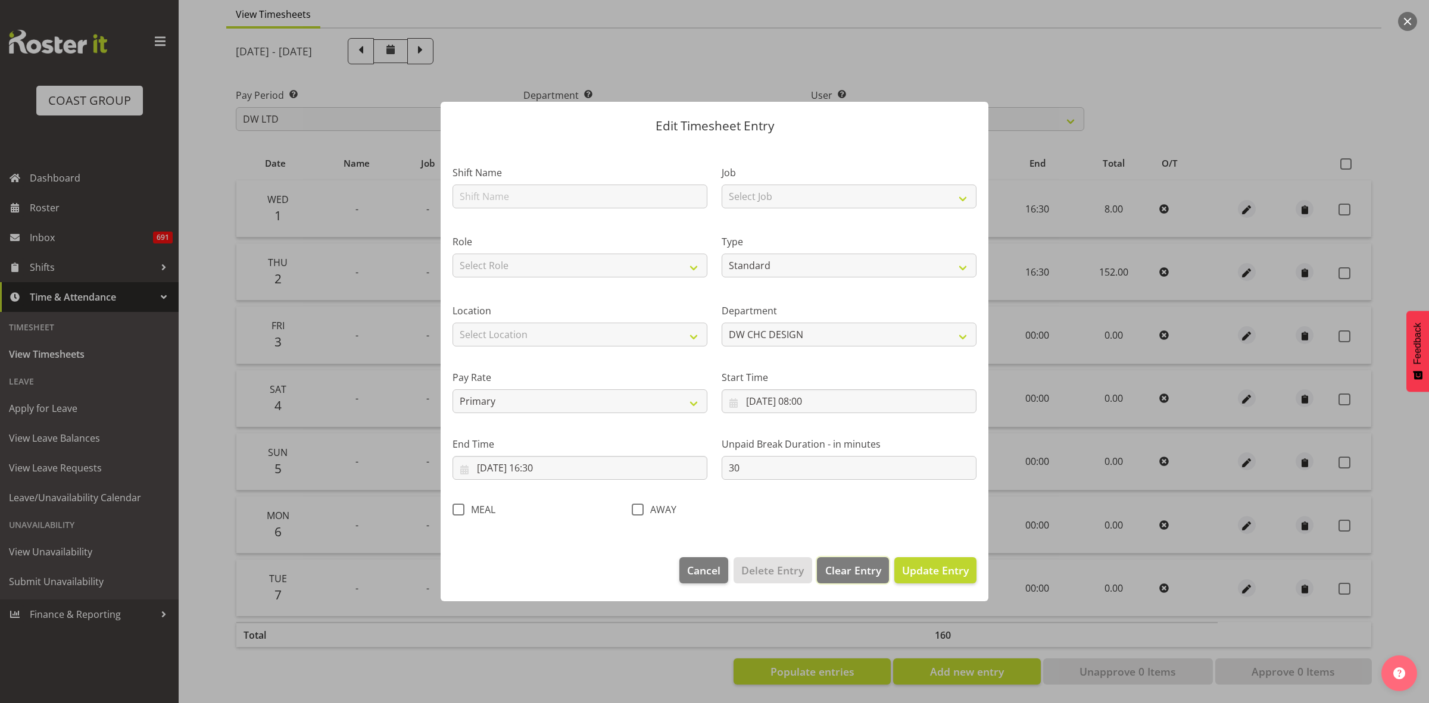
click at [864, 564] on span "Clear Entry" at bounding box center [853, 570] width 56 height 15
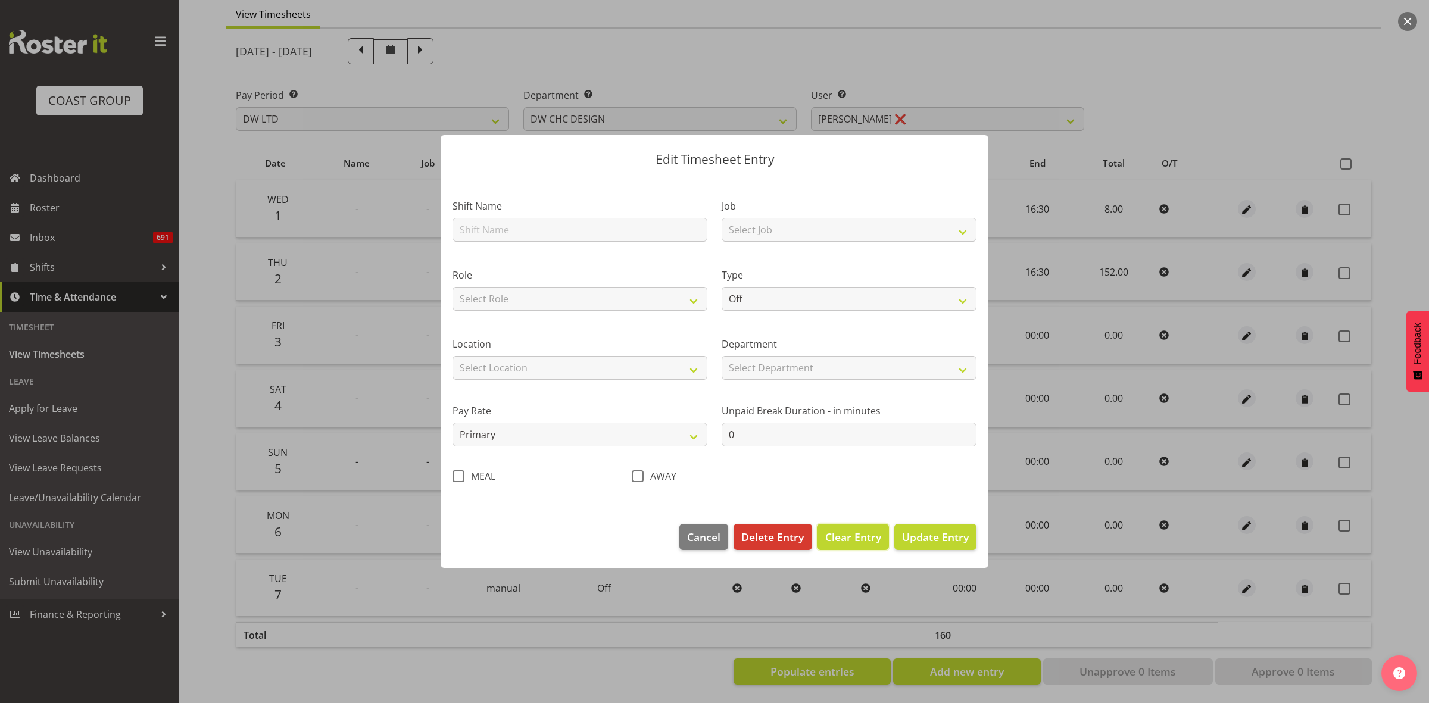
click at [858, 537] on span "Clear Entry" at bounding box center [853, 536] width 56 height 15
click at [861, 537] on span "Clear Entry" at bounding box center [853, 536] width 56 height 15
click at [960, 296] on select "Off Standard Public Holiday Public Holiday (Worked) Day In Lieu Annual Leave Si…" at bounding box center [849, 299] width 255 height 24
click at [722, 287] on select "Off Standard Public Holiday Public Holiday (Worked) Day In Lieu Annual Leave Si…" at bounding box center [849, 299] width 255 height 24
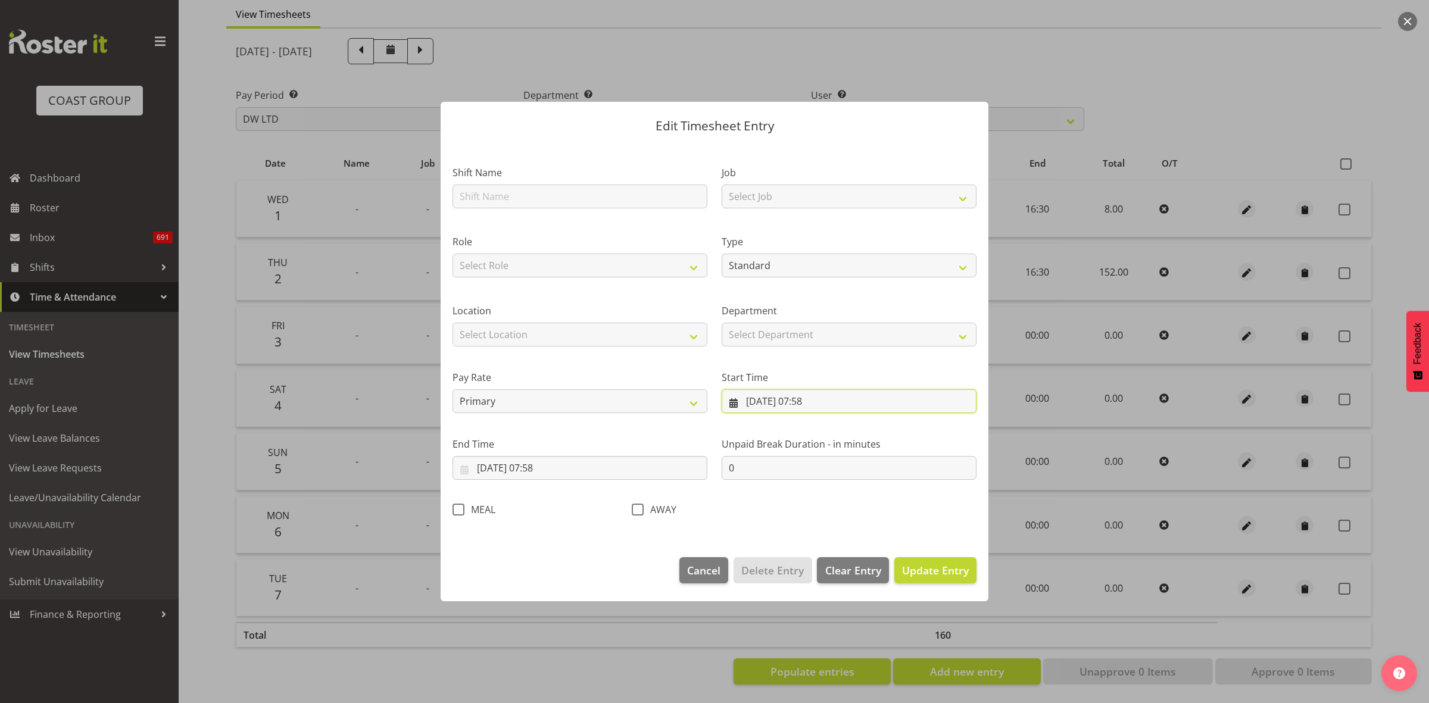
click at [927, 397] on input "[DATE] 07:58" at bounding box center [849, 402] width 255 height 24
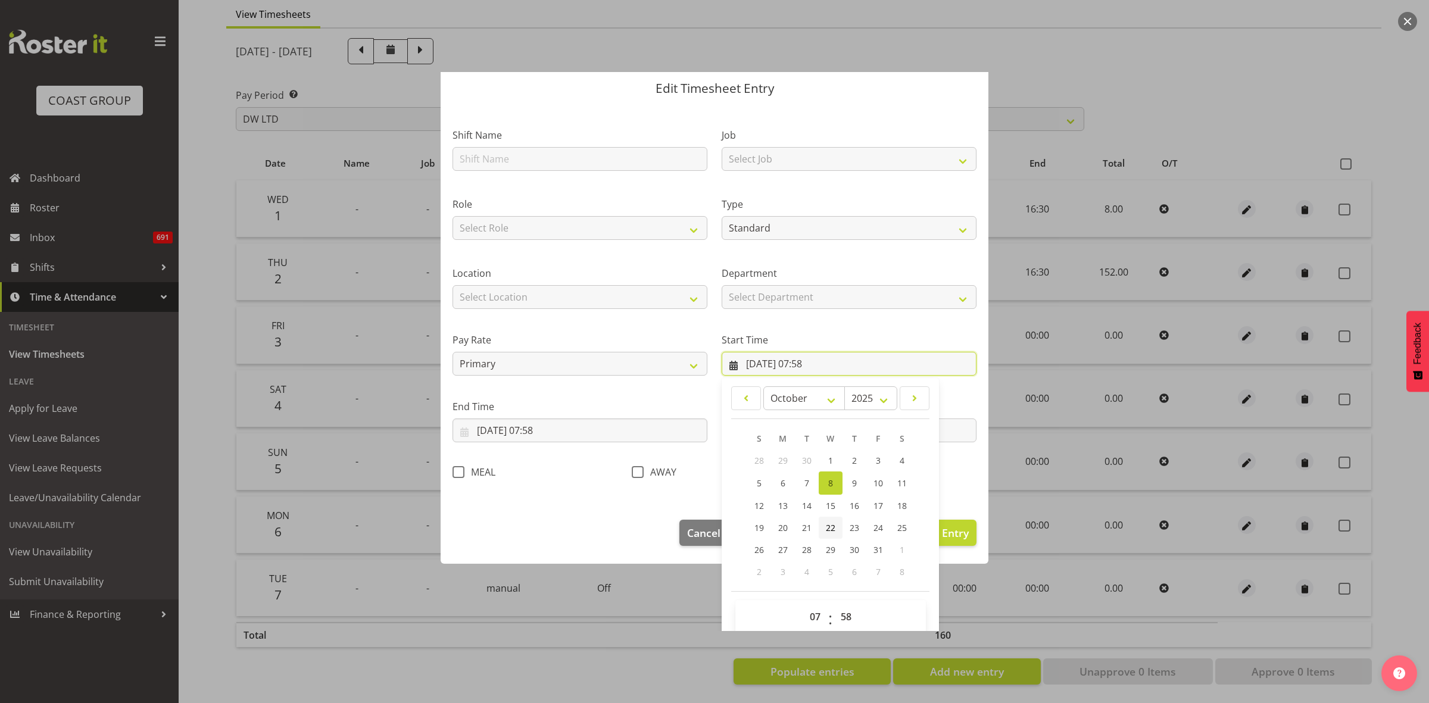
scroll to position [54, 0]
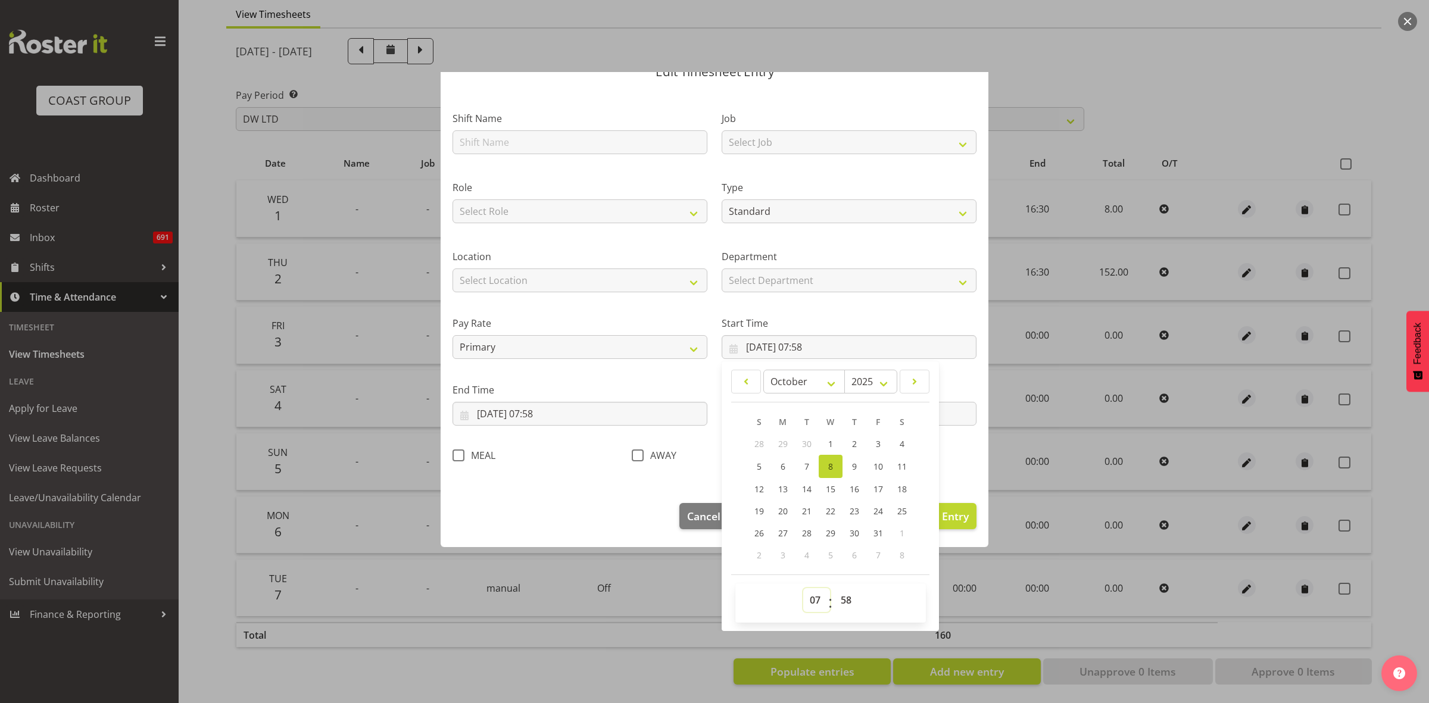
click at [815, 600] on select "00 01 02 03 04 05 06 07 08 09 10 11 12 13 14 15 16 17 18 19 20 21 22 23" at bounding box center [816, 600] width 27 height 24
click at [803, 588] on select "00 01 02 03 04 05 06 07 08 09 10 11 12 13 14 15 16 17 18 19 20 21 22 23" at bounding box center [816, 600] width 27 height 24
click at [843, 602] on select "00 01 02 03 04 05 06 07 08 09 10 11 12 13 14 15 16 17 18 19 20 21 22 23 24 25 2…" at bounding box center [847, 600] width 27 height 24
click at [834, 588] on select "00 01 02 03 04 05 06 07 08 09 10 11 12 13 14 15 16 17 18 19 20 21 22 23 24 25 2…" at bounding box center [847, 600] width 27 height 24
click at [584, 415] on input "[DATE] 07:58" at bounding box center [580, 414] width 255 height 24
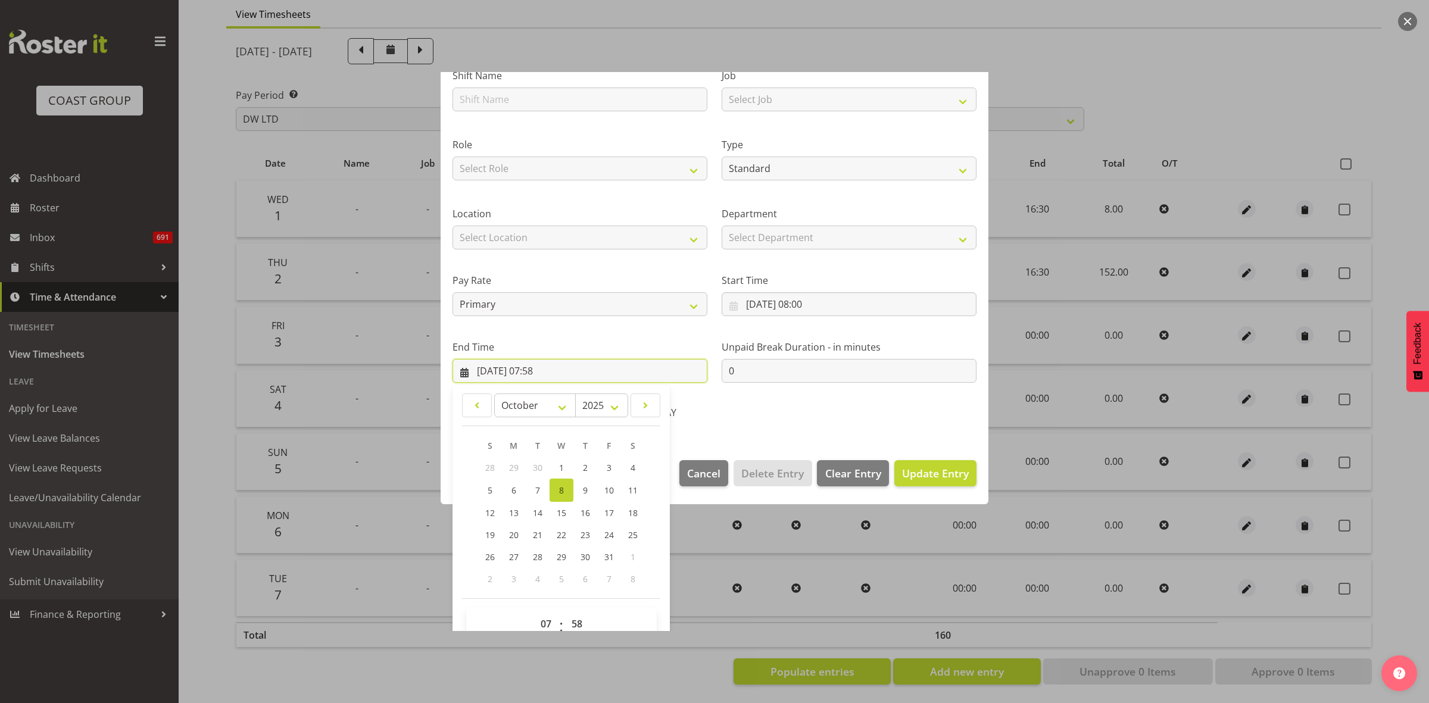
scroll to position [121, 0]
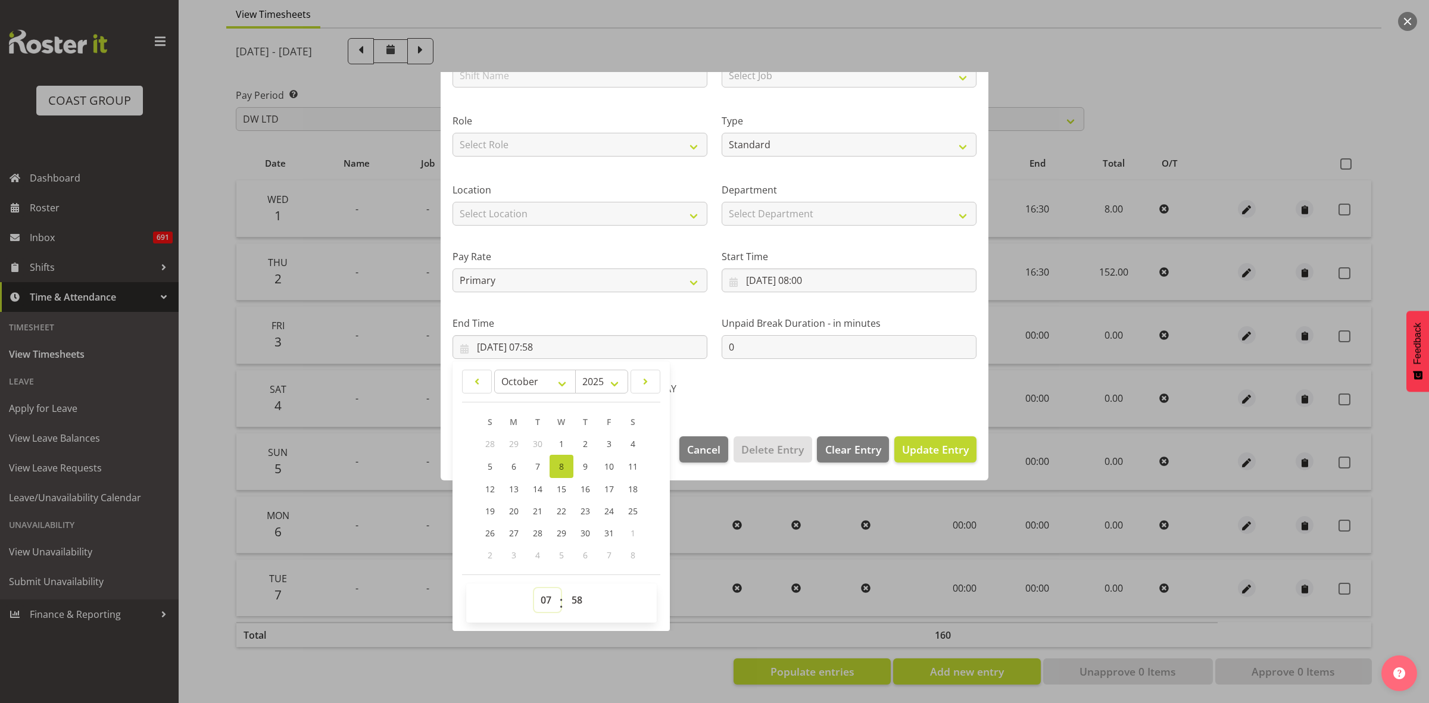
click at [551, 603] on select "00 01 02 03 04 05 06 07 08 09 10 11 12 13 14 15 16 17 18 19 20 21 22 23" at bounding box center [547, 600] width 27 height 24
click at [534, 588] on select "00 01 02 03 04 05 06 07 08 09 10 11 12 13 14 15 16 17 18 19 20 21 22 23" at bounding box center [547, 600] width 27 height 24
click at [565, 384] on select "January February March April May June July August September October November De…" at bounding box center [535, 382] width 82 height 24
click at [631, 599] on div "00 01 02 03 04 05 06 07 08 09 10 11 12 13 14 15 16 17 18 19 20 21 22 23 : 00 01…" at bounding box center [561, 603] width 191 height 30
click at [573, 602] on select "00 01 02 03 04 05 06 07 08 09 10 11 12 13 14 15 16 17 18 19 20 21 22 23 24 25 2…" at bounding box center [578, 600] width 27 height 24
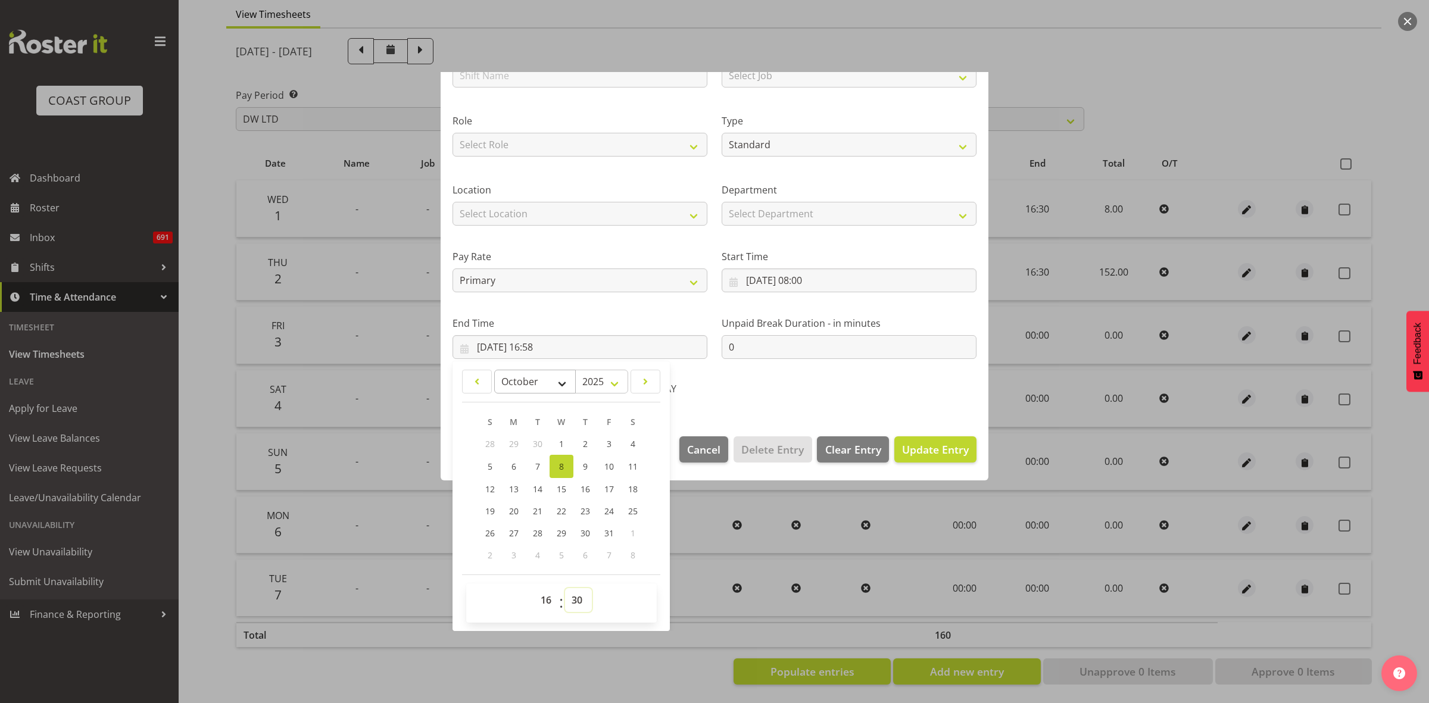
click at [565, 588] on select "00 01 02 03 04 05 06 07 08 09 10 11 12 13 14 15 16 17 18 19 20 21 22 23 24 25 2…" at bounding box center [578, 600] width 27 height 24
click at [912, 447] on span "Update Entry" at bounding box center [935, 450] width 67 height 14
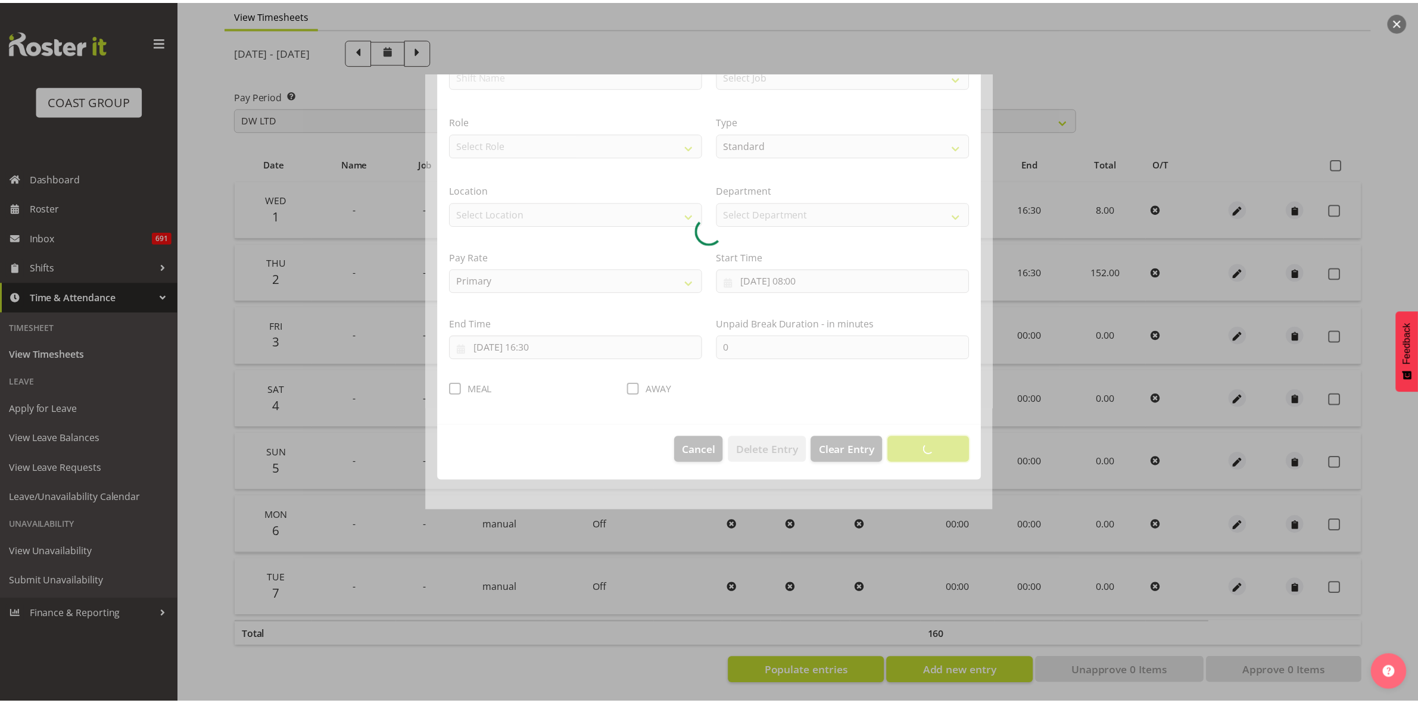
scroll to position [0, 0]
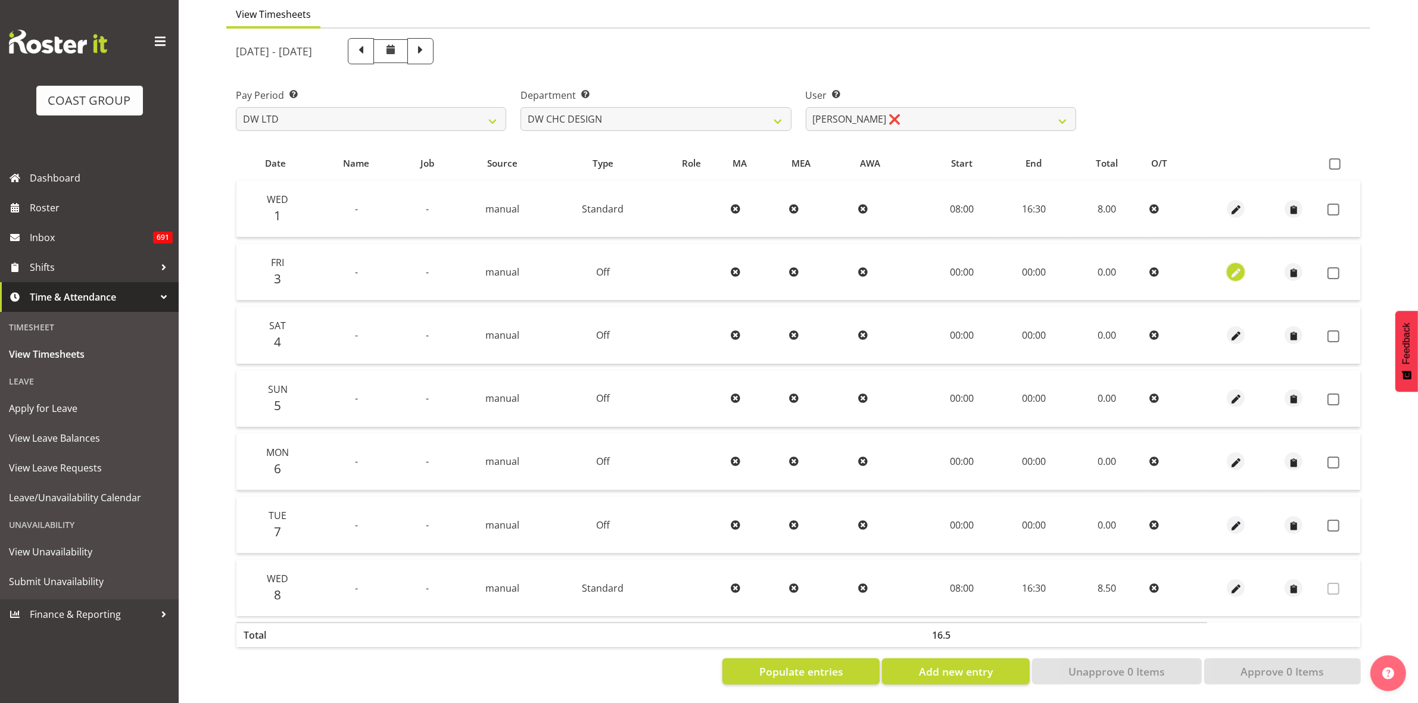
click at [1229, 266] on span "button" at bounding box center [1236, 273] width 14 height 14
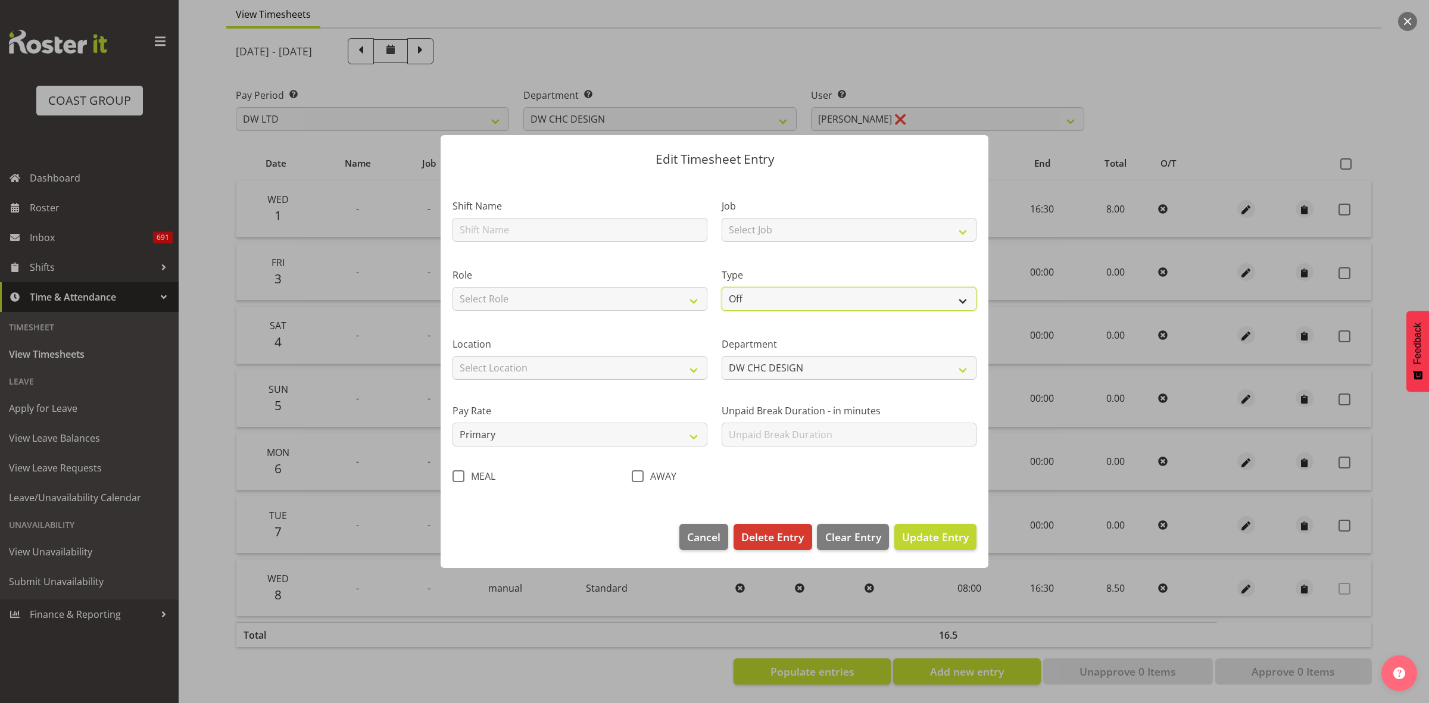
click at [964, 301] on select "Off Standard Public Holiday Public Holiday (Worked) Day In Lieu Annual Leave Si…" at bounding box center [849, 299] width 255 height 24
click at [722, 287] on select "Off Standard Public Holiday Public Holiday (Worked) Day In Lieu Annual Leave Si…" at bounding box center [849, 299] width 255 height 24
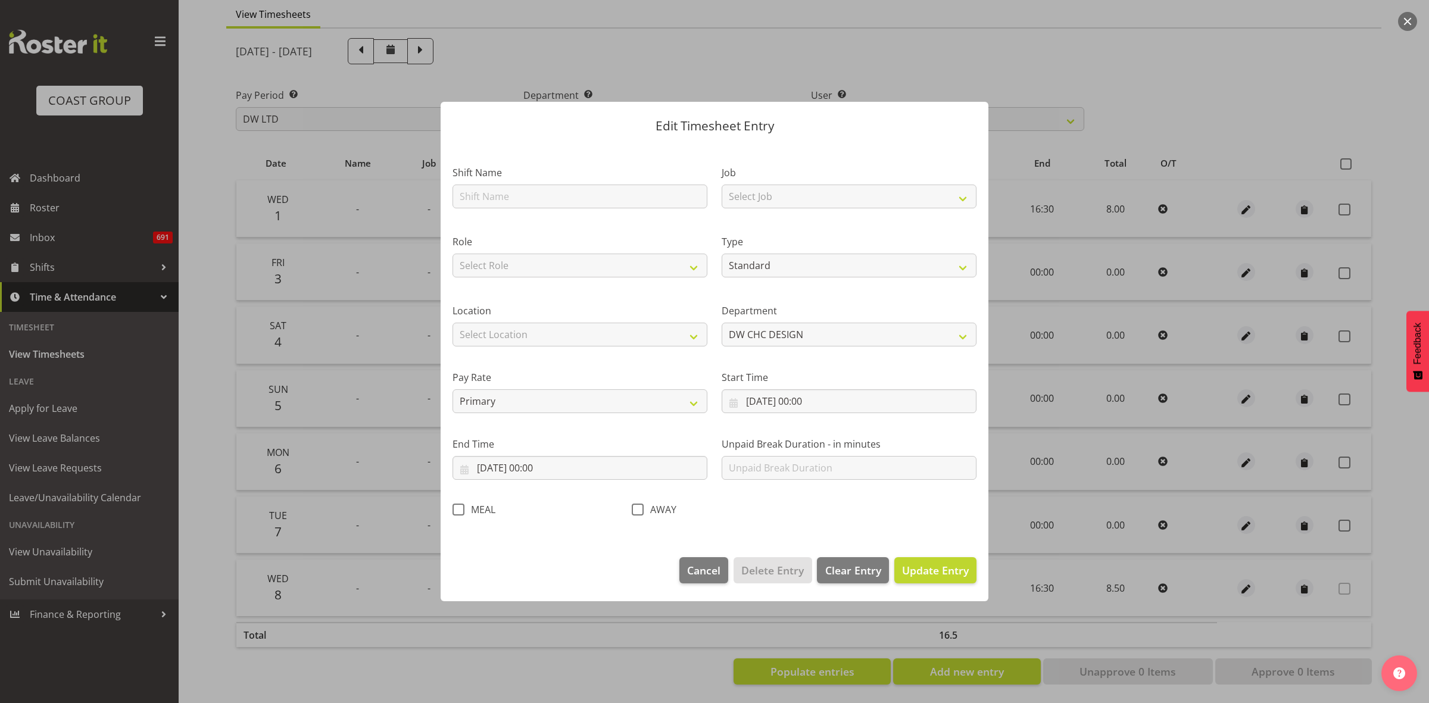
click at [1031, 389] on div at bounding box center [714, 351] width 1429 height 703
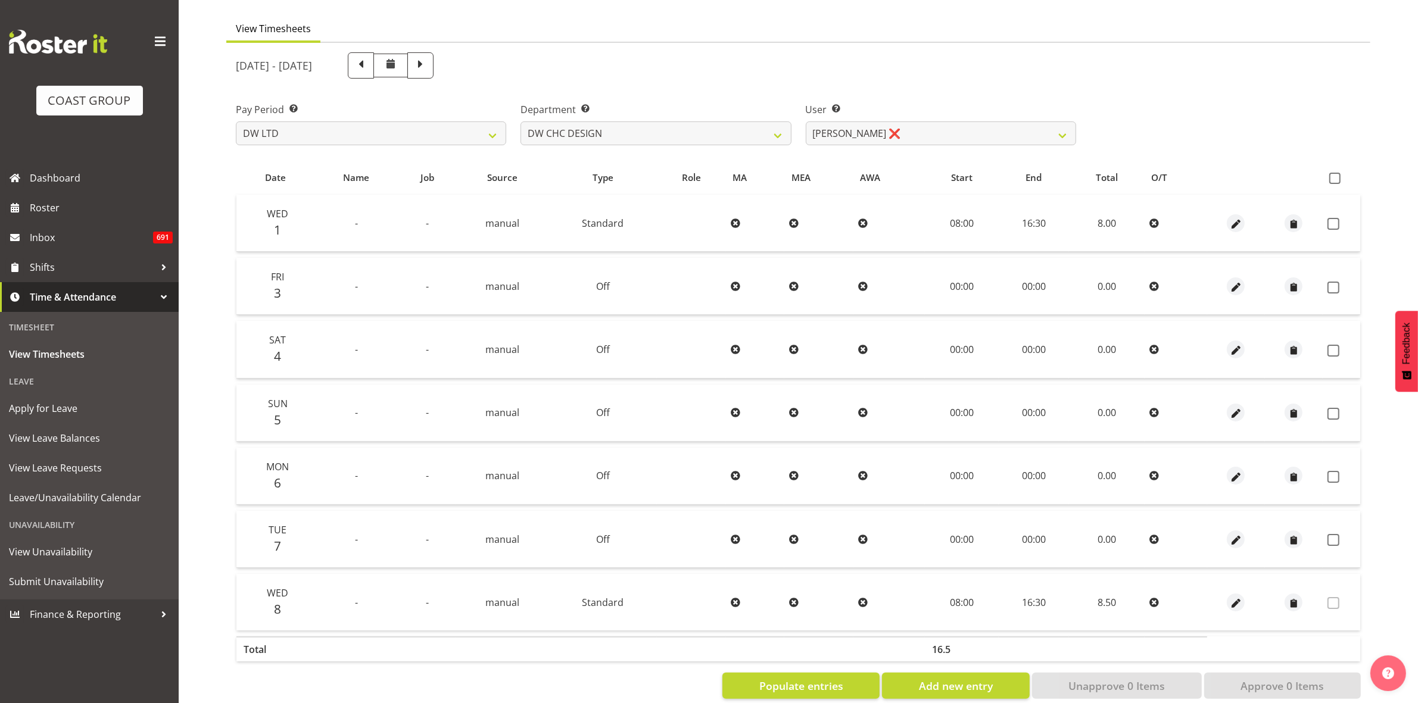
scroll to position [115, 0]
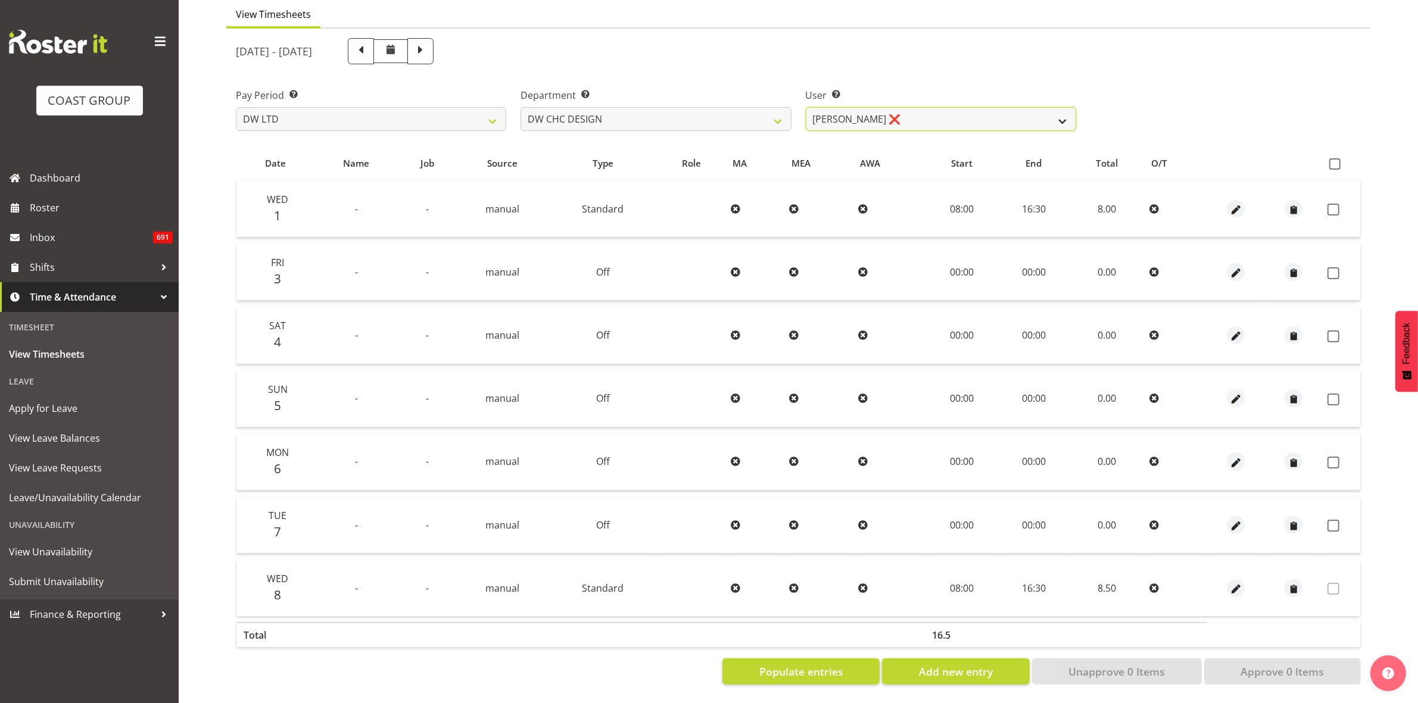
click at [1058, 108] on select "[PERSON_NAME] ✔ [PERSON_NAME] ❌ [PERSON_NAME] ❌" at bounding box center [941, 119] width 270 height 24
click at [806, 107] on select "[PERSON_NAME] ✔ [PERSON_NAME] ❌ [PERSON_NAME] ❌" at bounding box center [941, 119] width 270 height 24
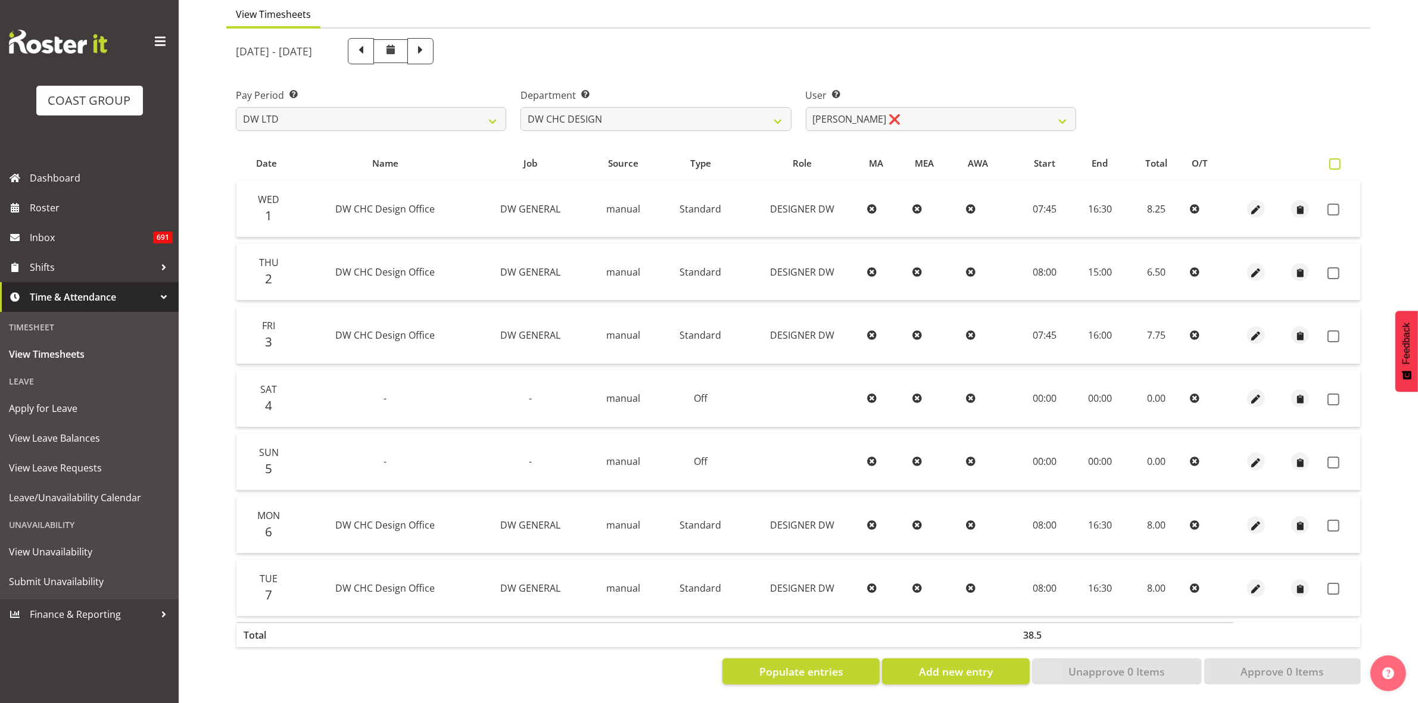
click at [1334, 158] on span at bounding box center [1334, 163] width 11 height 11
click at [1334, 160] on input "checkbox" at bounding box center [1333, 164] width 8 height 8
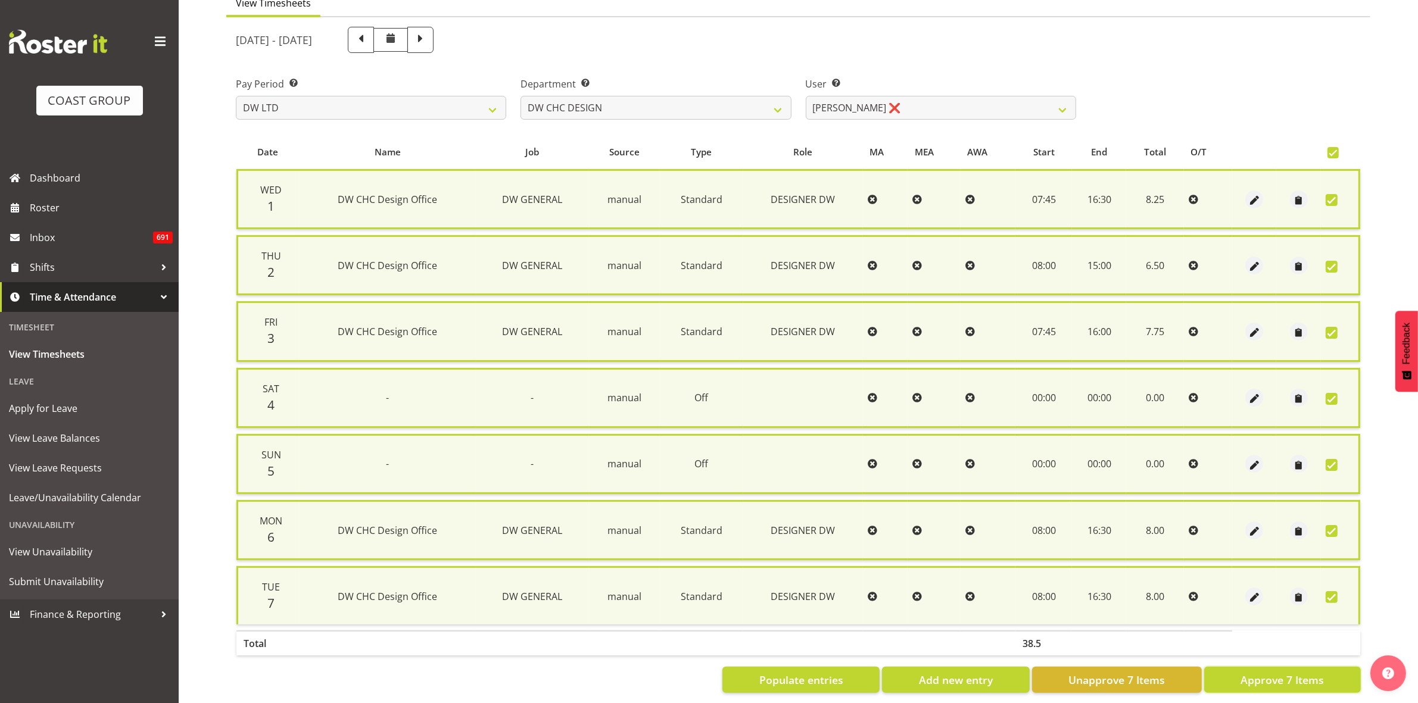
click at [1257, 672] on span "Approve 7 Items" at bounding box center [1282, 679] width 83 height 15
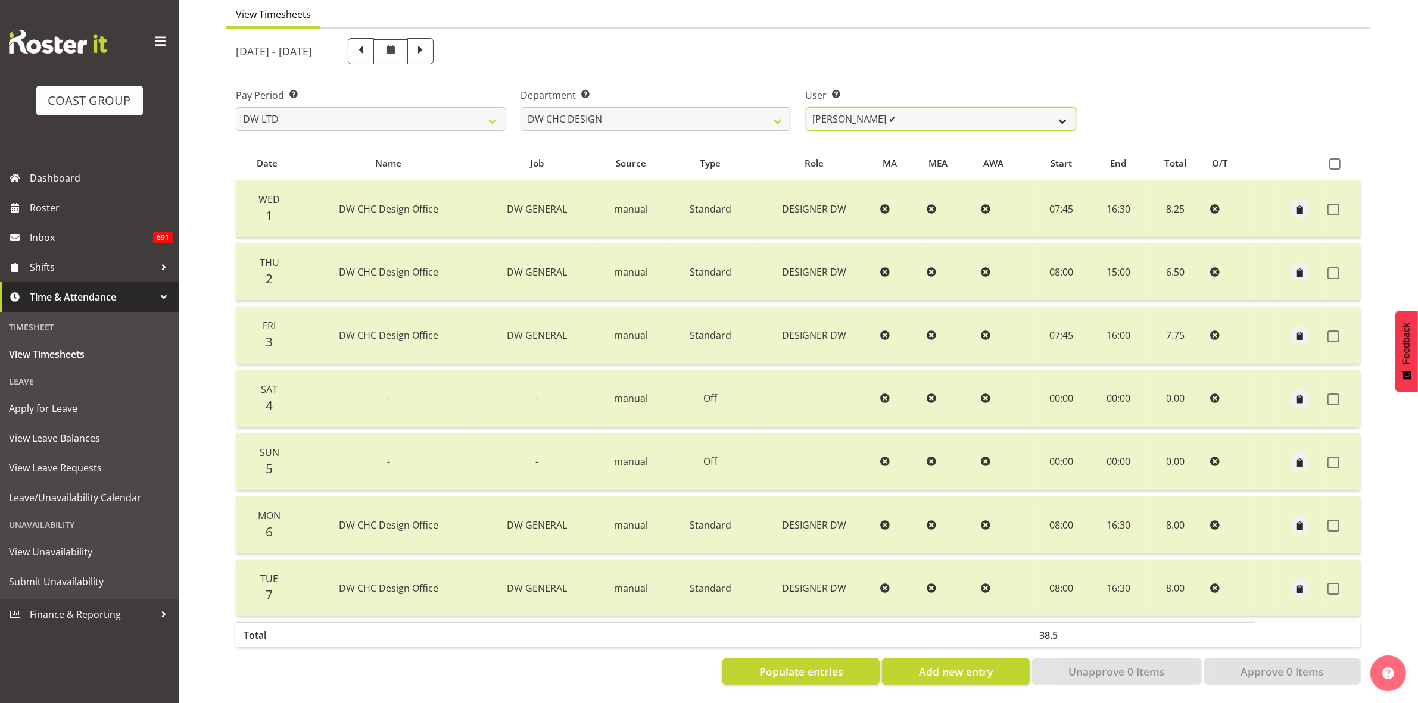
click at [1062, 108] on select "[PERSON_NAME] ✔ [PERSON_NAME] ❌ [PERSON_NAME] ✔" at bounding box center [941, 119] width 270 height 24
click at [806, 107] on select "[PERSON_NAME] ✔ [PERSON_NAME] ❌ [PERSON_NAME] ✔" at bounding box center [941, 119] width 270 height 24
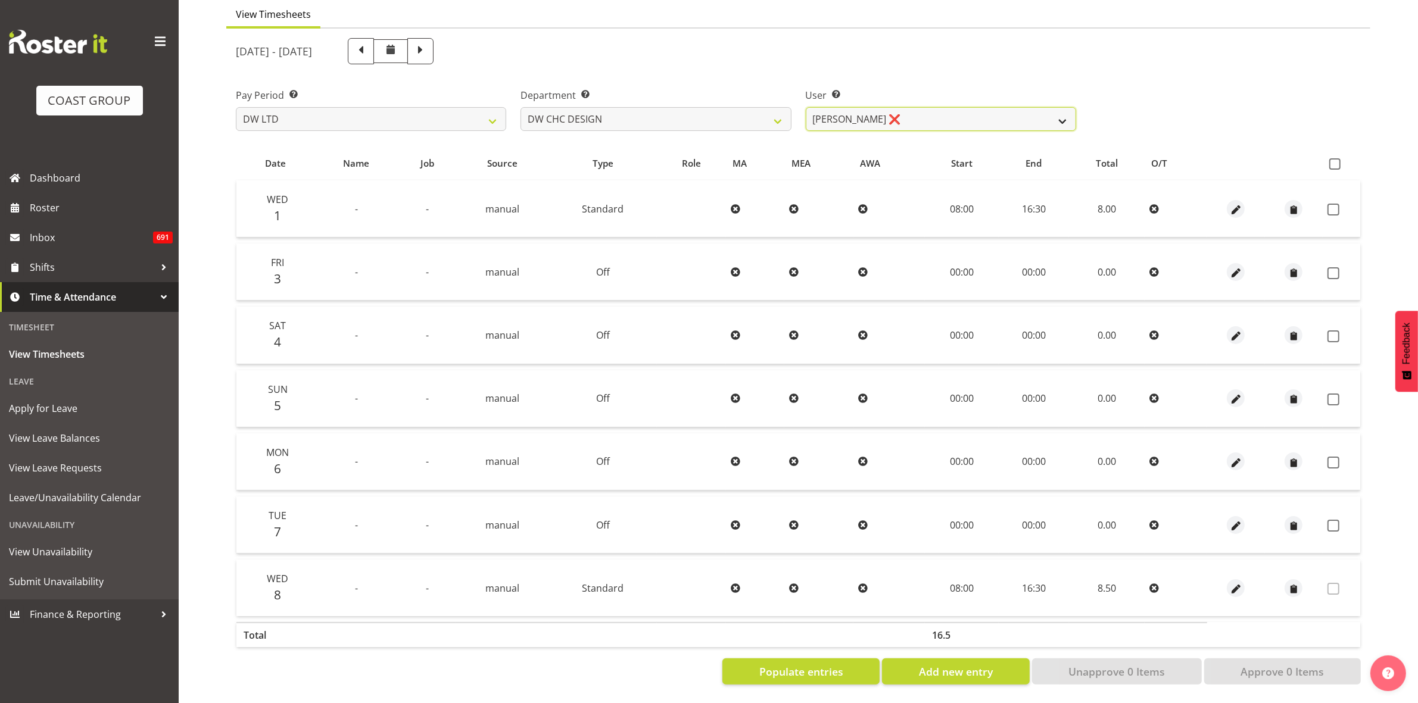
click at [1064, 107] on select "[PERSON_NAME] ✔ [PERSON_NAME] ❌ [PERSON_NAME] ✔" at bounding box center [941, 119] width 270 height 24
click at [775, 108] on select "[PERSON_NAME] [PERSON_NAME] ACCOUNTS/OFFICE DW CHC DW CHC DESIGN DW CHC PRODUCT…" at bounding box center [656, 119] width 270 height 24
click at [521, 107] on select "[PERSON_NAME] [PERSON_NAME] ACCOUNTS/OFFICE DW CHC DW CHC DESIGN DW CHC PRODUCT…" at bounding box center [656, 119] width 270 height 24
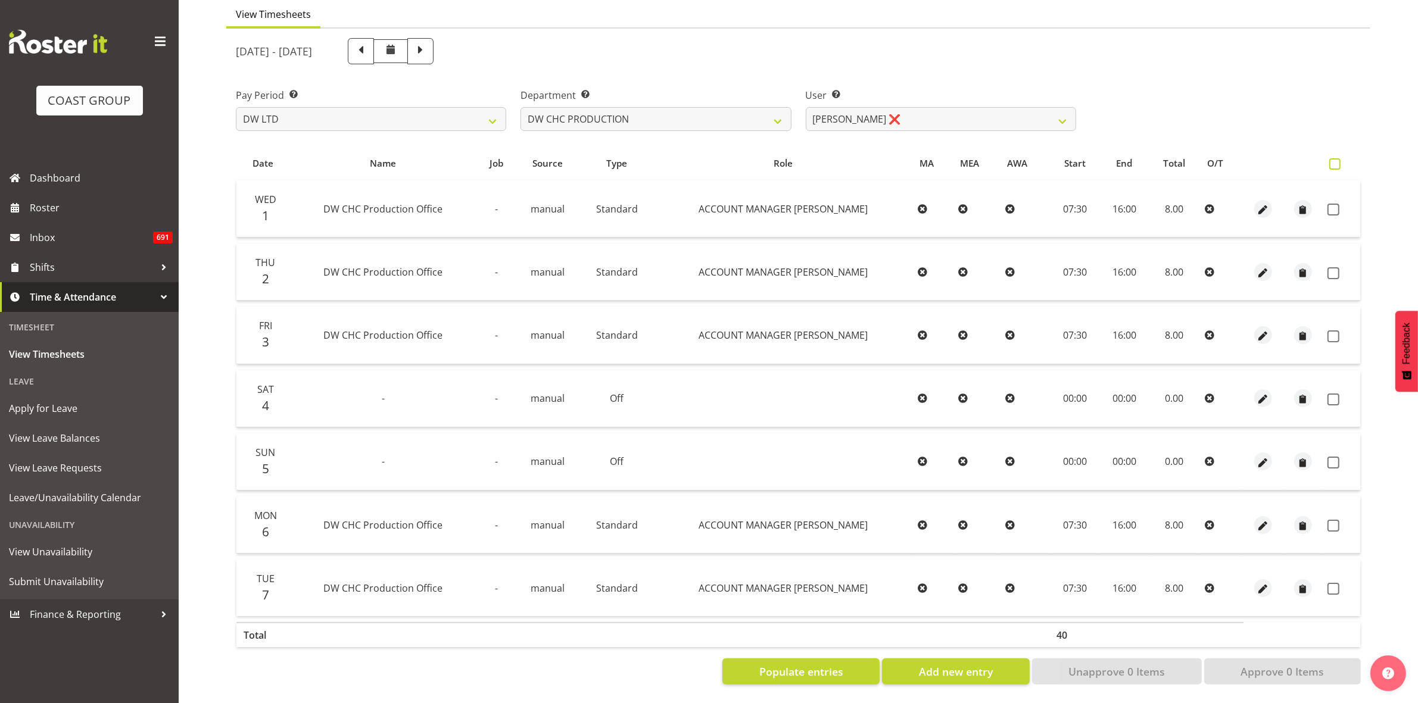
click at [1336, 158] on span at bounding box center [1334, 163] width 11 height 11
click at [1336, 160] on input "checkbox" at bounding box center [1333, 164] width 8 height 8
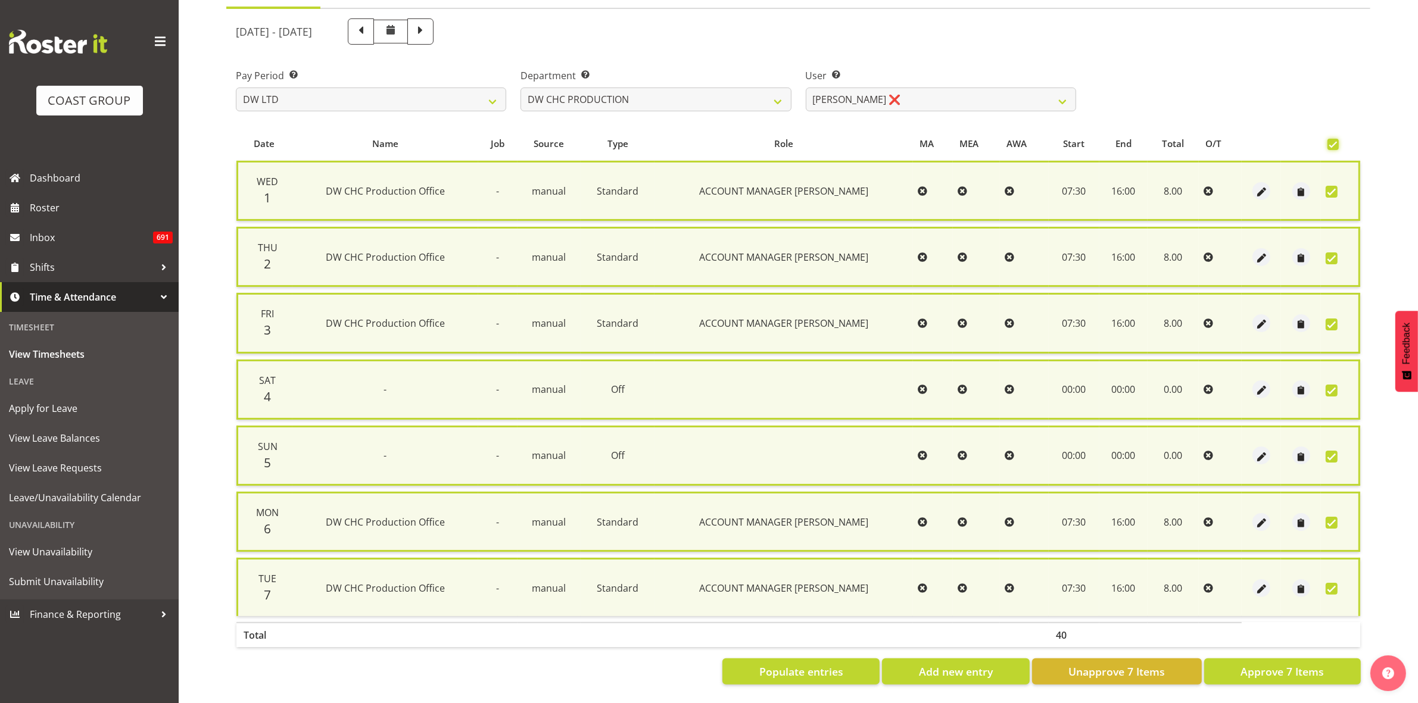
scroll to position [130, 0]
click at [1282, 664] on span "Approve 7 Items" at bounding box center [1282, 671] width 83 height 15
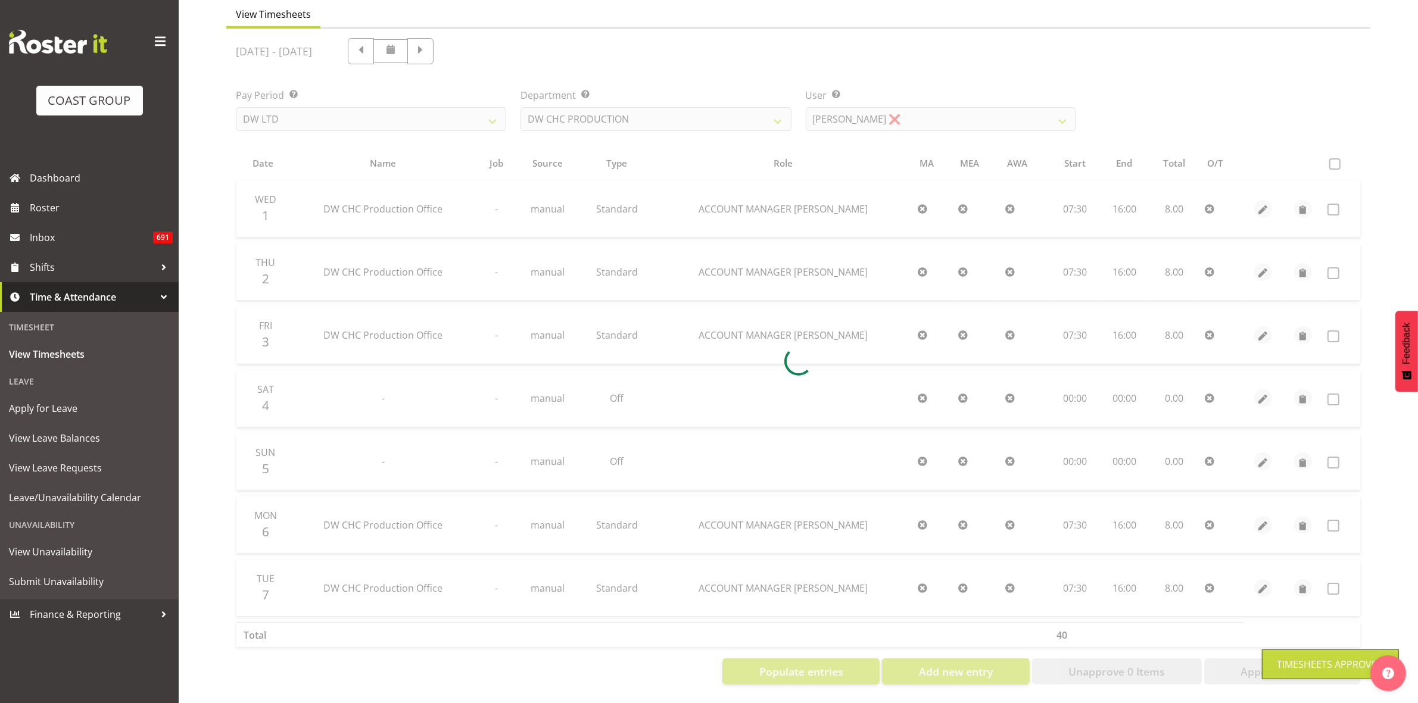
scroll to position [115, 0]
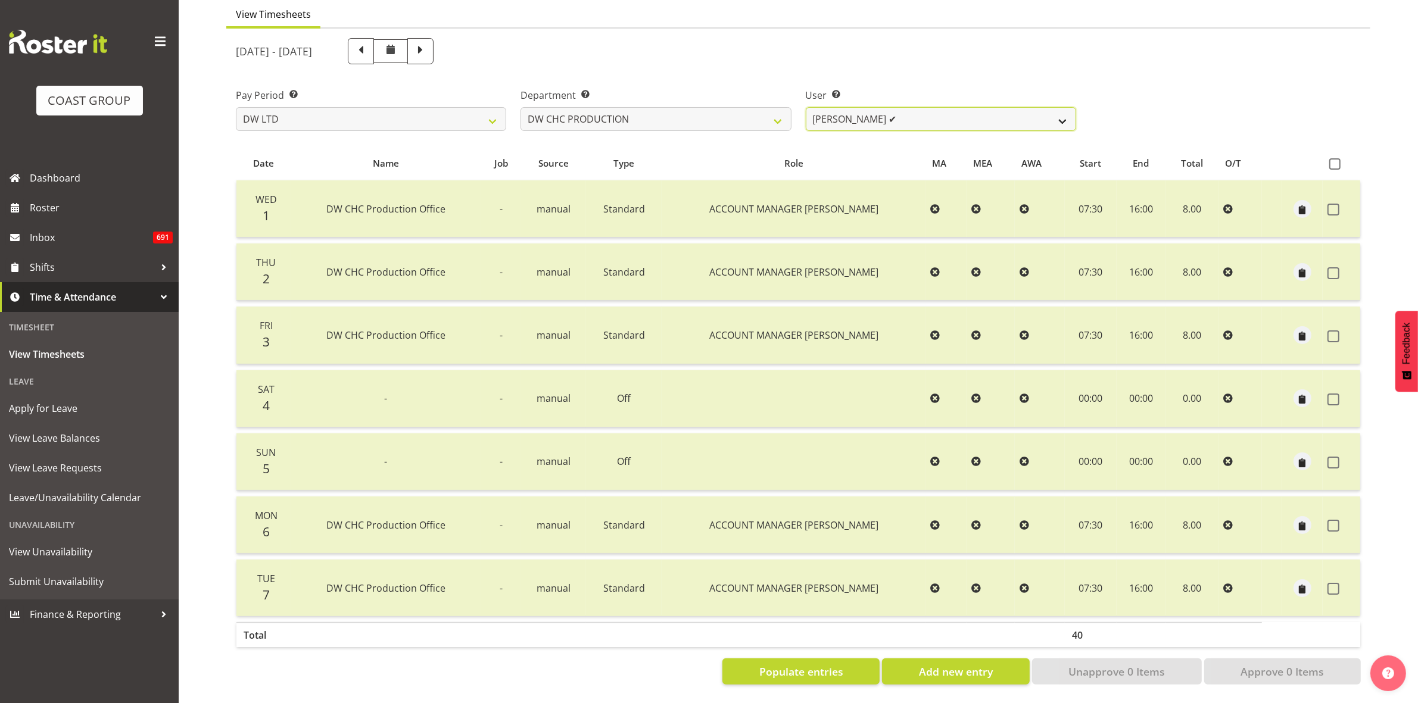
click at [1064, 112] on select "[PERSON_NAME] ✔" at bounding box center [941, 119] width 270 height 24
click at [784, 110] on select "[PERSON_NAME] [PERSON_NAME] ACCOUNTS/OFFICE DW CHC DW CHC DESIGN DW CHC PRODUCT…" at bounding box center [656, 119] width 270 height 24
click at [521, 107] on select "[PERSON_NAME] [PERSON_NAME] ACCOUNTS/OFFICE DW CHC DW CHC DESIGN DW CHC PRODUCT…" at bounding box center [656, 119] width 270 height 24
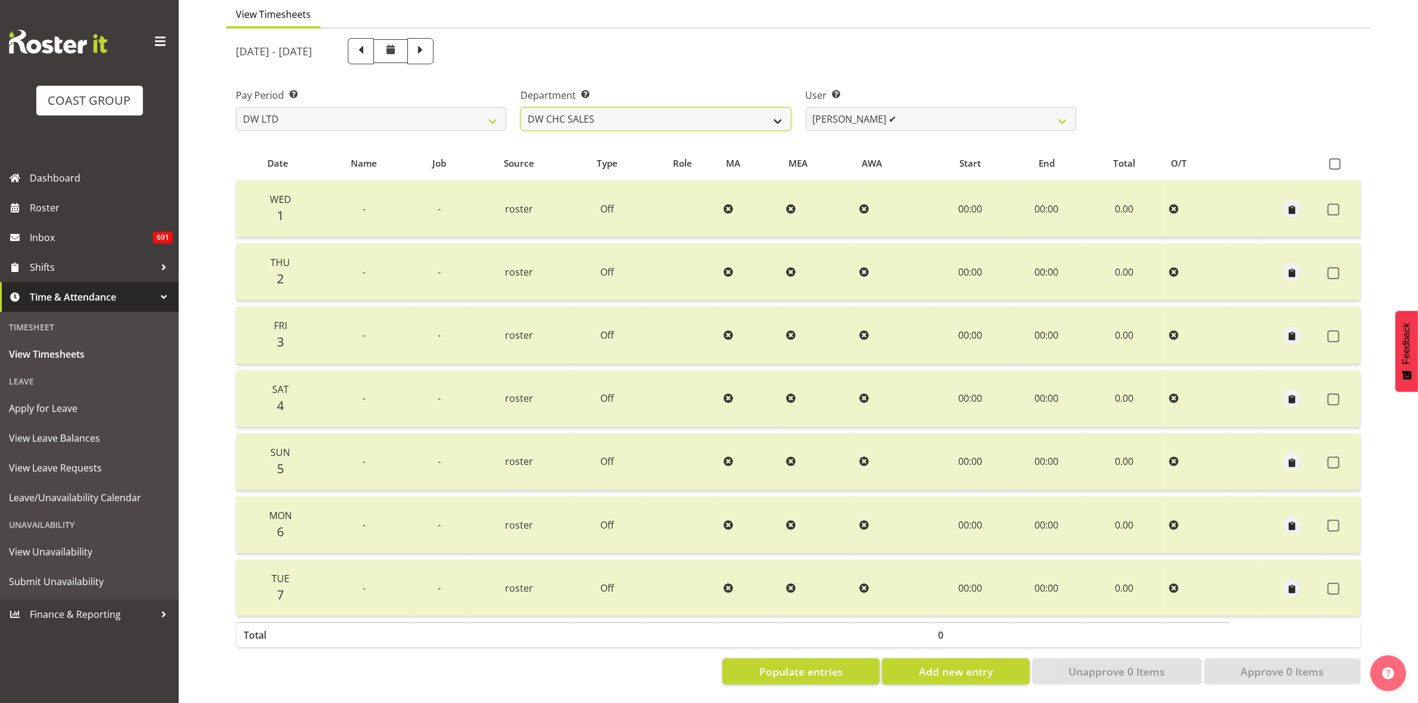
click at [779, 112] on select "[PERSON_NAME] [PERSON_NAME] ACCOUNTS/OFFICE DW CHC DW CHC DESIGN DW CHC PRODUCT…" at bounding box center [656, 119] width 270 height 24
click at [521, 107] on select "[PERSON_NAME] [PERSON_NAME] ACCOUNTS/OFFICE DW CHC DW CHC DESIGN DW CHC PRODUCT…" at bounding box center [656, 119] width 270 height 24
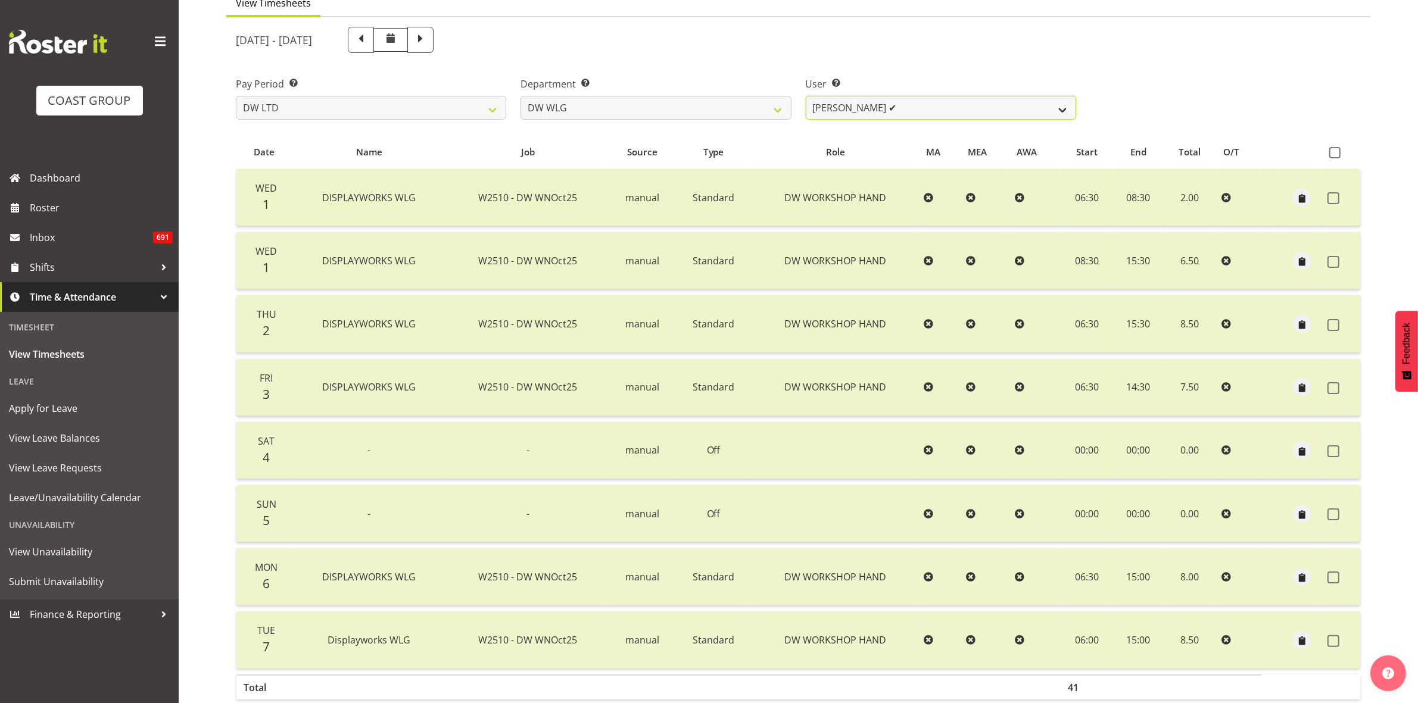
click at [1067, 111] on select "[PERSON_NAME] ✔ [PERSON_NAME] ✔ [PERSON_NAME] ✔ [PERSON_NAME] ✔ [PERSON_NAME] ✔…" at bounding box center [941, 108] width 270 height 24
click at [775, 111] on select "[PERSON_NAME] [PERSON_NAME] ACCOUNTS/OFFICE DW CHC DW CHC DESIGN DW CHC PRODUCT…" at bounding box center [656, 108] width 270 height 24
click at [521, 96] on select "[PERSON_NAME] [PERSON_NAME] ACCOUNTS/OFFICE DW CHC DW CHC DESIGN DW CHC PRODUCT…" at bounding box center [656, 108] width 270 height 24
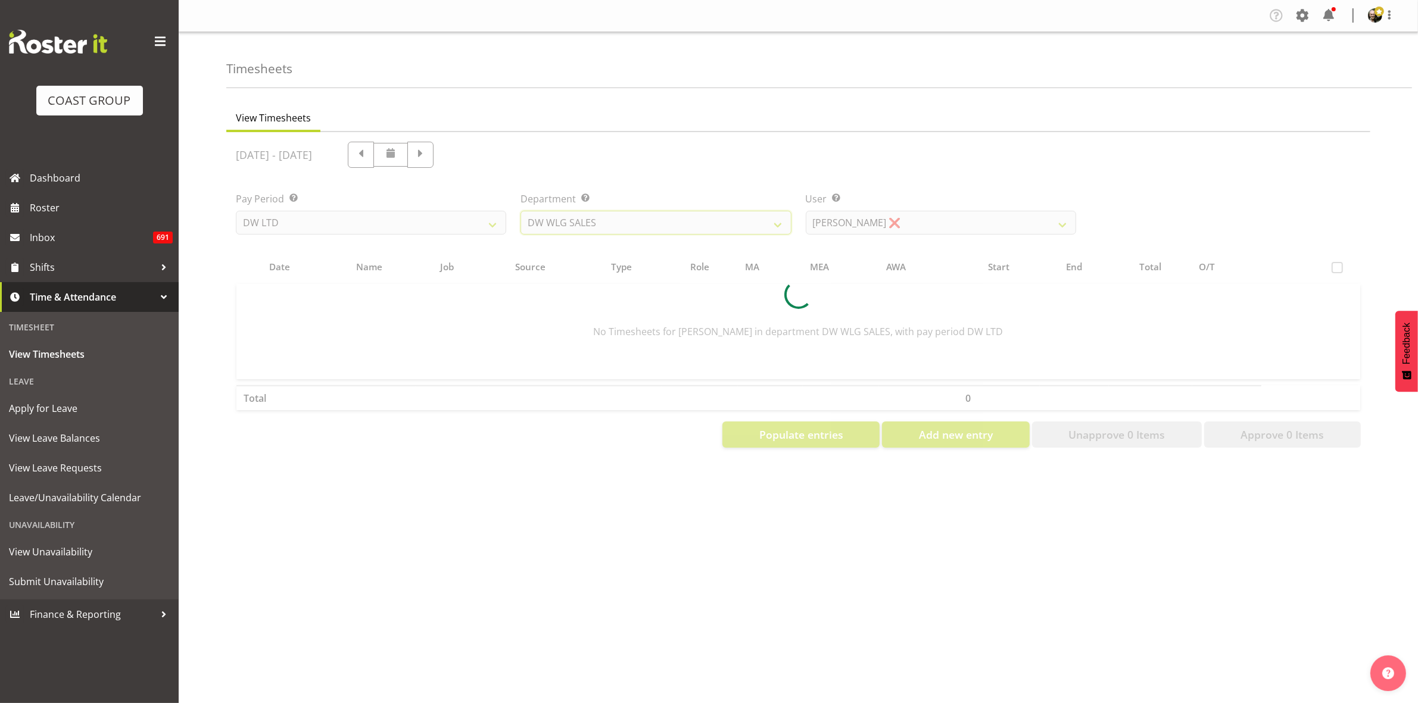
scroll to position [0, 0]
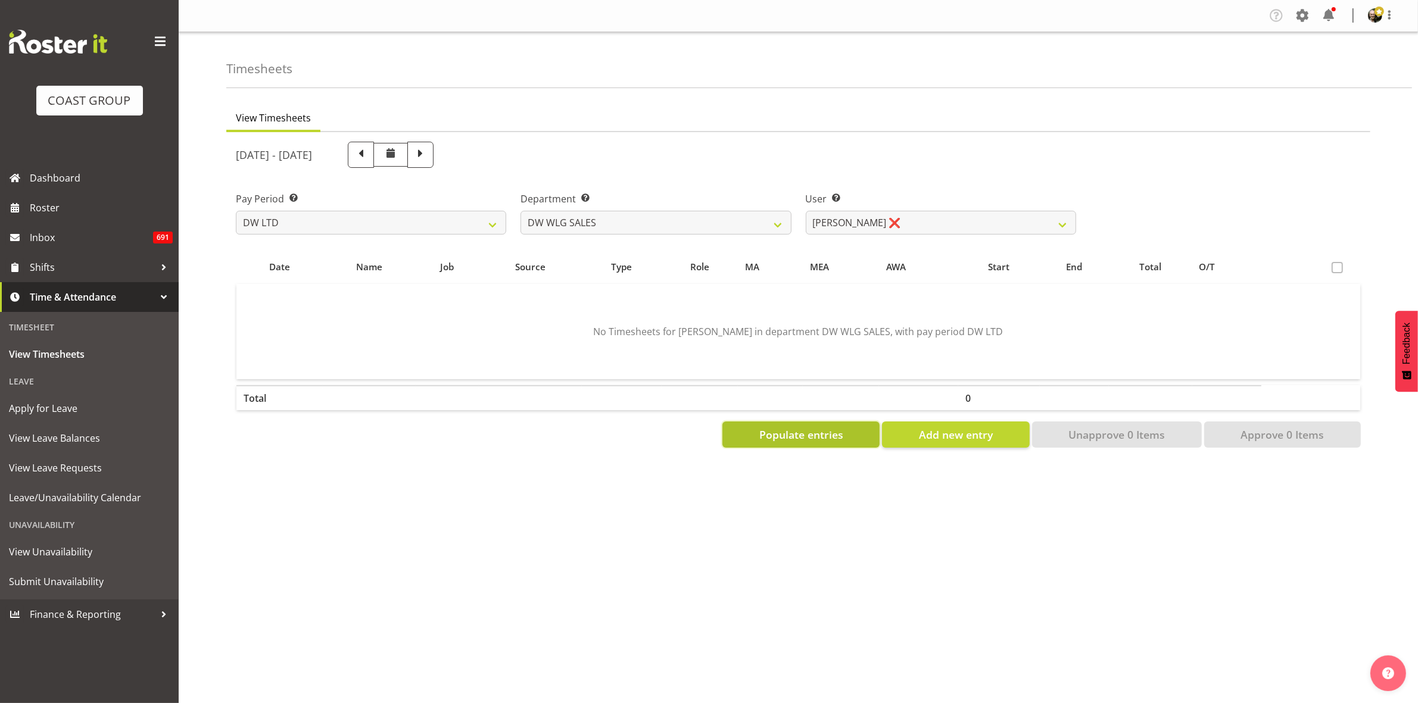
click at [823, 433] on span "Populate entries" at bounding box center [801, 434] width 84 height 15
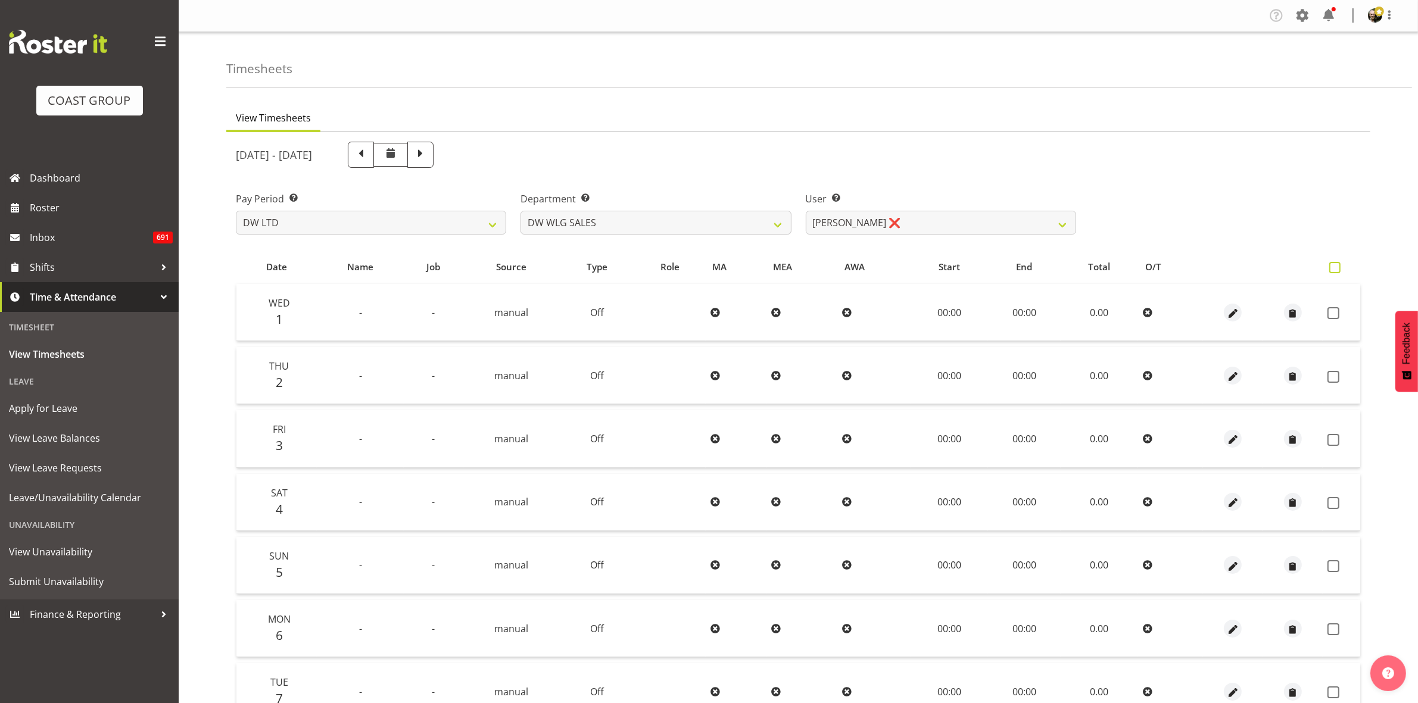
click at [1333, 266] on span at bounding box center [1334, 267] width 11 height 11
click at [1333, 266] on input "checkbox" at bounding box center [1333, 268] width 8 height 8
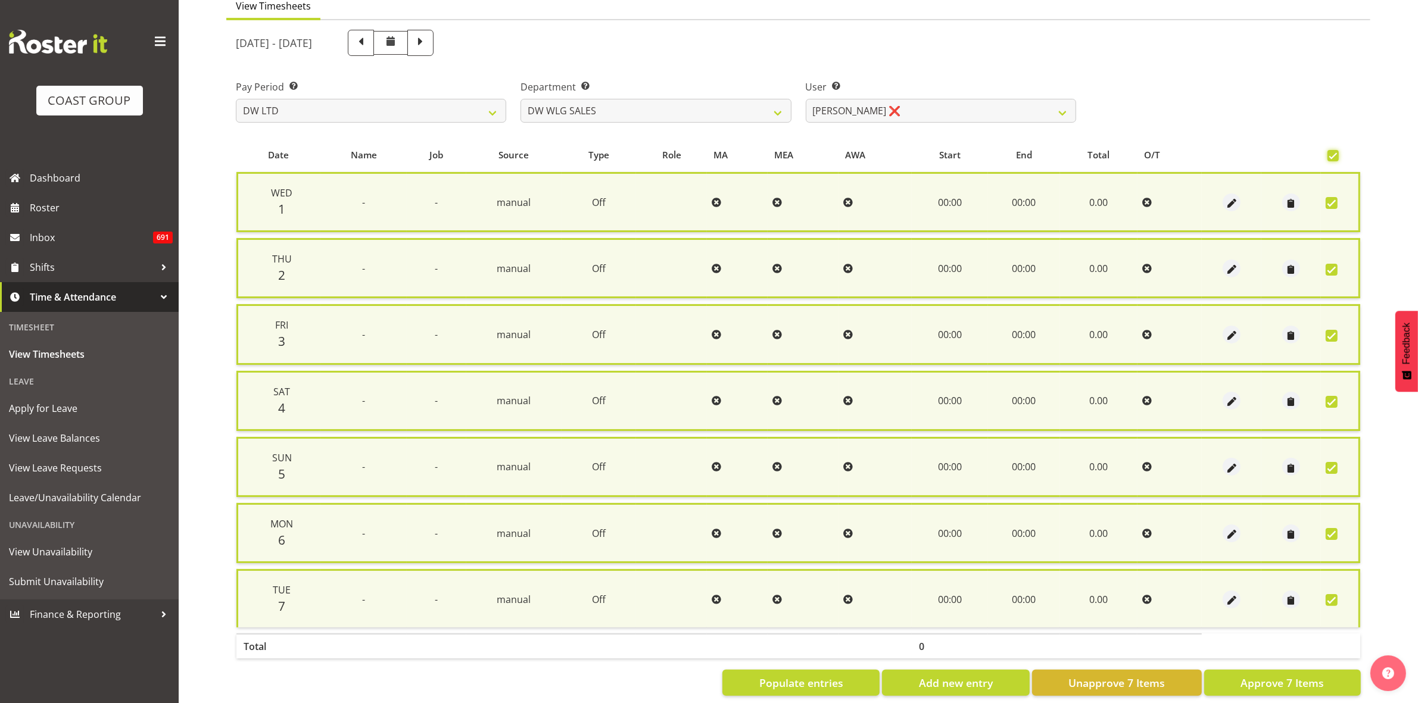
scroll to position [130, 0]
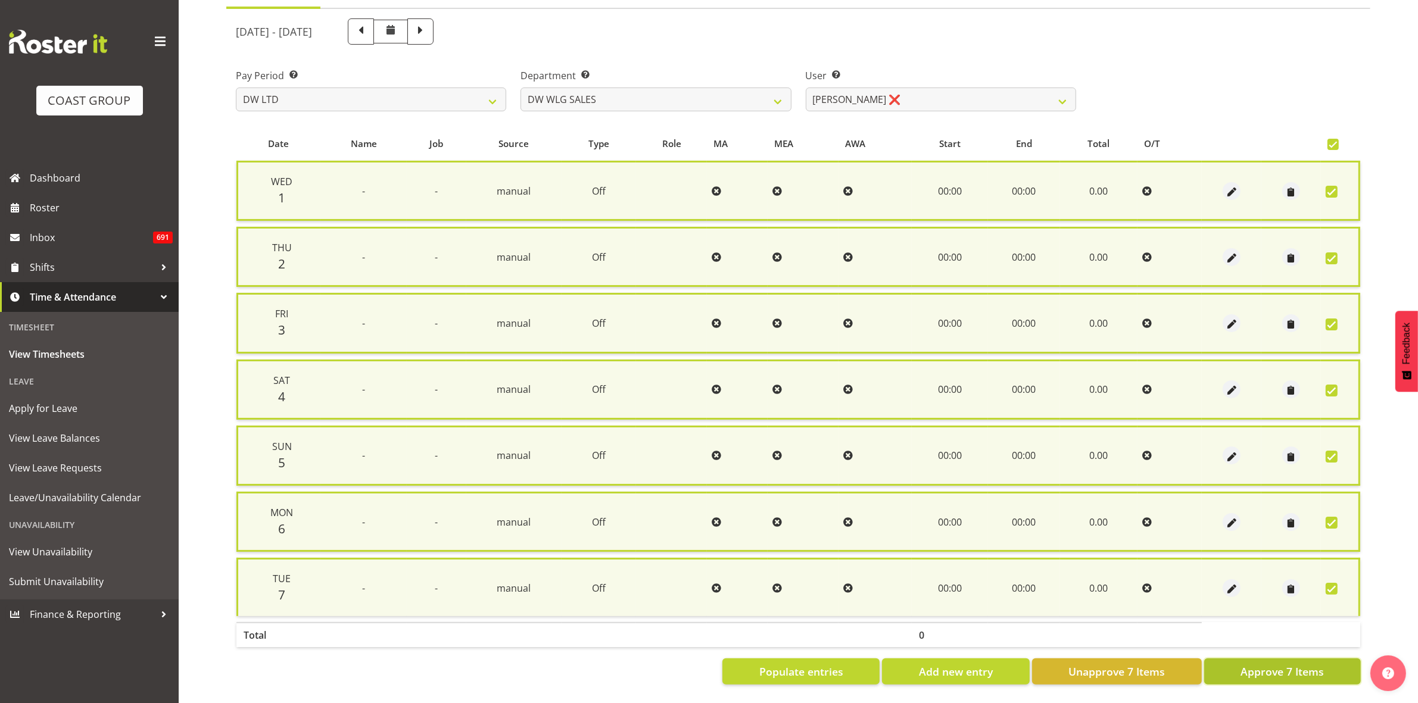
click at [1299, 664] on span "Approve 7 Items" at bounding box center [1282, 671] width 83 height 15
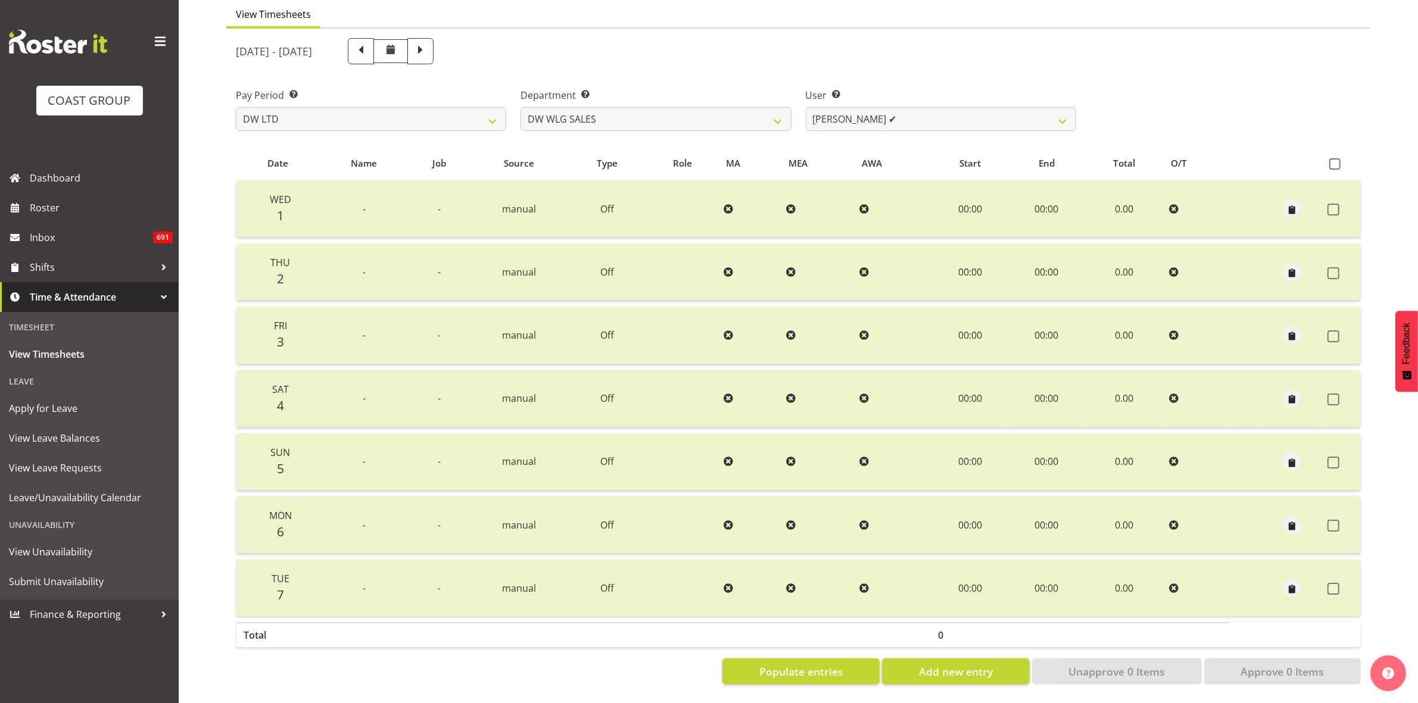
scroll to position [0, 0]
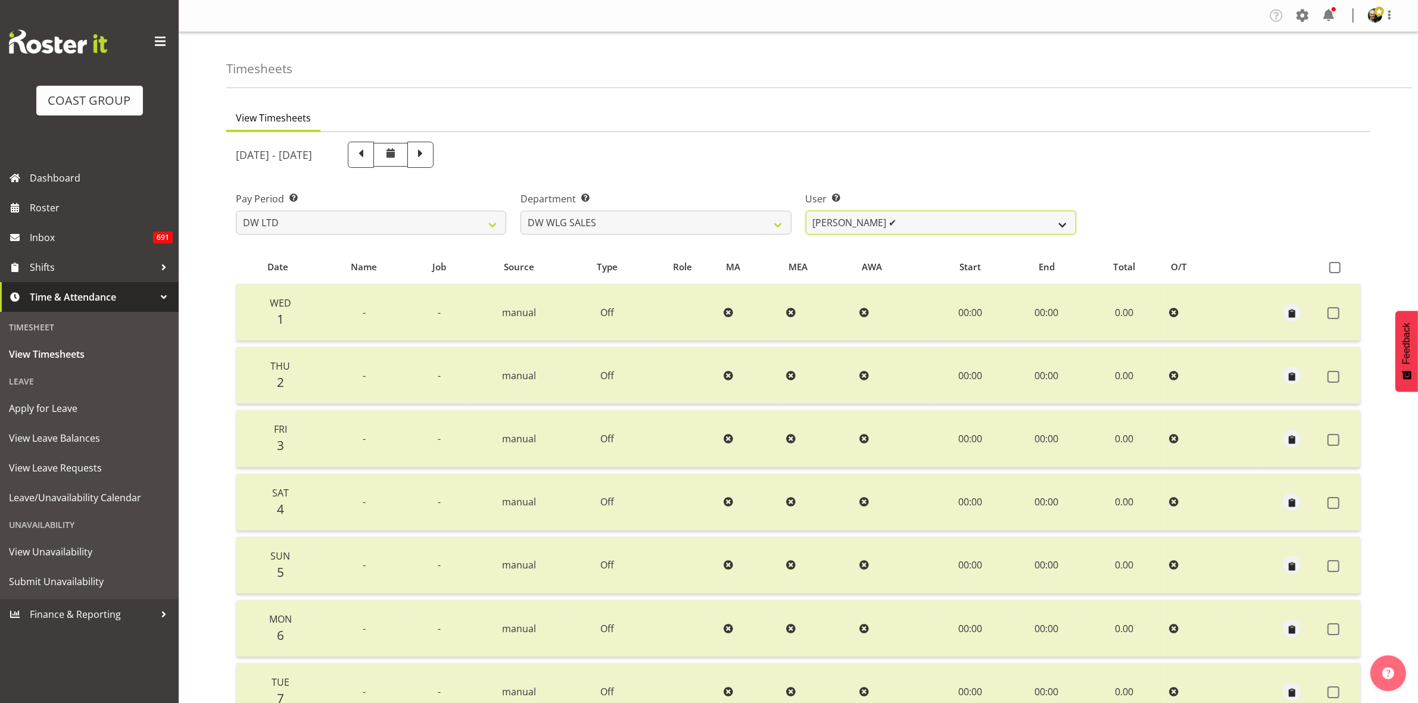
click at [1062, 222] on select "[PERSON_NAME] ✔" at bounding box center [941, 223] width 270 height 24
click at [777, 227] on select "[PERSON_NAME] [PERSON_NAME] ACCOUNTS/OFFICE DW CHC DW CHC DESIGN DW CHC PRODUCT…" at bounding box center [656, 223] width 270 height 24
click at [521, 211] on select "[PERSON_NAME] [PERSON_NAME] ACCOUNTS/OFFICE DW CHC DW CHC DESIGN DW CHC PRODUCT…" at bounding box center [656, 223] width 270 height 24
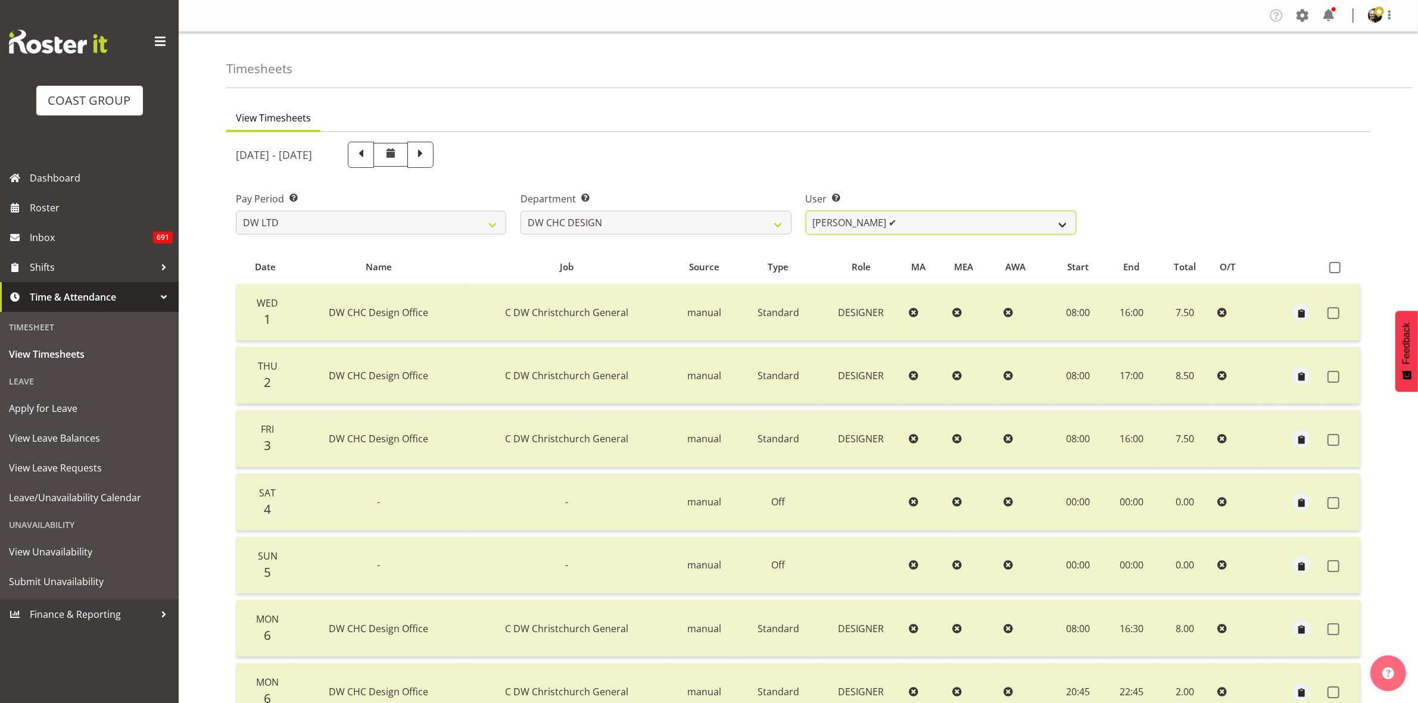
click at [1061, 225] on select "[PERSON_NAME] ✔ [PERSON_NAME] ❌ [PERSON_NAME] ✔" at bounding box center [941, 223] width 270 height 24
click at [806, 211] on select "[PERSON_NAME] ✔ [PERSON_NAME] ❌ [PERSON_NAME] ✔" at bounding box center [941, 223] width 270 height 24
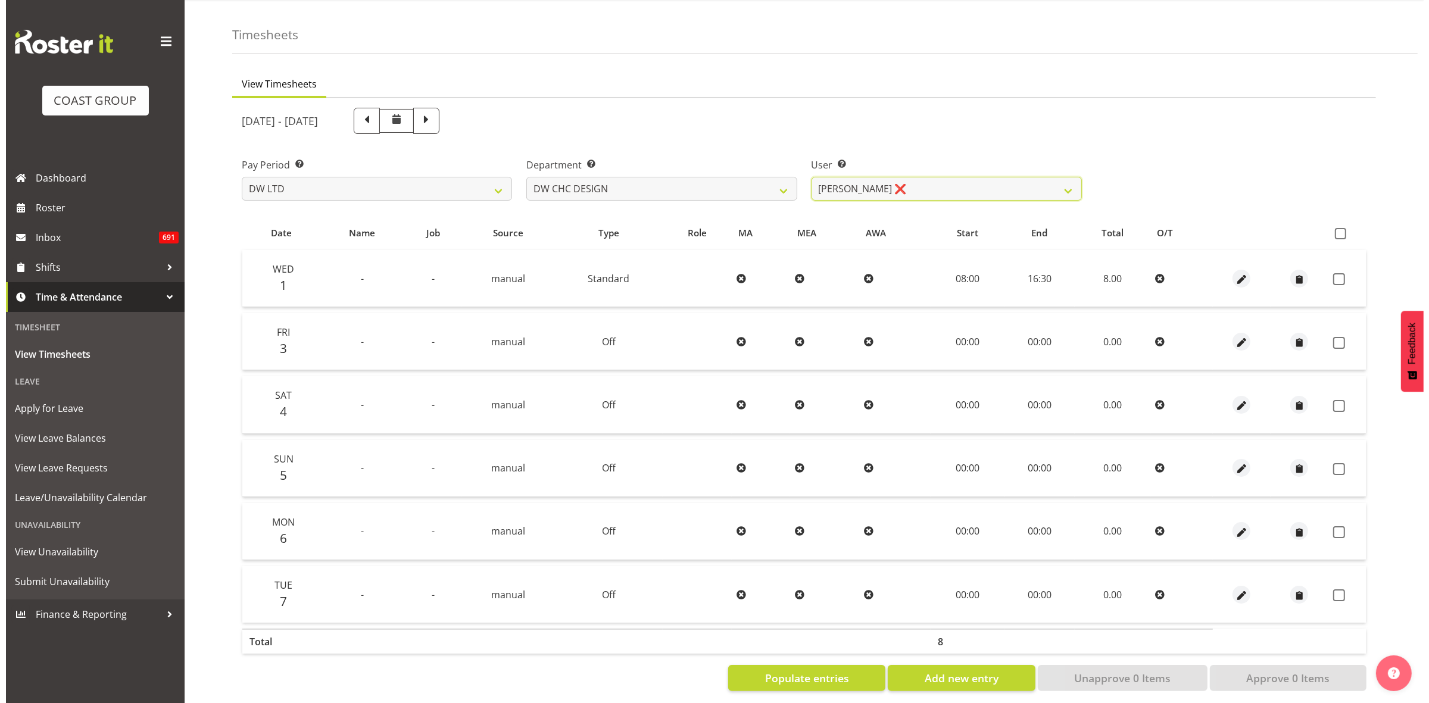
scroll to position [52, 0]
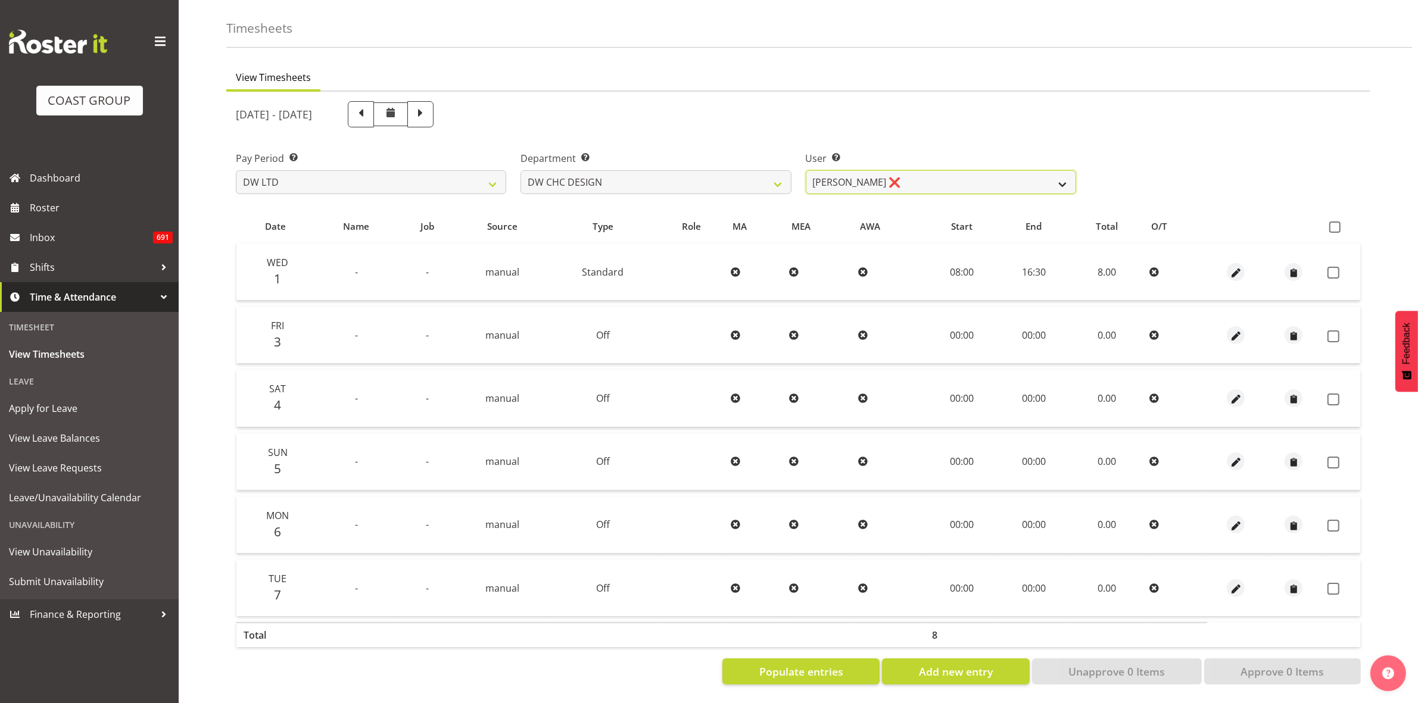
click at [1061, 170] on select "[PERSON_NAME] ✔ [PERSON_NAME] ❌ [PERSON_NAME] ✔" at bounding box center [941, 182] width 270 height 24
click at [806, 170] on select "[PERSON_NAME] ✔ [PERSON_NAME] ❌ [PERSON_NAME] ✔" at bounding box center [941, 182] width 270 height 24
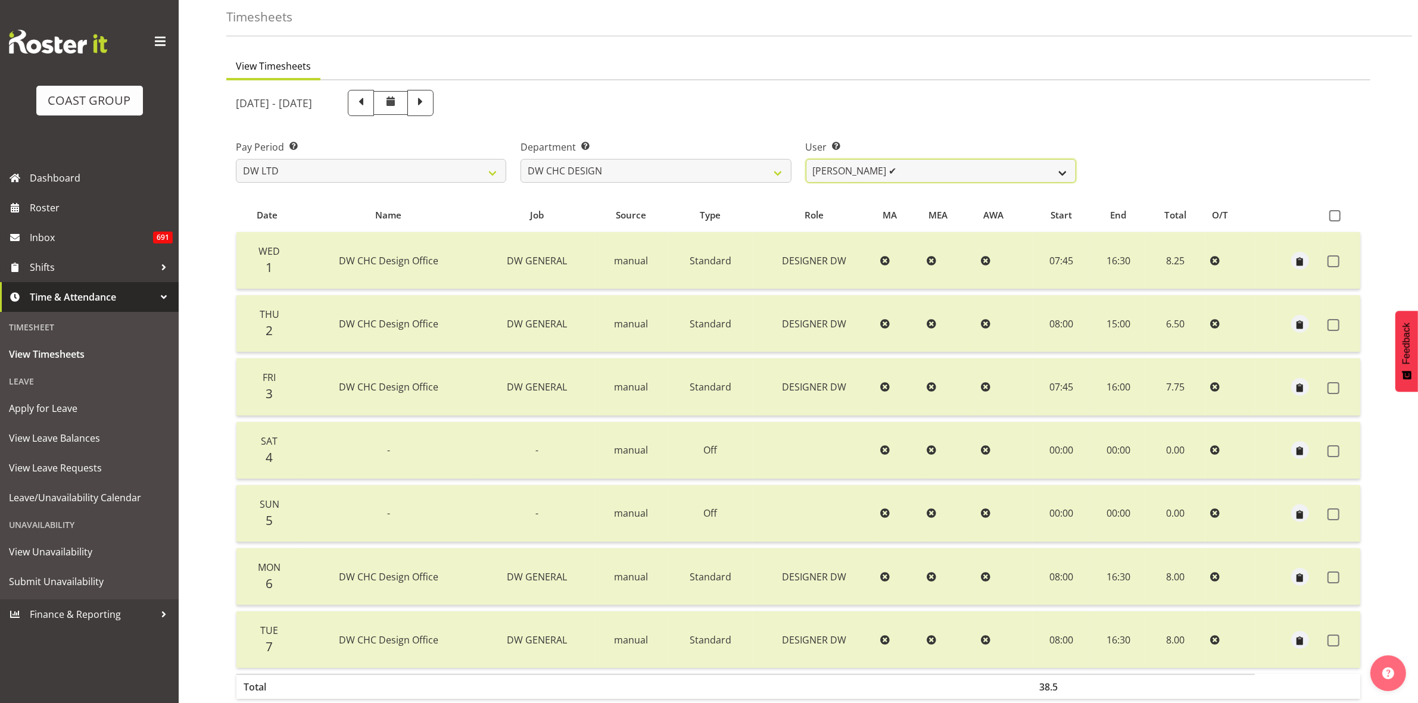
click at [1070, 171] on select "[PERSON_NAME] ✔ [PERSON_NAME] ❌ [PERSON_NAME] ✔" at bounding box center [941, 171] width 270 height 24
click at [806, 159] on select "[PERSON_NAME] ✔ [PERSON_NAME] ❌ [PERSON_NAME] ✔" at bounding box center [941, 171] width 270 height 24
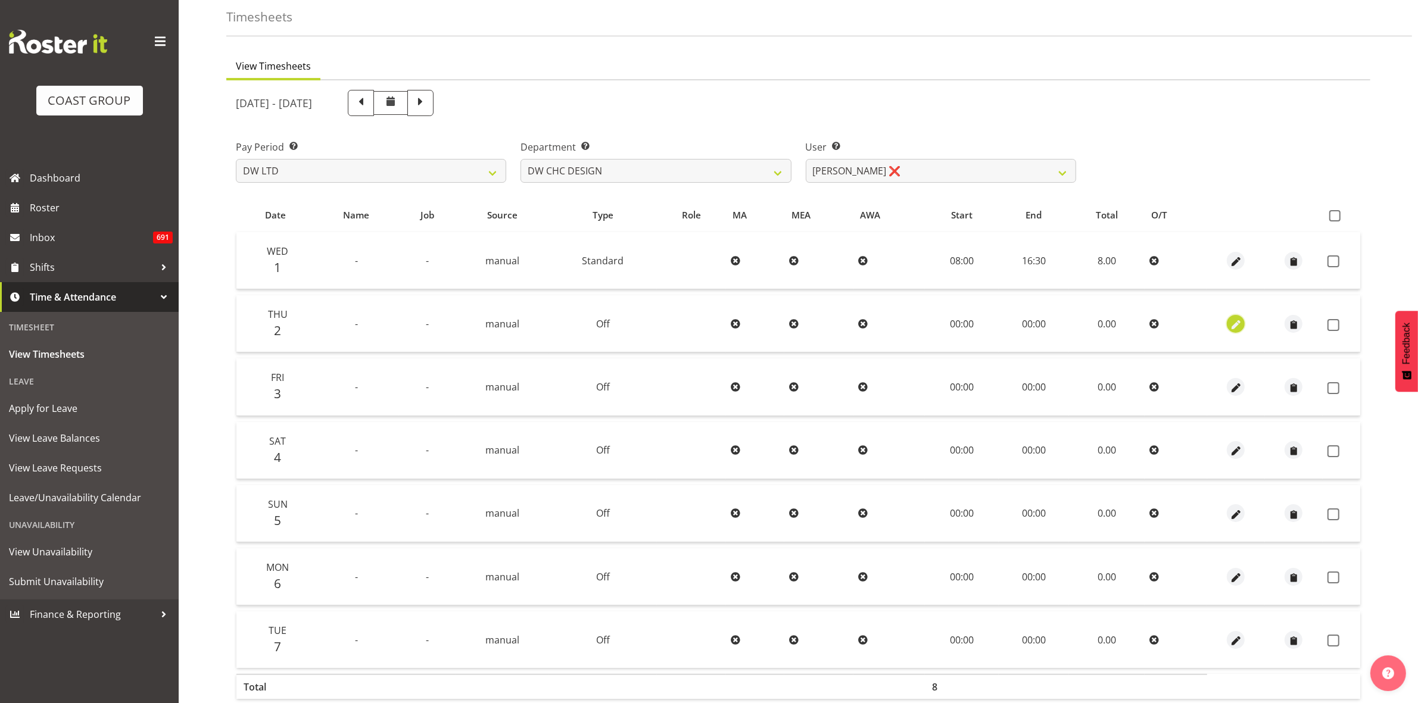
click at [1233, 323] on span "button" at bounding box center [1236, 325] width 14 height 14
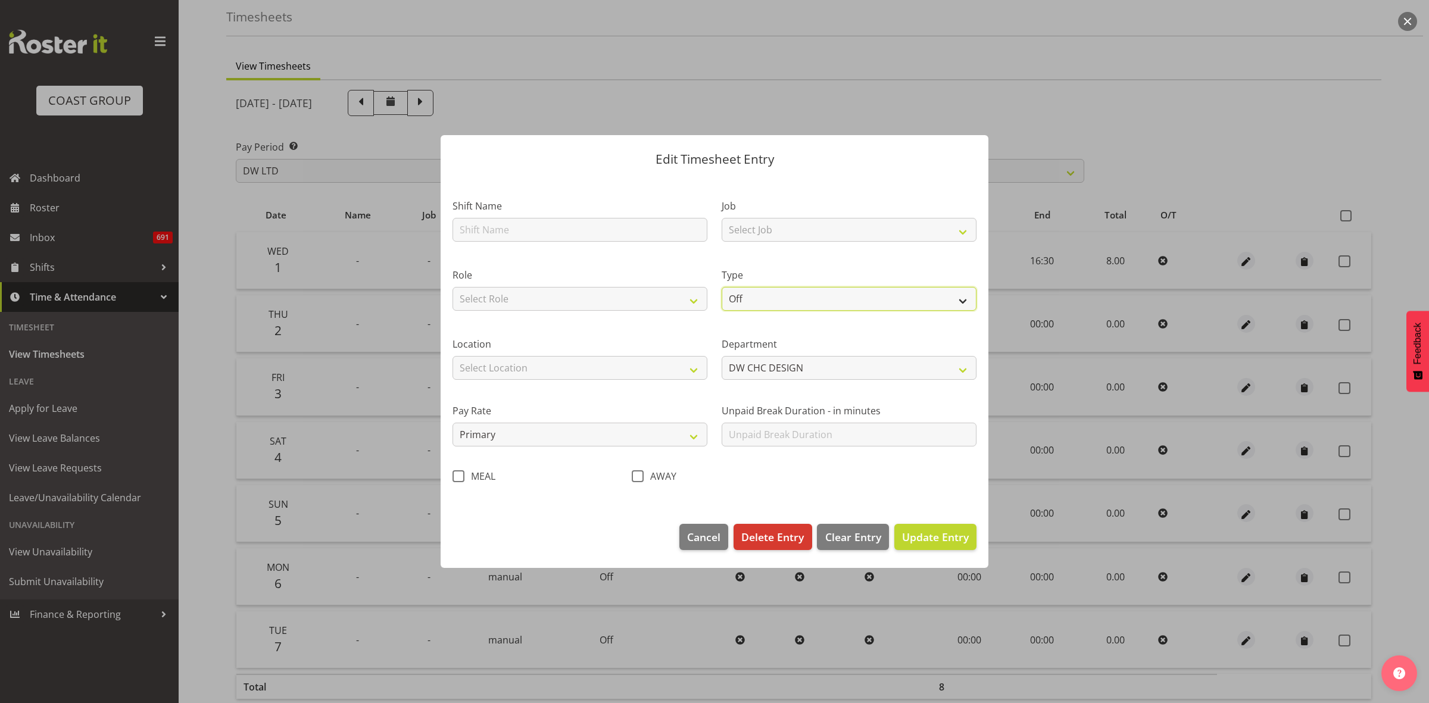
click at [965, 299] on select "Off Standard Public Holiday Public Holiday (Worked) Day In Lieu Annual Leave Si…" at bounding box center [849, 299] width 255 height 24
click at [722, 287] on select "Off Standard Public Holiday Public Holiday (Worked) Day In Lieu Annual Leave Si…" at bounding box center [849, 299] width 255 height 24
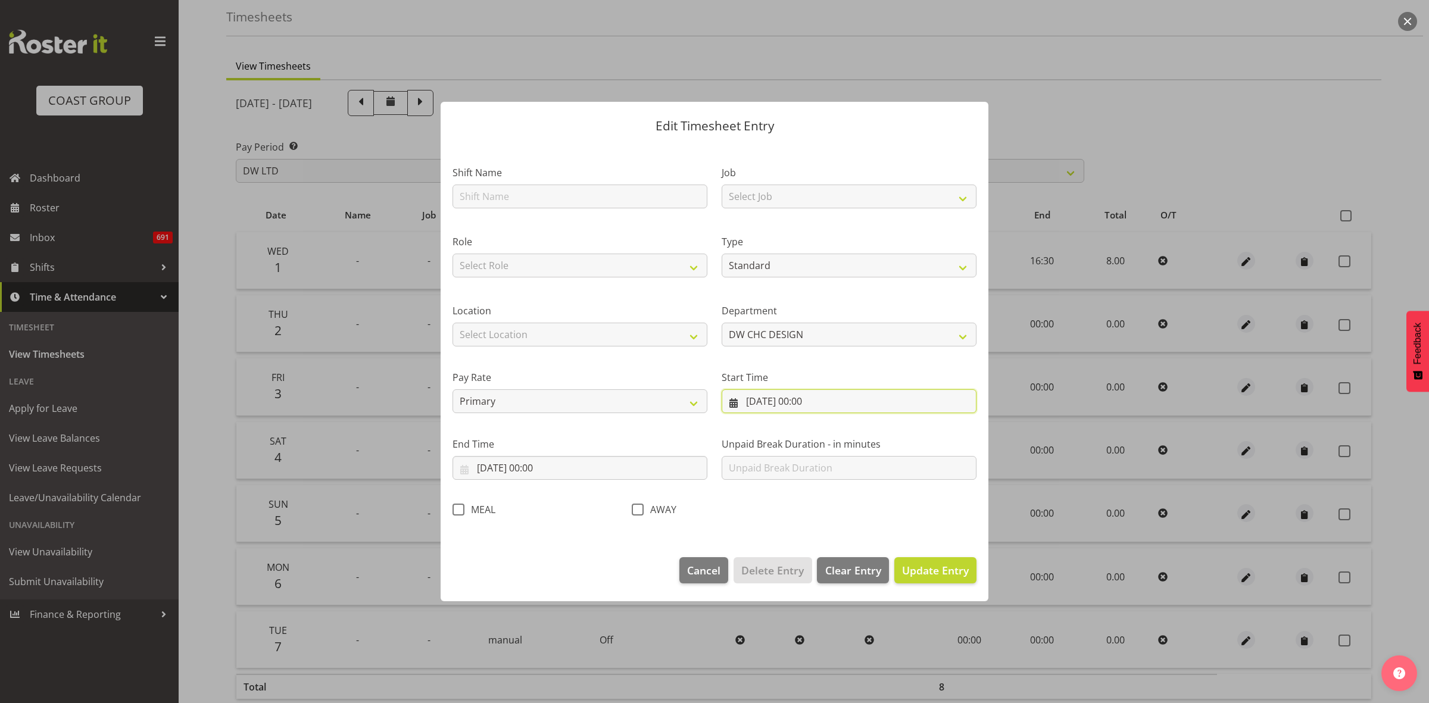
click at [919, 403] on input "[DATE] 00:00" at bounding box center [849, 402] width 255 height 24
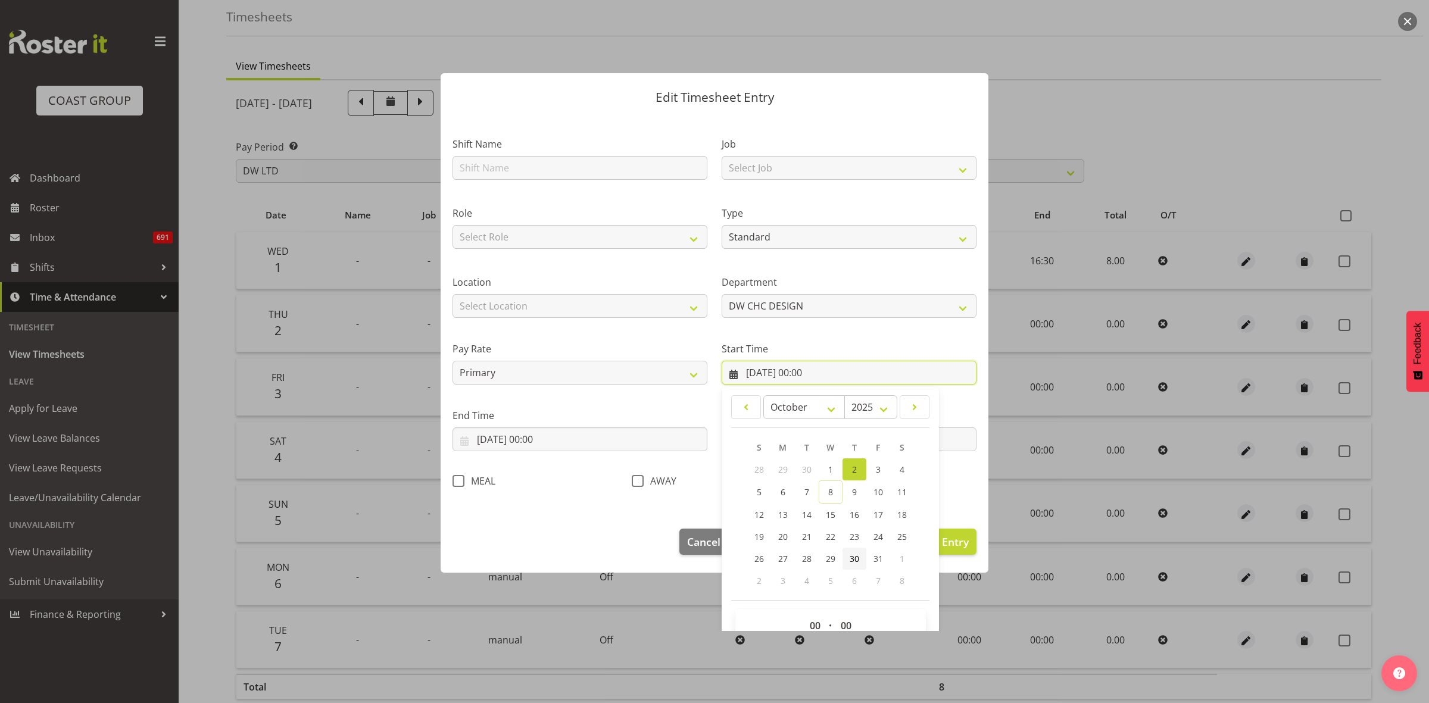
scroll to position [54, 0]
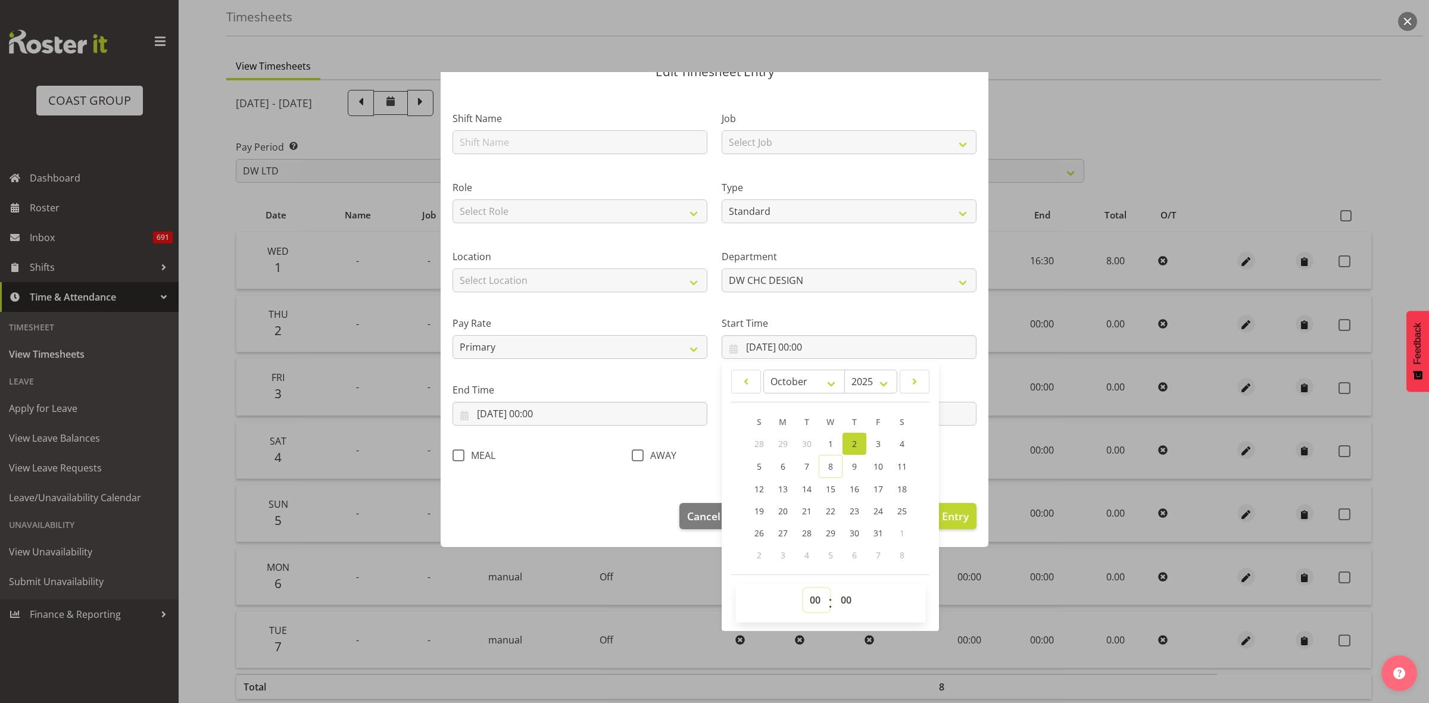
click at [813, 603] on select "00 01 02 03 04 05 06 07 08 09 10 11 12 13 14 15 16 17 18 19 20 21 22 23" at bounding box center [816, 600] width 27 height 24
click at [803, 588] on select "00 01 02 03 04 05 06 07 08 09 10 11 12 13 14 15 16 17 18 19 20 21 22 23" at bounding box center [816, 600] width 27 height 24
click at [841, 603] on select "00 01 02 03 04 05 06 07 08 09 10 11 12 13 14 15 16 17 18 19 20 21 22 23 24 25 2…" at bounding box center [847, 600] width 27 height 24
click at [834, 588] on select "00 01 02 03 04 05 06 07 08 09 10 11 12 13 14 15 16 17 18 19 20 21 22 23 24 25 2…" at bounding box center [847, 600] width 27 height 24
click at [842, 602] on select "00 01 02 03 04 05 06 07 08 09 10 11 12 13 14 15 16 17 18 19 20 21 22 23 24 25 2…" at bounding box center [847, 600] width 27 height 24
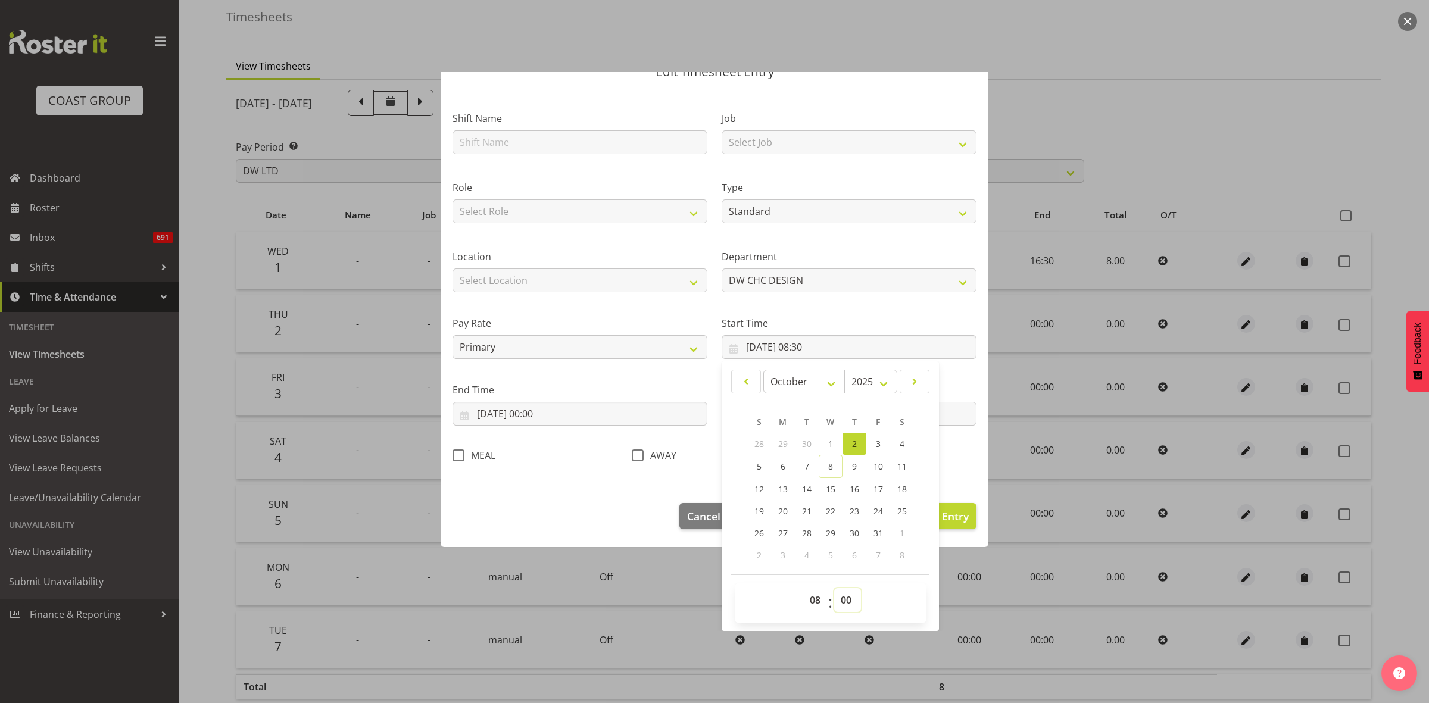
click at [834, 588] on select "00 01 02 03 04 05 06 07 08 09 10 11 12 13 14 15 16 17 18 19 20 21 22 23 24 25 2…" at bounding box center [847, 600] width 27 height 24
click at [681, 575] on div "Edit Timesheet Entry Shift Name Job Select Job 1 Carlton Events 1 [PERSON_NAME]…" at bounding box center [715, 297] width 572 height 559
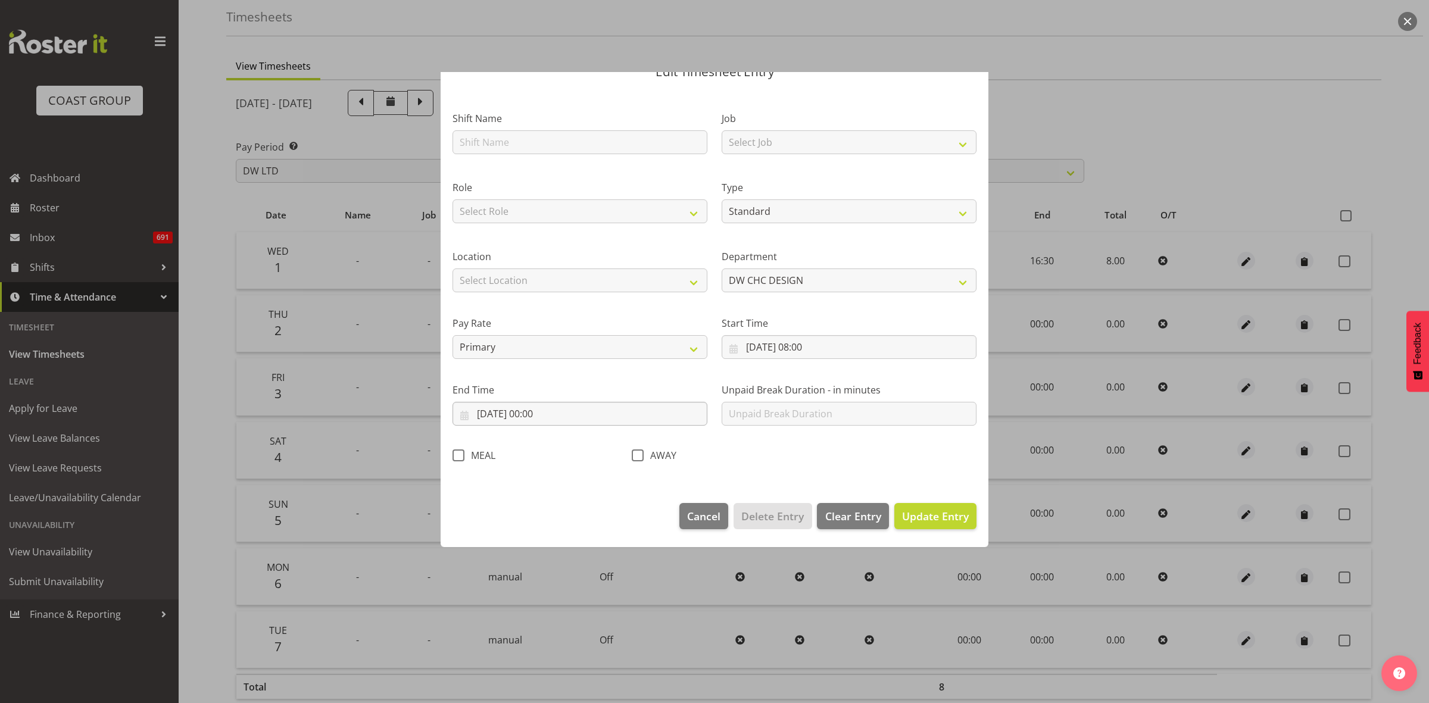
scroll to position [0, 0]
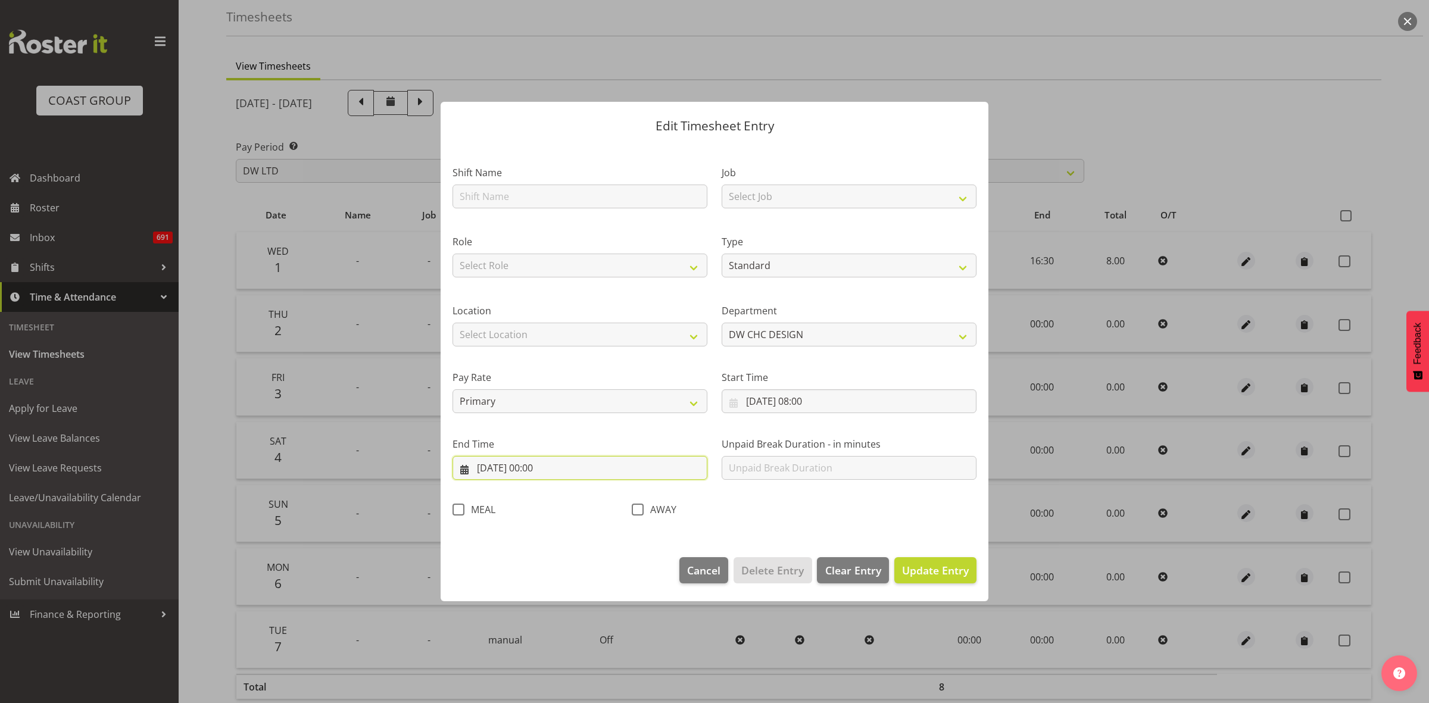
click at [579, 468] on input "[DATE] 00:00" at bounding box center [580, 468] width 255 height 24
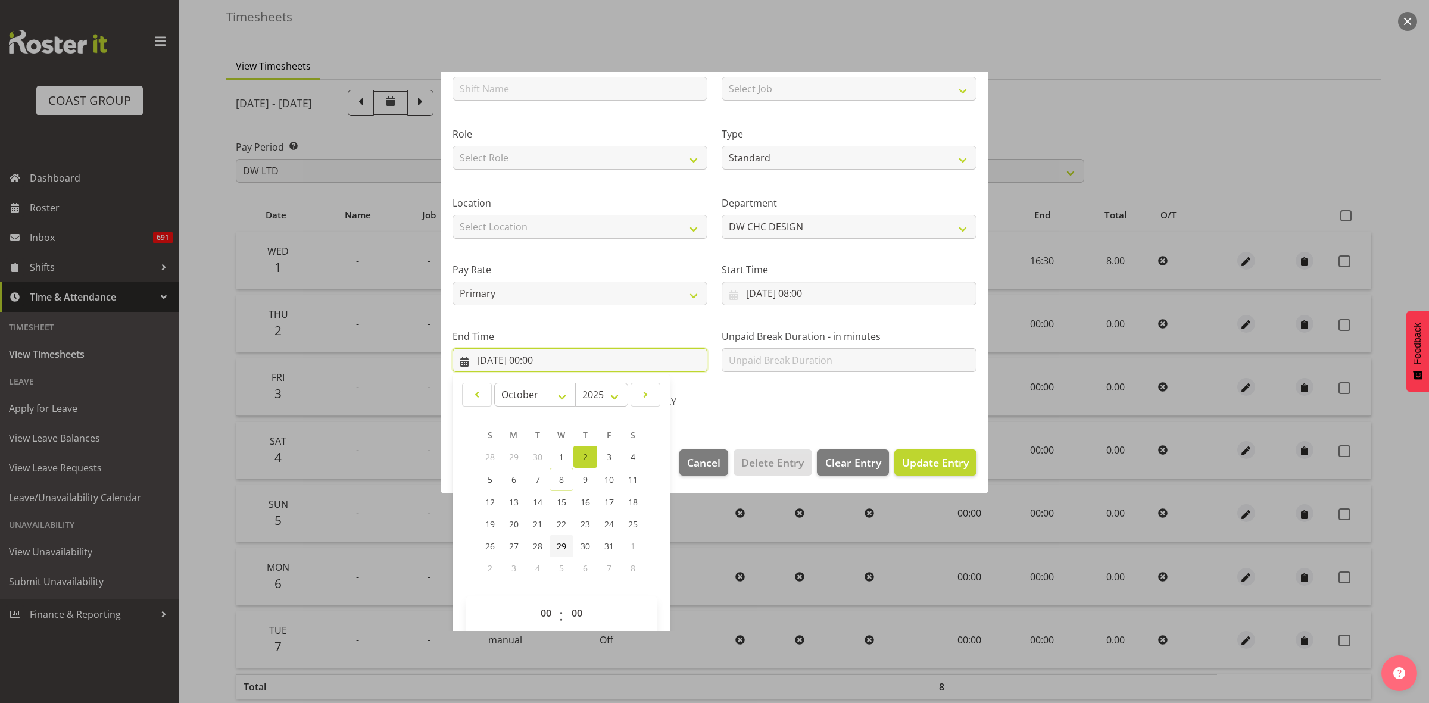
scroll to position [121, 0]
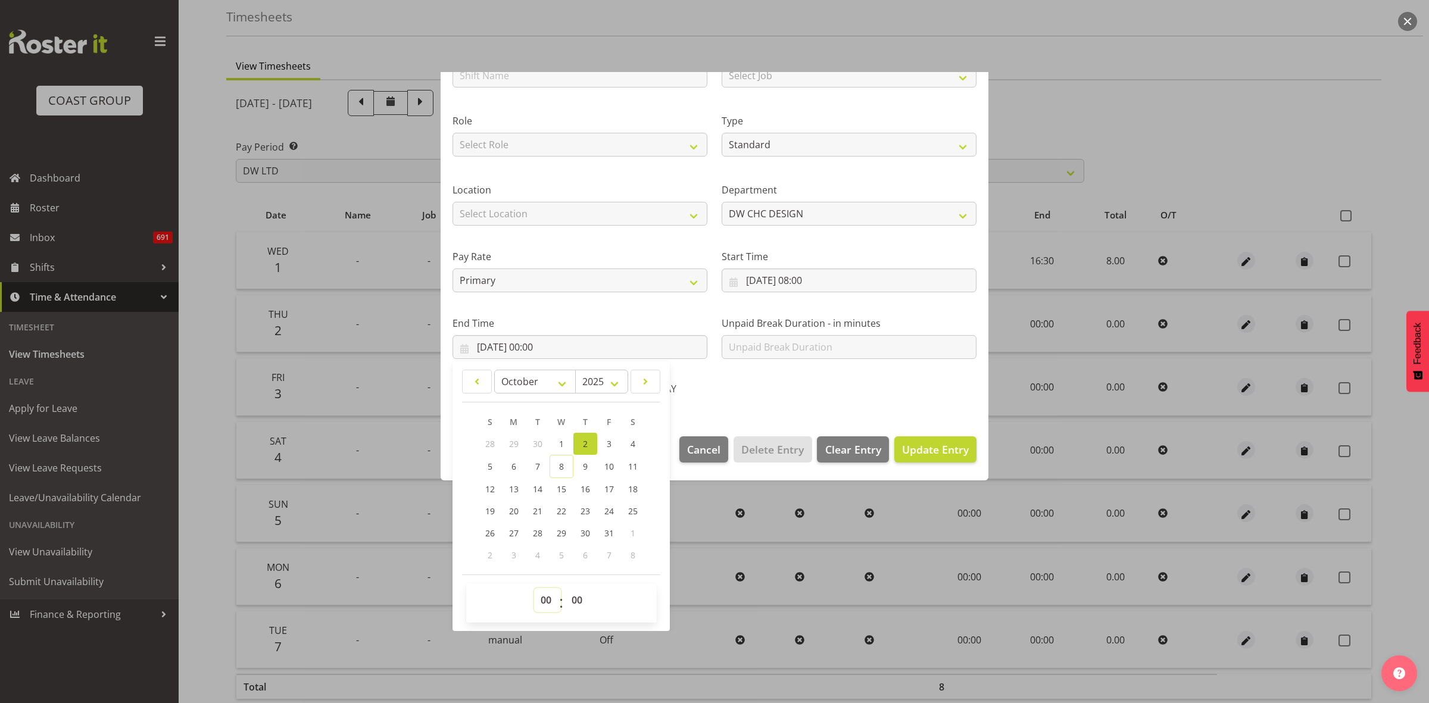
click at [546, 602] on select "00 01 02 03 04 05 06 07 08 09 10 11 12 13 14 15 16 17 18 19 20 21 22 23" at bounding box center [547, 600] width 27 height 24
click at [534, 588] on select "00 01 02 03 04 05 06 07 08 09 10 11 12 13 14 15 16 17 18 19 20 21 22 23" at bounding box center [547, 600] width 27 height 24
click at [578, 600] on select "00 01 02 03 04 05 06 07 08 09 10 11 12 13 14 15 16 17 18 19 20 21 22 23 24 25 2…" at bounding box center [578, 600] width 27 height 24
click at [565, 588] on select "00 01 02 03 04 05 06 07 08 09 10 11 12 13 14 15 16 17 18 19 20 21 22 23 24 25 2…" at bounding box center [578, 600] width 27 height 24
click at [937, 448] on span "Update Entry" at bounding box center [935, 450] width 67 height 14
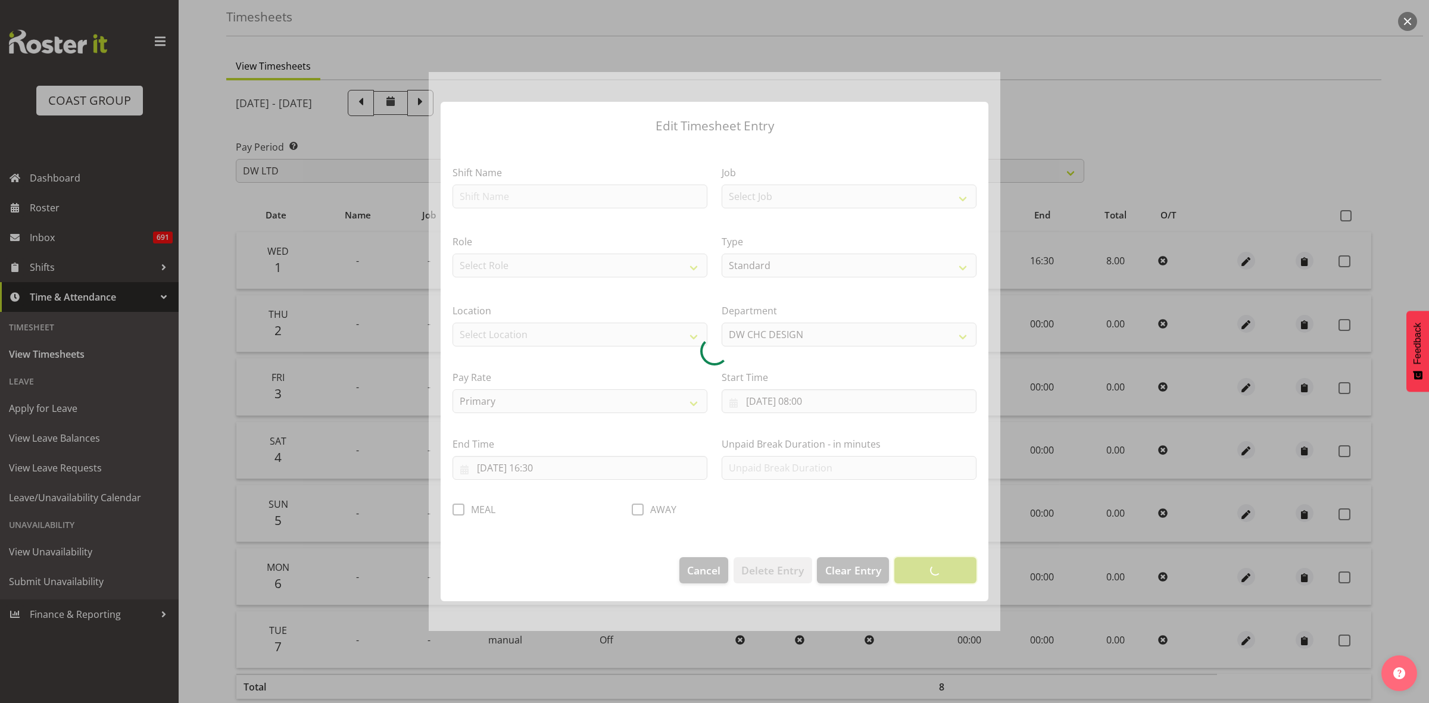
scroll to position [0, 0]
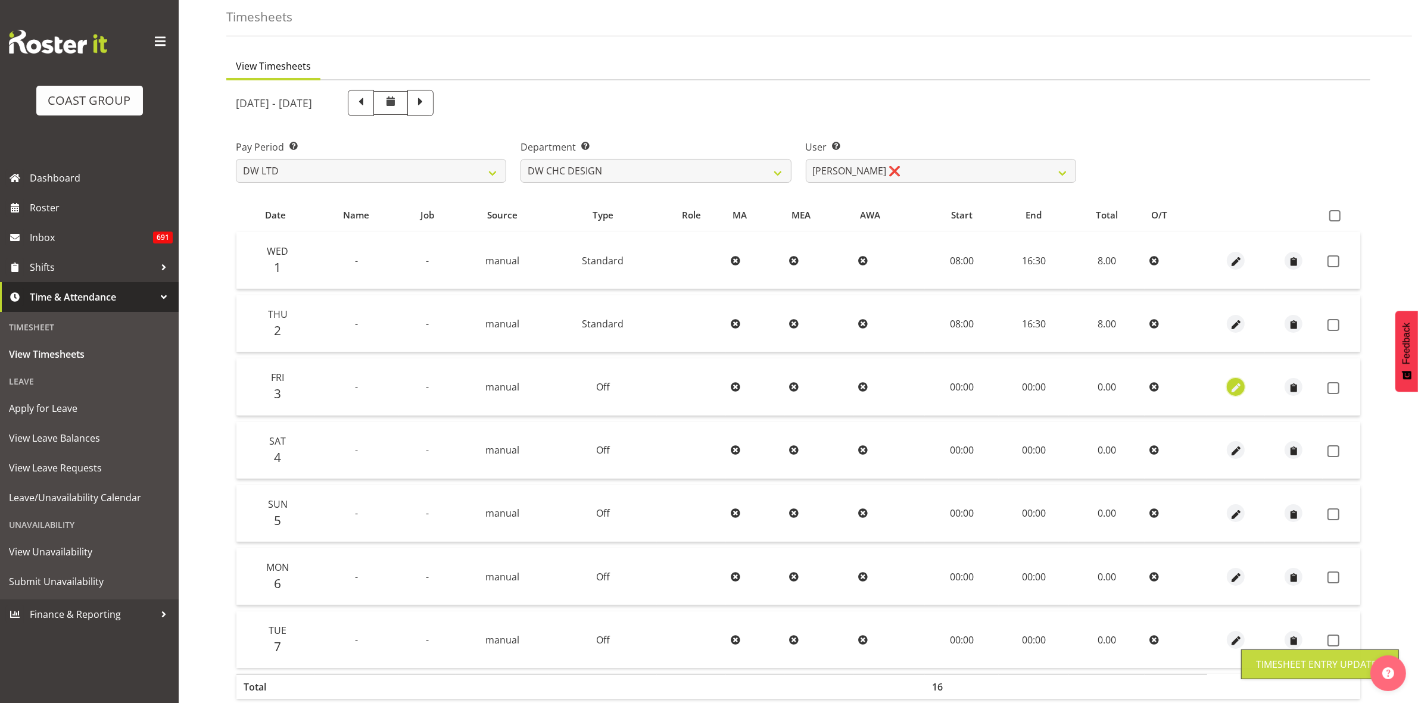
click at [1239, 388] on span "button" at bounding box center [1236, 388] width 14 height 14
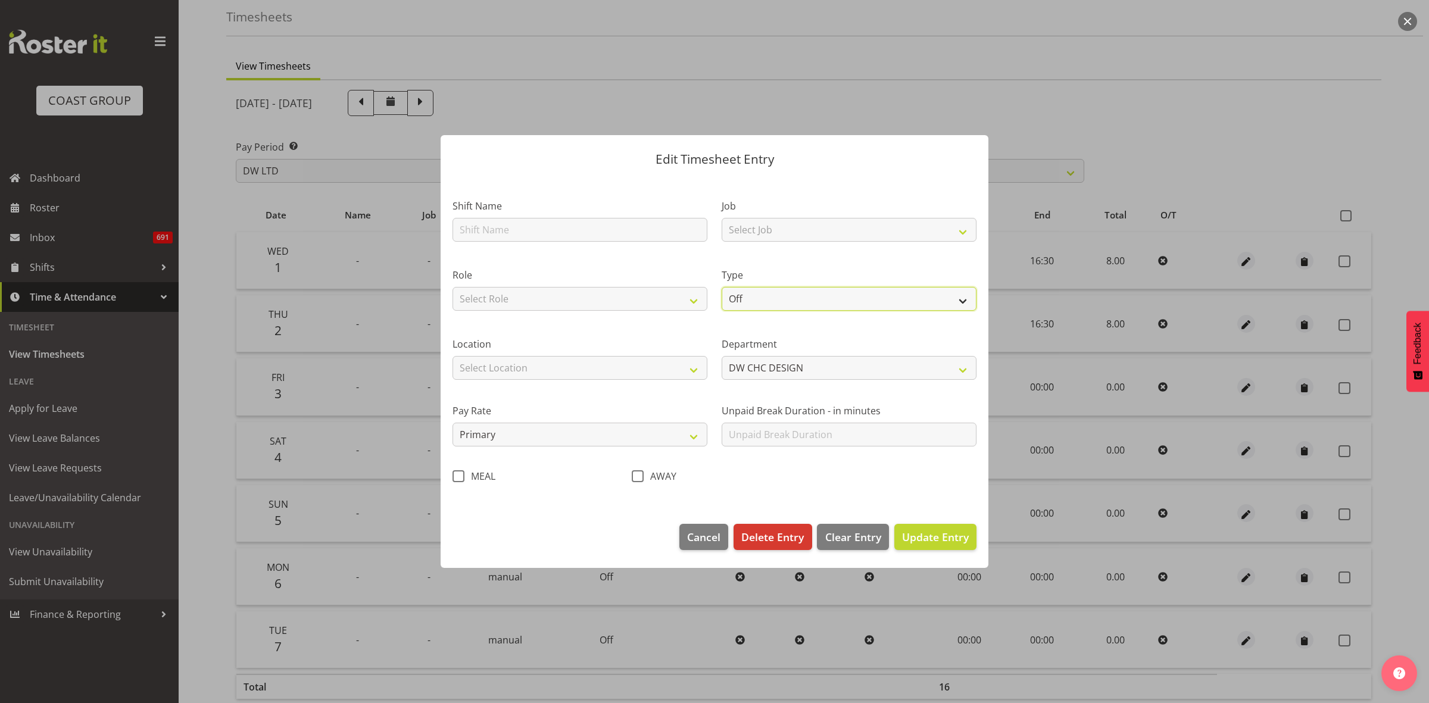
click at [955, 299] on select "Off Standard Public Holiday Public Holiday (Worked) Day In Lieu Annual Leave Si…" at bounding box center [849, 299] width 255 height 24
click at [722, 287] on select "Off Standard Public Holiday Public Holiday (Worked) Day In Lieu Annual Leave Si…" at bounding box center [849, 299] width 255 height 24
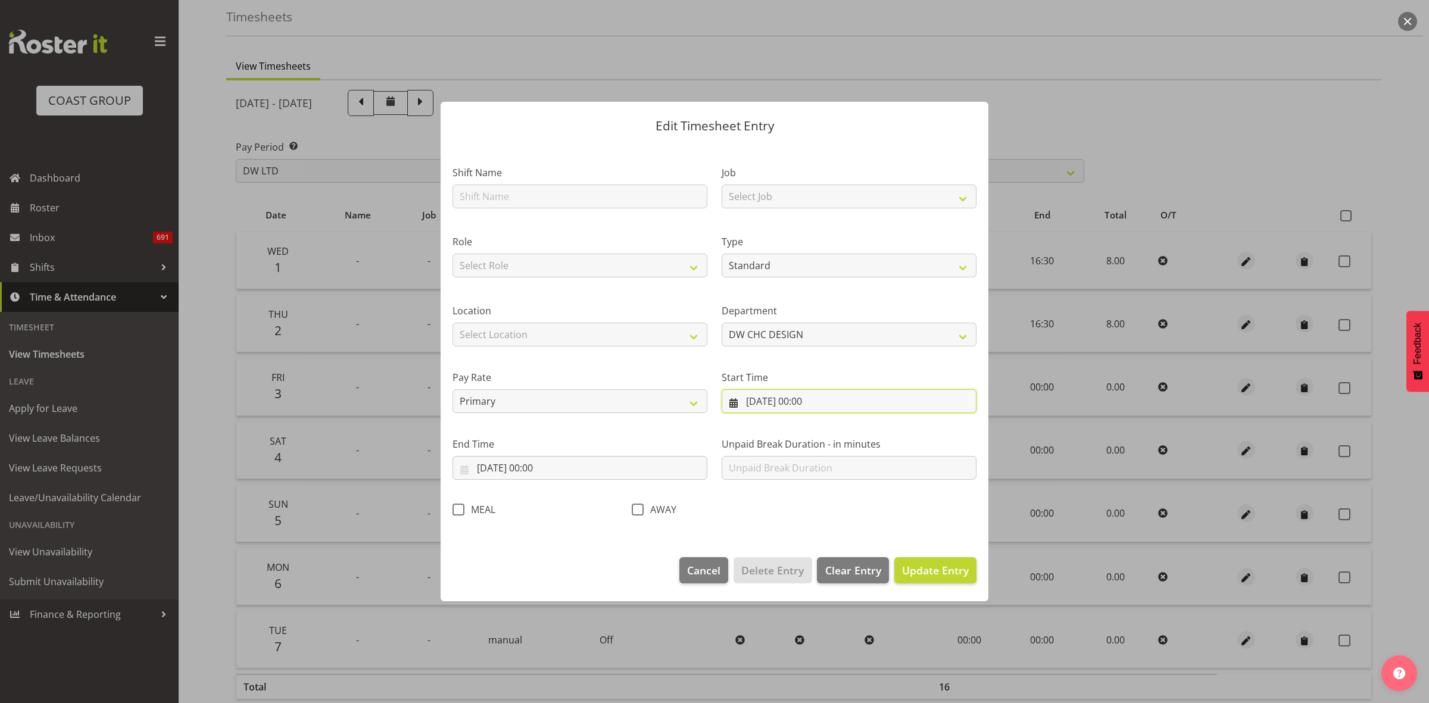
click at [886, 398] on input "[DATE] 00:00" at bounding box center [849, 402] width 255 height 24
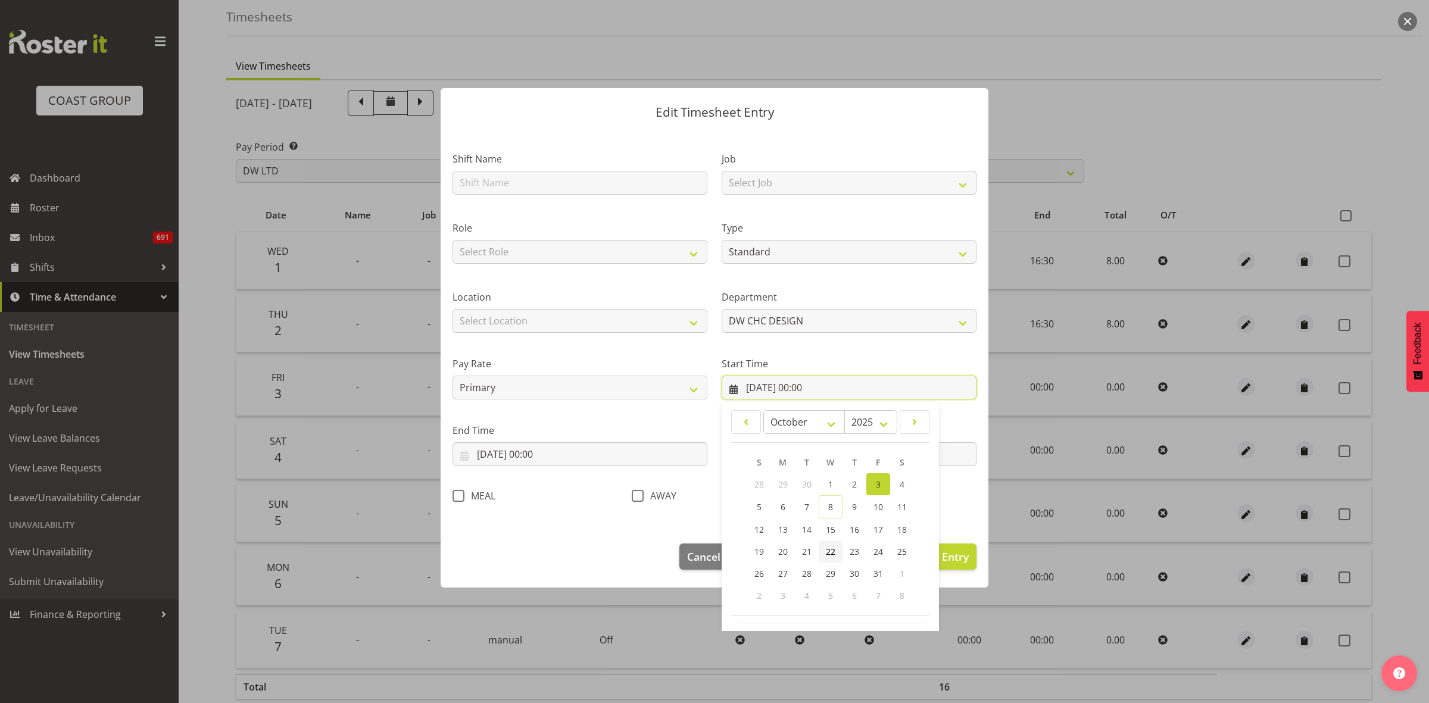
scroll to position [54, 0]
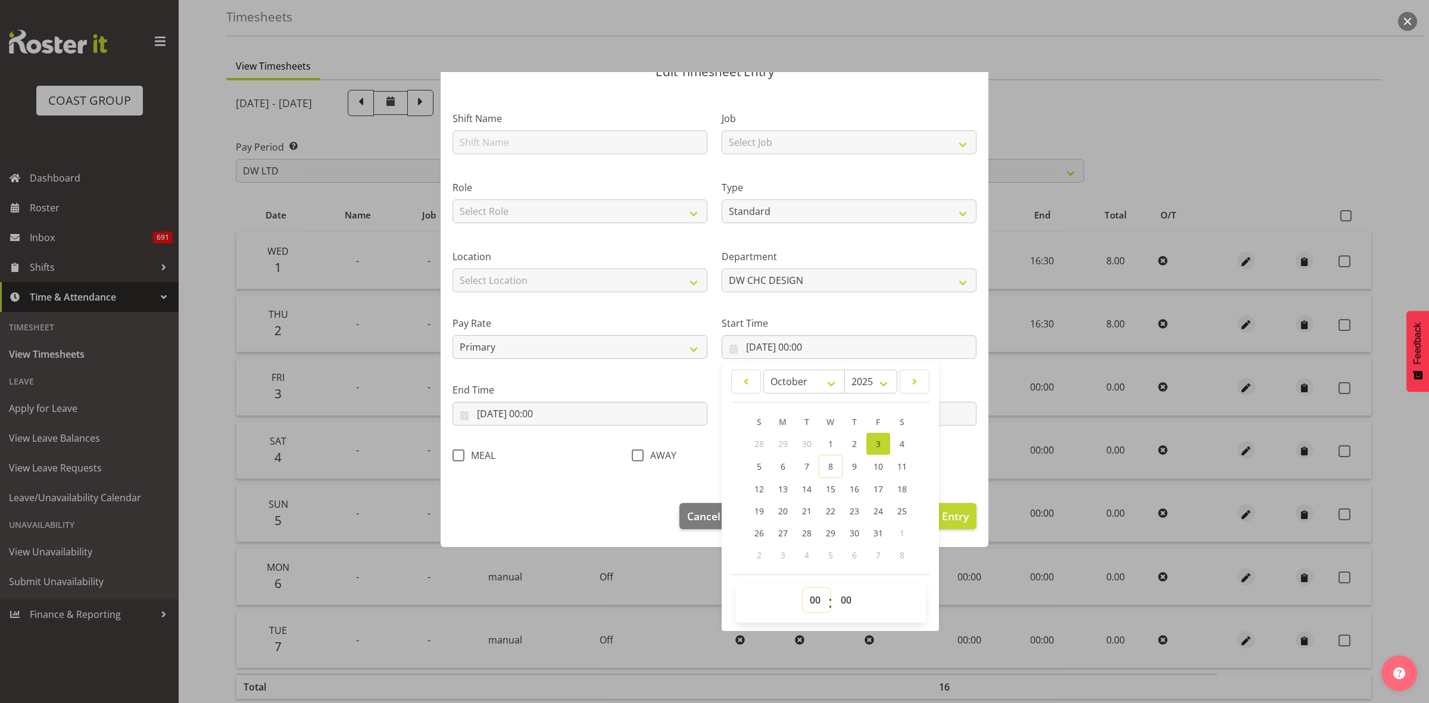
click at [816, 603] on select "00 01 02 03 04 05 06 07 08 09 10 11 12 13 14 15 16 17 18 19 20 21 22 23" at bounding box center [816, 600] width 27 height 24
click at [803, 588] on select "00 01 02 03 04 05 06 07 08 09 10 11 12 13 14 15 16 17 18 19 20 21 22 23" at bounding box center [816, 600] width 27 height 24
click at [587, 418] on input "[DATE] 00:00" at bounding box center [580, 414] width 255 height 24
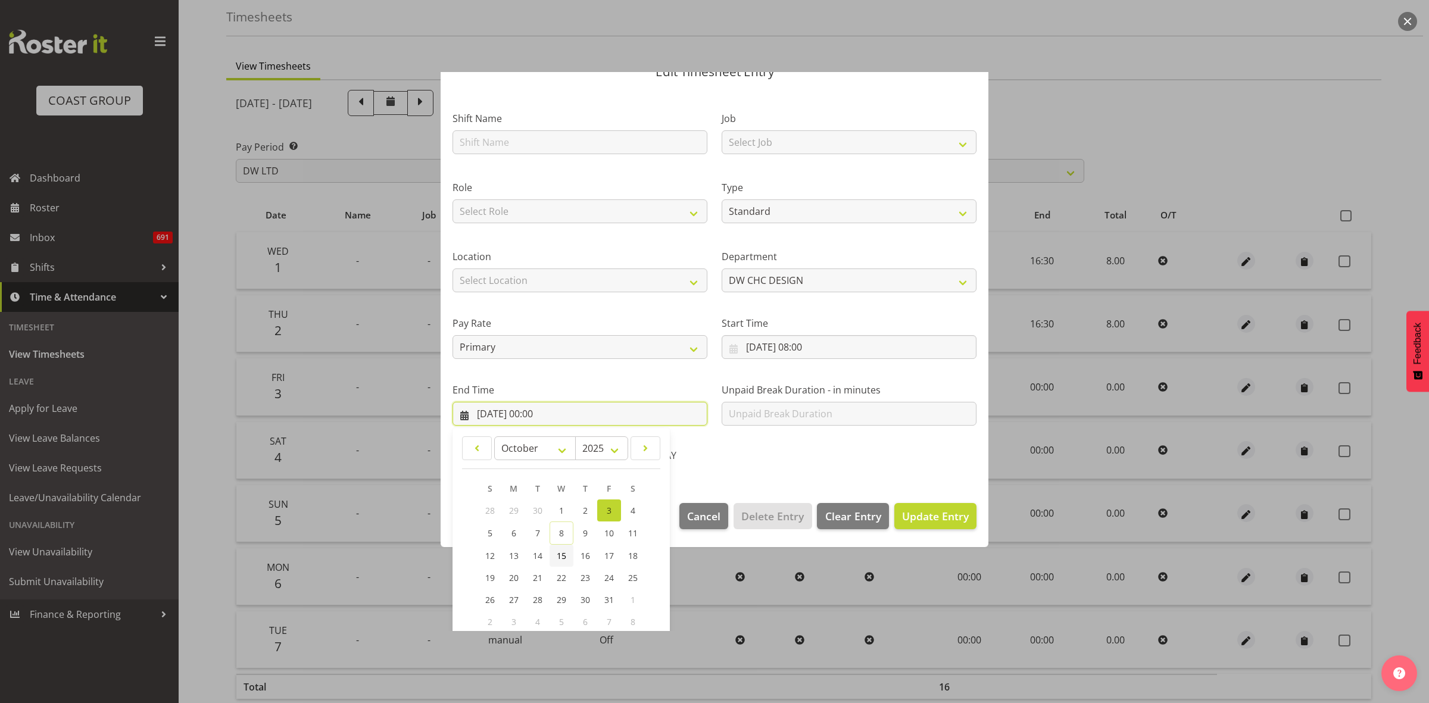
scroll to position [121, 0]
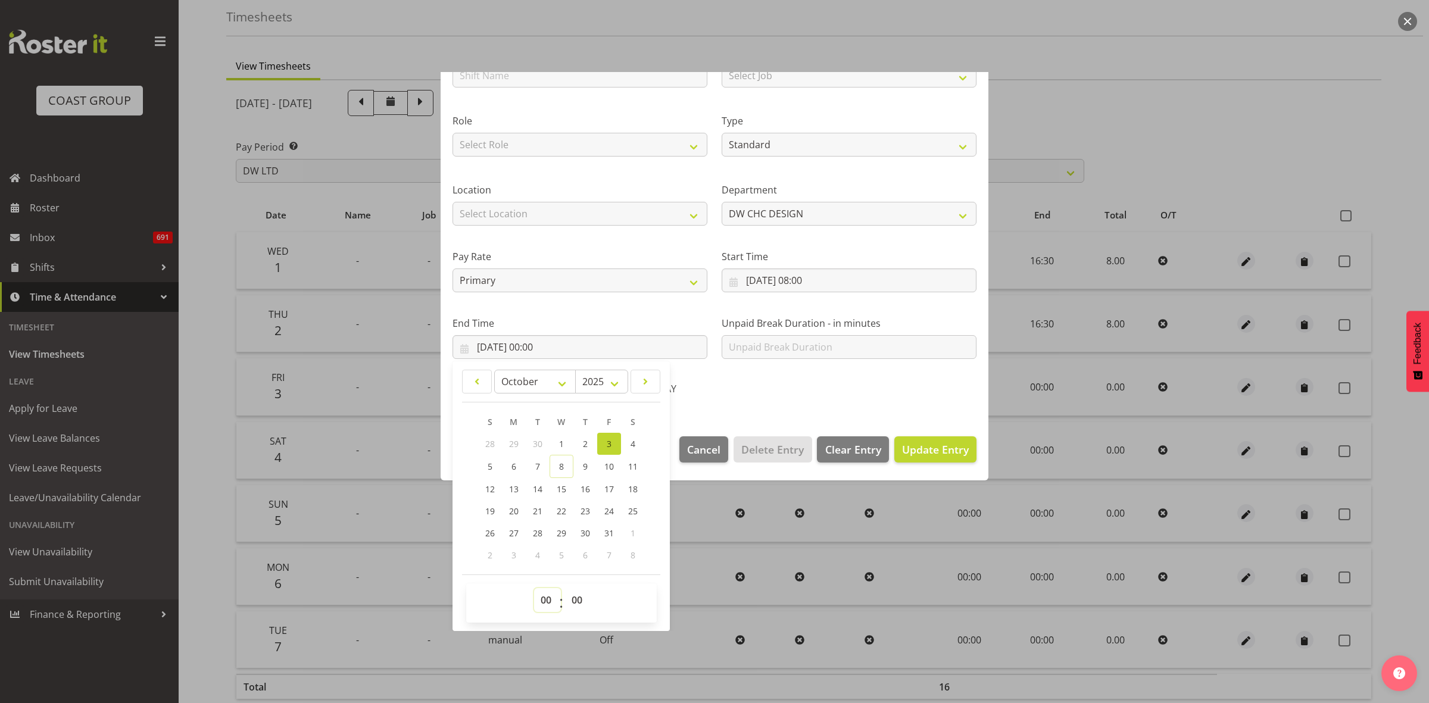
click at [545, 605] on select "00 01 02 03 04 05 06 07 08 09 10 11 12 13 14 15 16 17 18 19 20 21 22 23" at bounding box center [547, 600] width 27 height 24
click at [534, 588] on select "00 01 02 03 04 05 06 07 08 09 10 11 12 13 14 15 16 17 18 19 20 21 22 23" at bounding box center [547, 600] width 27 height 24
click at [584, 599] on select "00 01 02 03 04 05 06 07 08 09 10 11 12 13 14 15 16 17 18 19 20 21 22 23 24 25 2…" at bounding box center [578, 600] width 27 height 24
click at [565, 588] on select "00 01 02 03 04 05 06 07 08 09 10 11 12 13 14 15 16 17 18 19 20 21 22 23 24 25 2…" at bounding box center [578, 600] width 27 height 24
click at [921, 454] on span "Update Entry" at bounding box center [935, 450] width 67 height 14
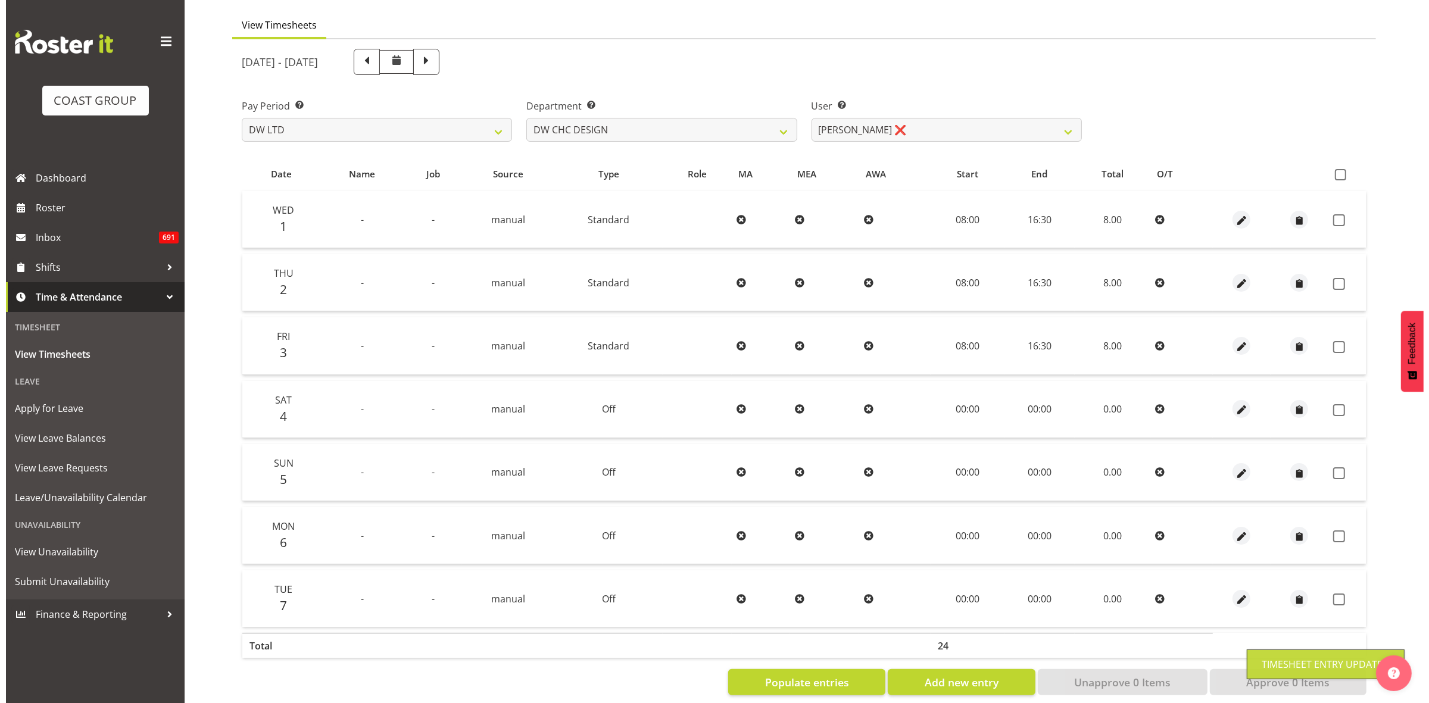
scroll to position [115, 0]
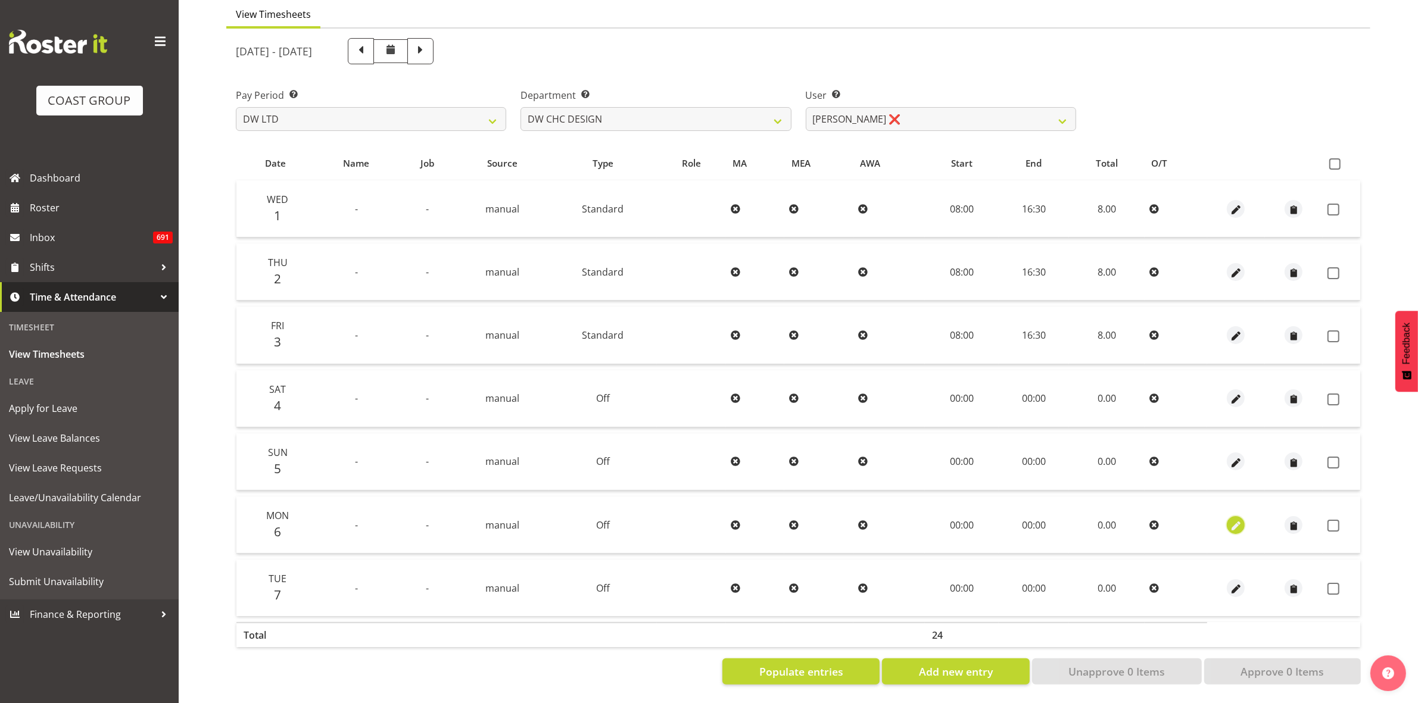
click at [1236, 519] on span "button" at bounding box center [1236, 526] width 14 height 14
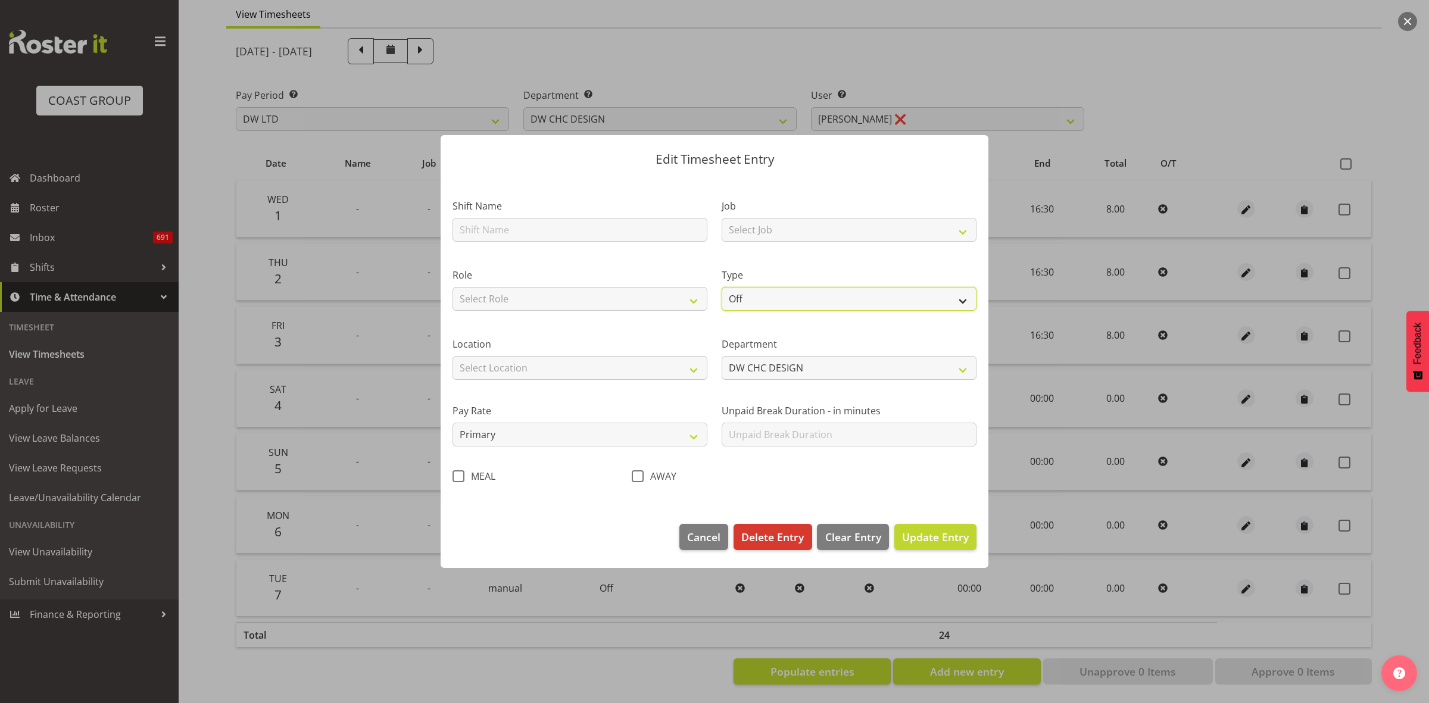
click at [962, 301] on select "Off Standard Public Holiday Public Holiday (Worked) Day In Lieu Annual Leave Si…" at bounding box center [849, 299] width 255 height 24
click at [722, 287] on select "Off Standard Public Holiday Public Holiday (Worked) Day In Lieu Annual Leave Si…" at bounding box center [849, 299] width 255 height 24
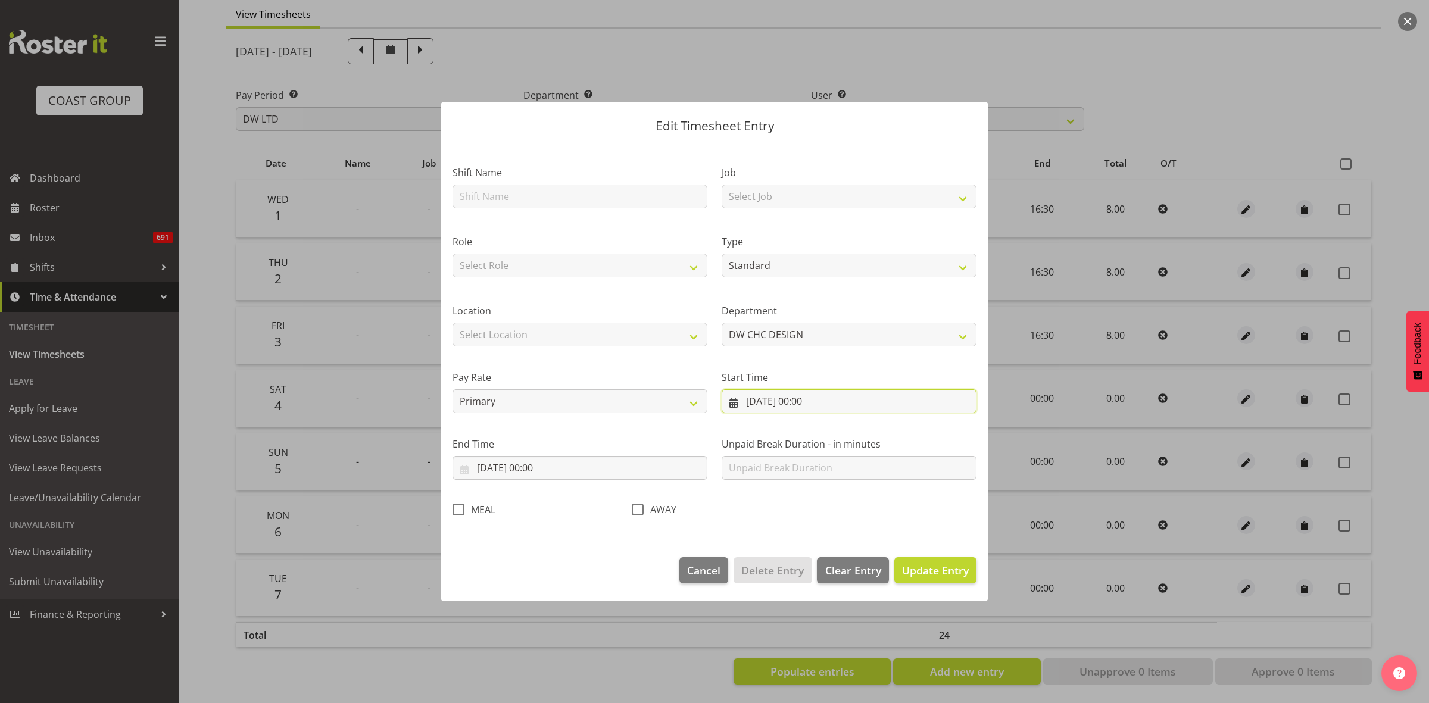
click at [855, 396] on input "[DATE] 00:00" at bounding box center [849, 402] width 255 height 24
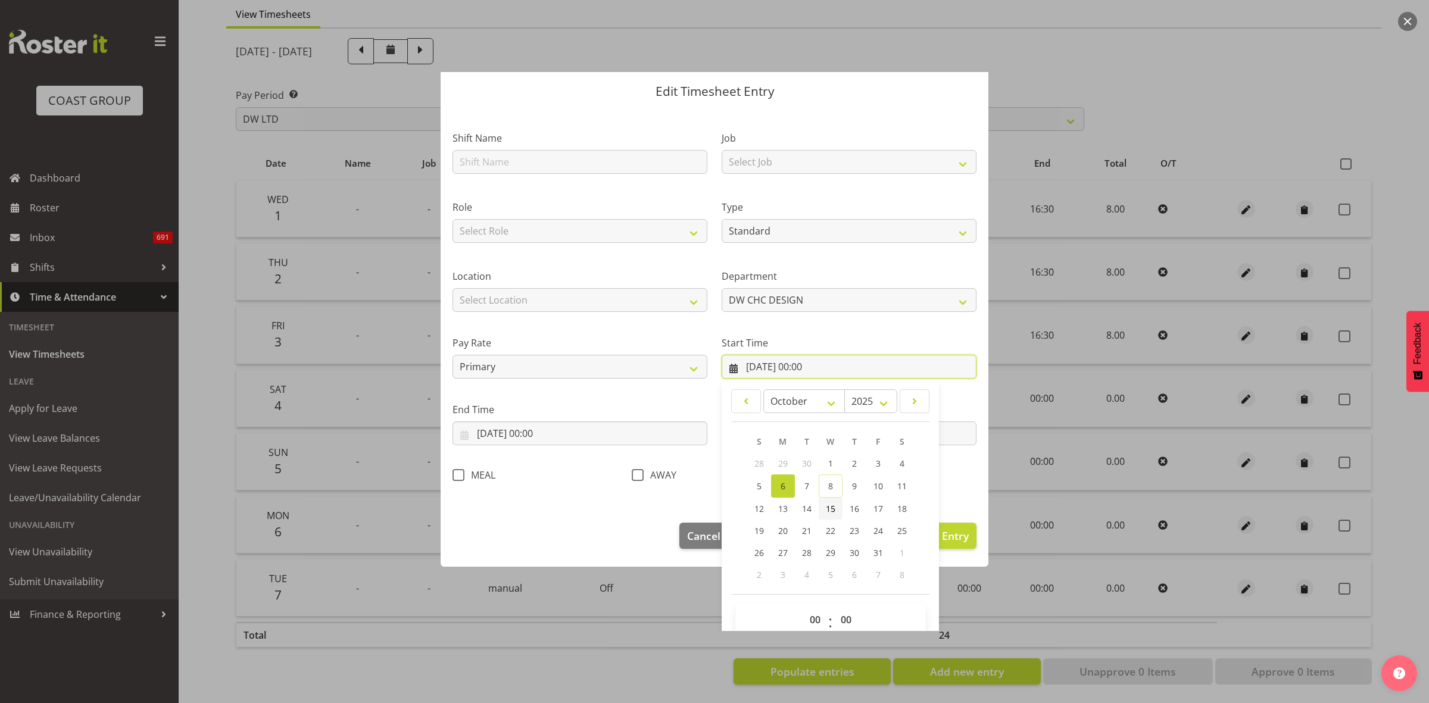
scroll to position [54, 0]
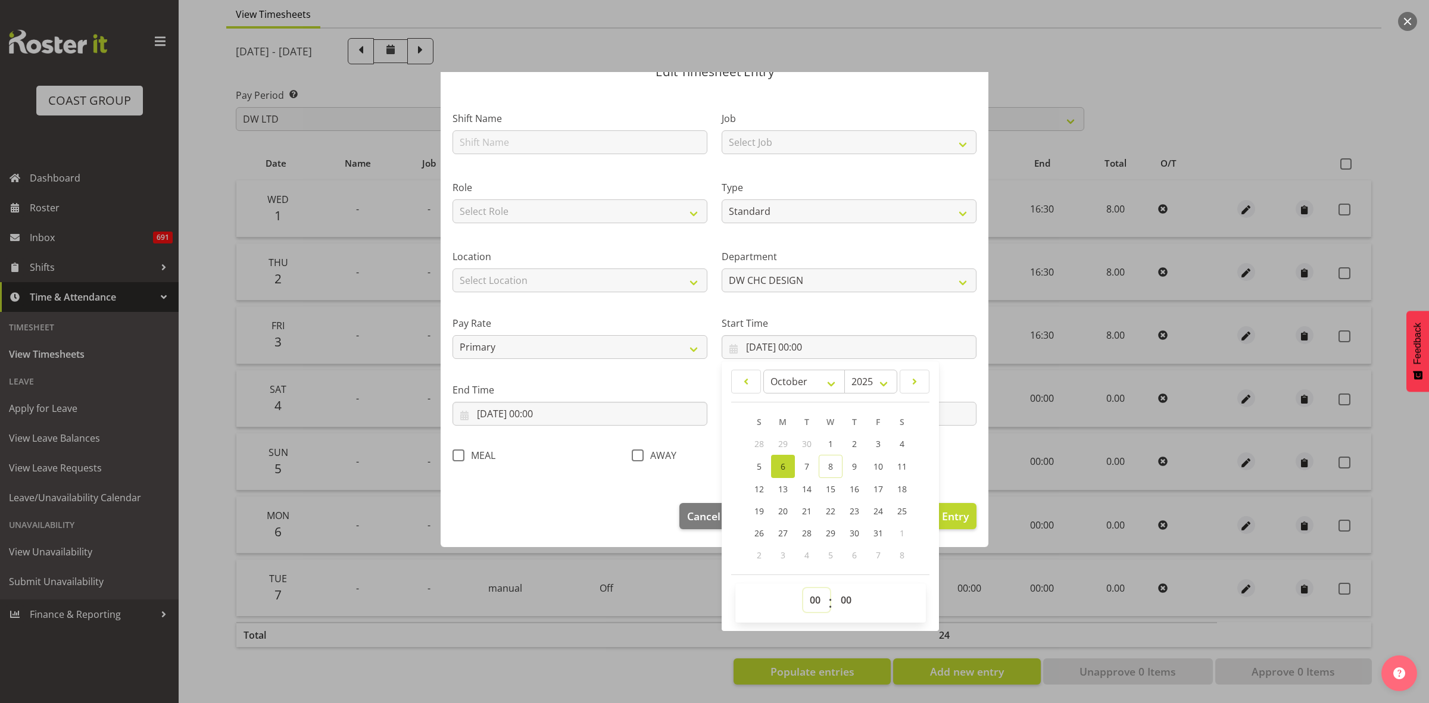
click at [811, 596] on select "00 01 02 03 04 05 06 07 08 09 10 11 12 13 14 15 16 17 18 19 20 21 22 23" at bounding box center [816, 600] width 27 height 24
click at [803, 588] on select "00 01 02 03 04 05 06 07 08 09 10 11 12 13 14 15 16 17 18 19 20 21 22 23" at bounding box center [816, 600] width 27 height 24
click at [569, 414] on input "[DATE] 00:00" at bounding box center [580, 414] width 255 height 24
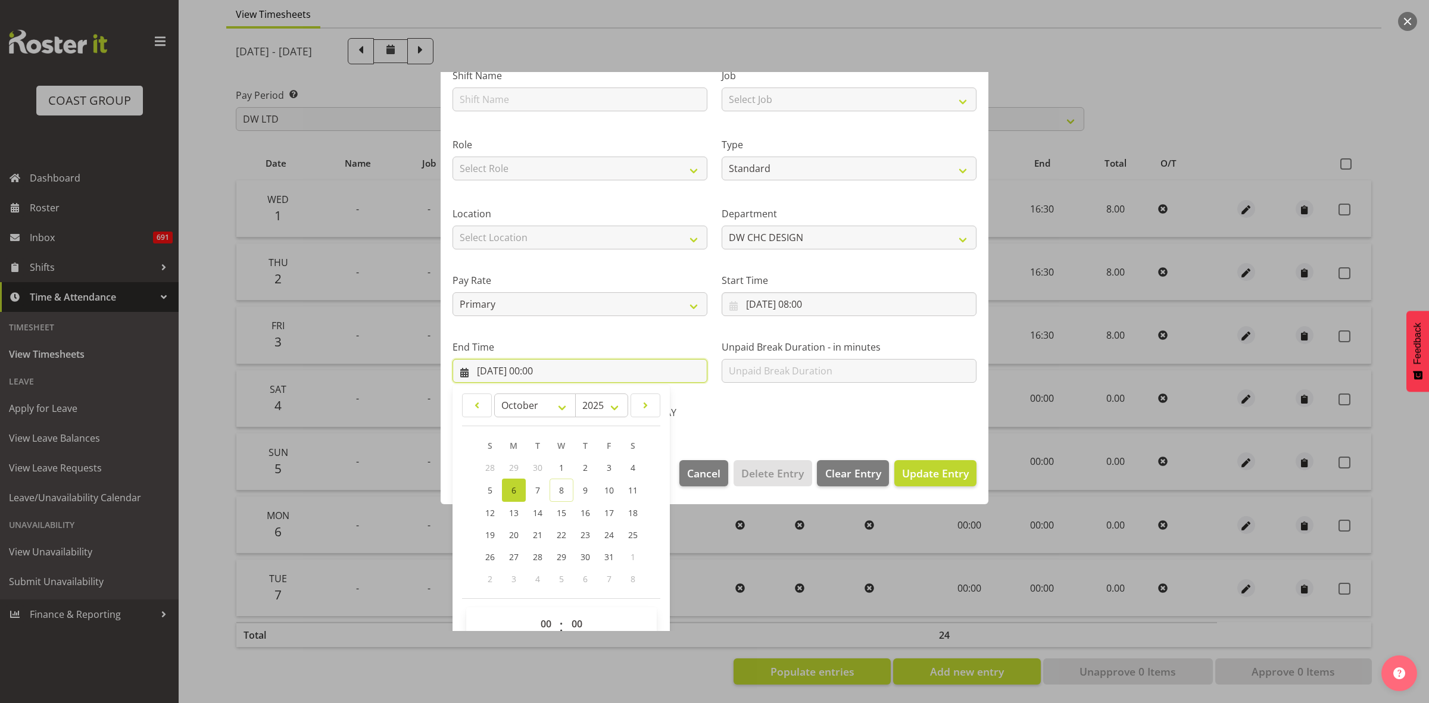
scroll to position [121, 0]
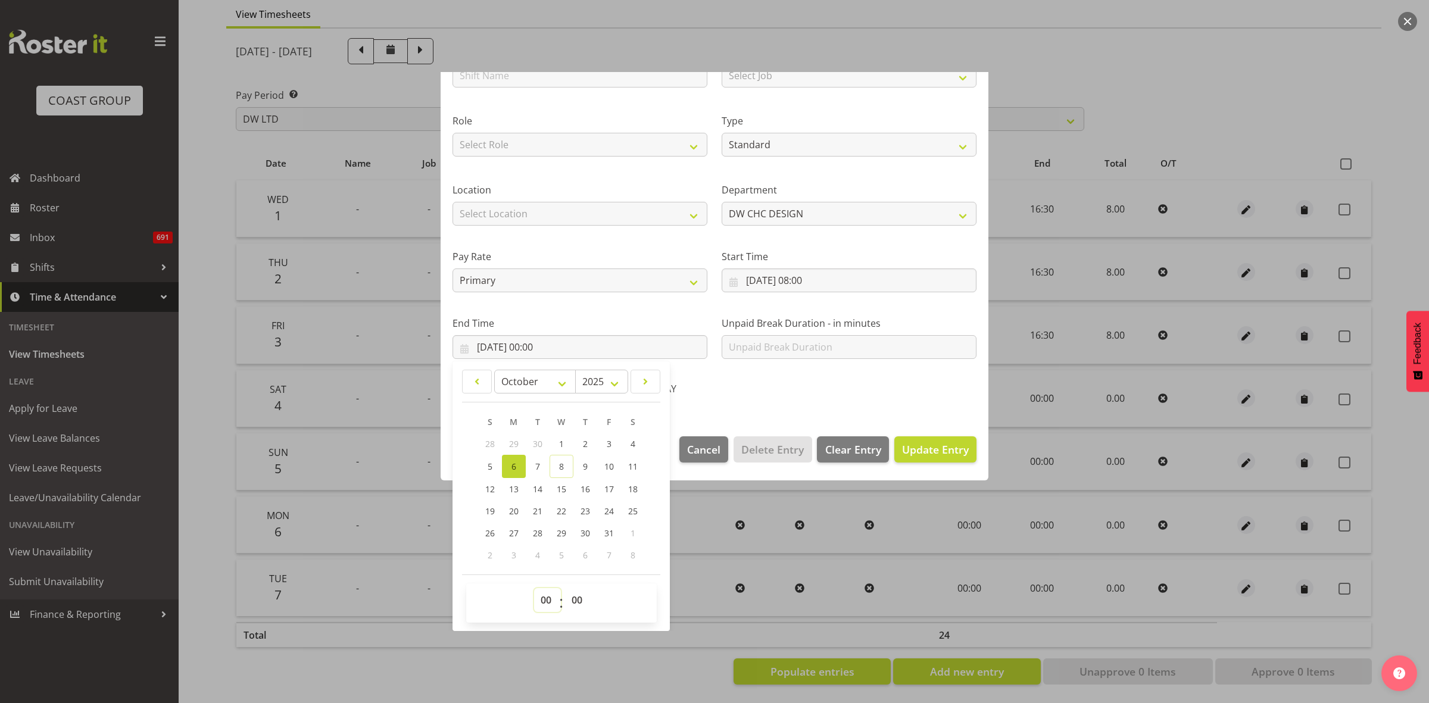
click at [547, 599] on select "00 01 02 03 04 05 06 07 08 09 10 11 12 13 14 15 16 17 18 19 20 21 22 23" at bounding box center [547, 600] width 27 height 24
click at [534, 588] on select "00 01 02 03 04 05 06 07 08 09 10 11 12 13 14 15 16 17 18 19 20 21 22 23" at bounding box center [547, 600] width 27 height 24
click at [580, 605] on select "00 01 02 03 04 05 06 07 08 09 10 11 12 13 14 15 16 17 18 19 20 21 22 23 24 25 2…" at bounding box center [578, 600] width 27 height 24
click at [565, 588] on select "00 01 02 03 04 05 06 07 08 09 10 11 12 13 14 15 16 17 18 19 20 21 22 23 24 25 2…" at bounding box center [578, 600] width 27 height 24
click at [939, 454] on span "Update Entry" at bounding box center [935, 450] width 67 height 14
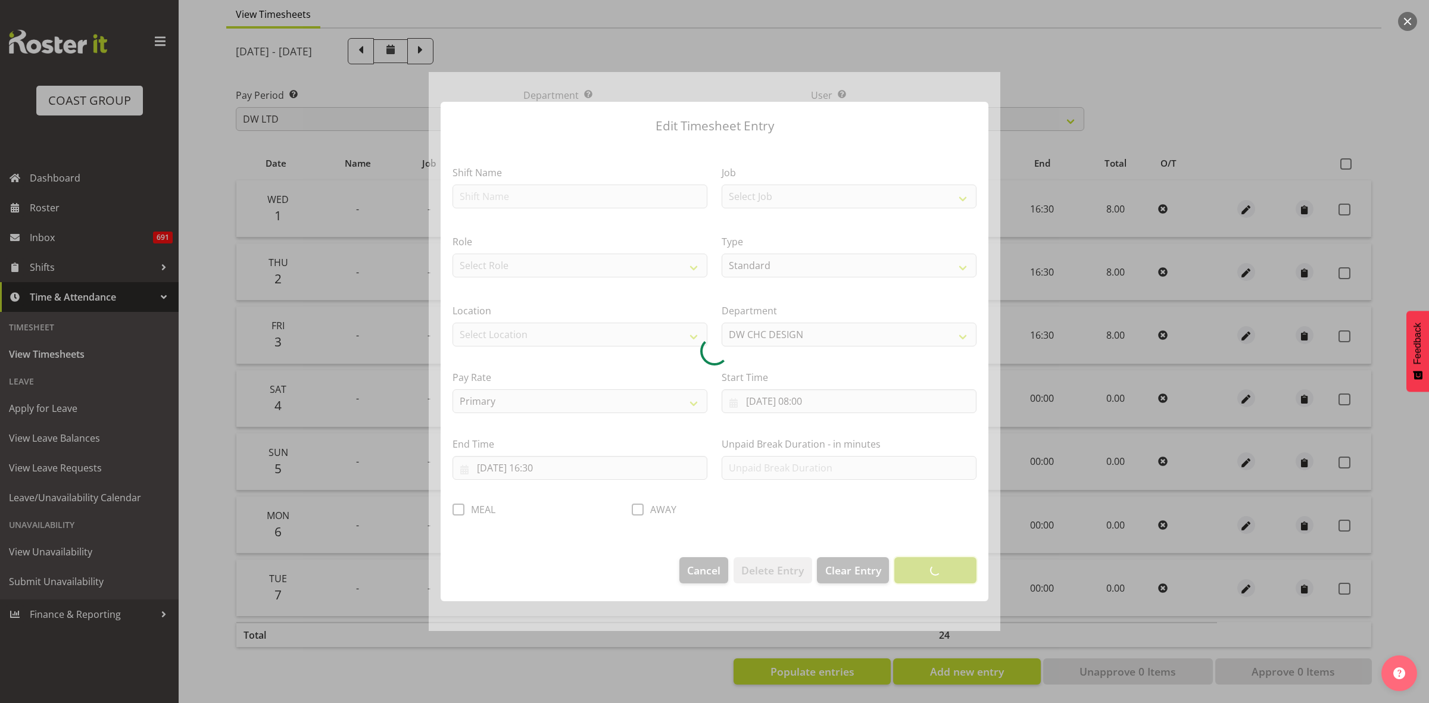
scroll to position [0, 0]
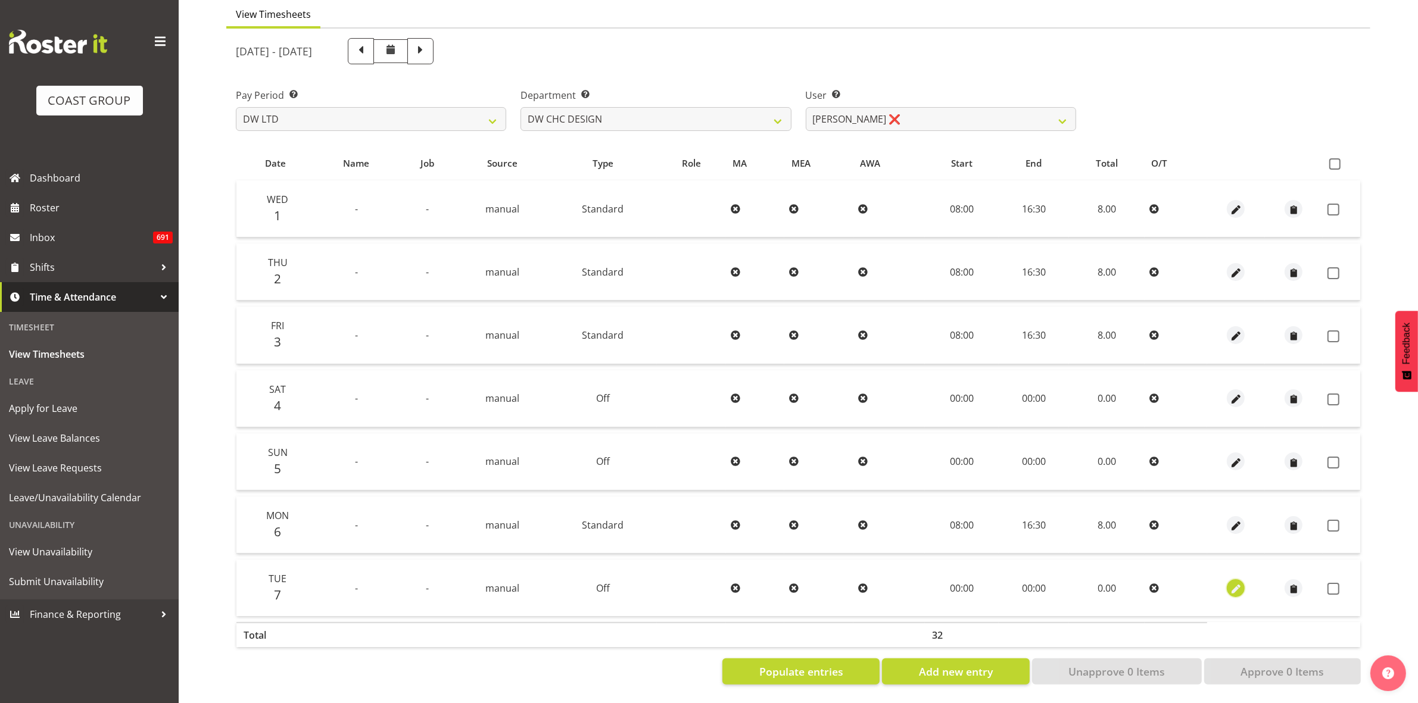
click at [1234, 582] on span "button" at bounding box center [1236, 589] width 14 height 14
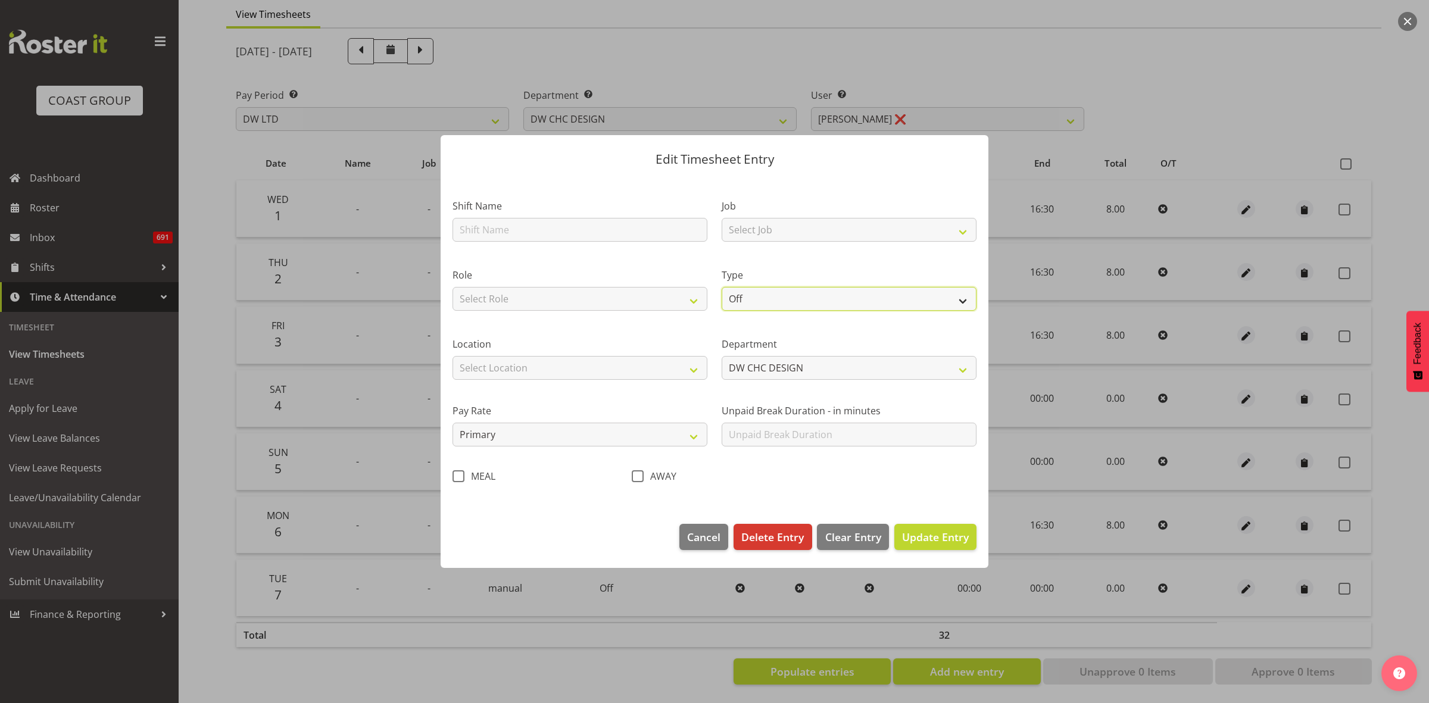
click at [965, 300] on select "Off Standard Public Holiday Public Holiday (Worked) Day In Lieu Annual Leave Si…" at bounding box center [849, 299] width 255 height 24
click at [722, 287] on select "Off Standard Public Holiday Public Holiday (Worked) Day In Lieu Annual Leave Si…" at bounding box center [849, 299] width 255 height 24
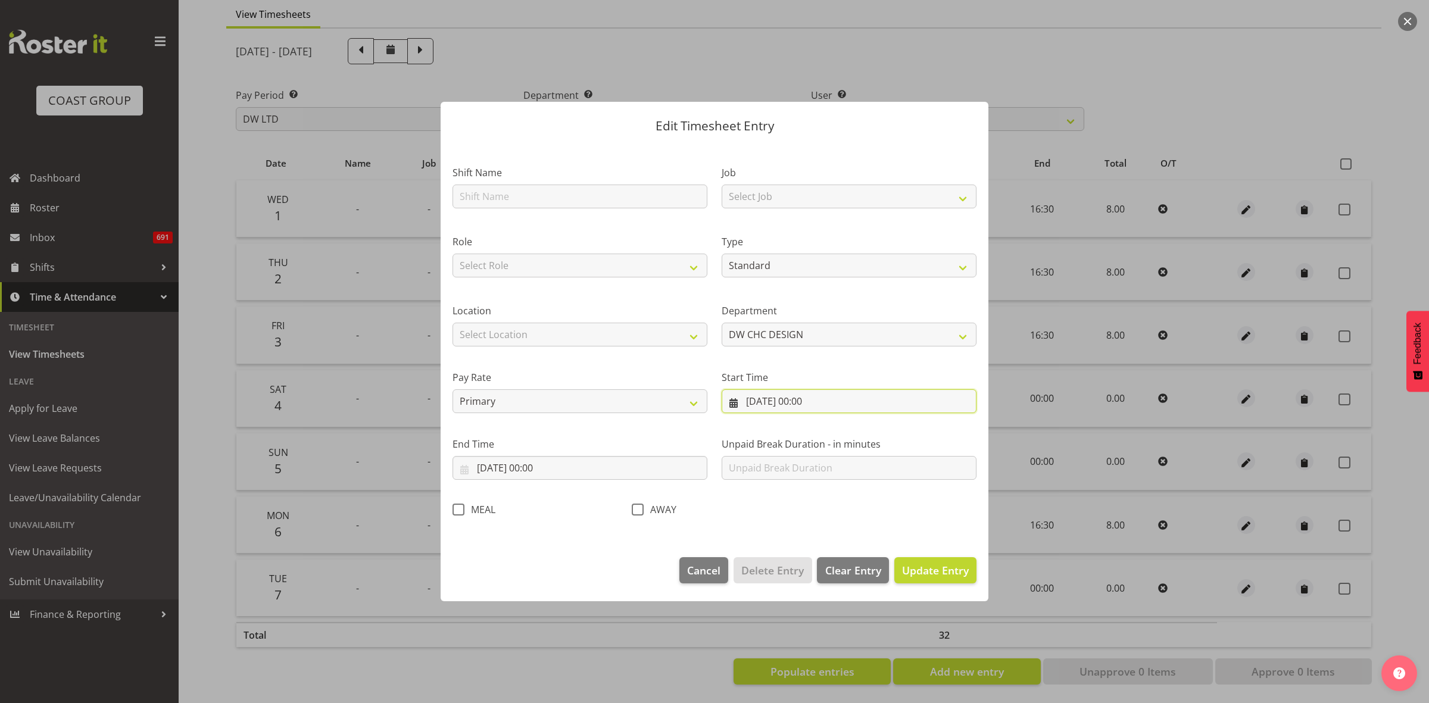
click at [853, 400] on input "[DATE] 00:00" at bounding box center [849, 402] width 255 height 24
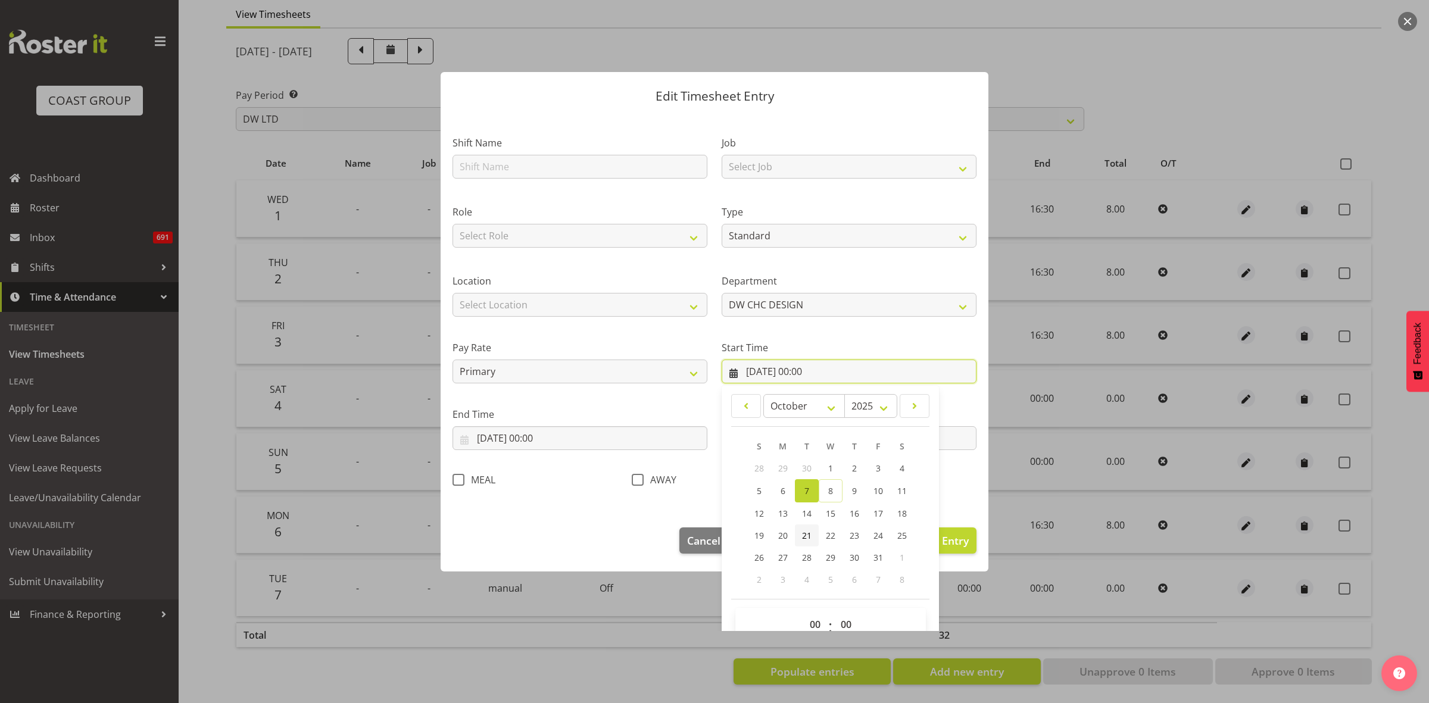
scroll to position [54, 0]
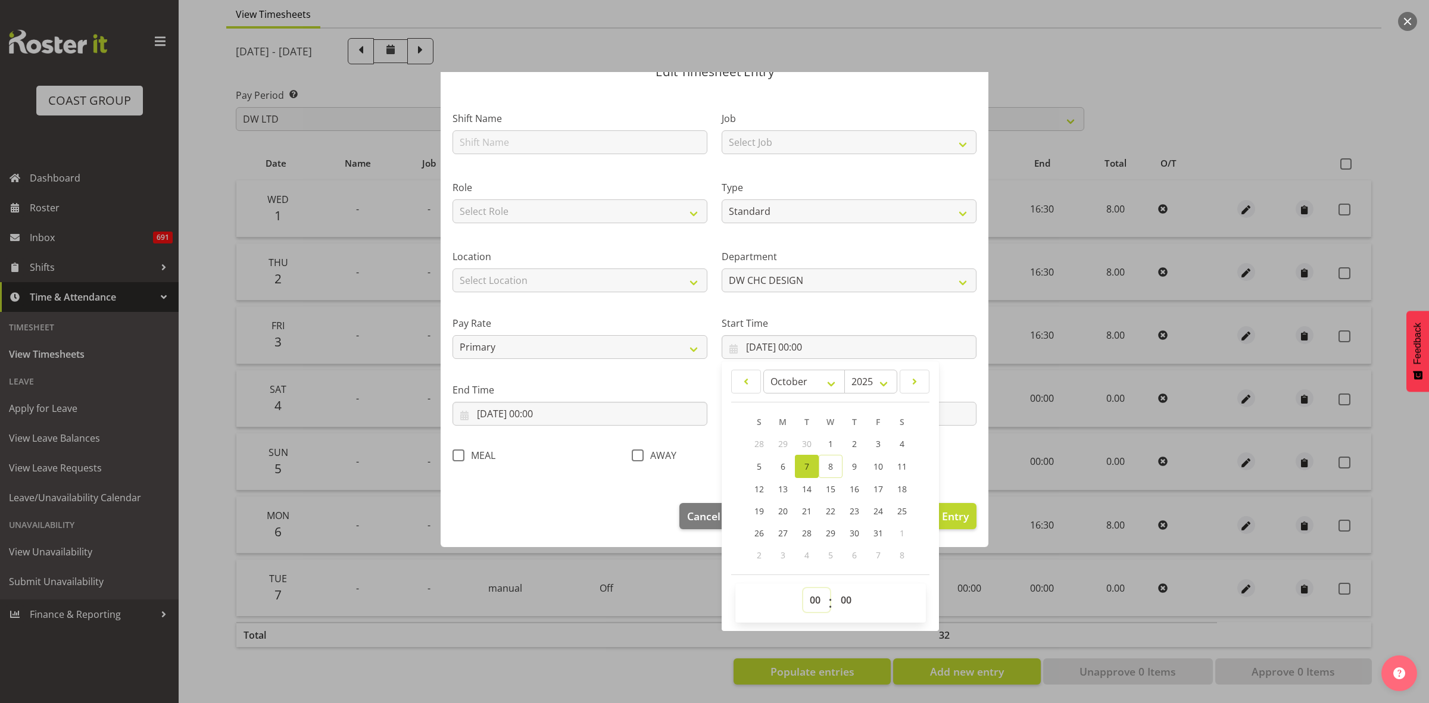
click at [813, 602] on select "00 01 02 03 04 05 06 07 08 09 10 11 12 13 14 15 16 17 18 19 20 21 22 23" at bounding box center [816, 600] width 27 height 24
click at [803, 588] on select "00 01 02 03 04 05 06 07 08 09 10 11 12 13 14 15 16 17 18 19 20 21 22 23" at bounding box center [816, 600] width 27 height 24
click at [591, 415] on input "[DATE] 00:00" at bounding box center [580, 414] width 255 height 24
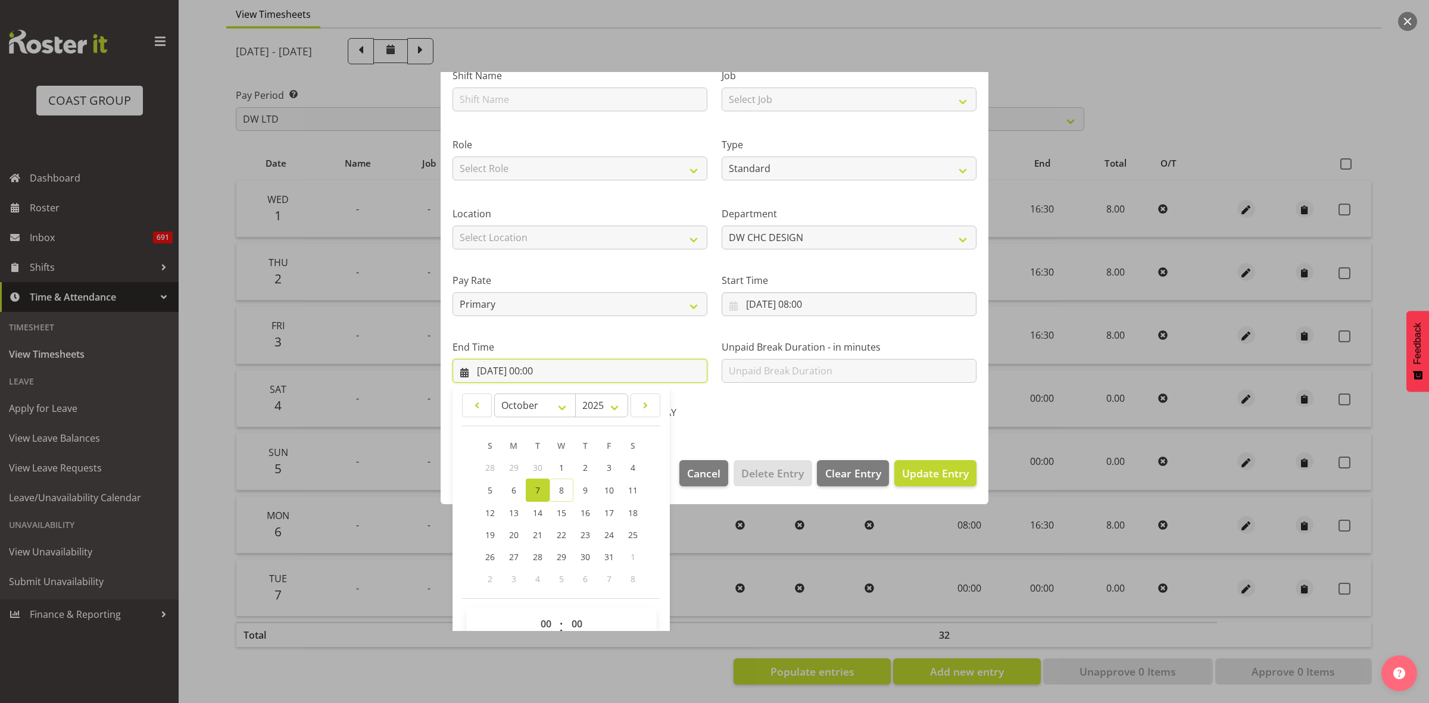
scroll to position [121, 0]
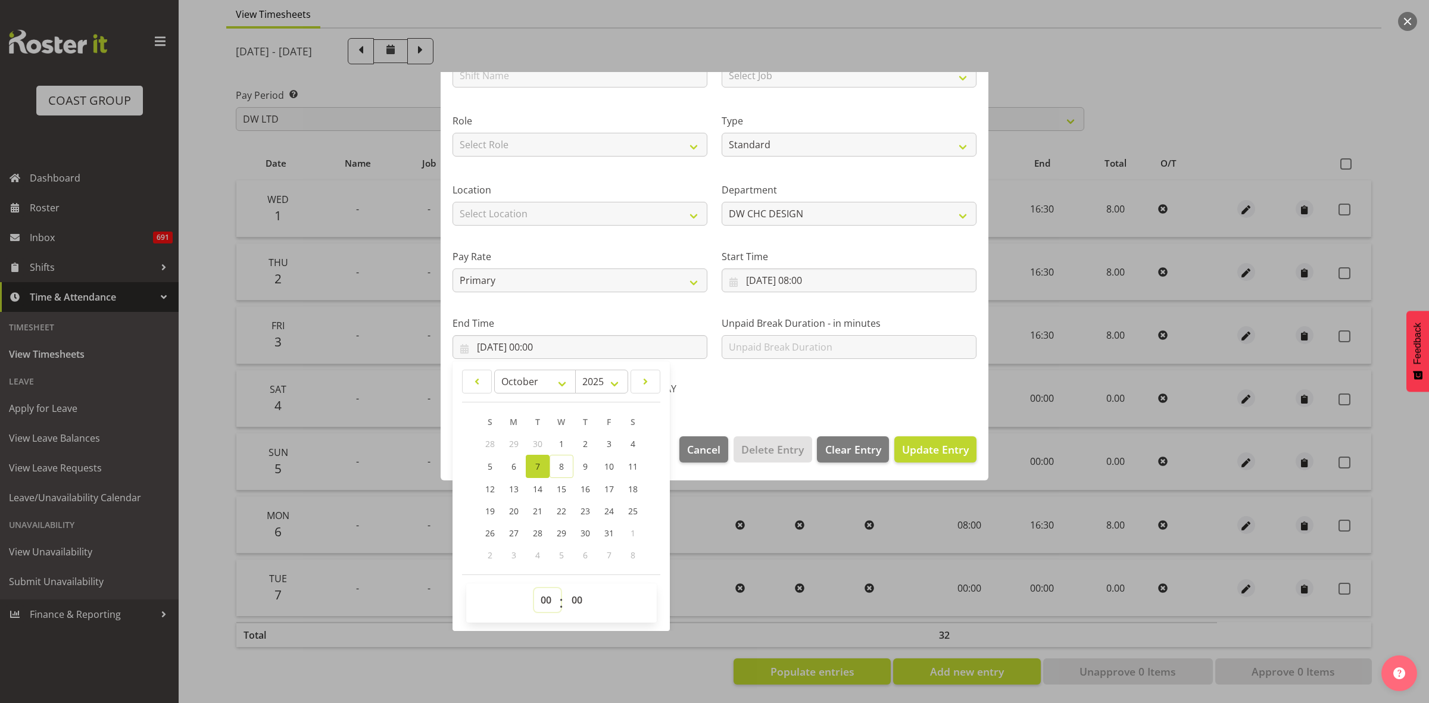
click at [547, 602] on select "00 01 02 03 04 05 06 07 08 09 10 11 12 13 14 15 16 17 18 19 20 21 22 23" at bounding box center [547, 600] width 27 height 24
click at [534, 588] on select "00 01 02 03 04 05 06 07 08 09 10 11 12 13 14 15 16 17 18 19 20 21 22 23" at bounding box center [547, 600] width 27 height 24
click at [581, 603] on select "00 01 02 03 04 05 06 07 08 09 10 11 12 13 14 15 16 17 18 19 20 21 22 23 24 25 2…" at bounding box center [578, 600] width 27 height 24
click at [565, 588] on select "00 01 02 03 04 05 06 07 08 09 10 11 12 13 14 15 16 17 18 19 20 21 22 23 24 25 2…" at bounding box center [578, 600] width 27 height 24
click at [907, 447] on span "Update Entry" at bounding box center [935, 450] width 67 height 14
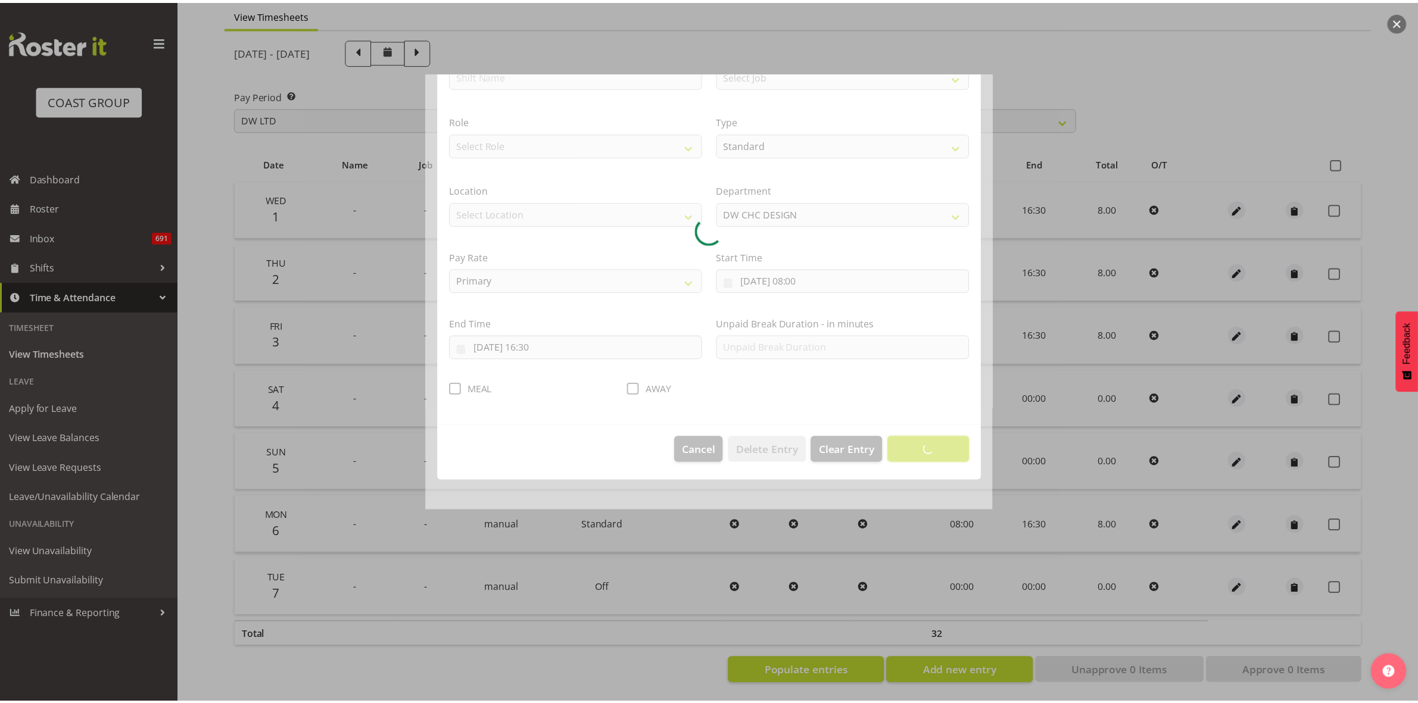
scroll to position [0, 0]
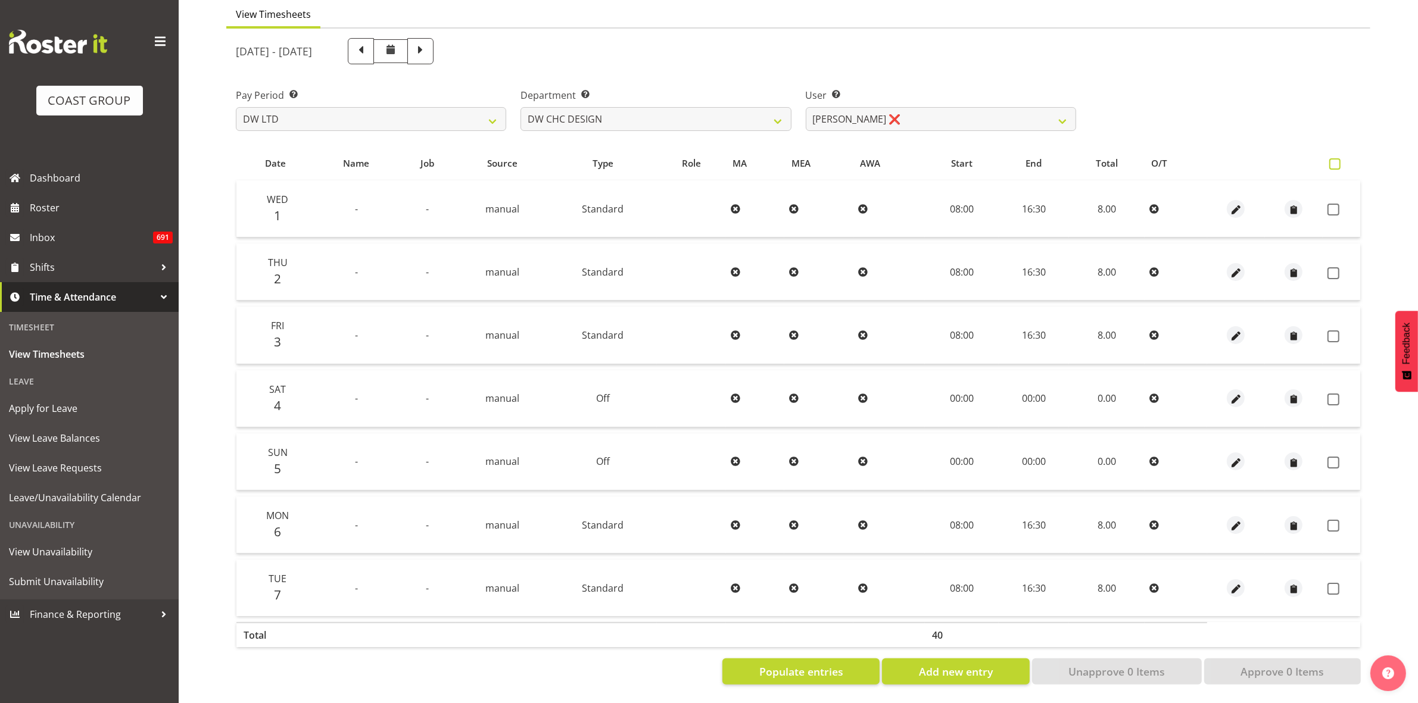
click at [1331, 158] on span at bounding box center [1334, 163] width 11 height 11
click at [1331, 160] on input "checkbox" at bounding box center [1333, 164] width 8 height 8
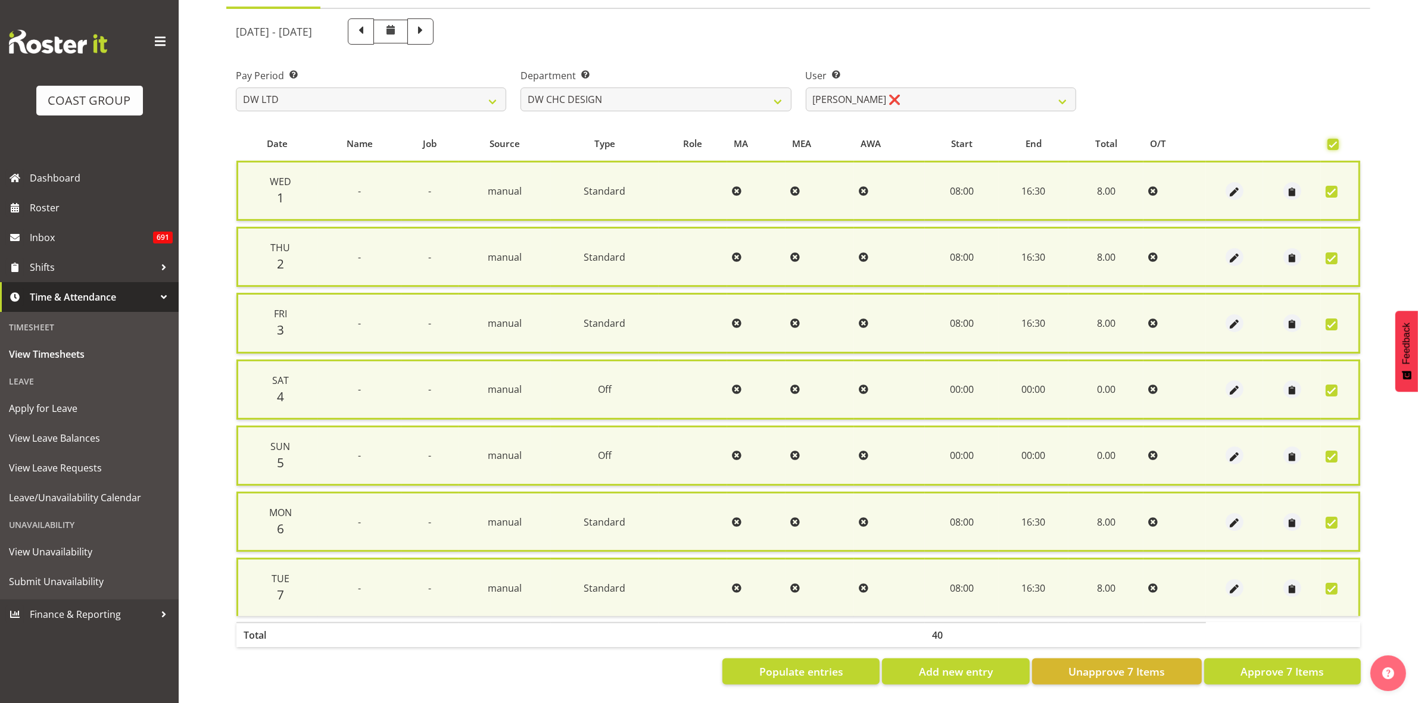
scroll to position [130, 0]
click at [1288, 664] on span "Approve 7 Items" at bounding box center [1282, 671] width 83 height 15
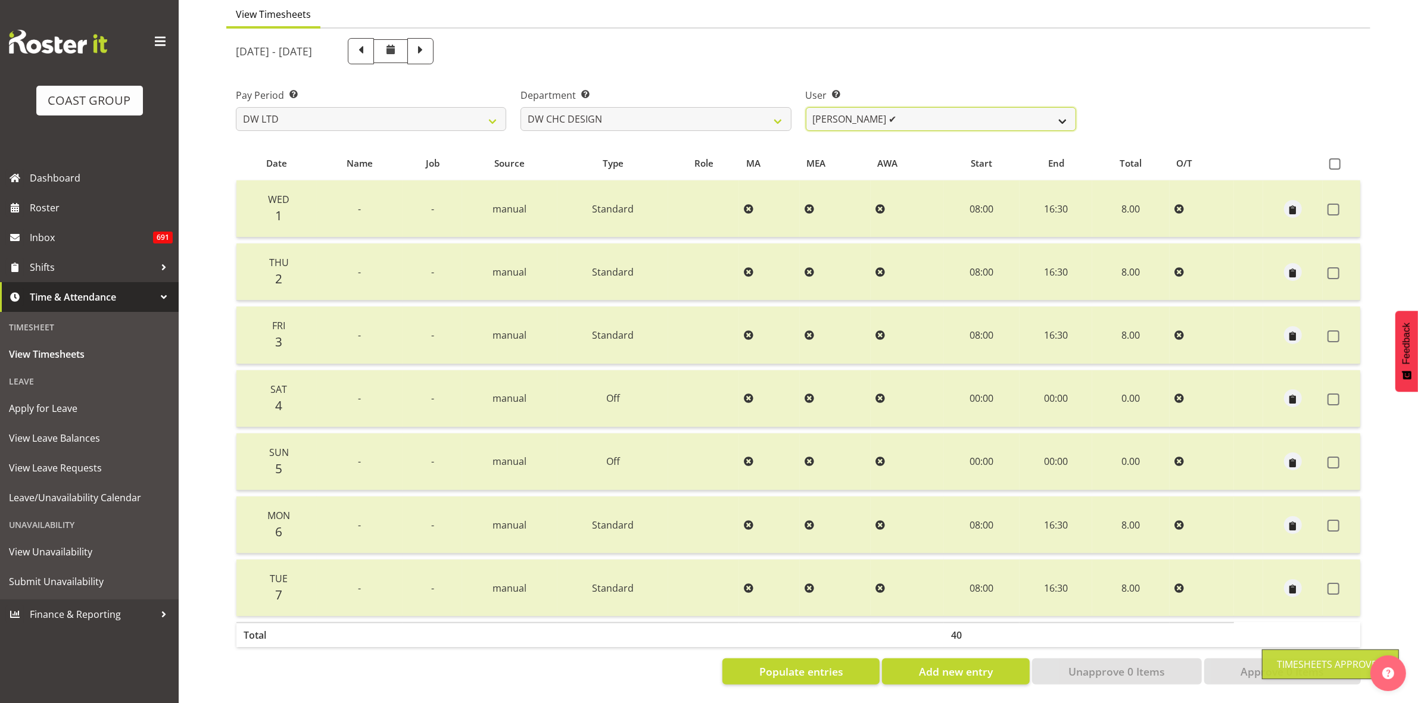
click at [1060, 107] on select "[PERSON_NAME] ✔ [PERSON_NAME] ✔ [PERSON_NAME] ✔" at bounding box center [941, 119] width 270 height 24
click at [1155, 73] on div "Pay Period Select which pay period you would like to view. SLP LTD EHS LTD DW L…" at bounding box center [798, 104] width 1139 height 67
